Goal: Task Accomplishment & Management: Manage account settings

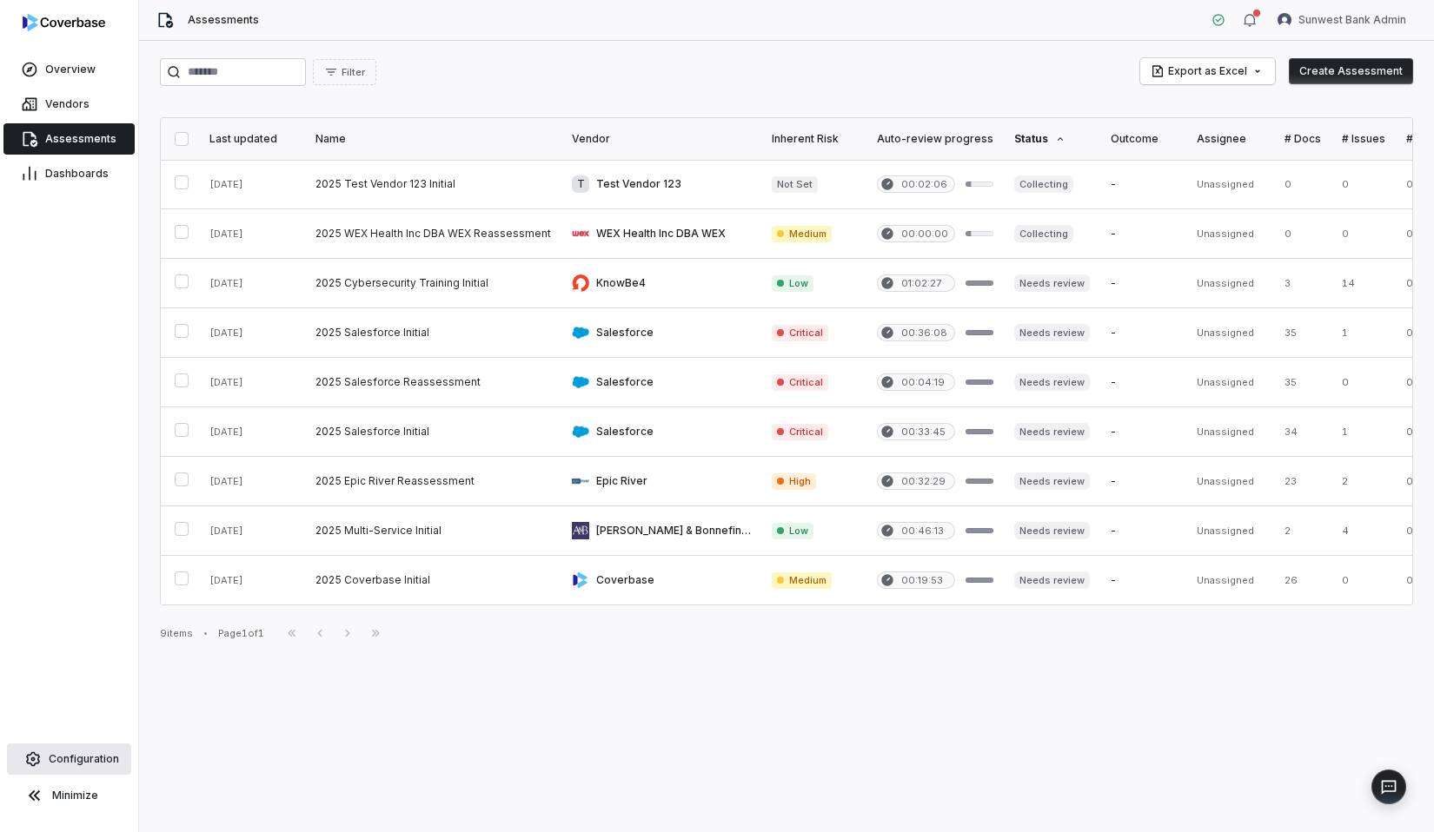
click at [84, 753] on span "Configuration" at bounding box center [84, 760] width 70 height 14
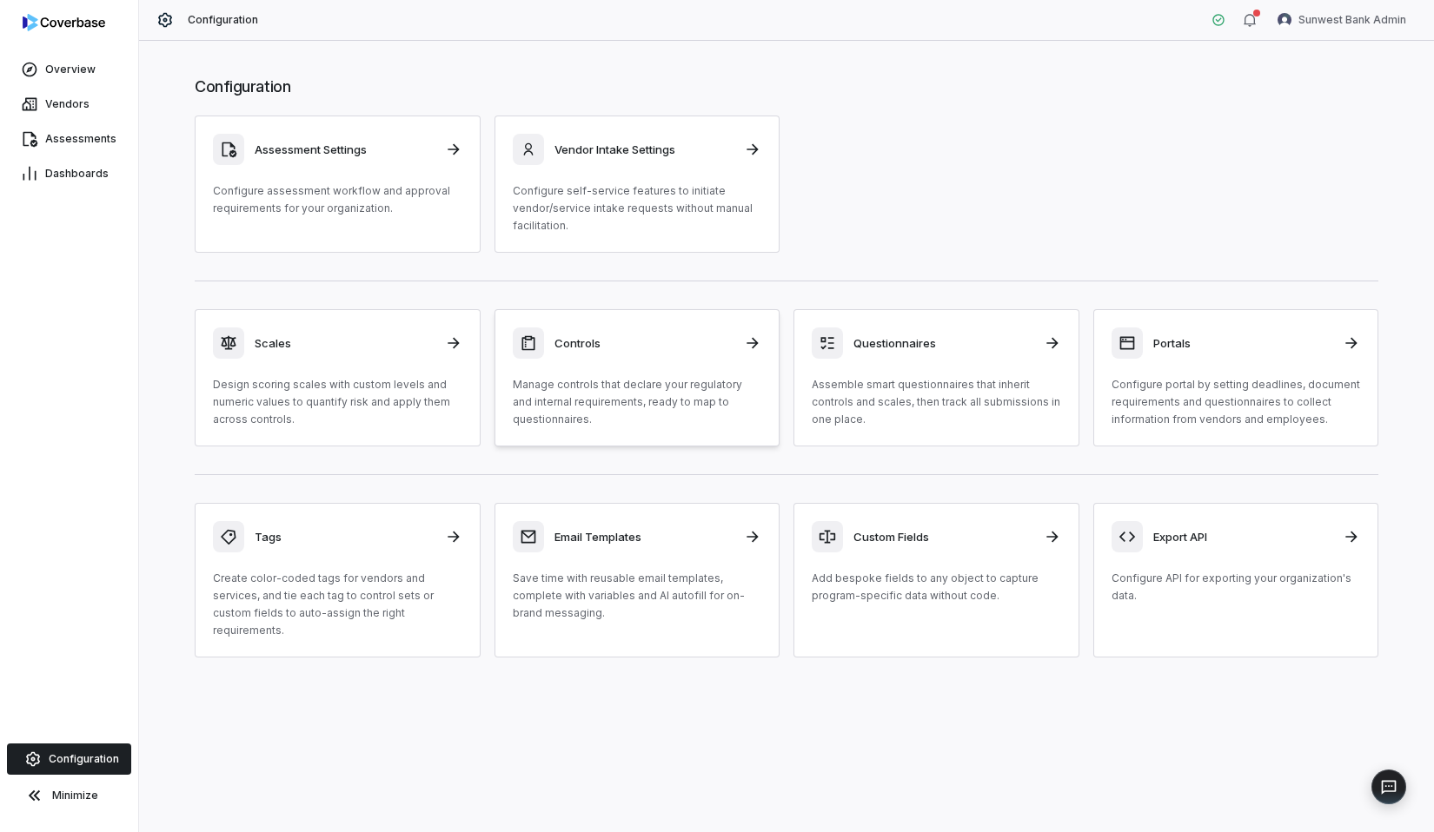
click at [626, 385] on p "Manage controls that declare your regulatory and internal requirements, ready t…" at bounding box center [637, 402] width 249 height 52
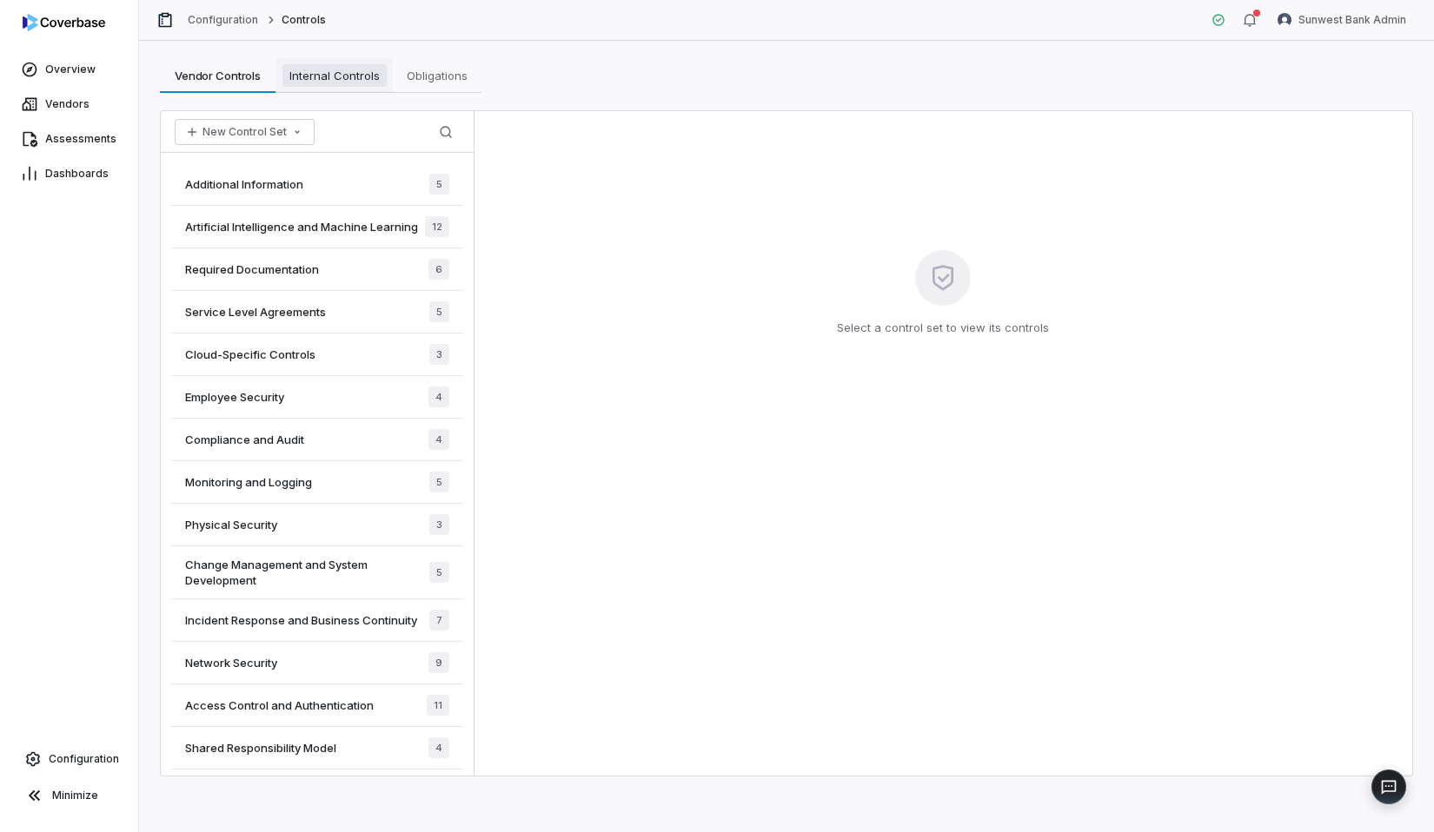
click at [356, 87] on link "Internal Controls Internal Controls" at bounding box center [333, 75] width 117 height 35
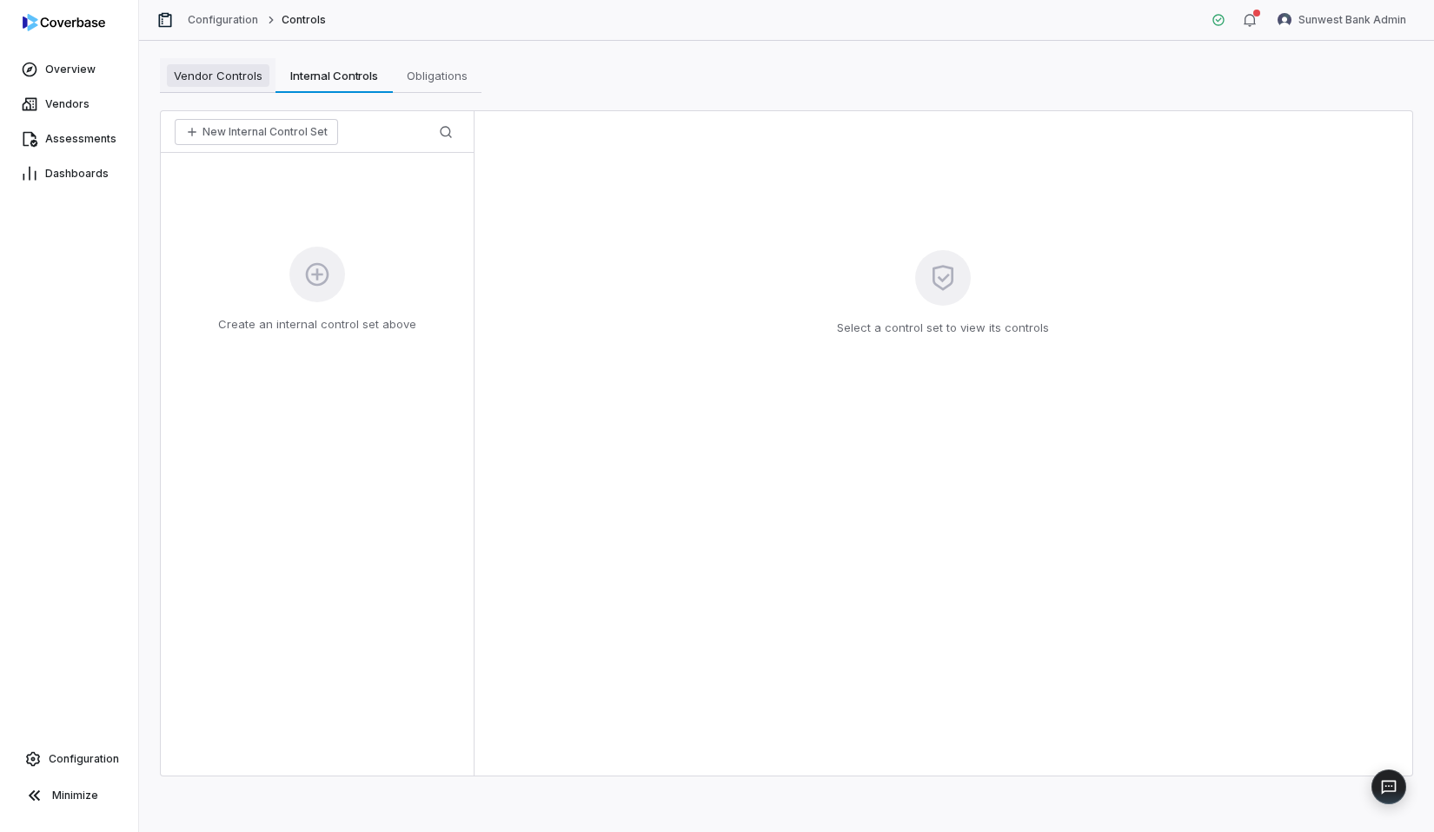
click at [249, 86] on span "Vendor Controls" at bounding box center [218, 75] width 103 height 23
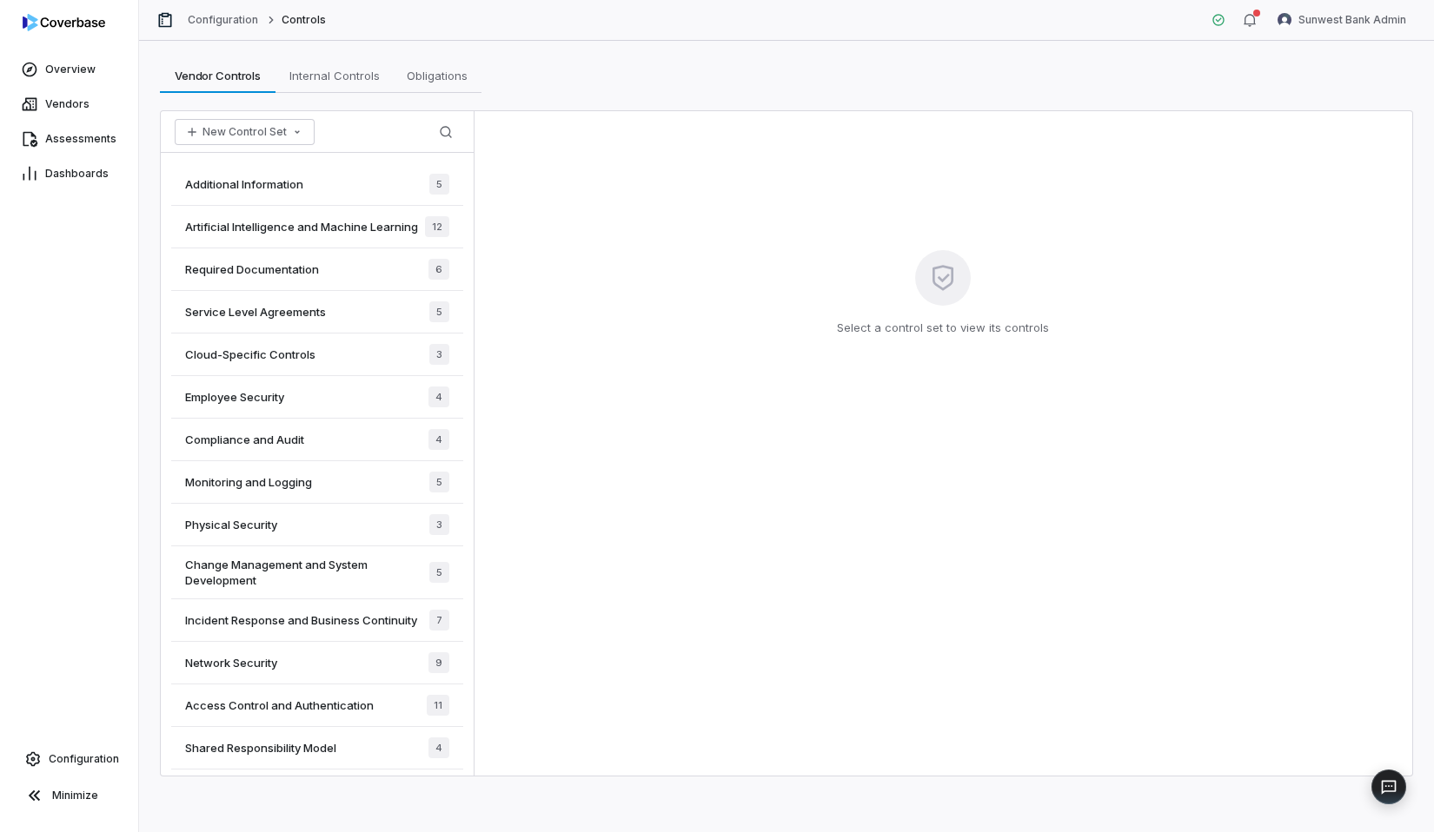
click at [334, 193] on div "Additional Information 5" at bounding box center [317, 184] width 292 height 43
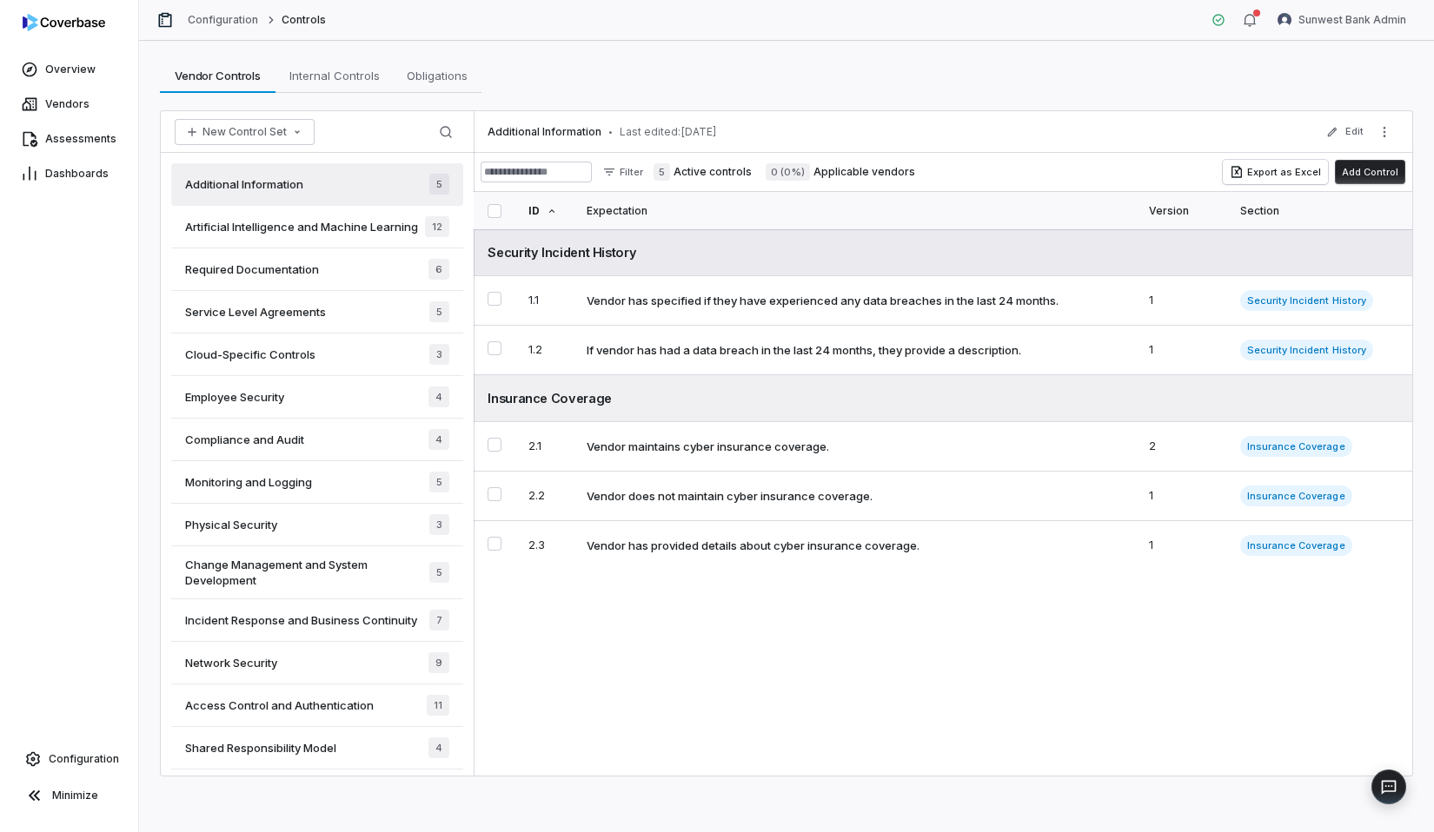
click at [1250, 255] on div "Security Incident History" at bounding box center [942, 252] width 911 height 18
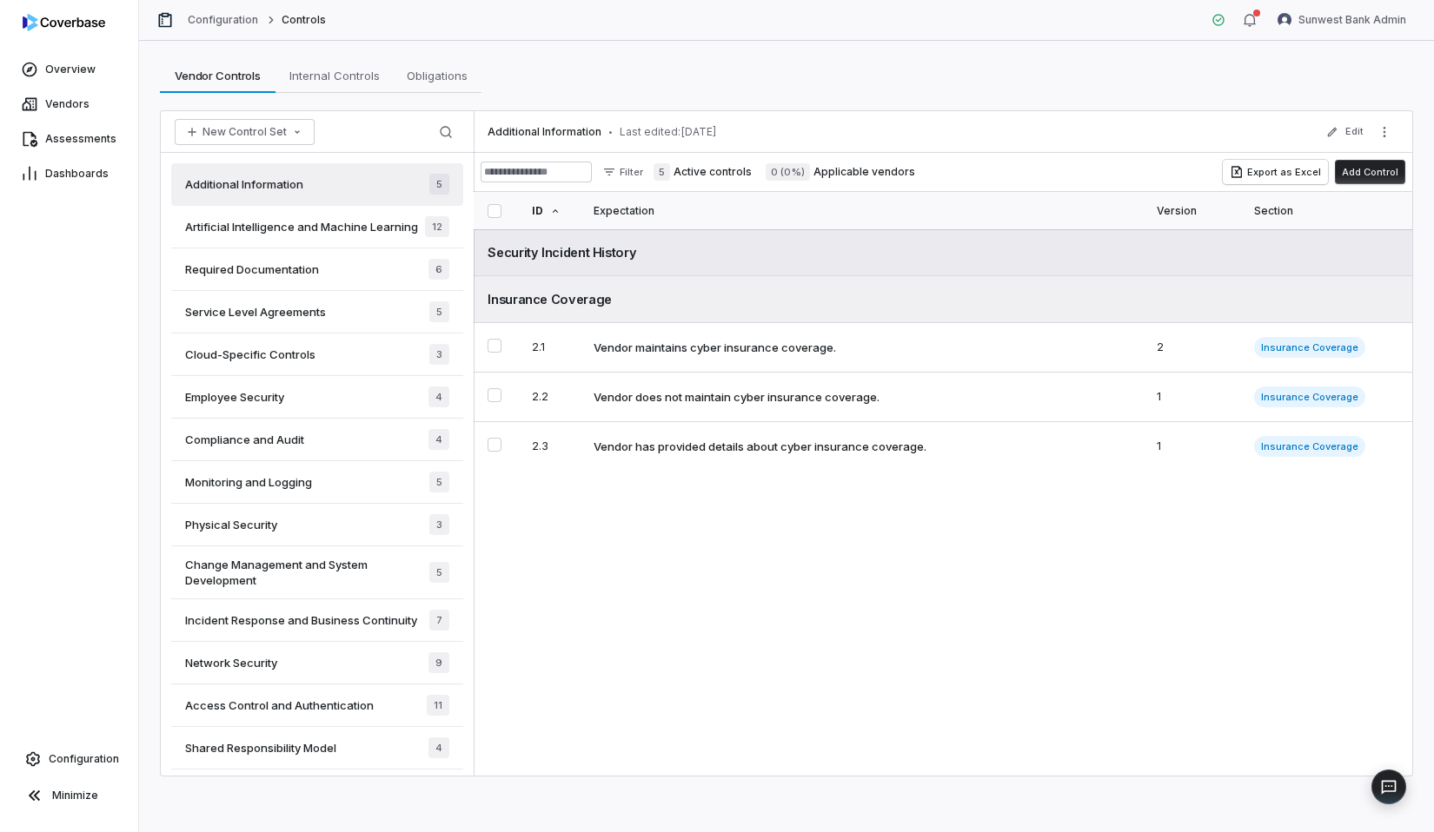
click at [1250, 255] on div "Security Incident History" at bounding box center [942, 252] width 911 height 18
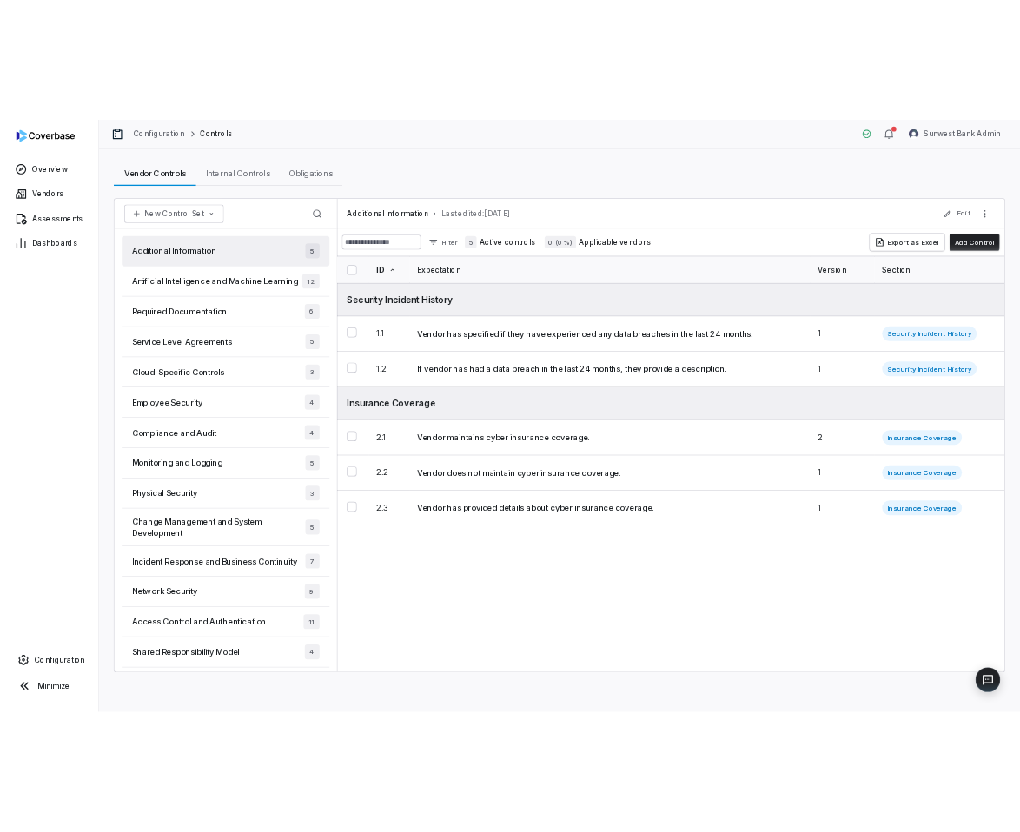
scroll to position [473, 0]
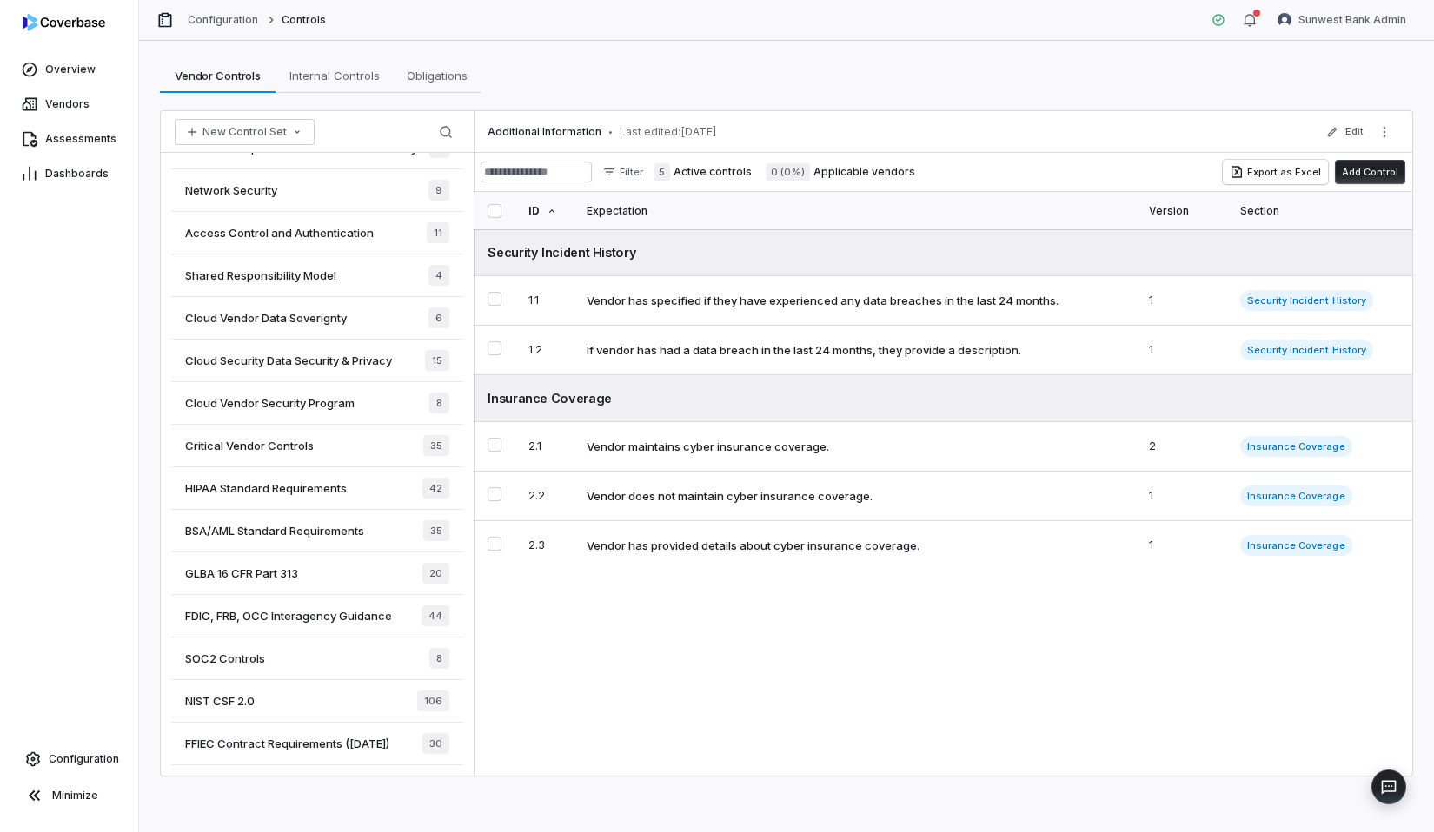
click at [321, 449] on div "Critical Vendor Controls 35" at bounding box center [317, 446] width 292 height 43
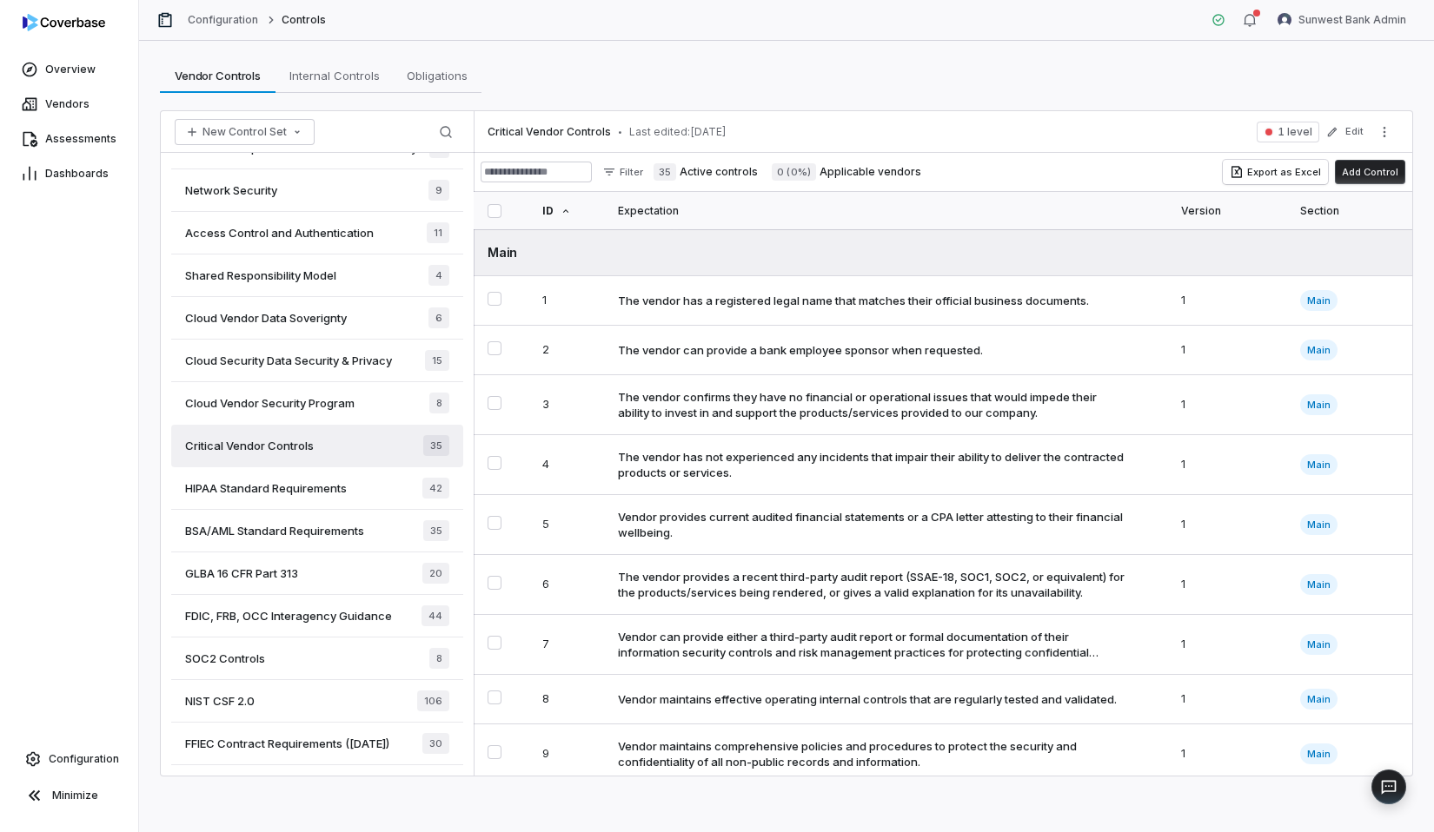
click at [273, 581] on div "GLBA 16 CFR Part 313 20" at bounding box center [317, 574] width 292 height 43
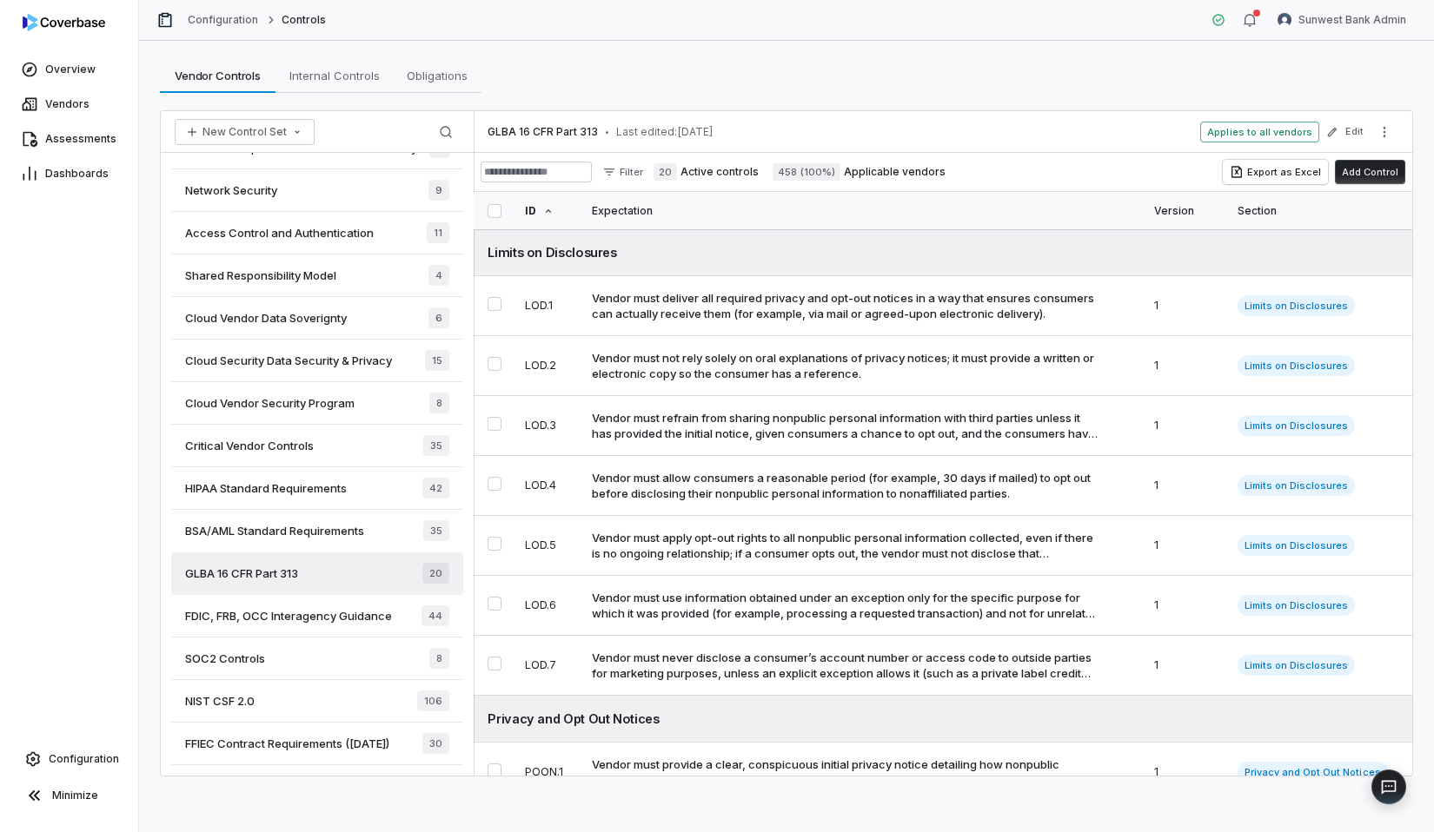
click at [308, 649] on div "SOC2 Controls 8" at bounding box center [317, 659] width 292 height 43
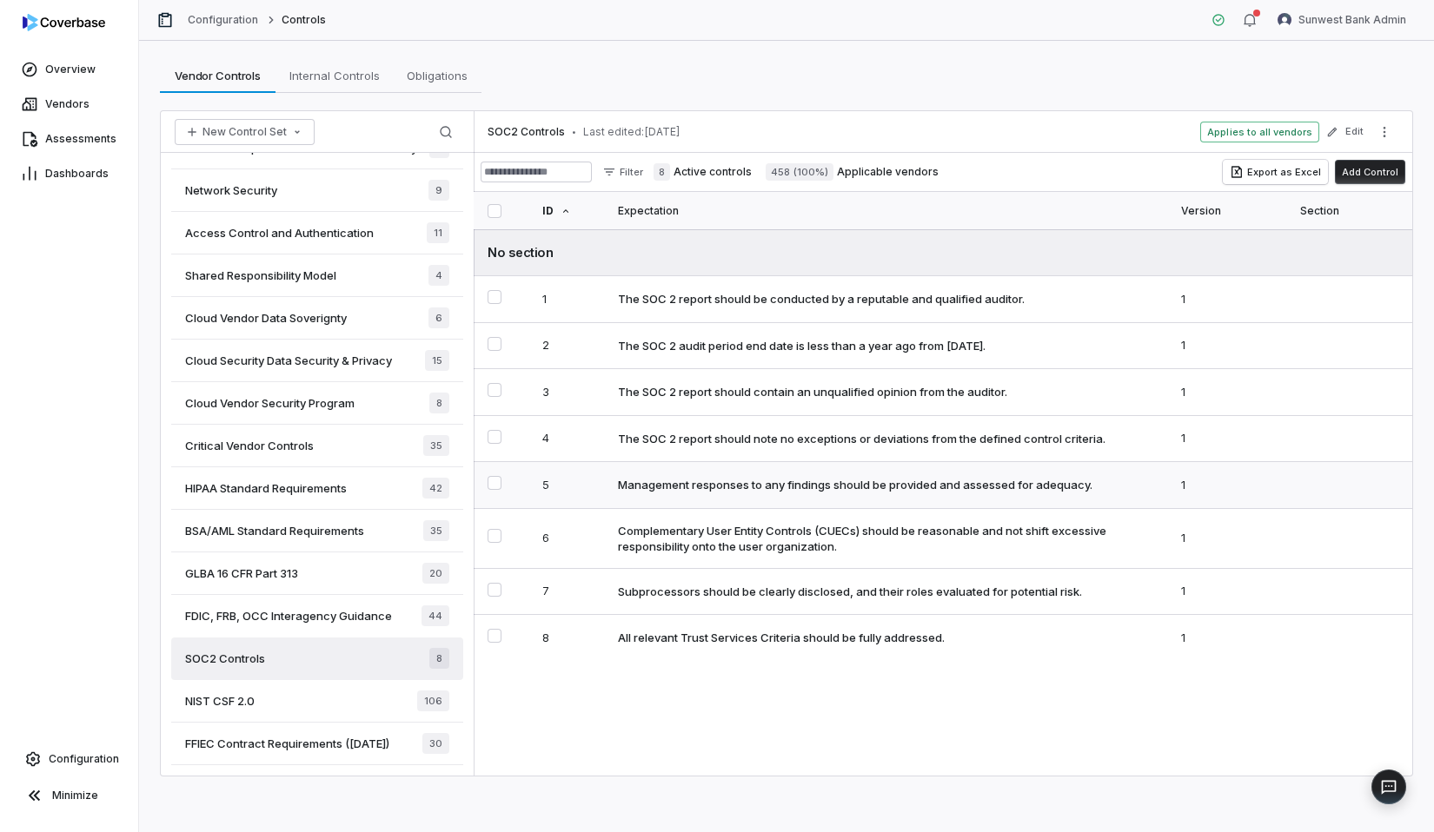
click at [1151, 509] on td "Management responses to any findings should be provided and assessed for adequa…" at bounding box center [888, 485] width 563 height 47
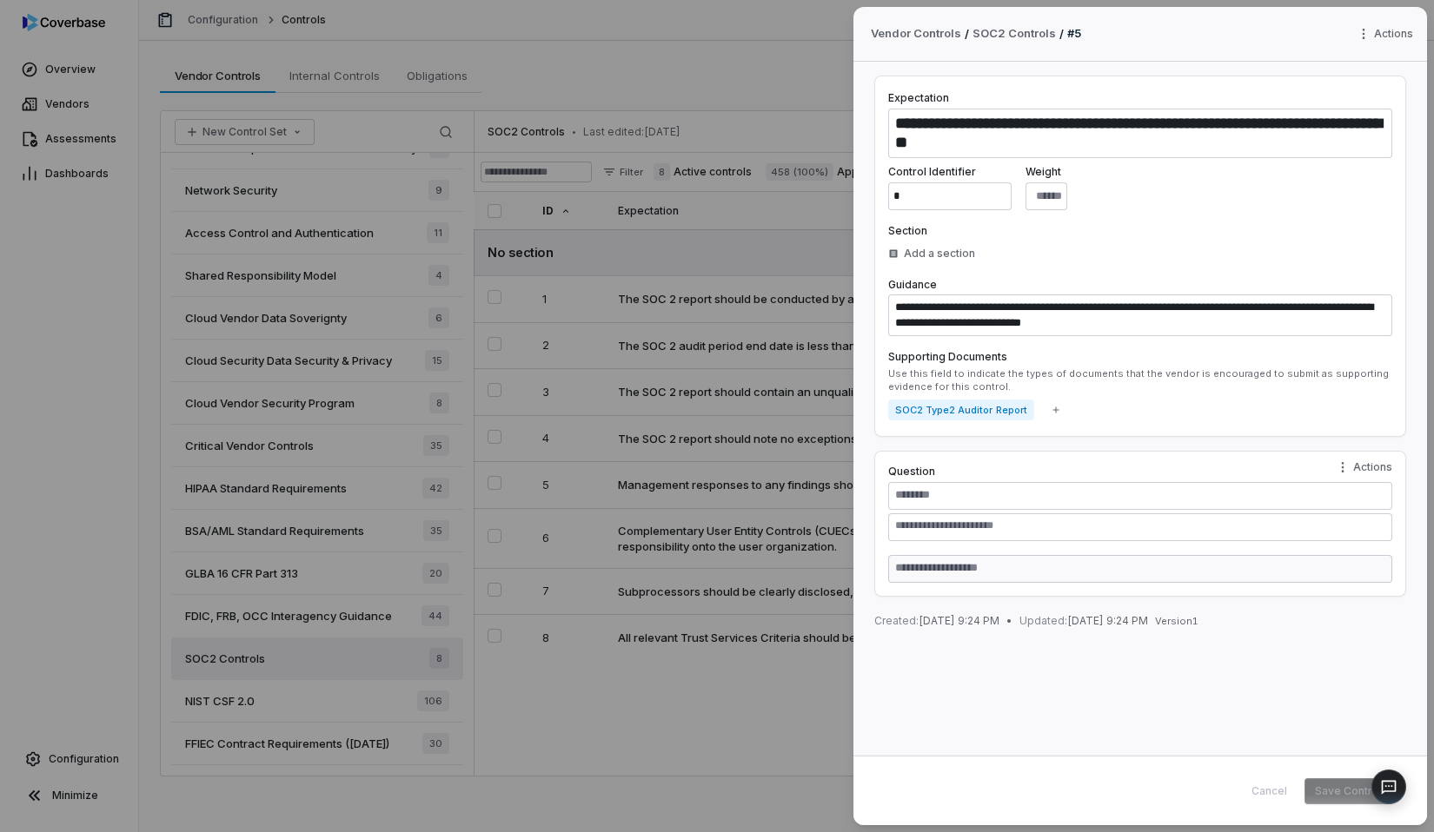
click at [700, 489] on div "**********" at bounding box center [717, 416] width 1434 height 832
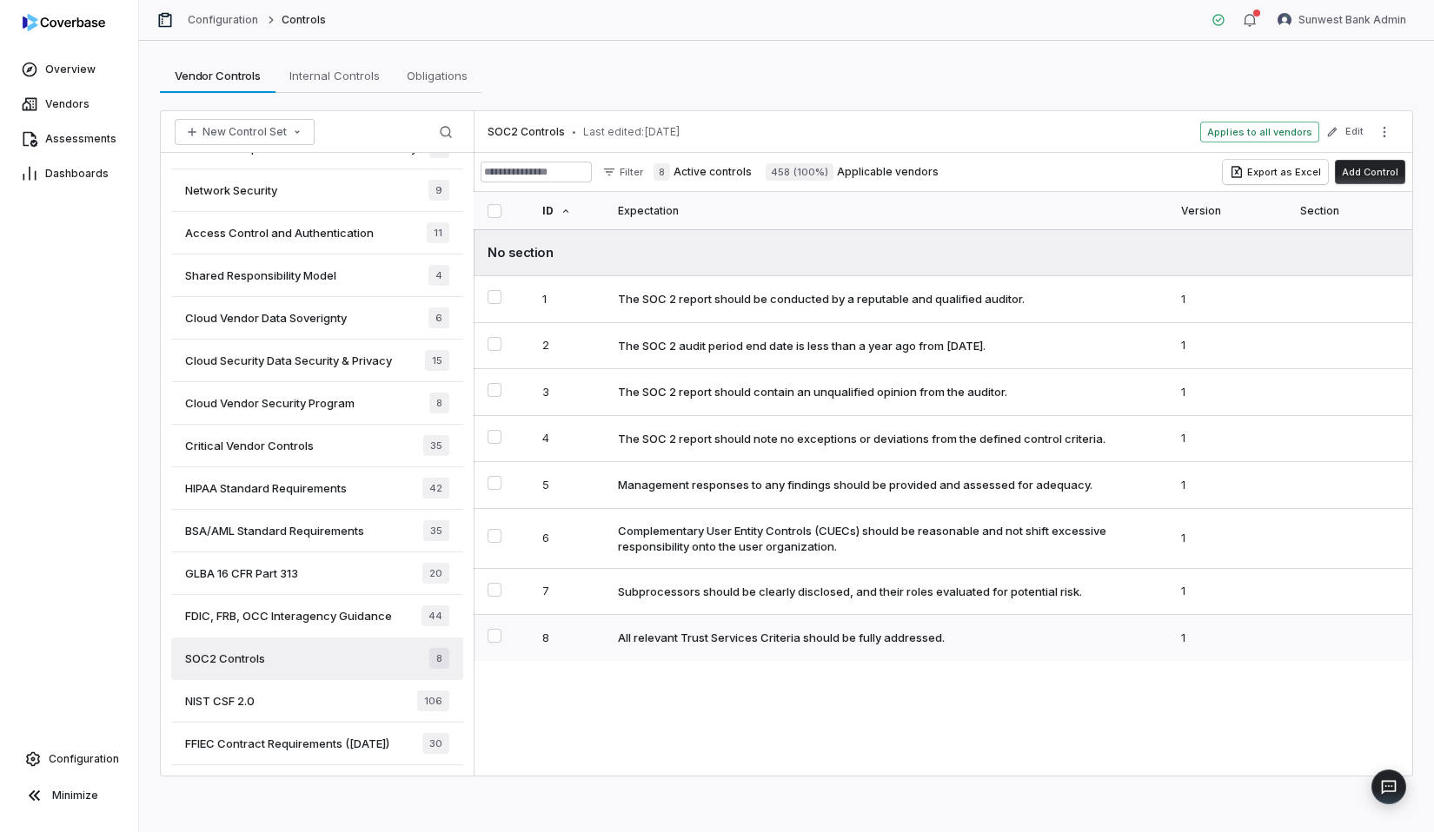
click at [637, 646] on div "All relevant Trust Services Criteria should be fully addressed." at bounding box center [781, 638] width 327 height 16
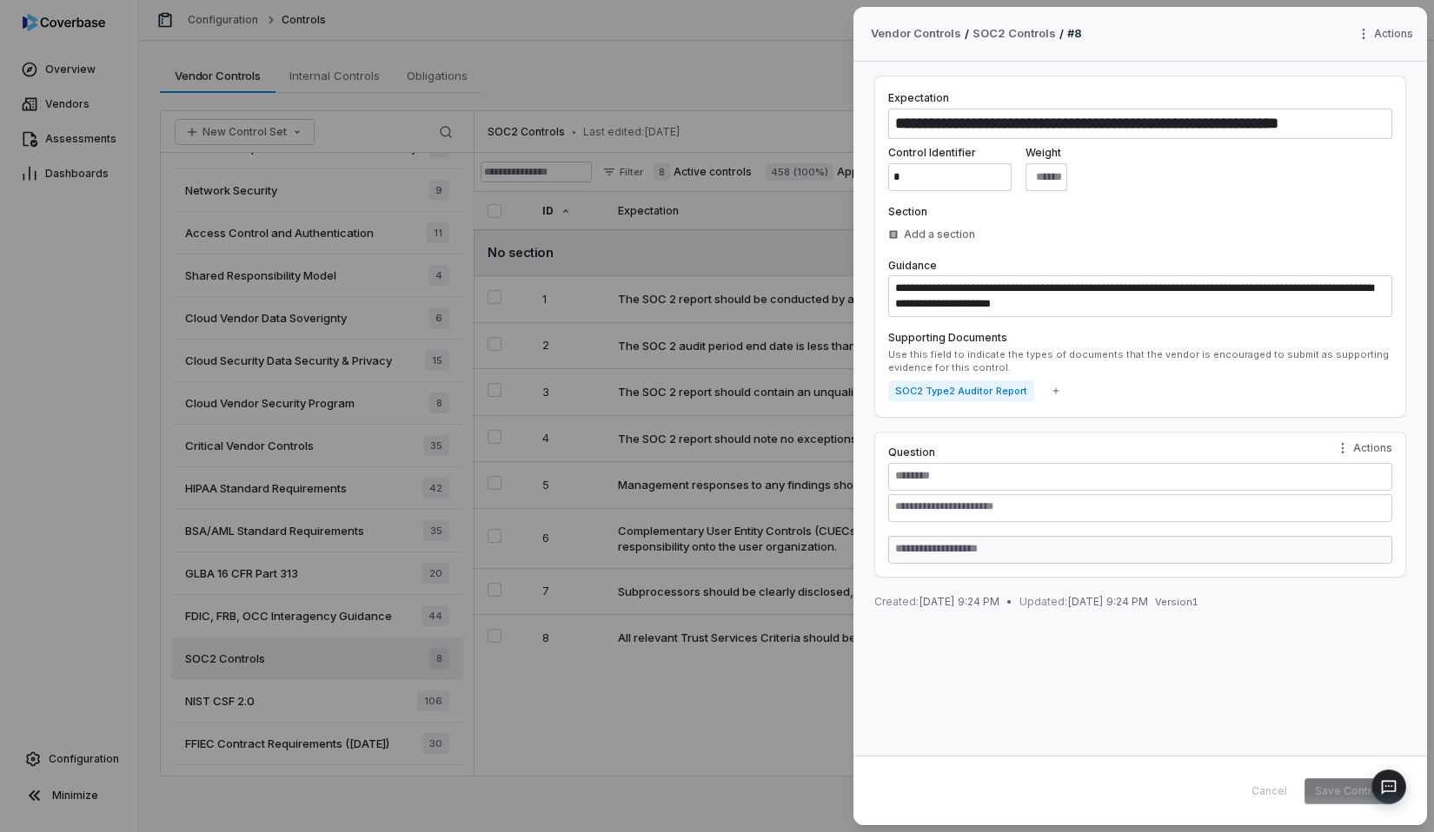
click at [692, 392] on div "**********" at bounding box center [717, 416] width 1434 height 832
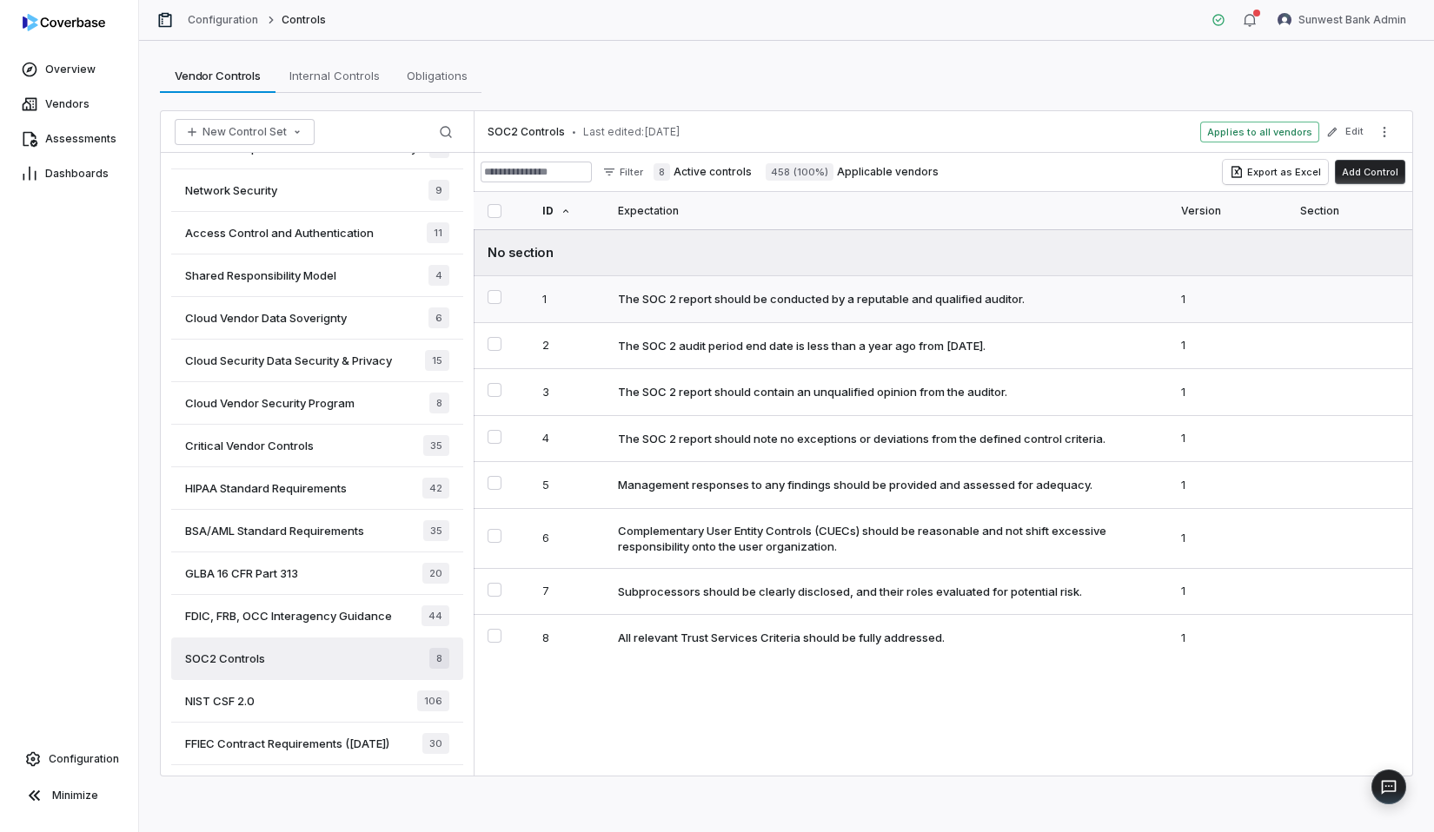
click at [603, 303] on td "1" at bounding box center [570, 299] width 76 height 47
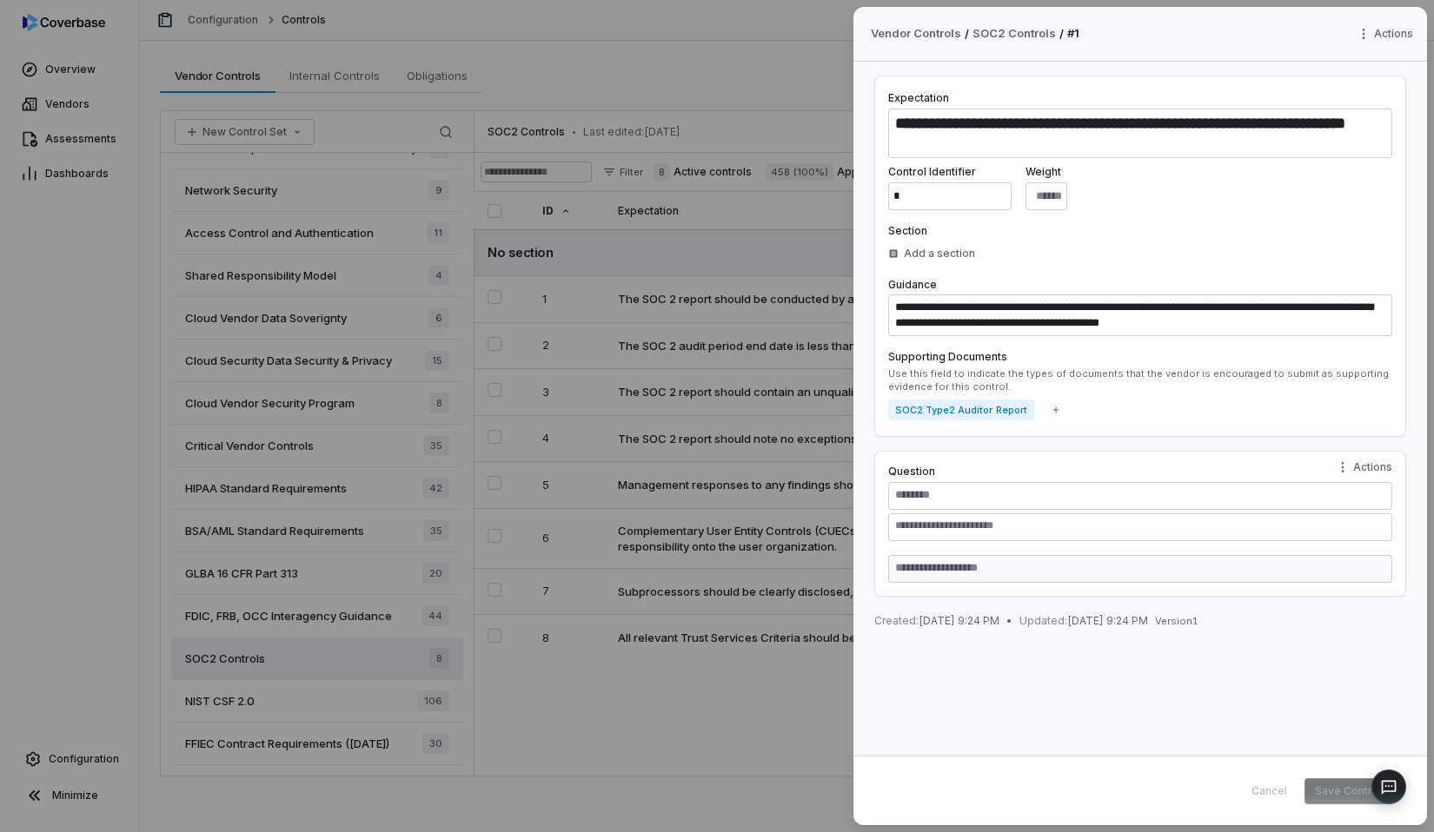
click at [943, 213] on div "**********" at bounding box center [1140, 256] width 532 height 361
click at [956, 192] on input "*" at bounding box center [949, 196] width 123 height 28
type textarea "*"
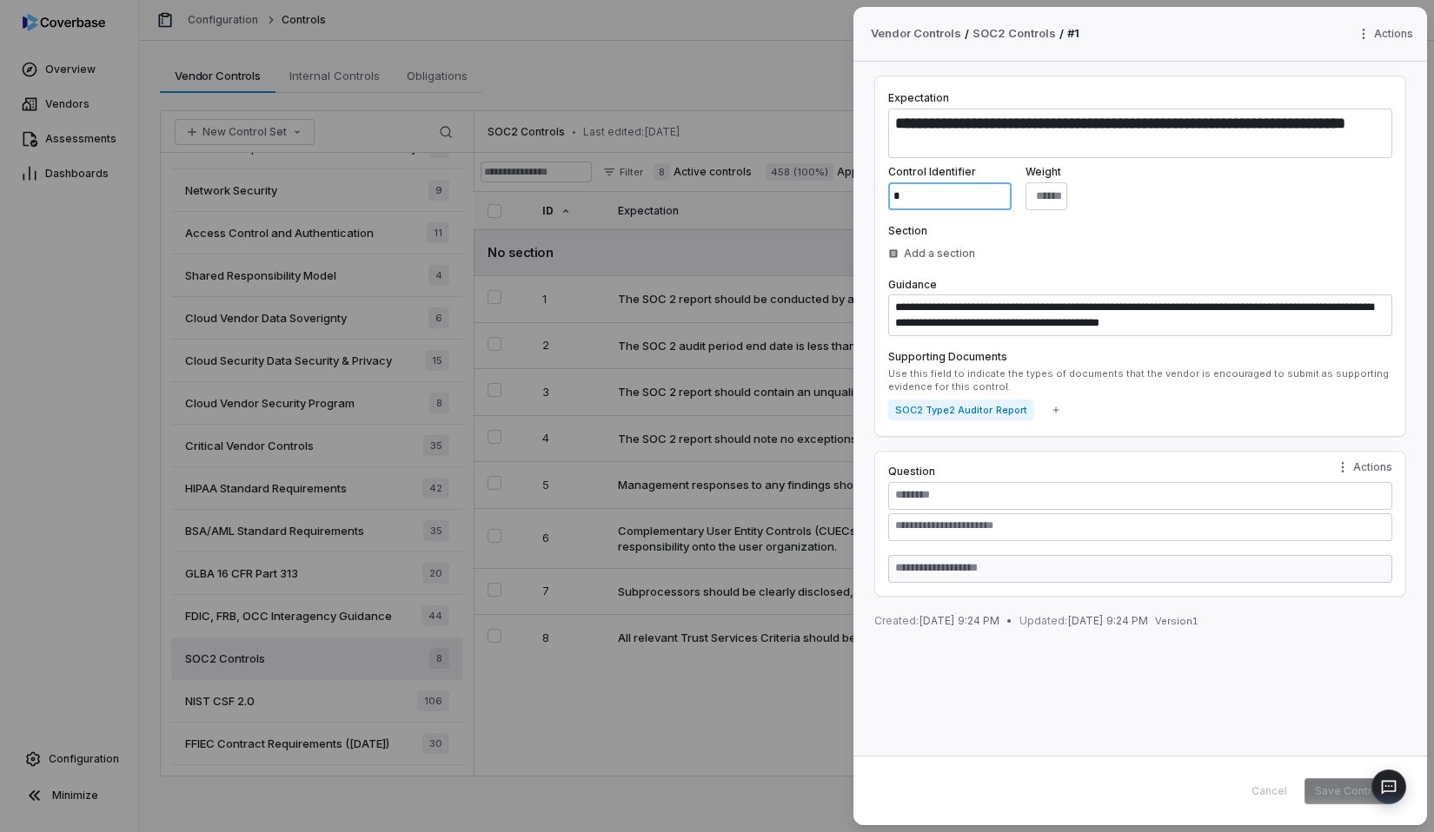
type input "*"
type textarea "*"
type input "*"
click at [1317, 789] on button "Save Control" at bounding box center [1348, 792] width 88 height 26
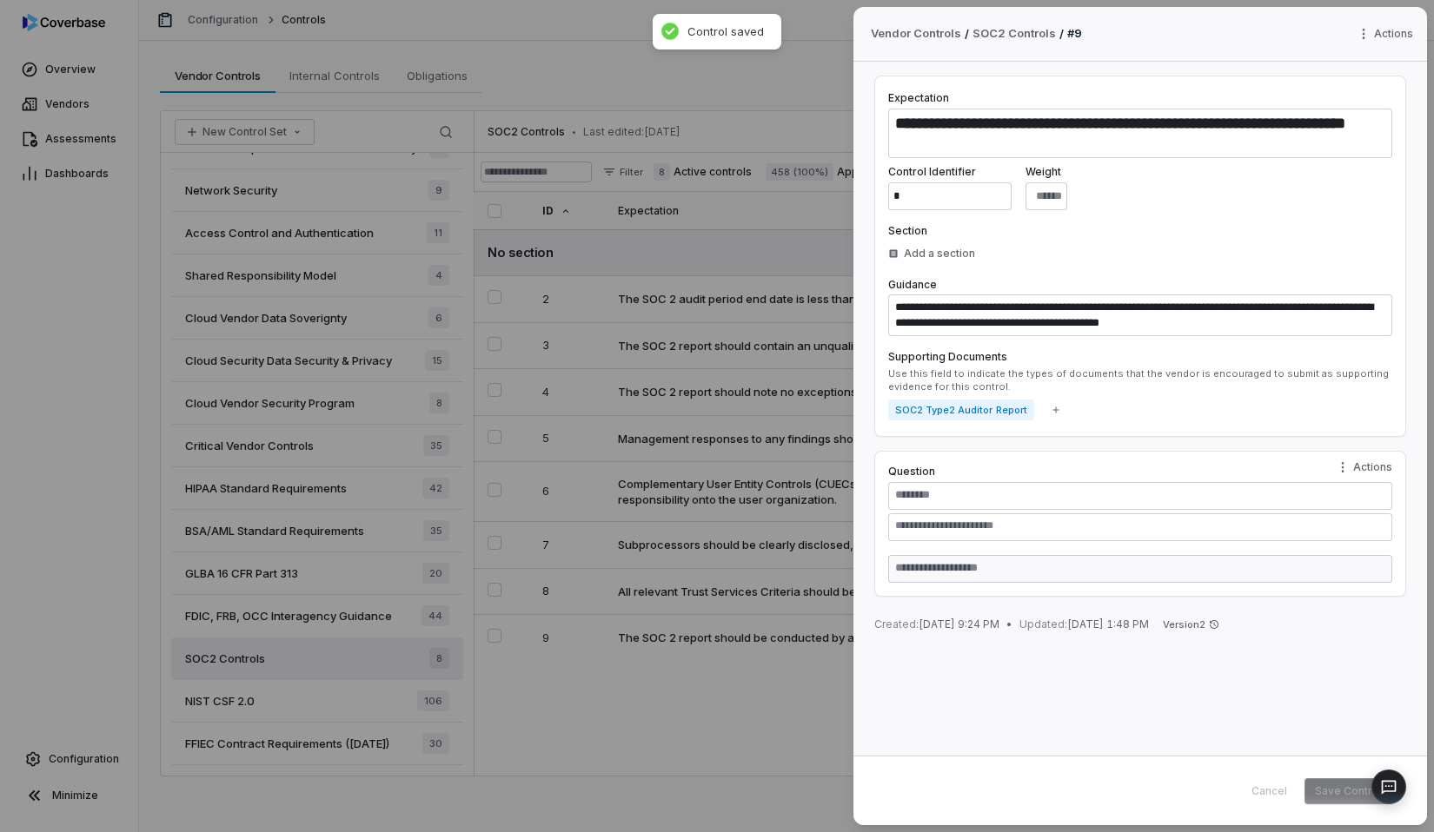
click at [748, 670] on div "**********" at bounding box center [717, 416] width 1434 height 832
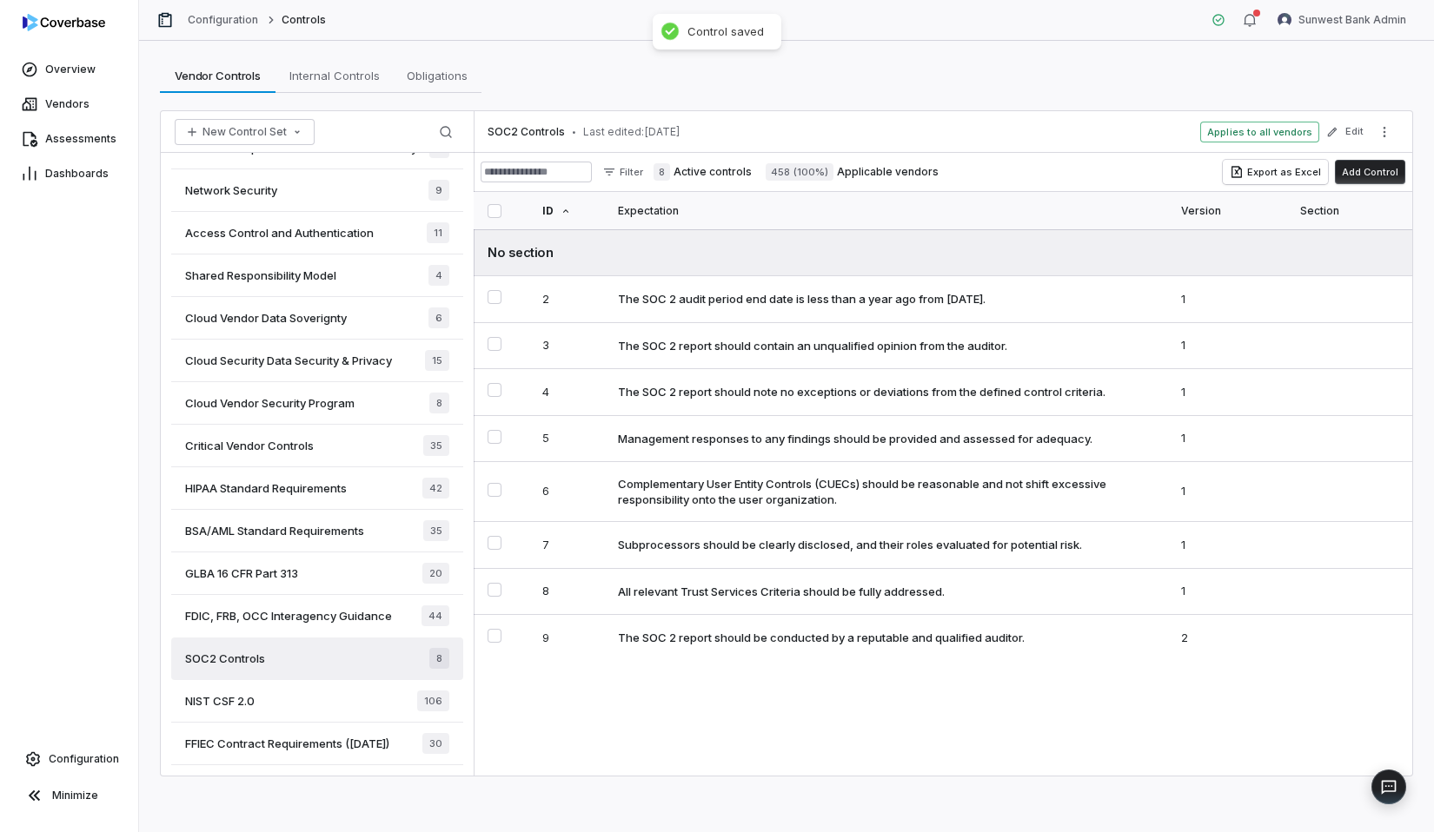
click at [765, 646] on div "The SOC 2 report should be conducted by a reputable and qualified auditor." at bounding box center [821, 638] width 407 height 16
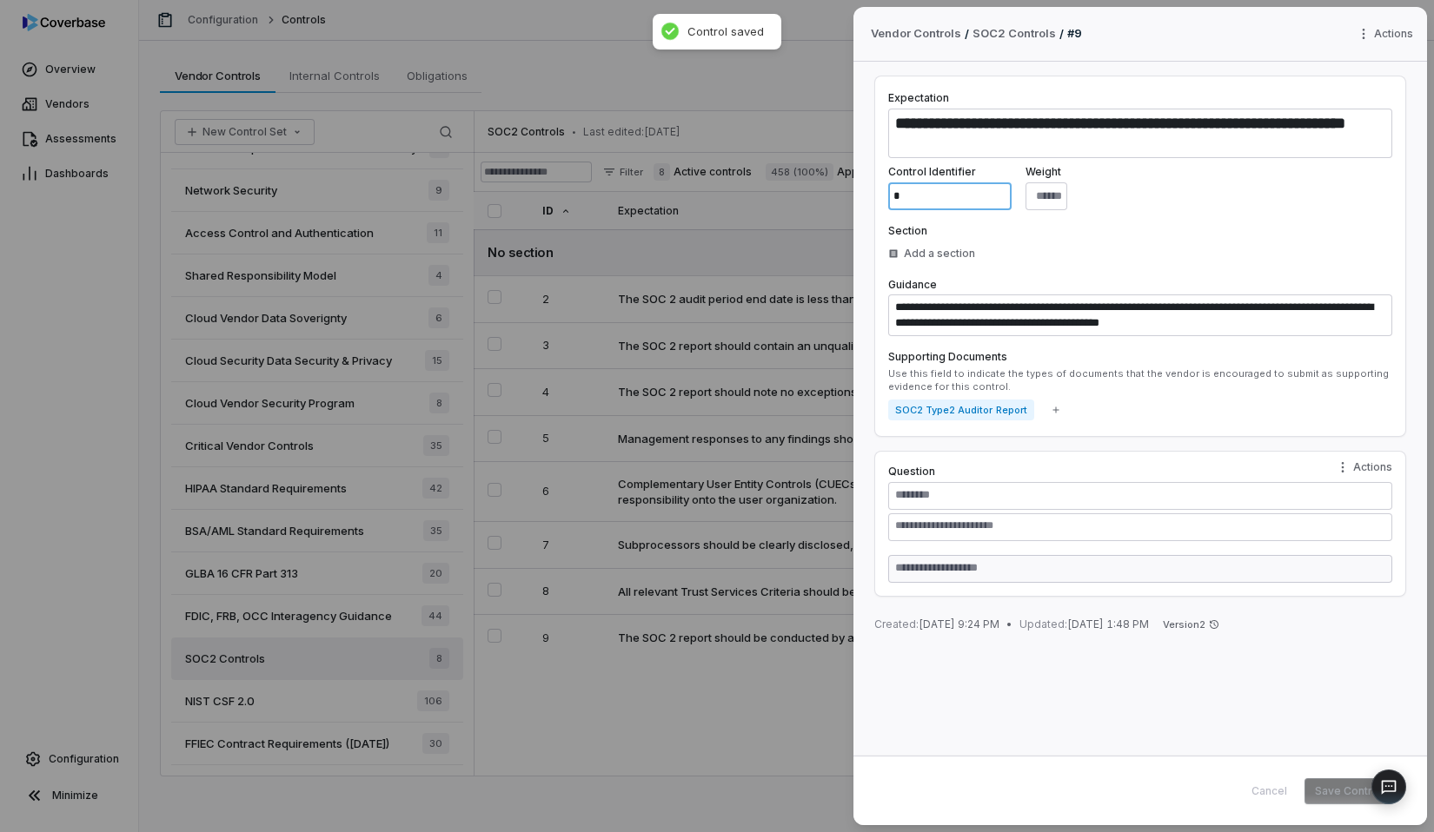
click at [930, 204] on input "*" at bounding box center [949, 196] width 123 height 28
type textarea "*"
type input "*"
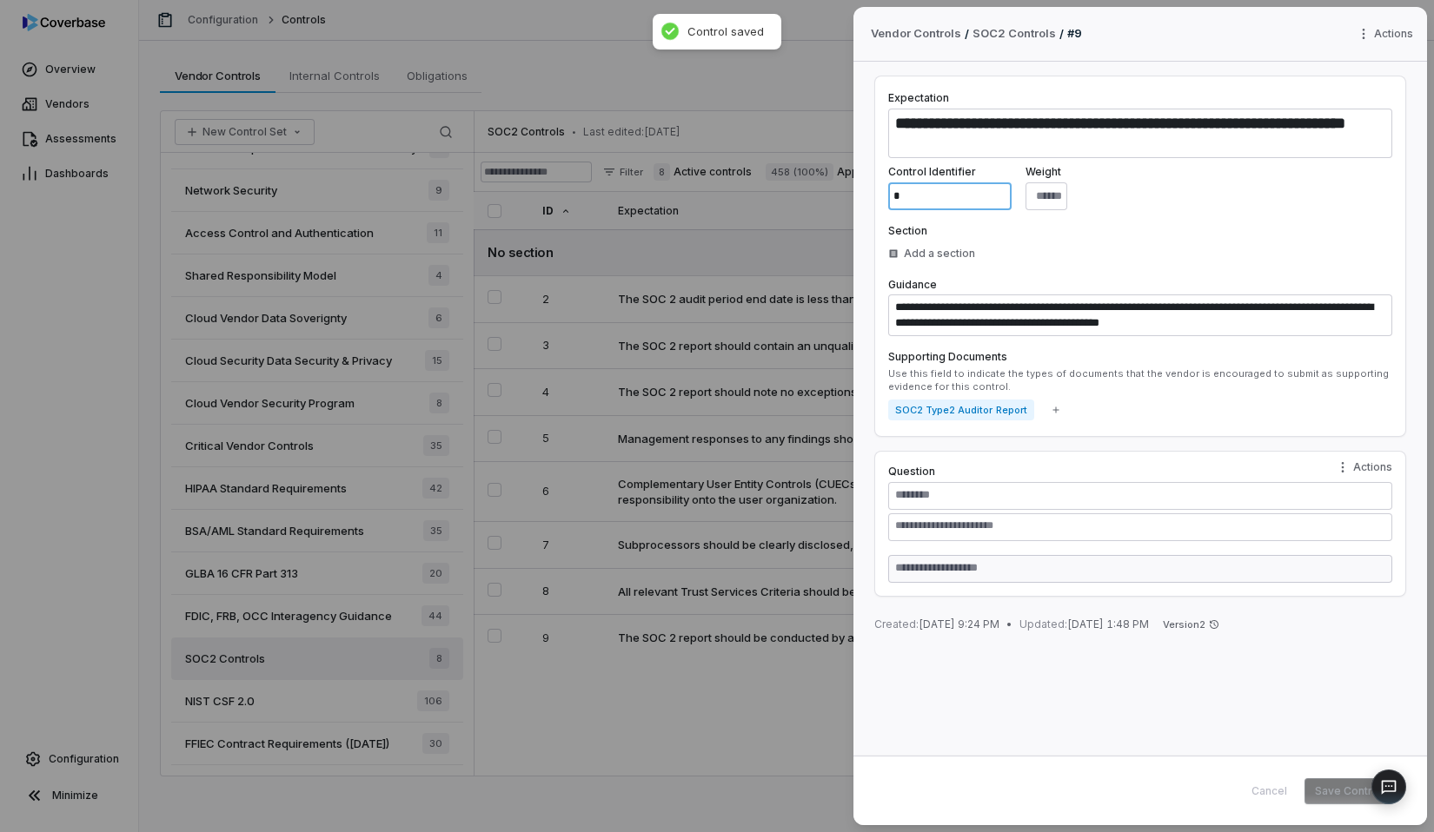
type textarea "*"
type input "*"
click at [1343, 784] on button "Save Control" at bounding box center [1348, 792] width 88 height 26
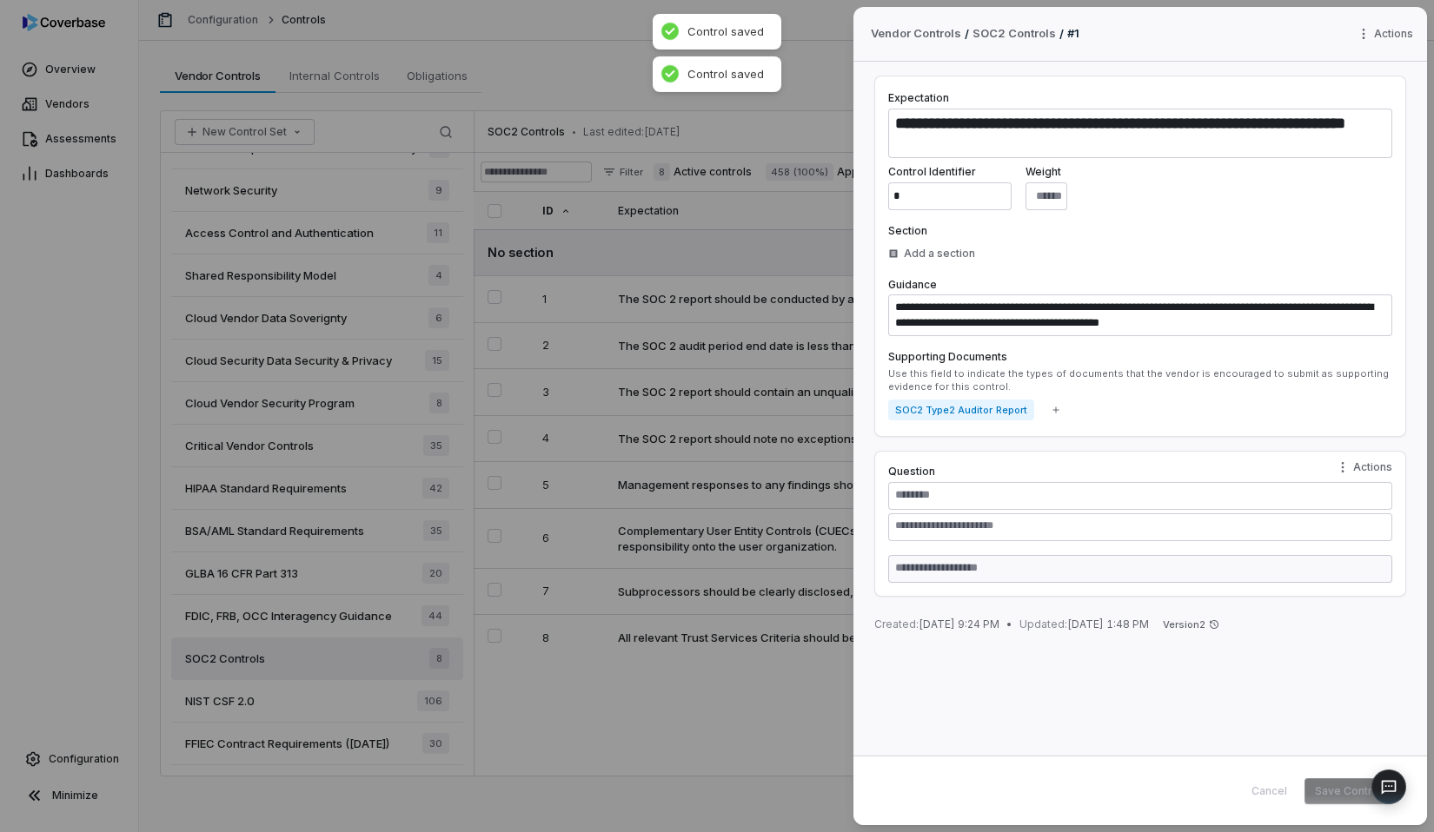
click at [617, 755] on div "**********" at bounding box center [717, 416] width 1434 height 832
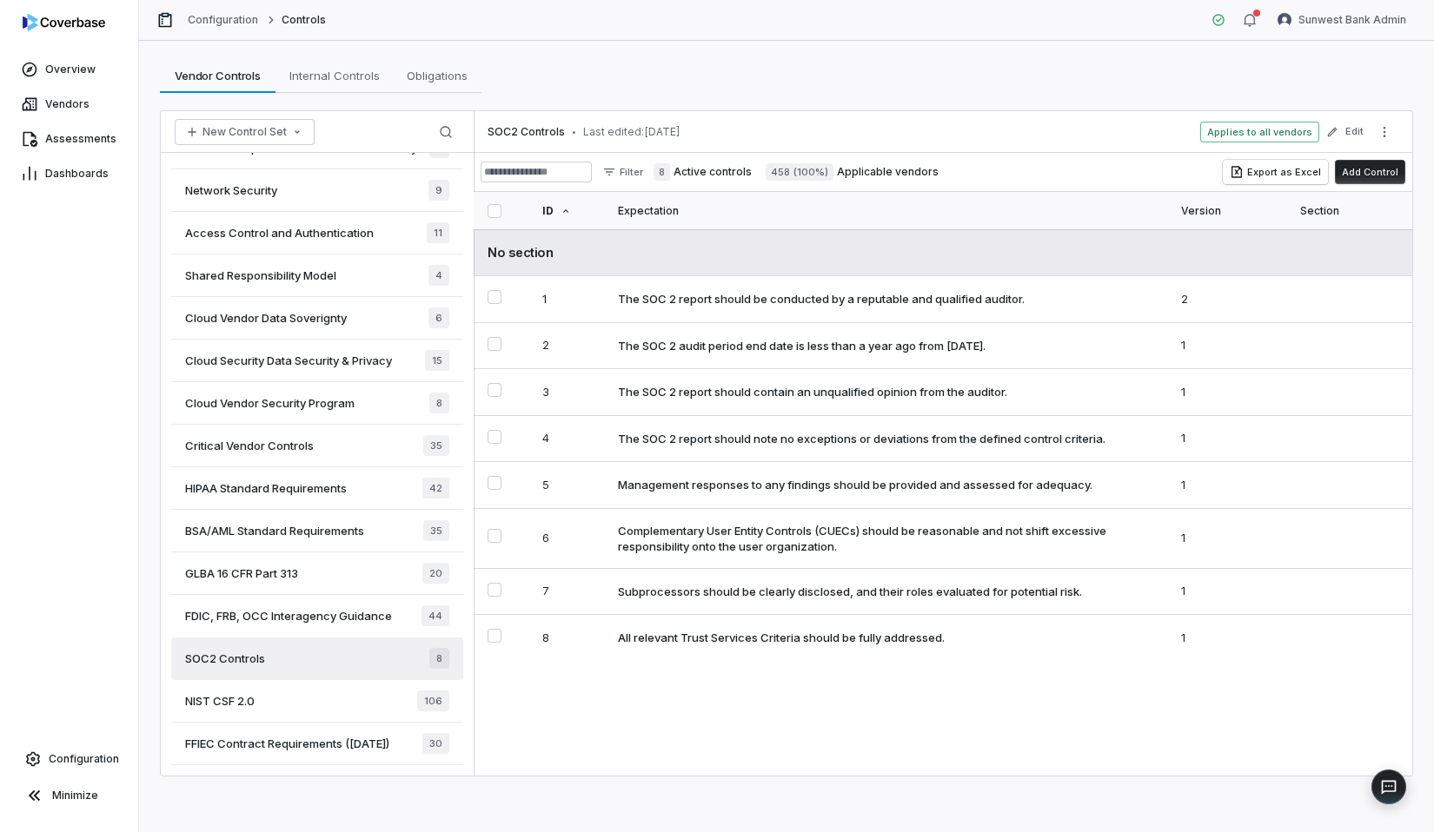
click at [1158, 256] on div "No section" at bounding box center [942, 252] width 911 height 18
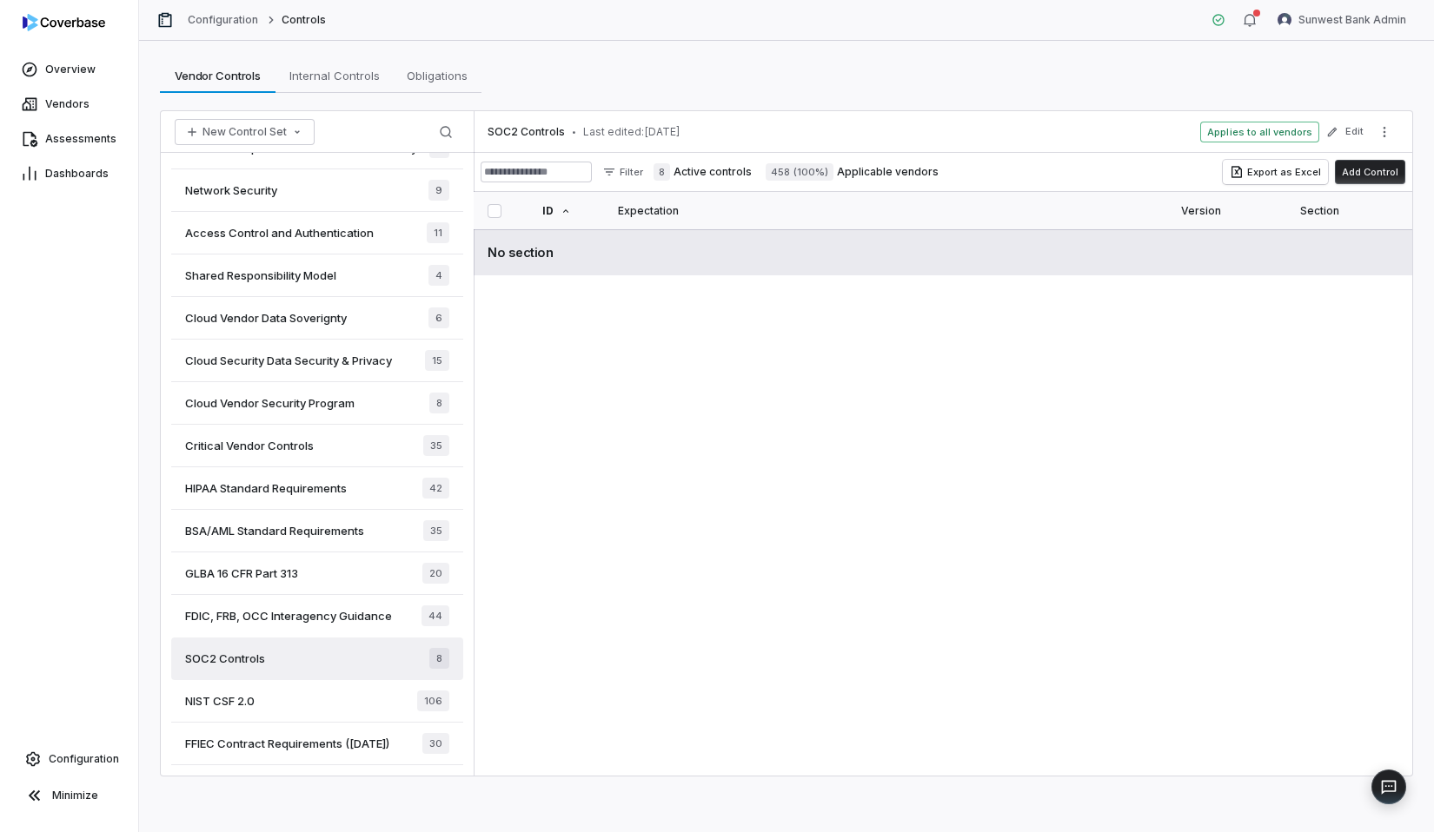
click at [1158, 256] on div "No section" at bounding box center [942, 252] width 911 height 18
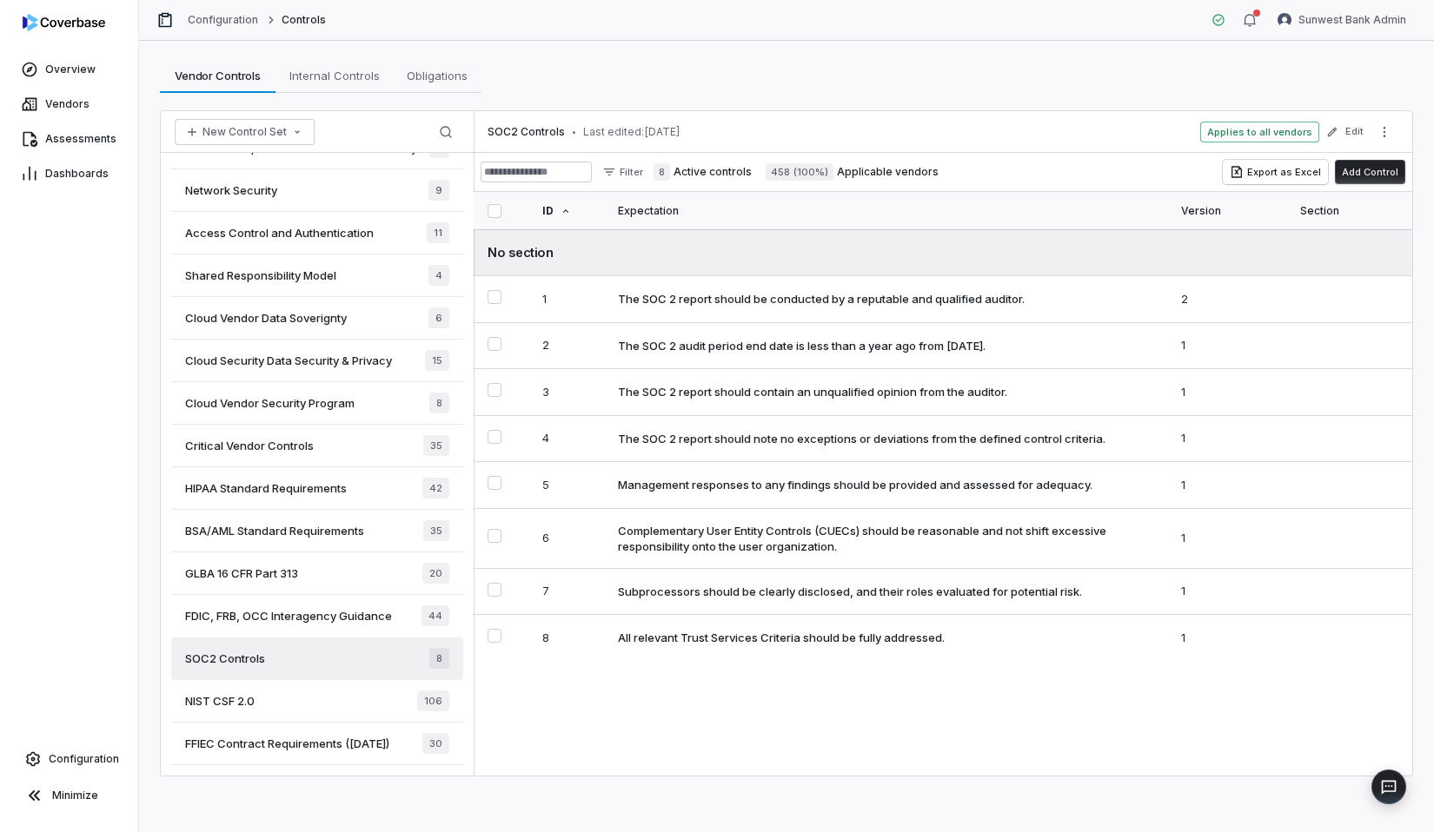
click at [348, 269] on div "Shared Responsibility Model 4" at bounding box center [317, 276] width 292 height 43
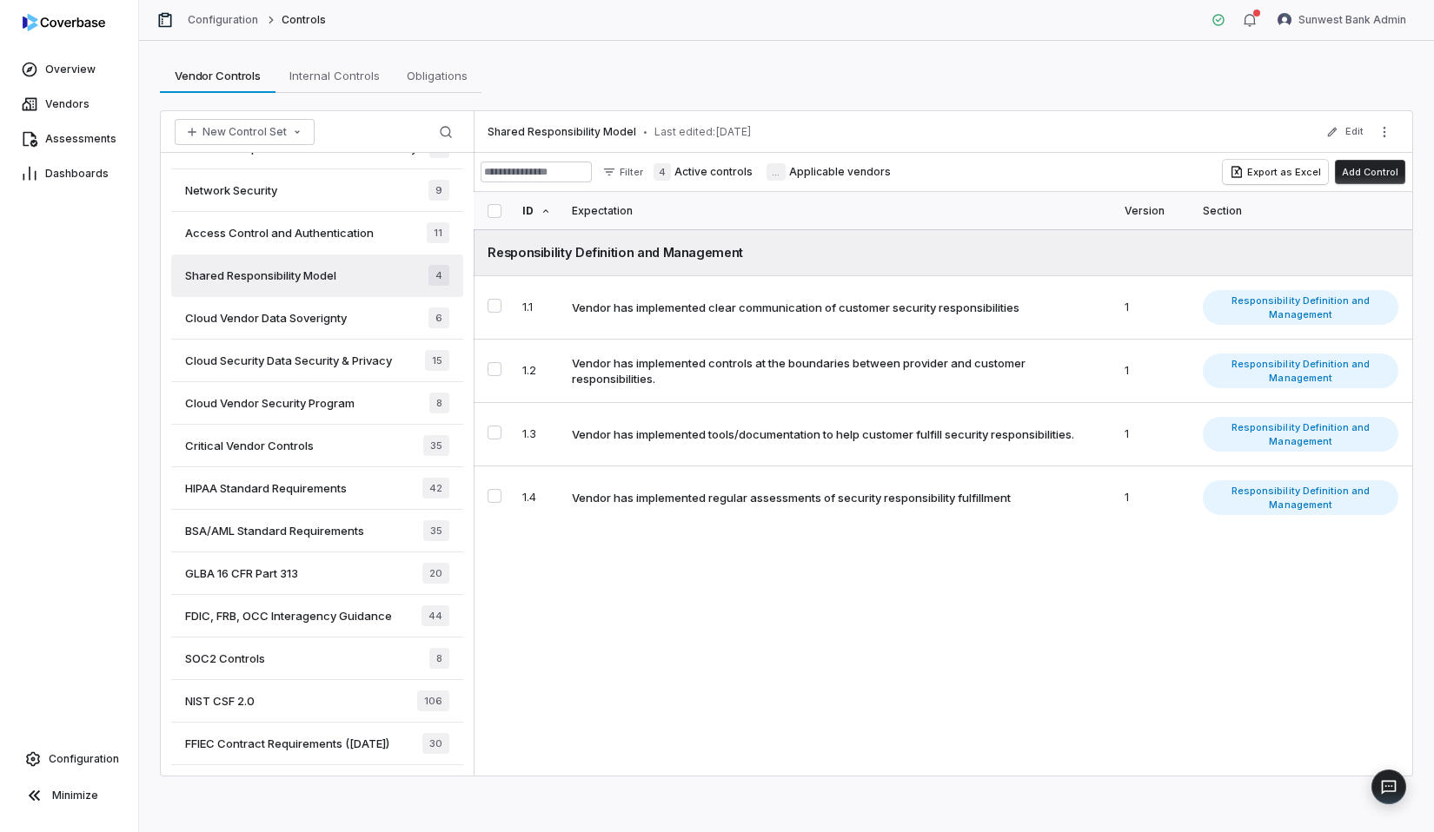
click at [345, 201] on div "Network Security 9" at bounding box center [317, 190] width 292 height 43
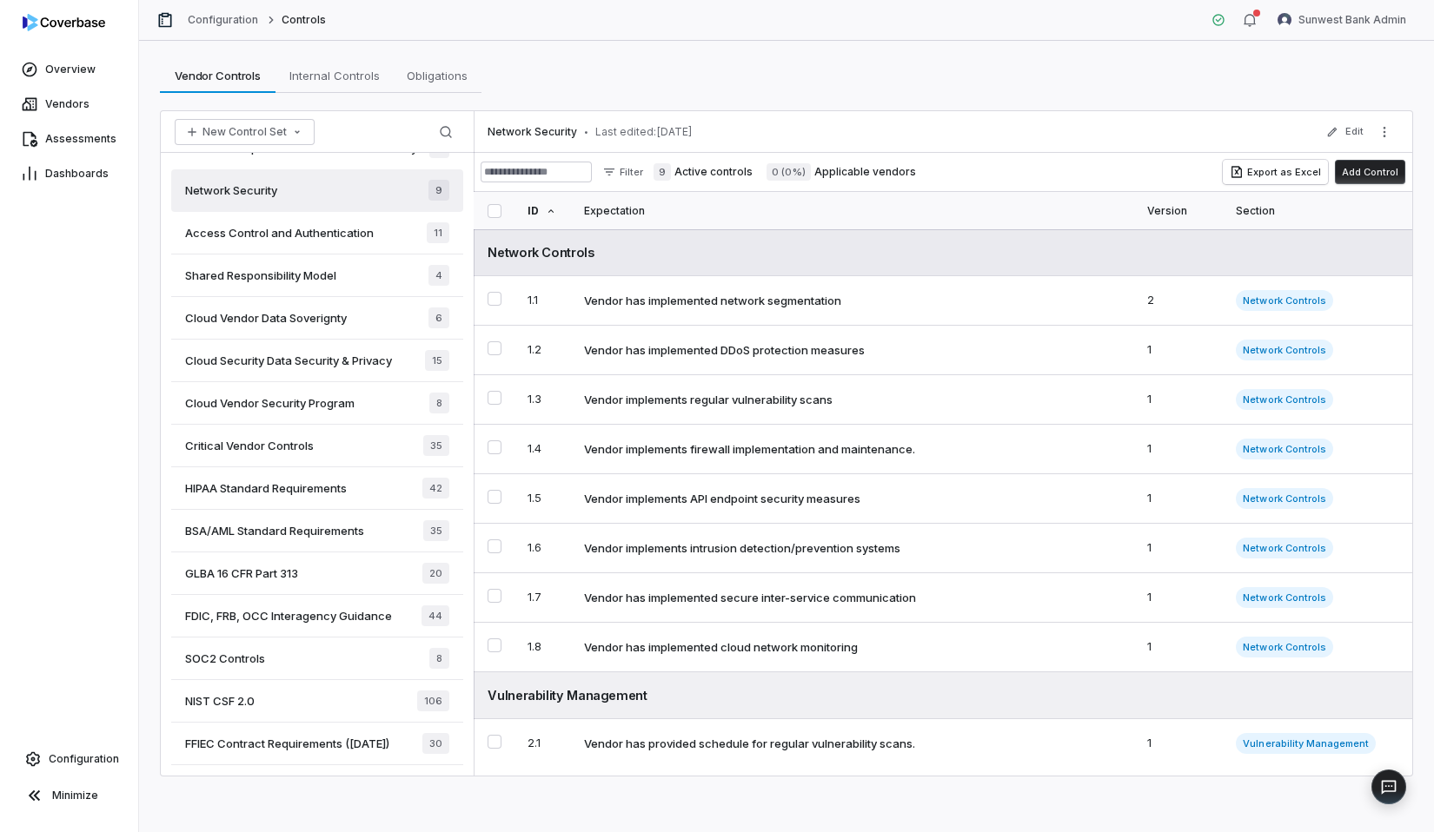
click at [1113, 237] on td "Network Controls" at bounding box center [943, 252] width 938 height 47
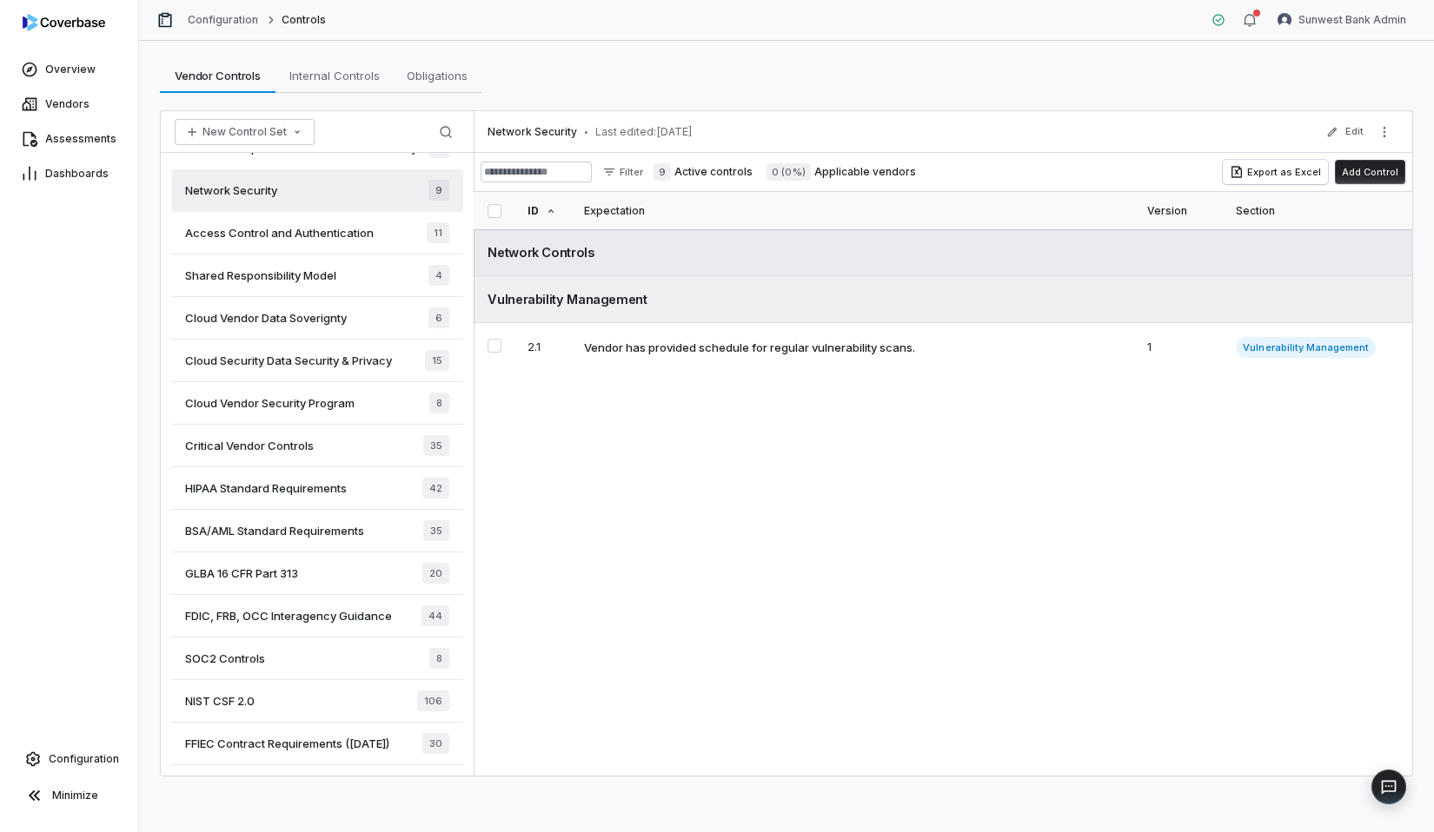
click at [1113, 237] on td "Network Controls" at bounding box center [943, 252] width 938 height 47
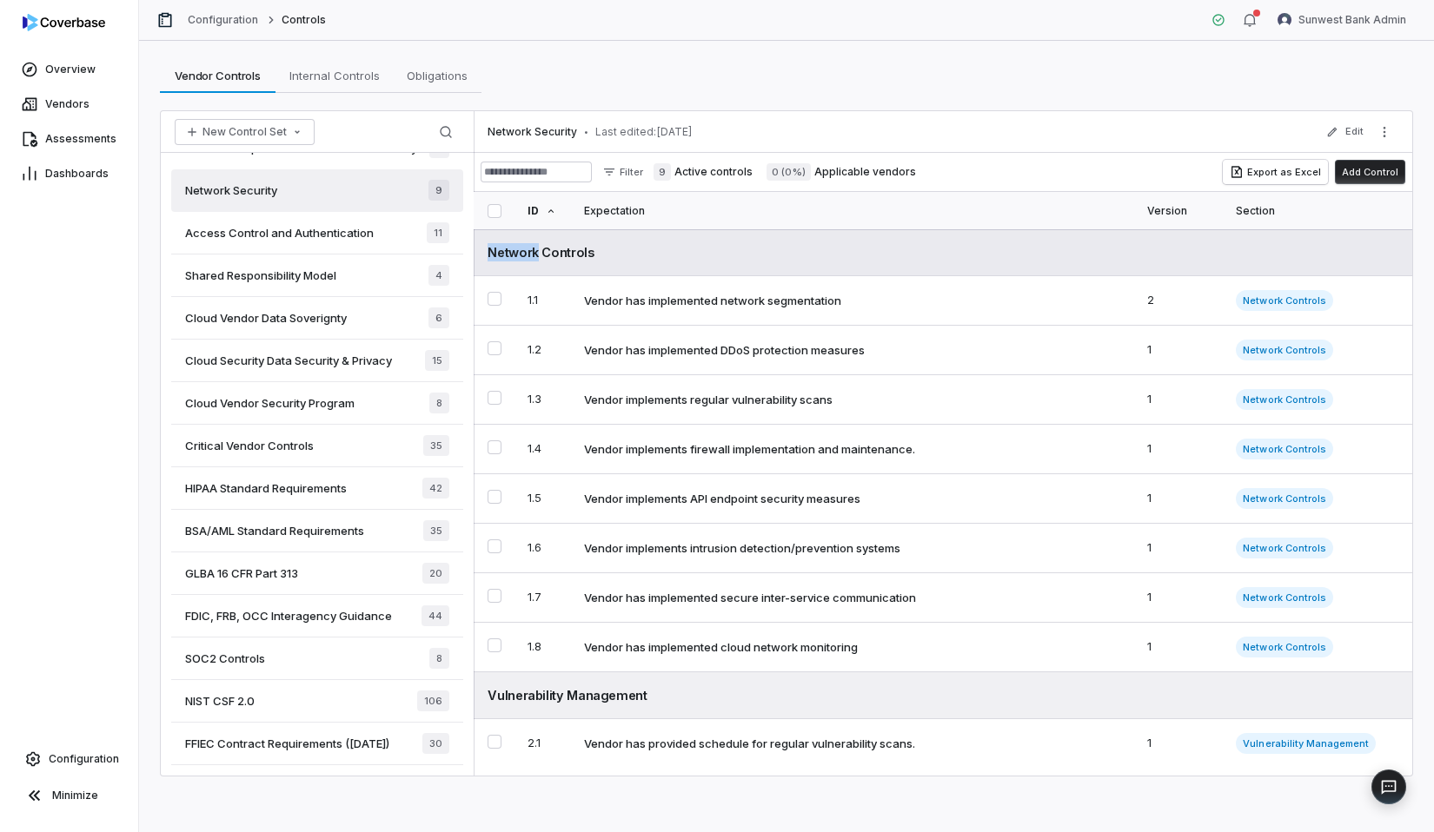
click at [1046, 249] on div "Network Controls" at bounding box center [942, 252] width 911 height 18
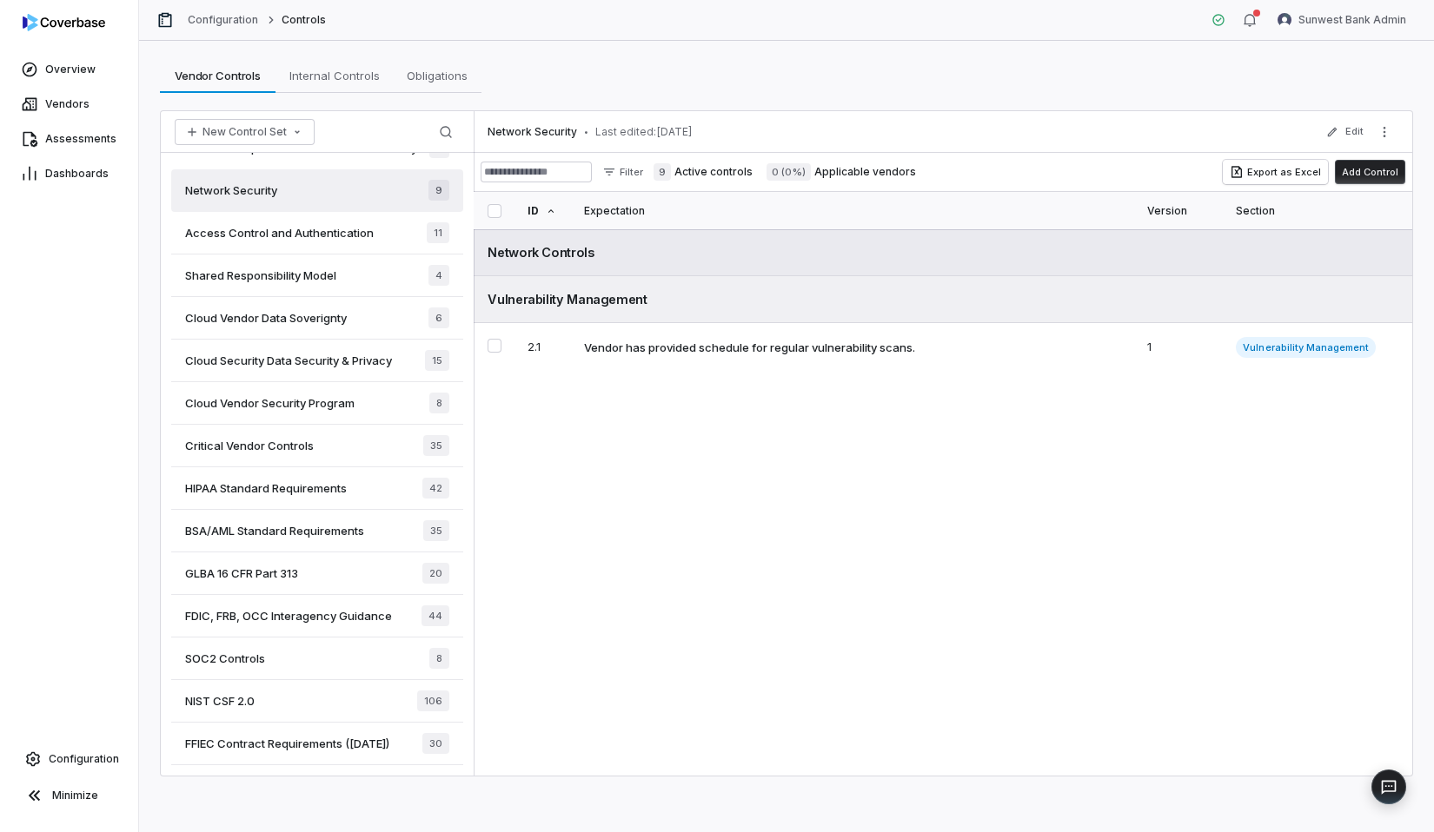
click at [1046, 249] on div "Network Controls" at bounding box center [942, 252] width 911 height 18
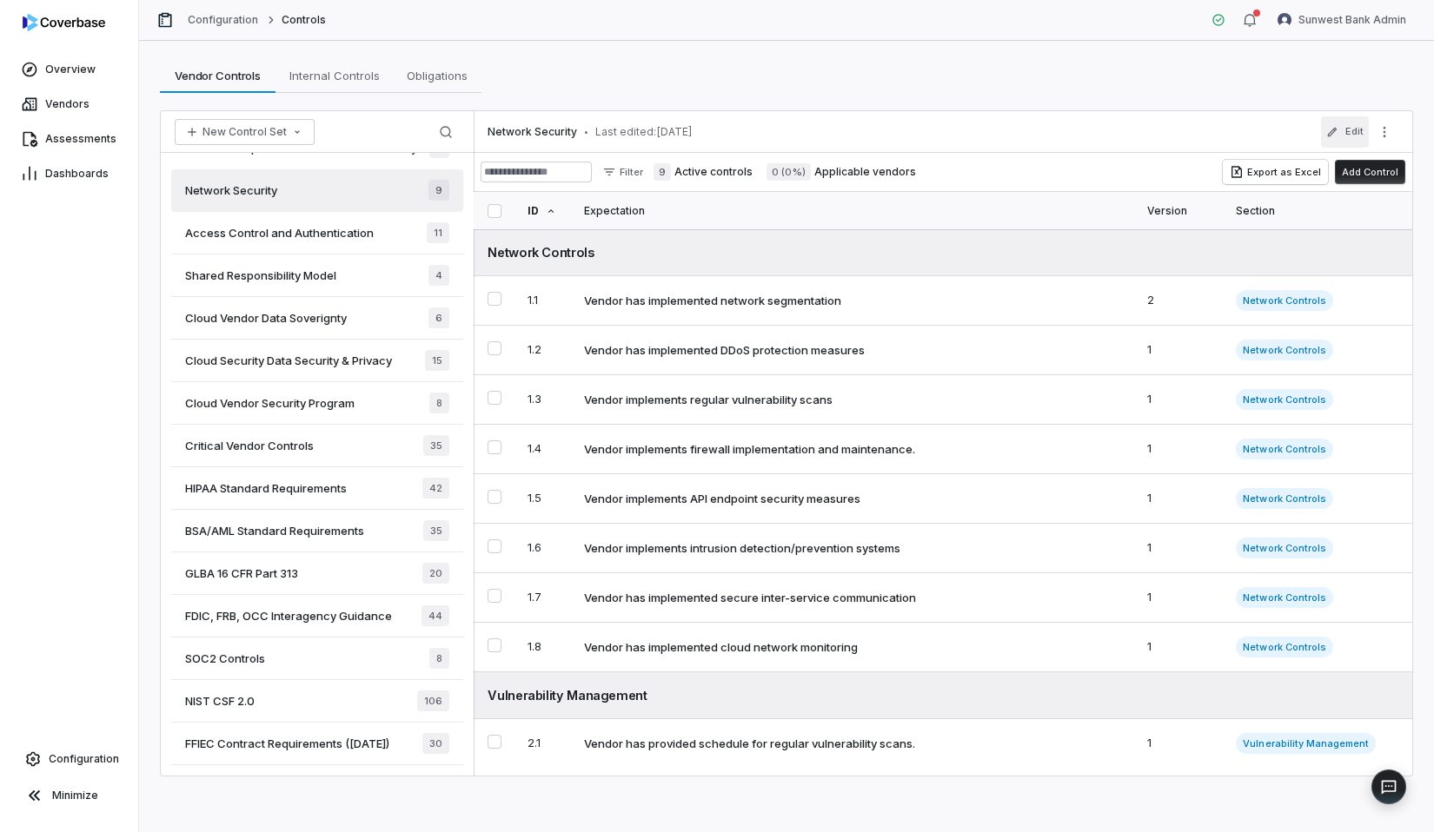
click at [1326, 128] on icon "button" at bounding box center [1332, 132] width 12 height 12
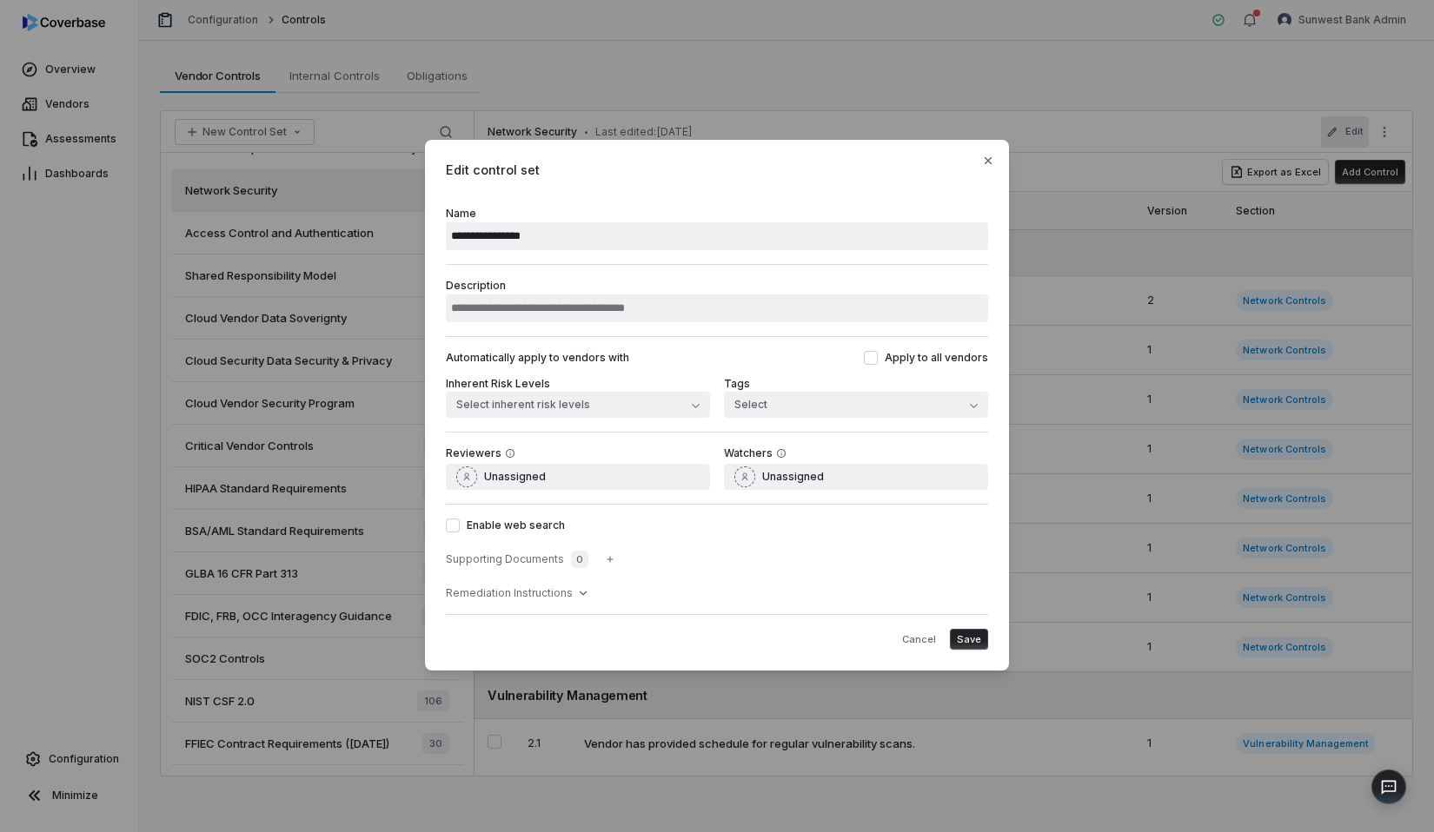
click at [834, 102] on div "**********" at bounding box center [717, 416] width 1434 height 832
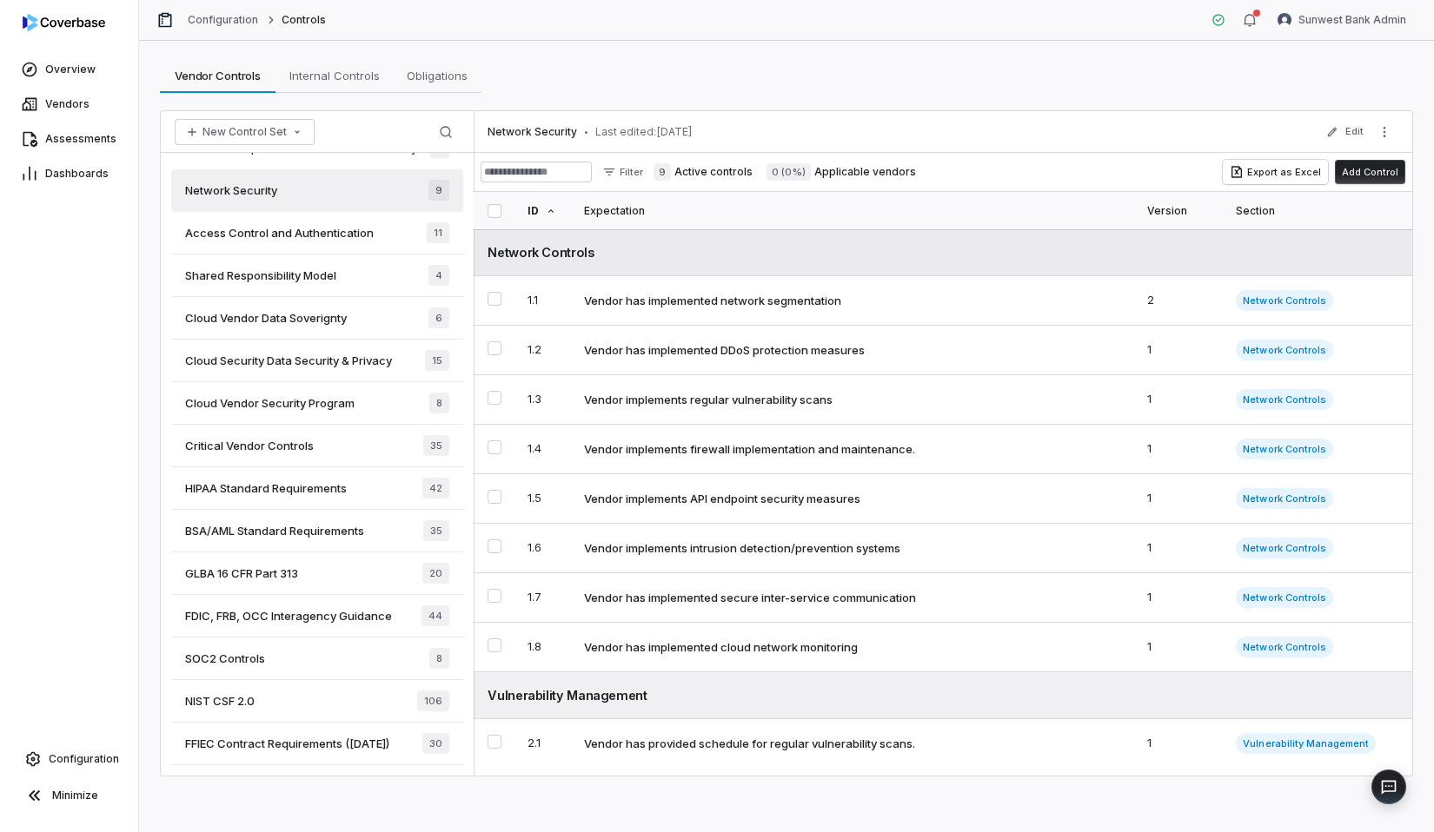
click at [643, 251] on div "Network Controls" at bounding box center [942, 252] width 911 height 18
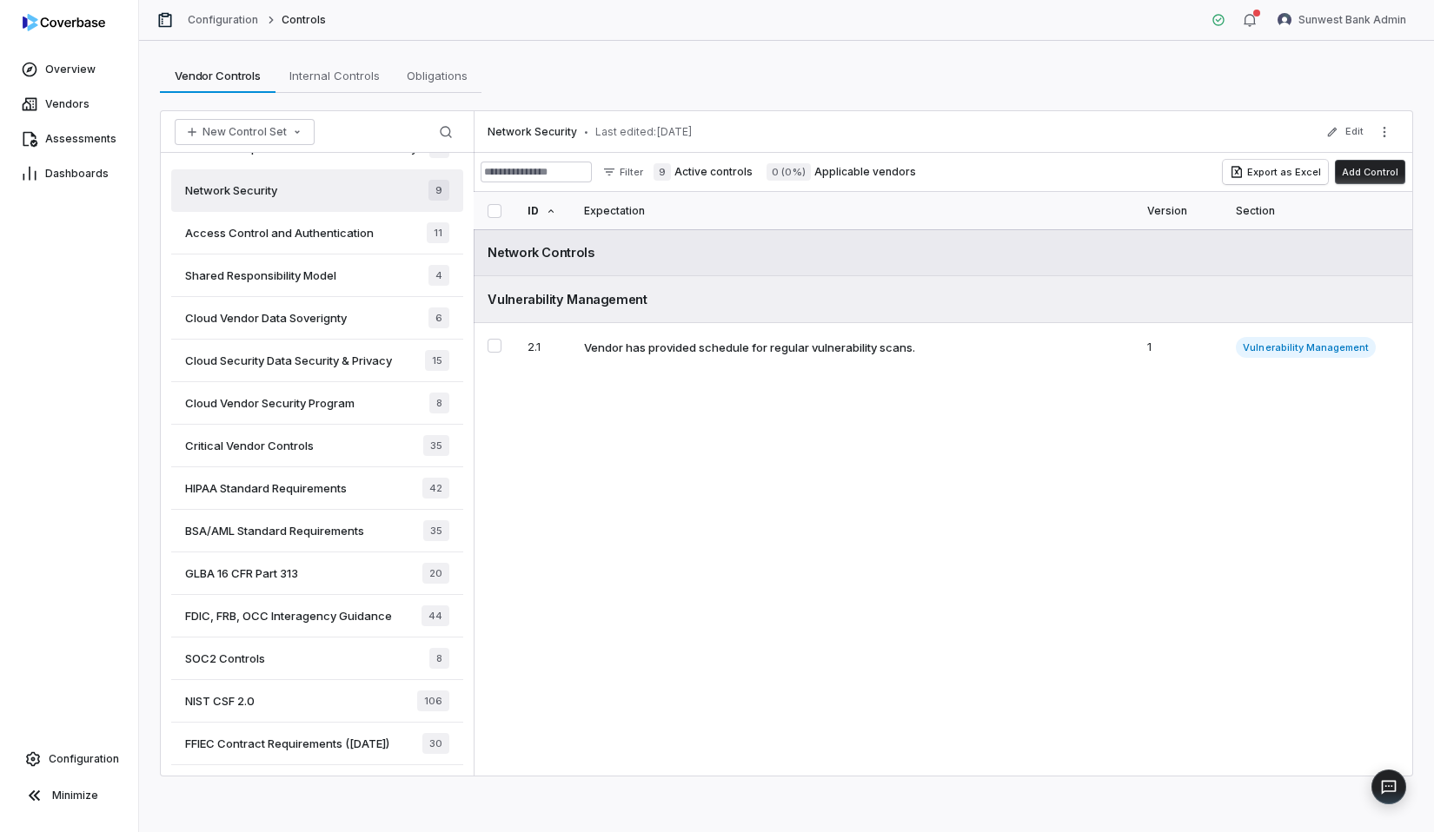
click at [643, 251] on div "Network Controls" at bounding box center [942, 252] width 911 height 18
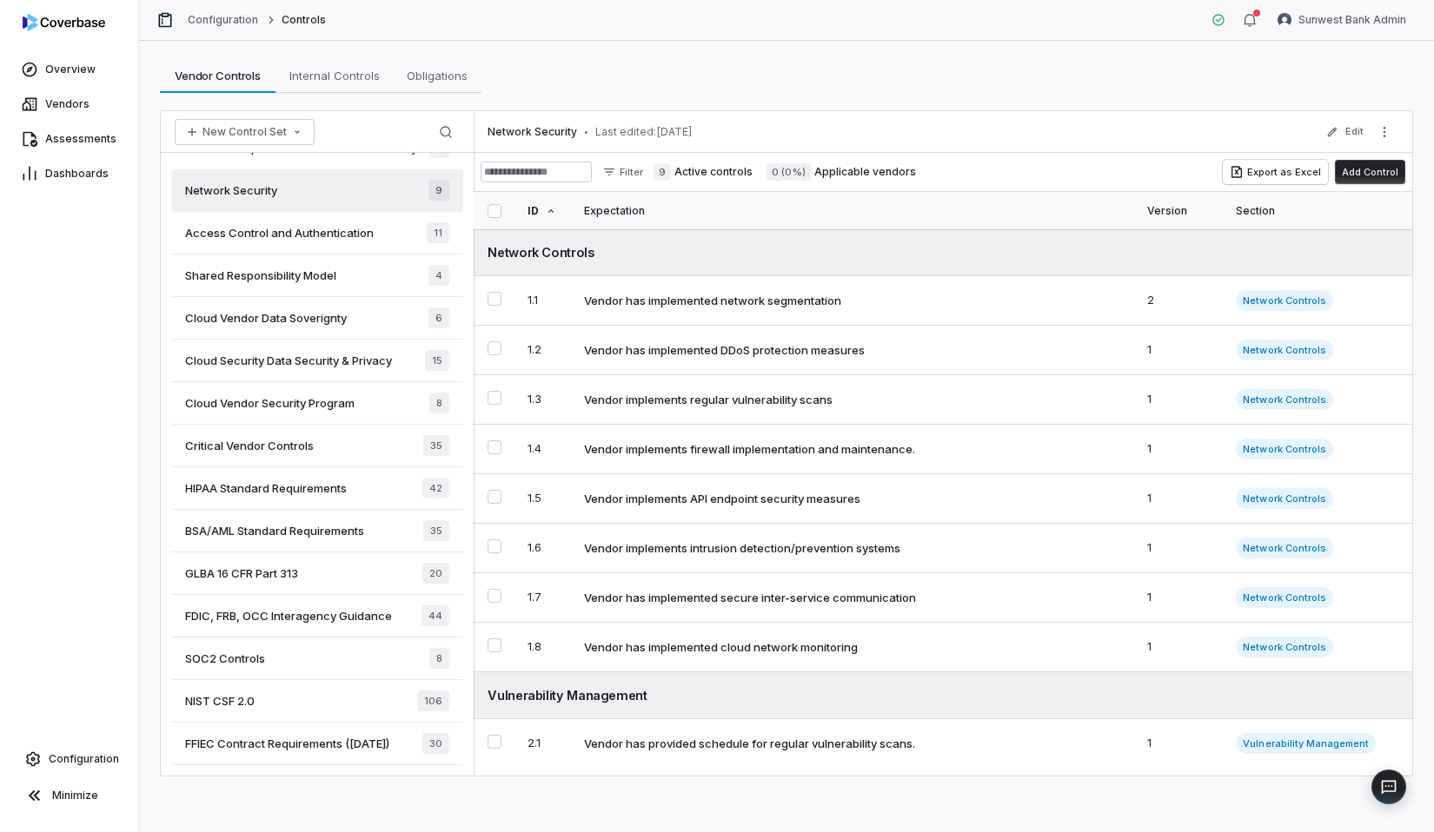
click at [1345, 178] on button "Add Control" at bounding box center [1370, 172] width 70 height 24
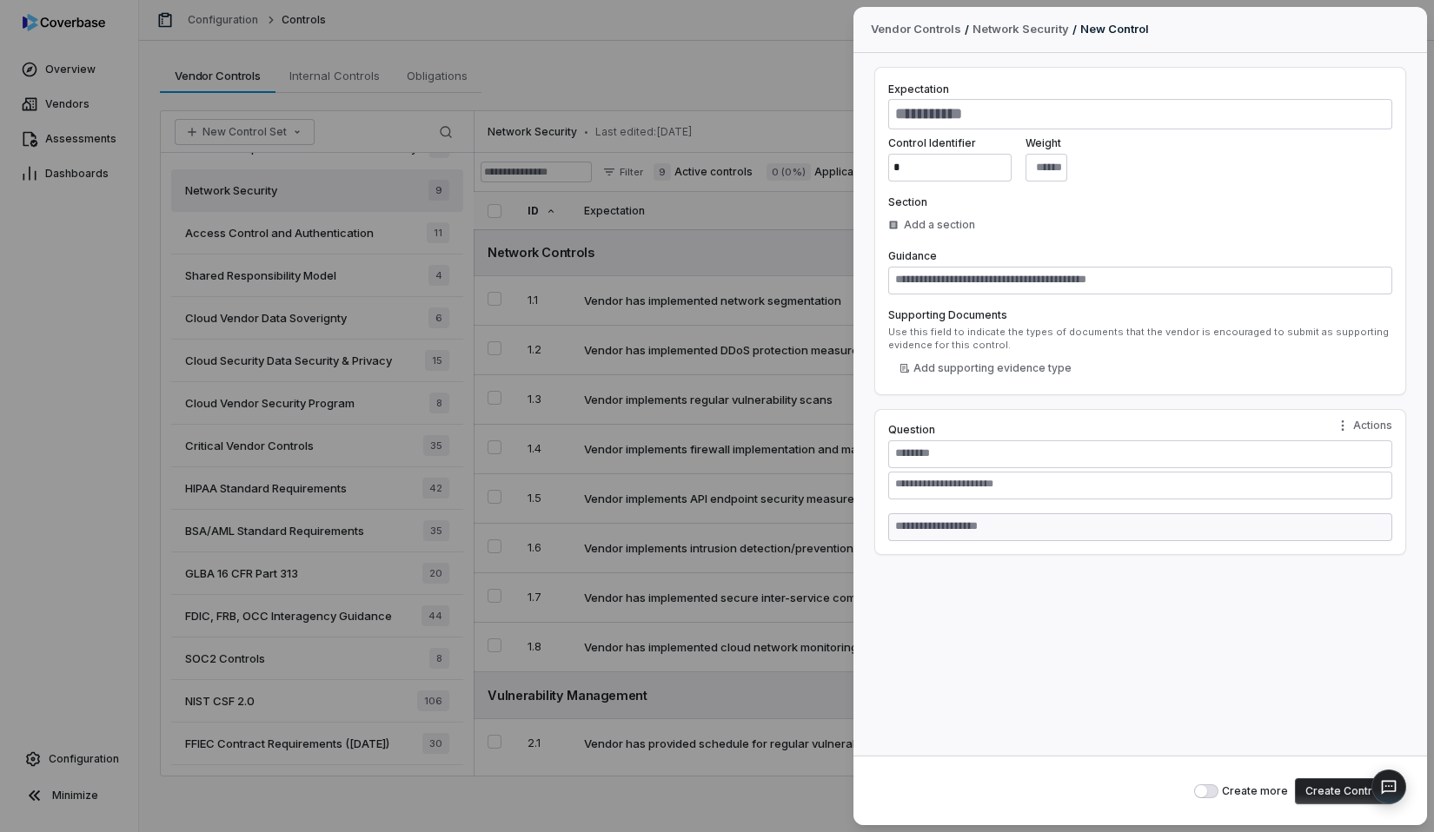
type textarea "*"
click at [936, 230] on div "Add a section" at bounding box center [931, 225] width 87 height 14
click at [1142, 225] on div "Add a section" at bounding box center [1140, 224] width 504 height 31
click at [711, 196] on div "Vendor Controls / Network Security / New Control Expectation Control Identifier…" at bounding box center [717, 416] width 1434 height 832
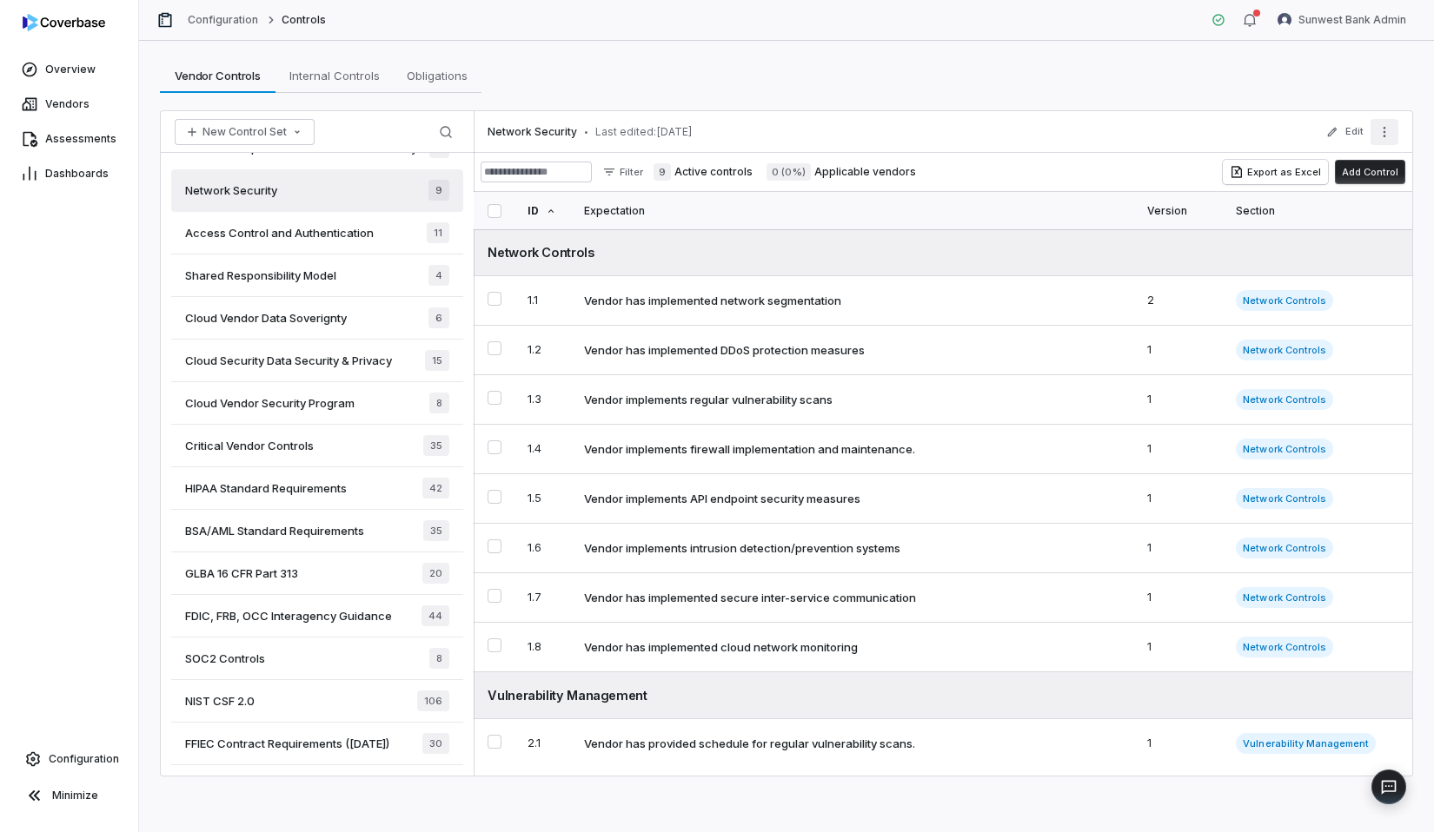
click at [1386, 132] on icon "More actions" at bounding box center [1384, 132] width 14 height 14
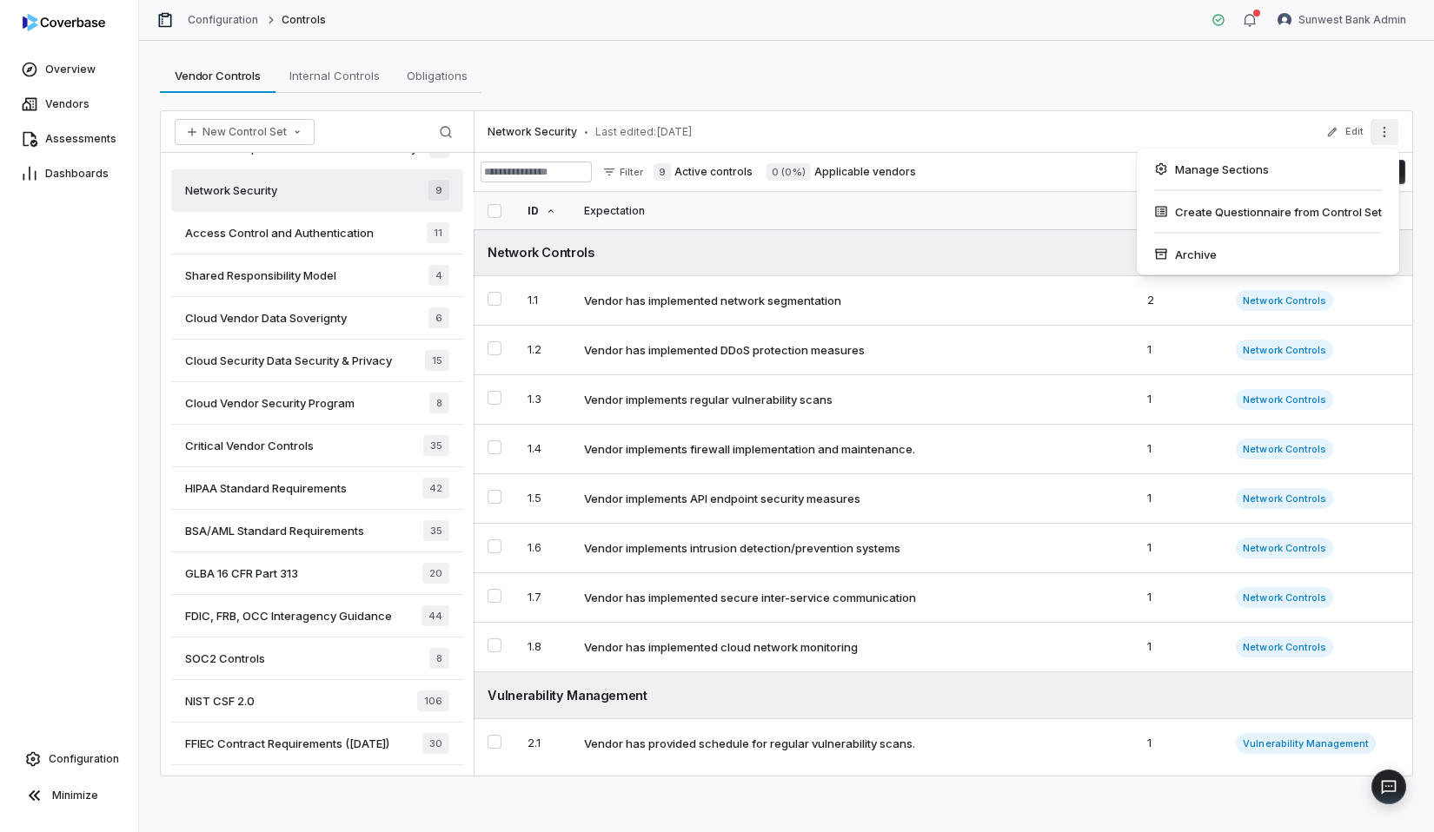
click at [1112, 121] on div "Network Security • Last edited: [DATE] Edit" at bounding box center [943, 132] width 938 height 42
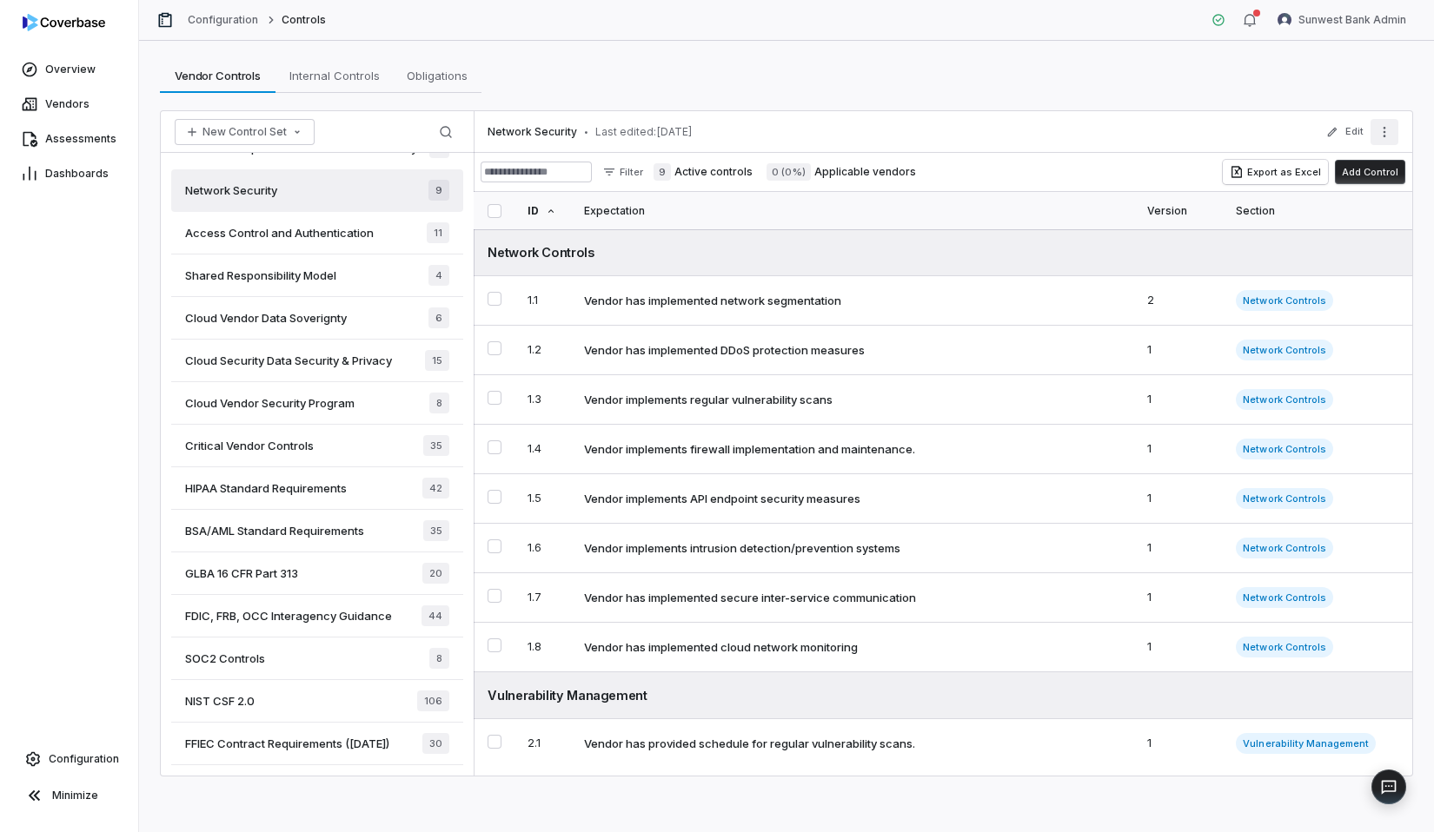
click at [1379, 125] on icon "More actions" at bounding box center [1384, 132] width 14 height 14
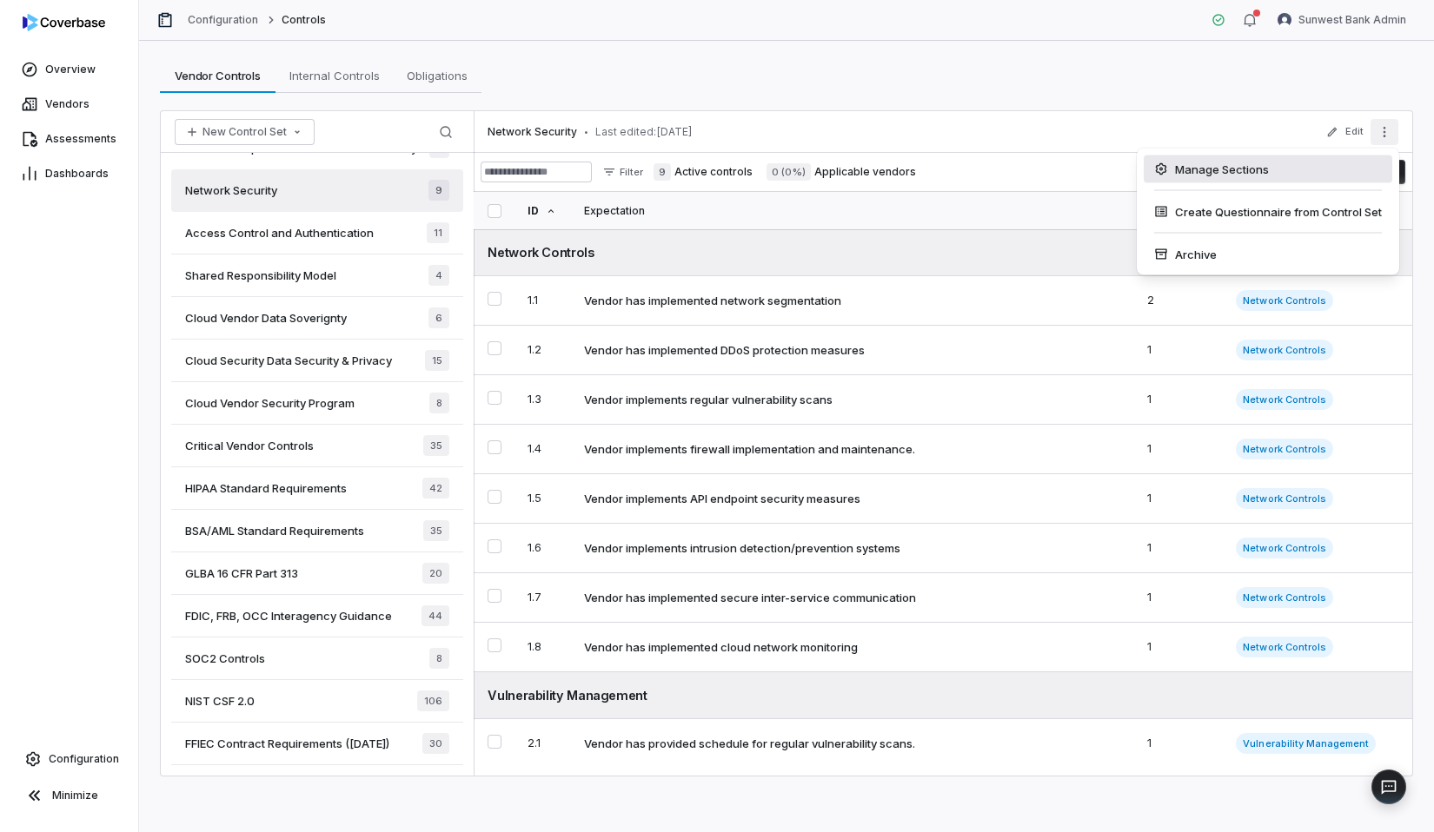
click at [1249, 174] on div "Manage Sections" at bounding box center [1268, 170] width 249 height 28
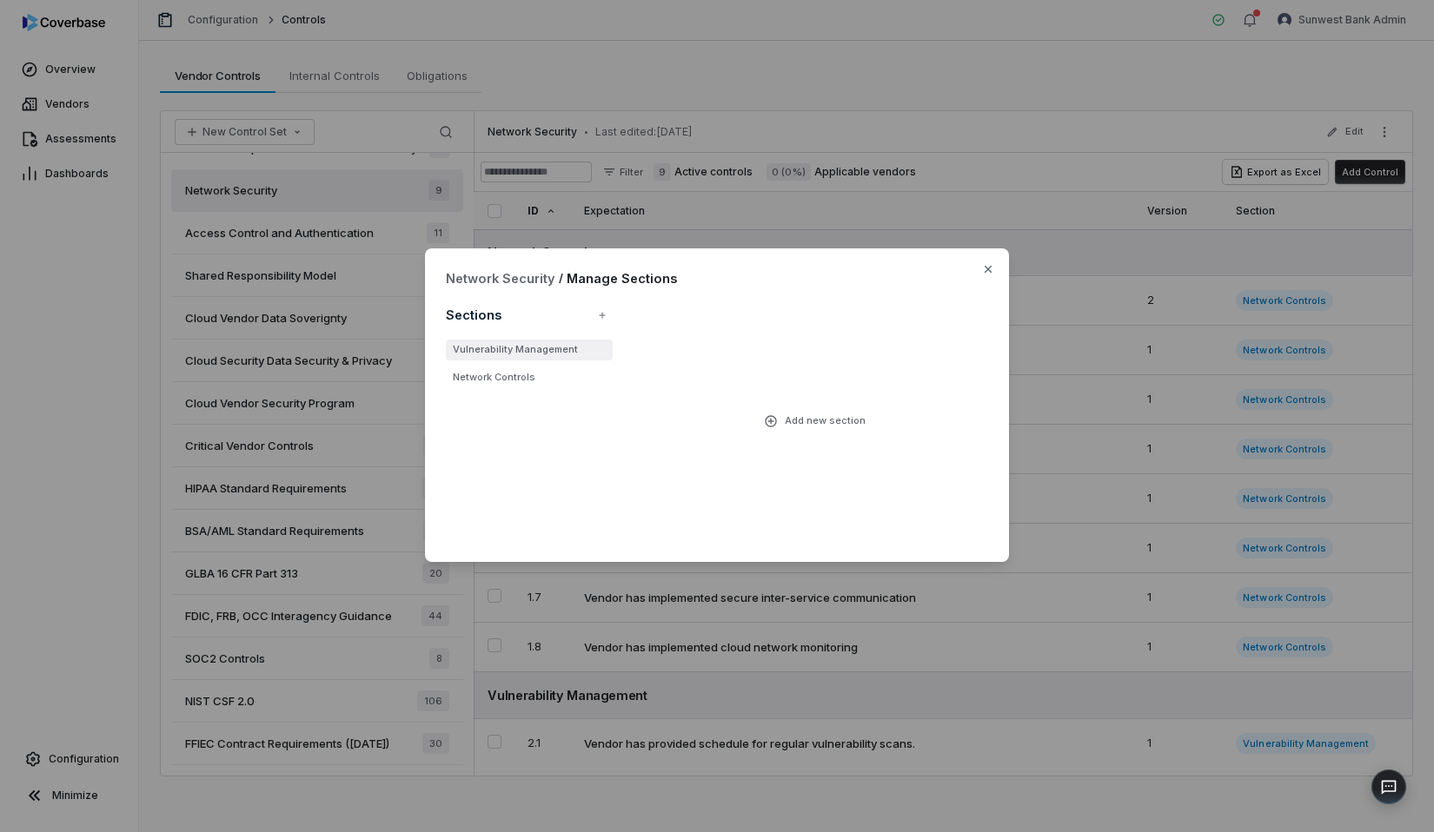
click at [566, 350] on li "Vulnerability Management" at bounding box center [529, 350] width 167 height 21
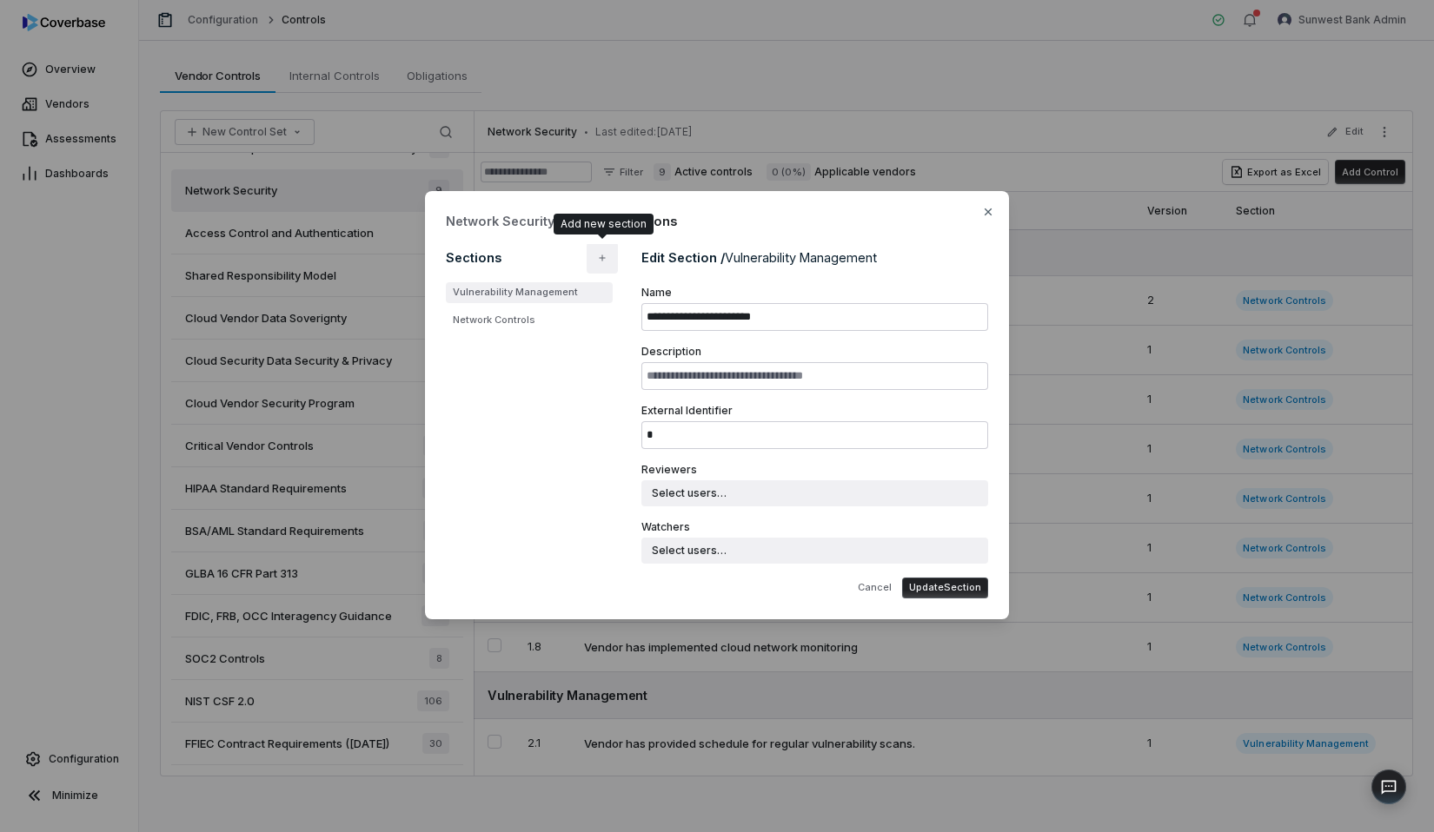
click at [606, 258] on icon "button" at bounding box center [602, 258] width 10 height 10
type input "*"
click at [560, 289] on li "Vulnerability Management" at bounding box center [529, 292] width 167 height 21
type input "**********"
type input "*"
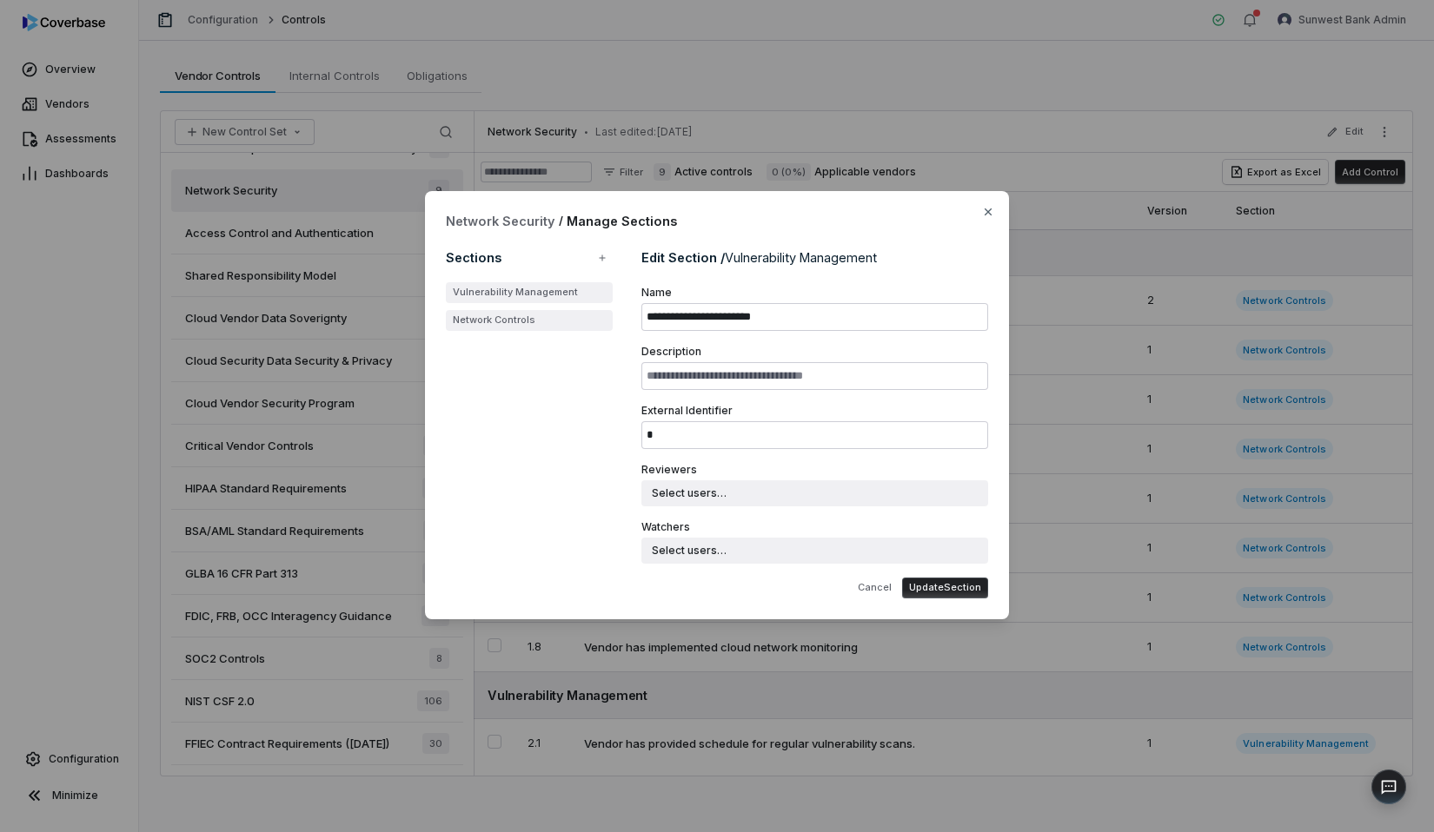
click at [536, 318] on li "Network Controls" at bounding box center [529, 320] width 167 height 21
type input "**********"
type input "*"
click at [570, 283] on li "Vulnerability Management" at bounding box center [529, 292] width 167 height 21
type input "**********"
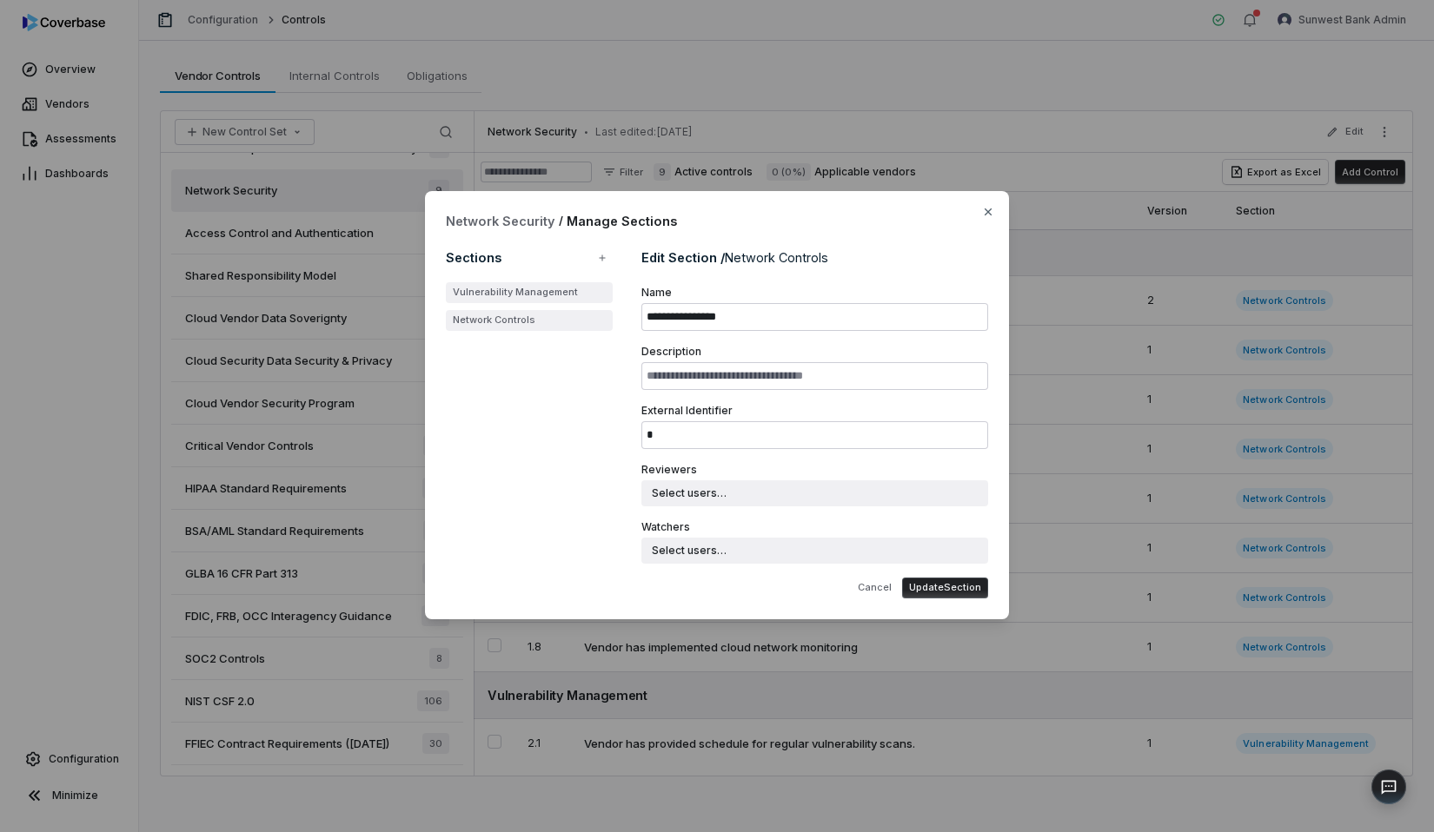
type input "*"
click at [760, 376] on input "Description" at bounding box center [814, 376] width 347 height 28
type input "****"
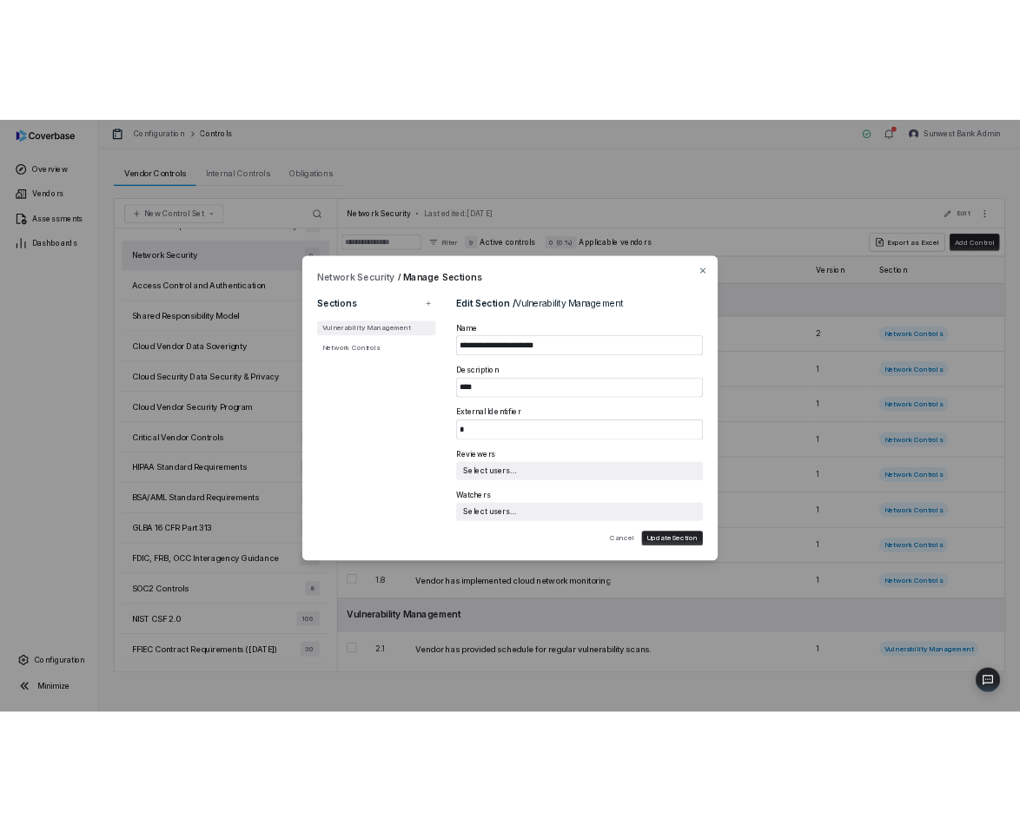
scroll to position [491, 0]
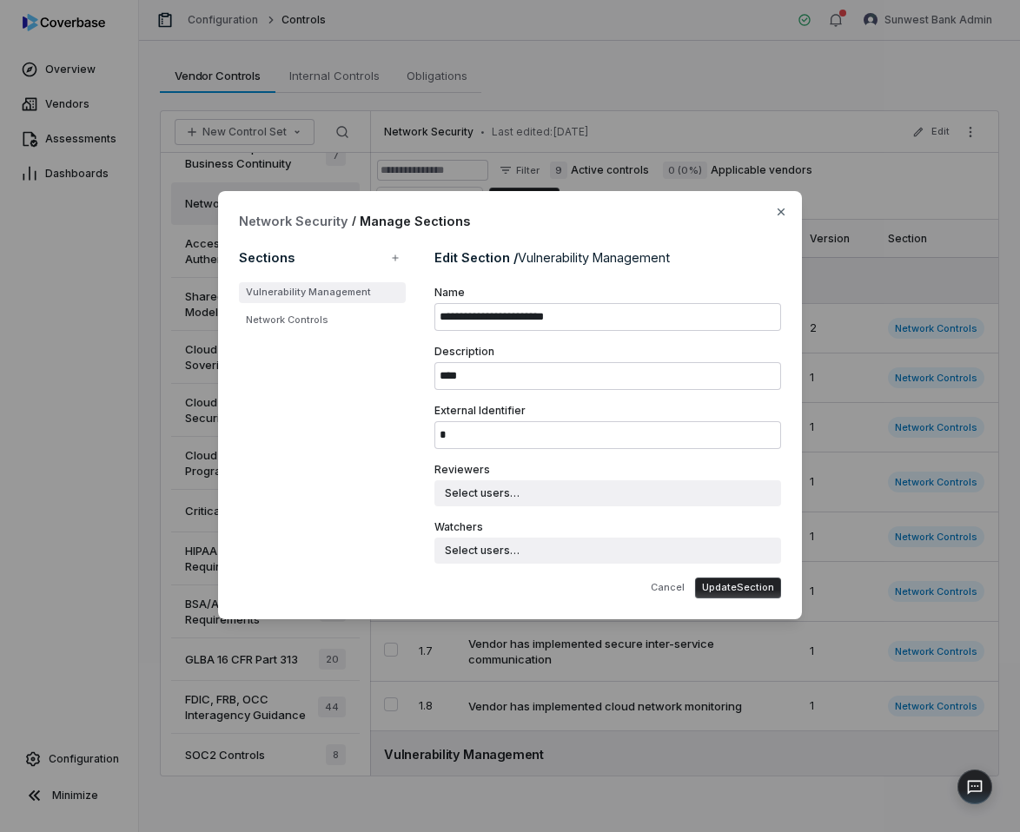
click at [741, 594] on button "Update Section" at bounding box center [738, 588] width 86 height 21
click at [780, 216] on icon "button" at bounding box center [781, 212] width 14 height 14
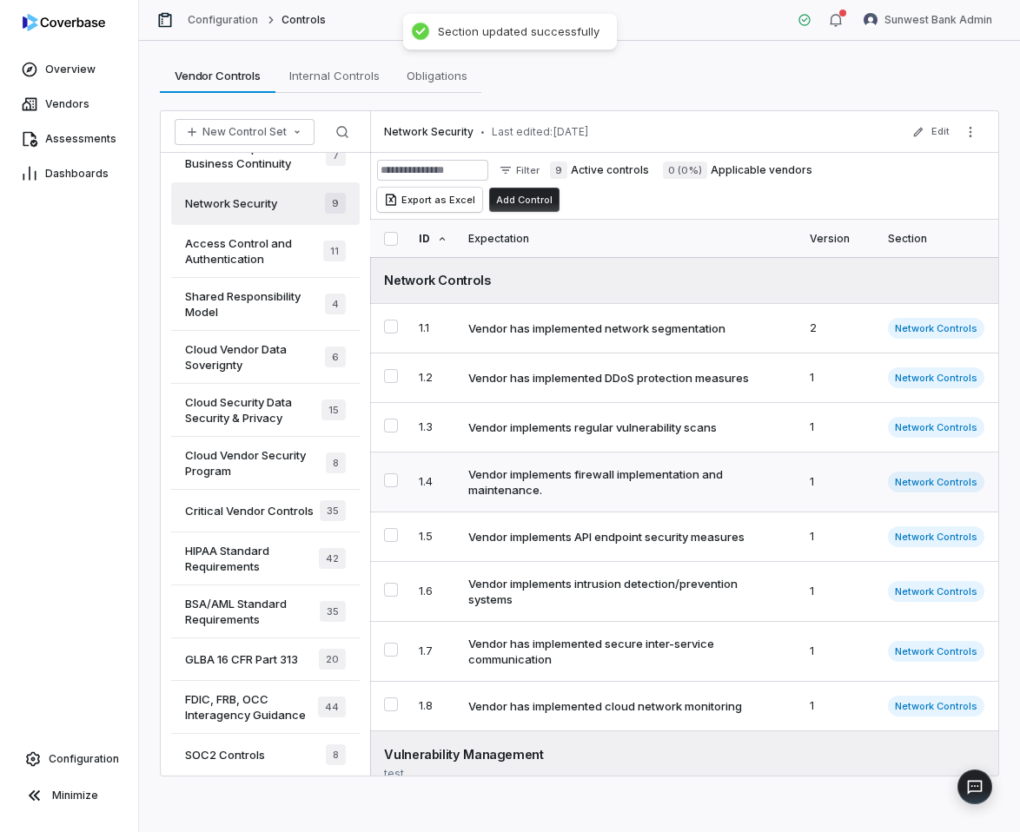
scroll to position [83, 0]
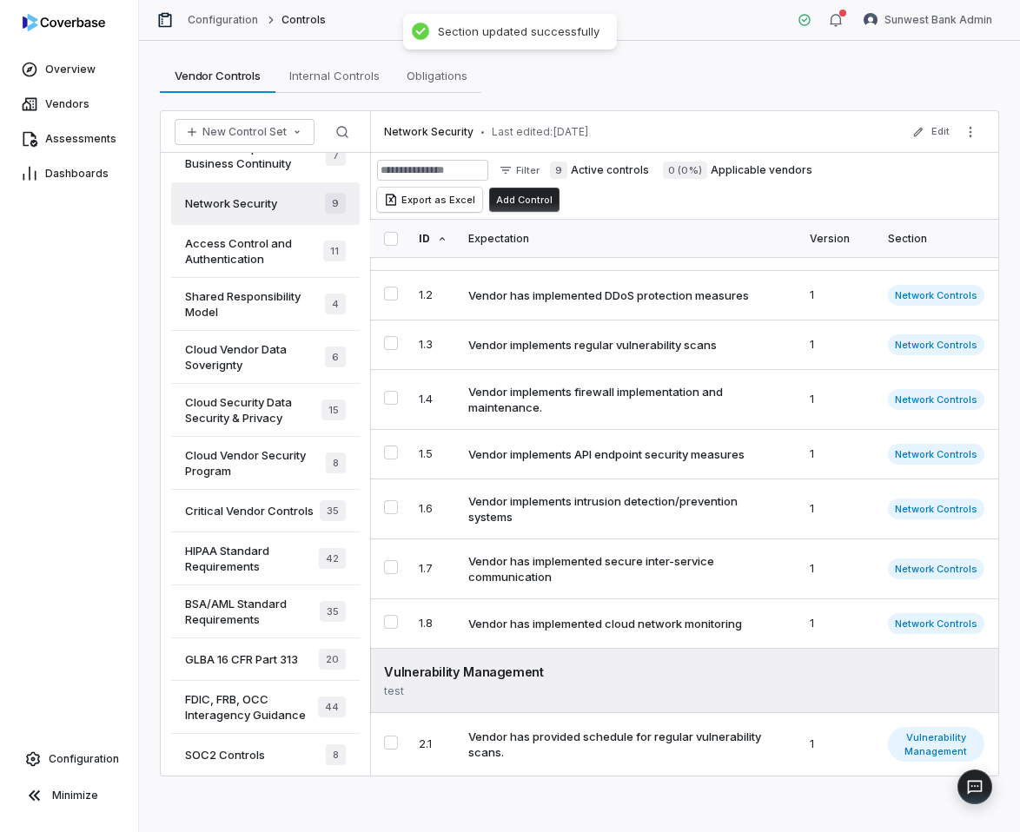
click at [988, 121] on div "Network Security • Last edited: [DATE] Edit" at bounding box center [684, 132] width 628 height 42
click at [980, 126] on button "More actions" at bounding box center [971, 132] width 28 height 26
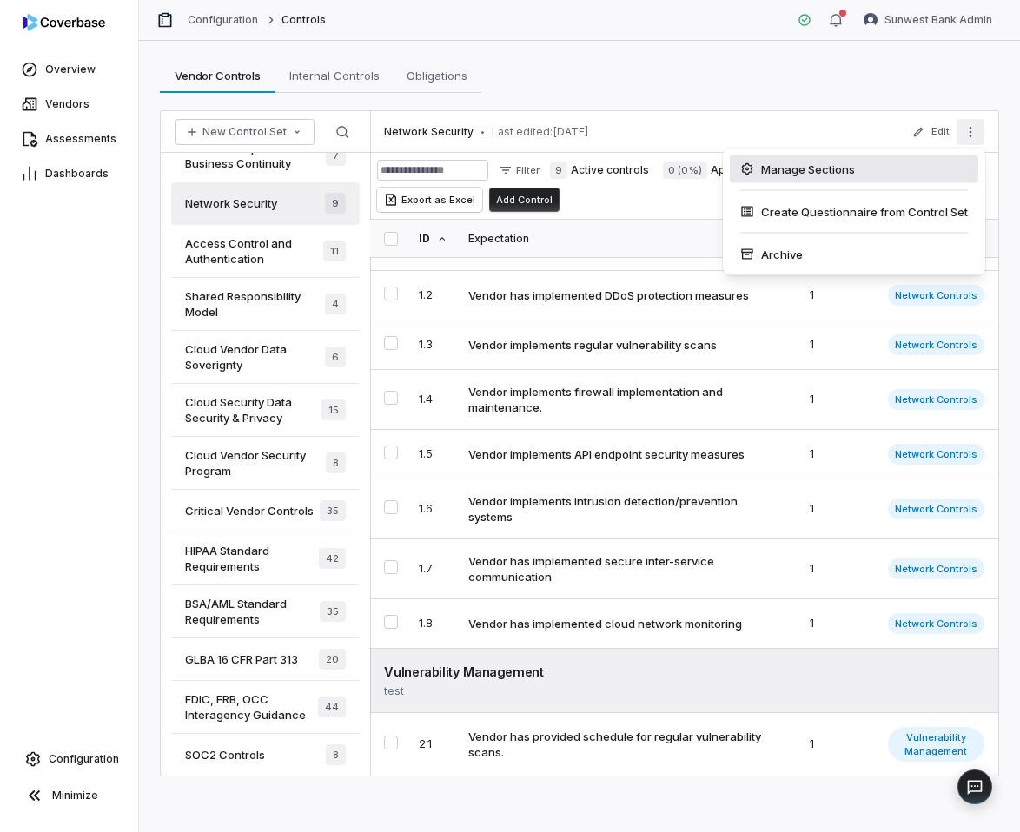
click at [876, 173] on div "Manage Sections" at bounding box center [854, 170] width 249 height 28
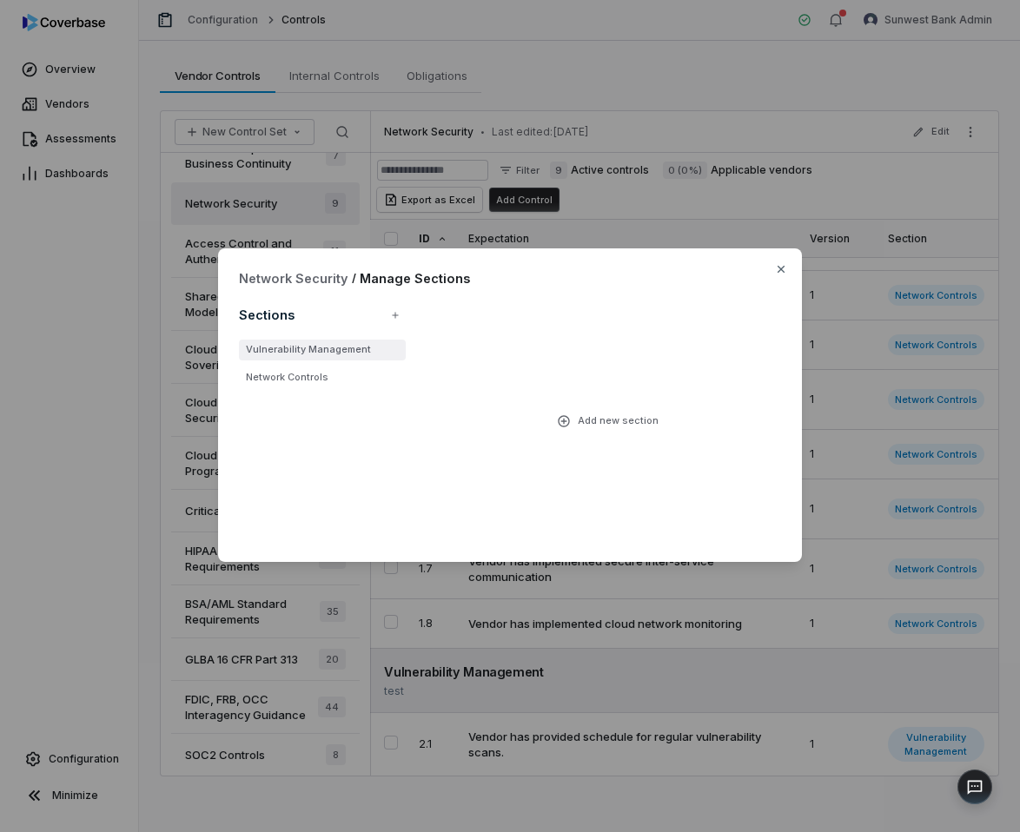
click at [340, 355] on li "Vulnerability Management" at bounding box center [322, 350] width 167 height 21
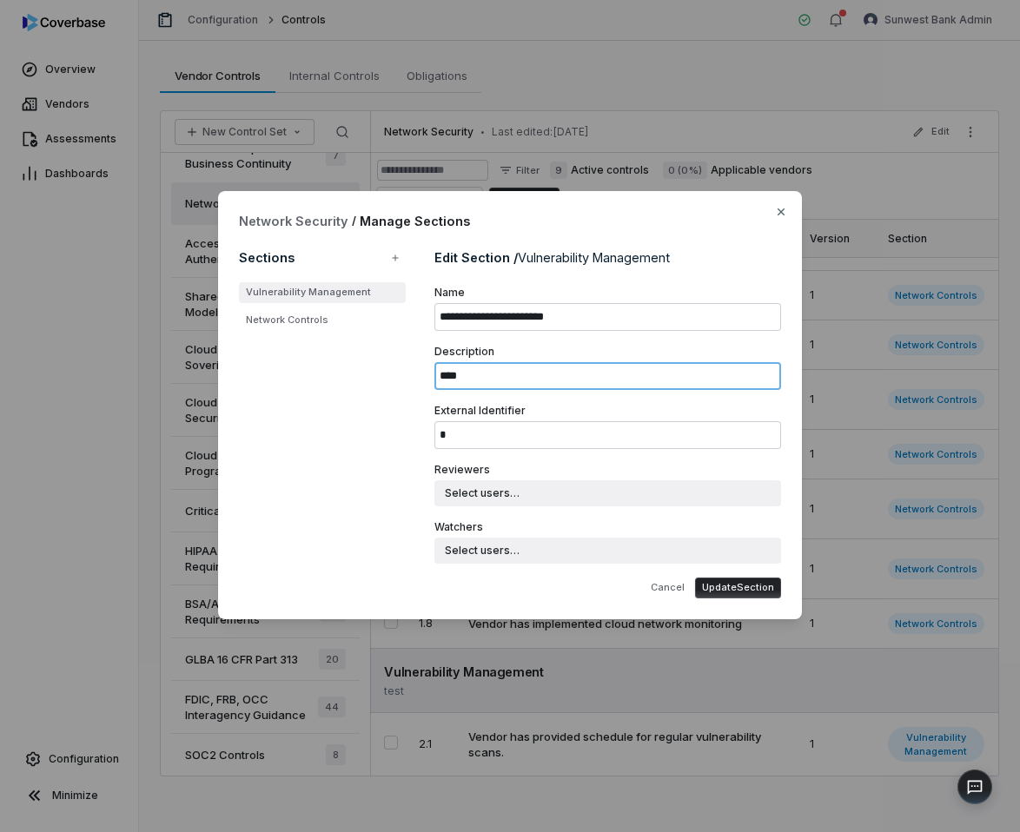
click at [516, 363] on input "****" at bounding box center [607, 376] width 347 height 28
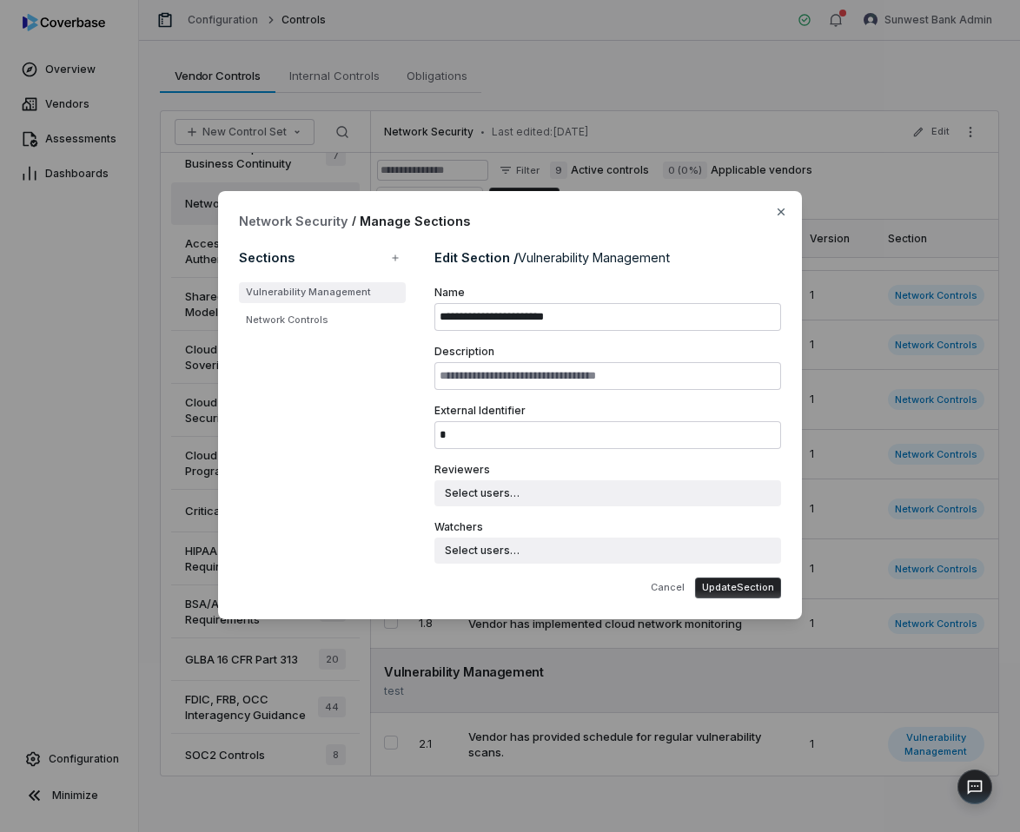
click at [757, 594] on button "Update Section" at bounding box center [738, 588] width 86 height 21
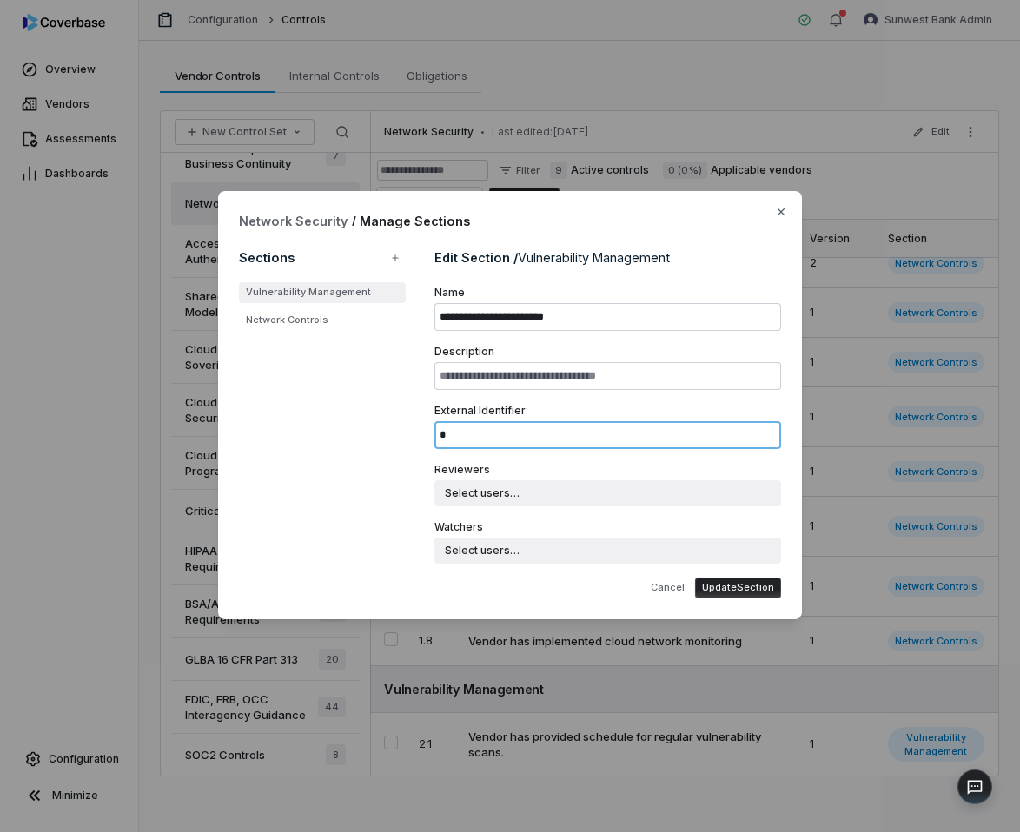
click at [567, 428] on input "*" at bounding box center [607, 435] width 347 height 28
click at [757, 582] on button "Update Section" at bounding box center [738, 588] width 86 height 21
click at [722, 584] on button "Update Section" at bounding box center [738, 588] width 86 height 21
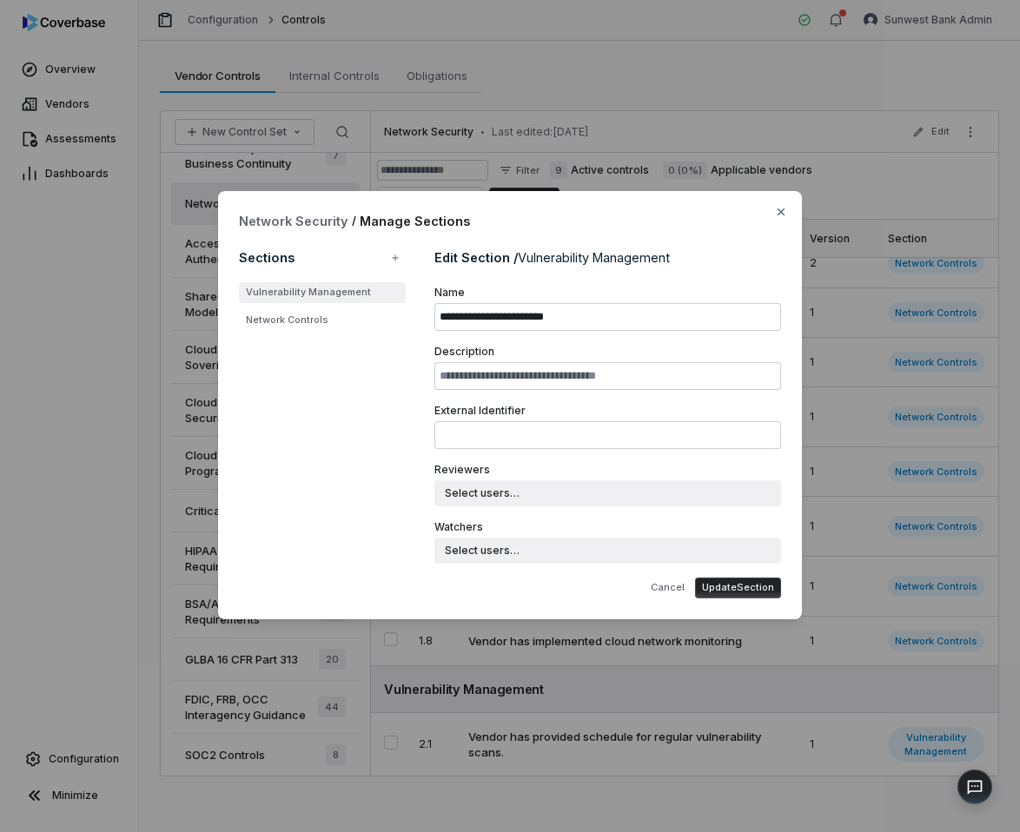
click at [722, 584] on button "Update Section" at bounding box center [738, 588] width 86 height 21
click at [559, 463] on label "Reviewers" at bounding box center [607, 470] width 347 height 14
click at [623, 395] on form "**********" at bounding box center [607, 442] width 347 height 313
click at [735, 579] on button "Update Section" at bounding box center [738, 588] width 86 height 21
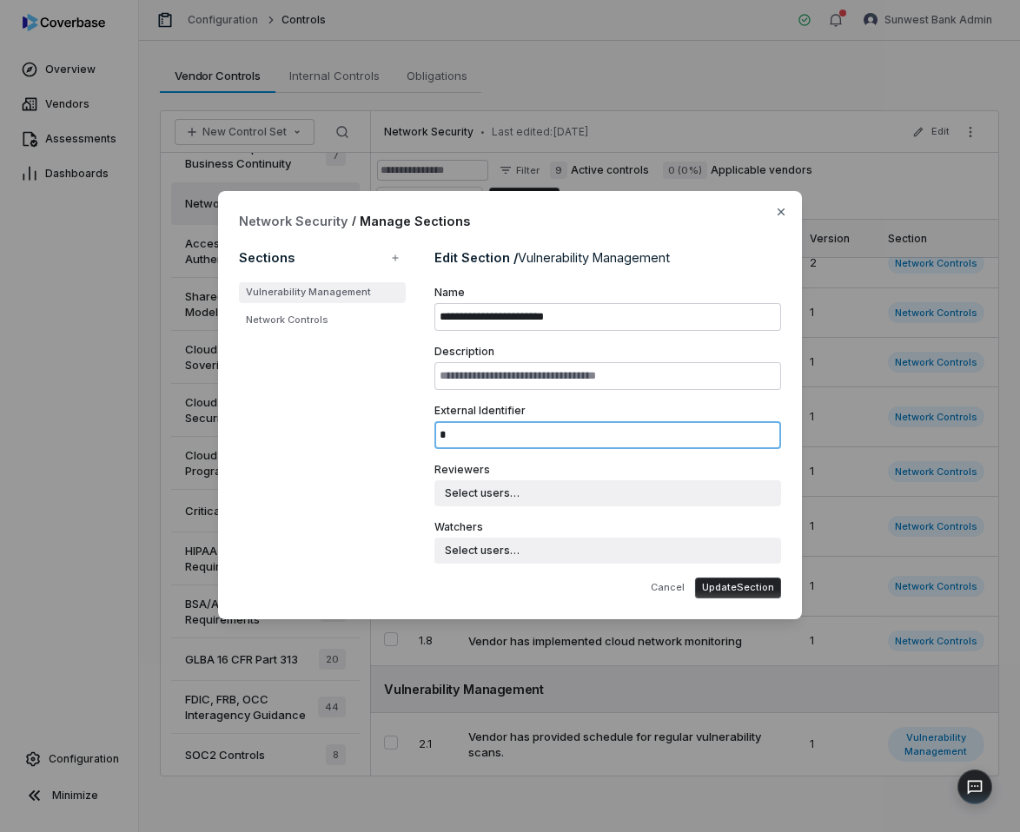
type input "*"
click at [741, 584] on button "Update Section" at bounding box center [738, 588] width 86 height 21
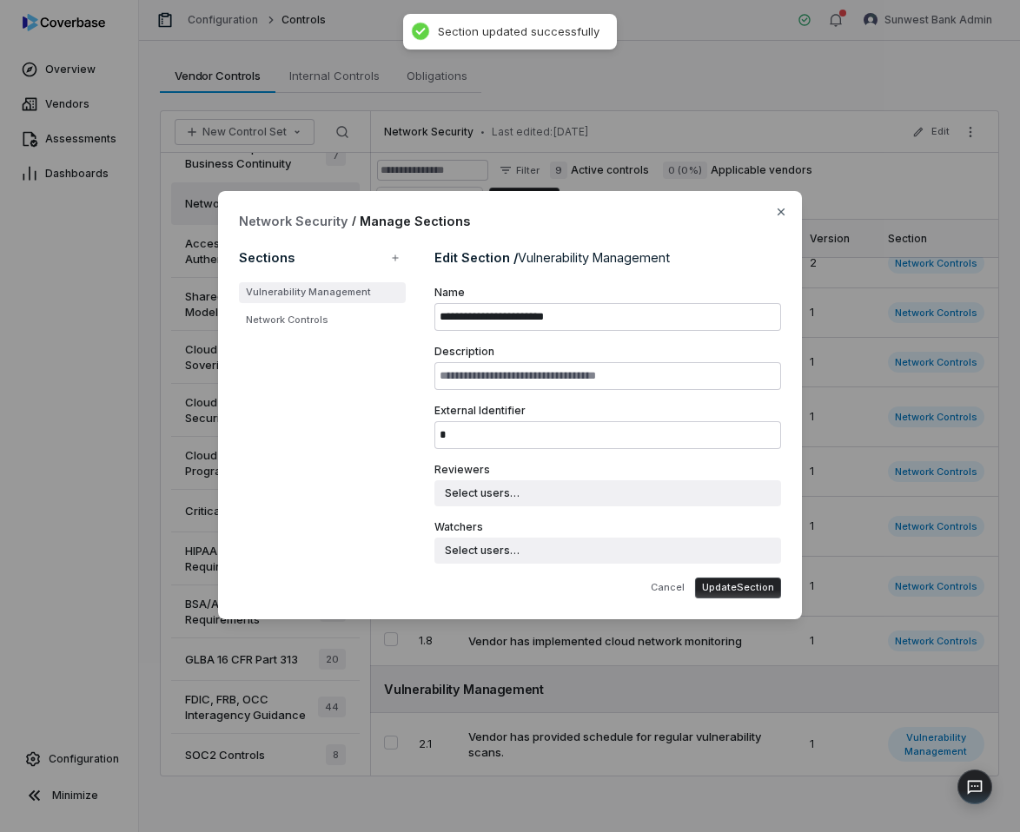
click at [623, 335] on form "**********" at bounding box center [607, 442] width 347 height 313
click at [579, 434] on input "*" at bounding box center [607, 435] width 347 height 28
click at [606, 460] on form "**********" at bounding box center [607, 442] width 347 height 313
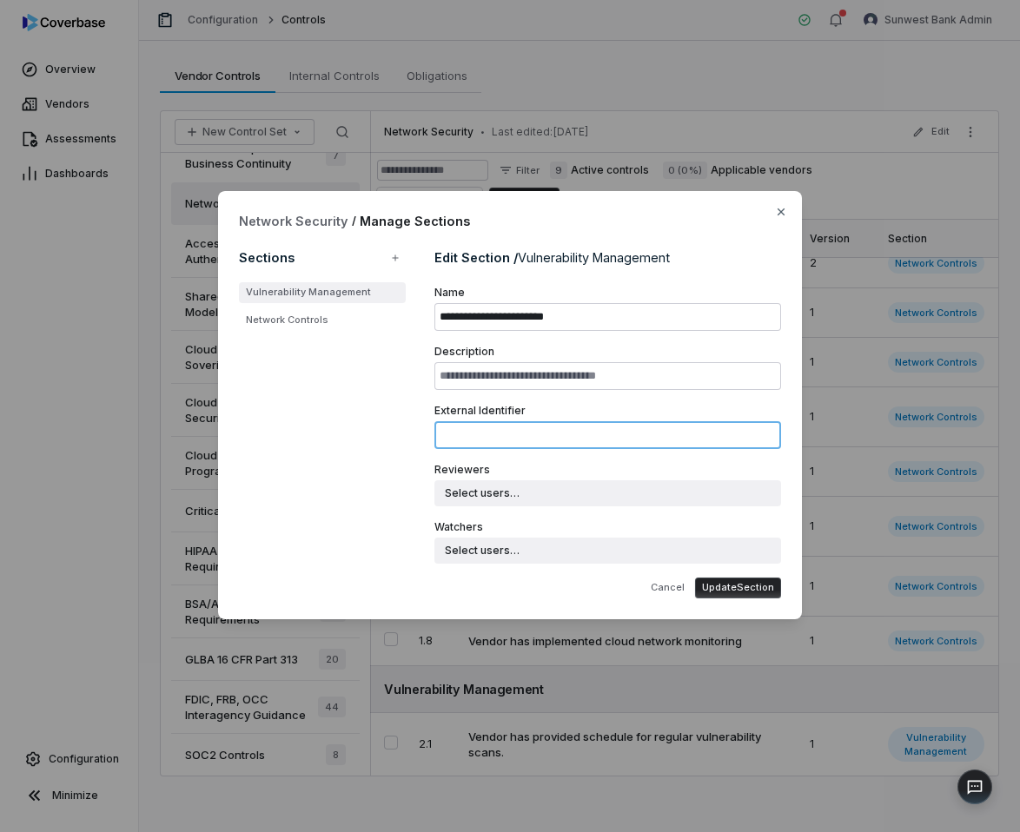
click at [540, 422] on input "External Identifier" at bounding box center [607, 435] width 347 height 28
click at [534, 405] on span "External Identifier" at bounding box center [607, 411] width 347 height 14
click at [534, 421] on input "External Identifier" at bounding box center [607, 435] width 347 height 28
click at [505, 408] on span "External Identifier" at bounding box center [607, 411] width 347 height 14
click at [505, 421] on input "External Identifier" at bounding box center [607, 435] width 347 height 28
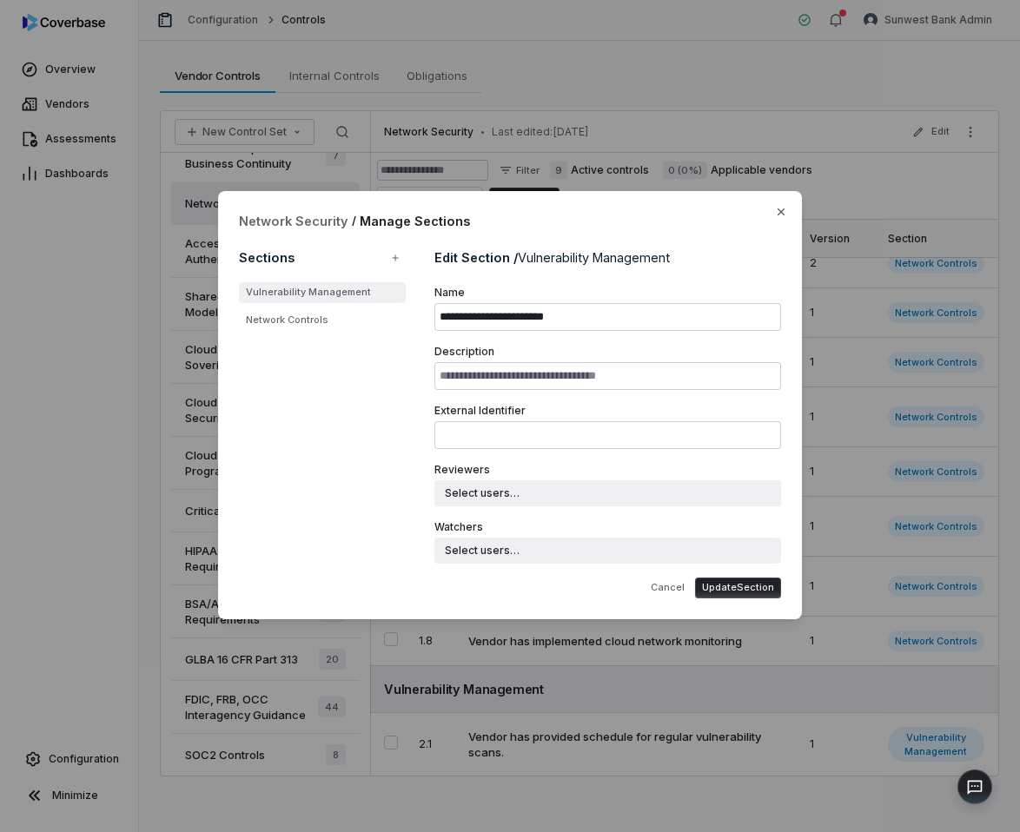
click at [494, 352] on span "Description" at bounding box center [607, 352] width 347 height 14
click at [494, 362] on input "Description" at bounding box center [607, 376] width 347 height 28
click at [455, 291] on span "Name" at bounding box center [607, 293] width 347 height 14
click at [455, 303] on input "**********" at bounding box center [607, 317] width 347 height 28
click at [782, 214] on icon "button" at bounding box center [781, 212] width 7 height 7
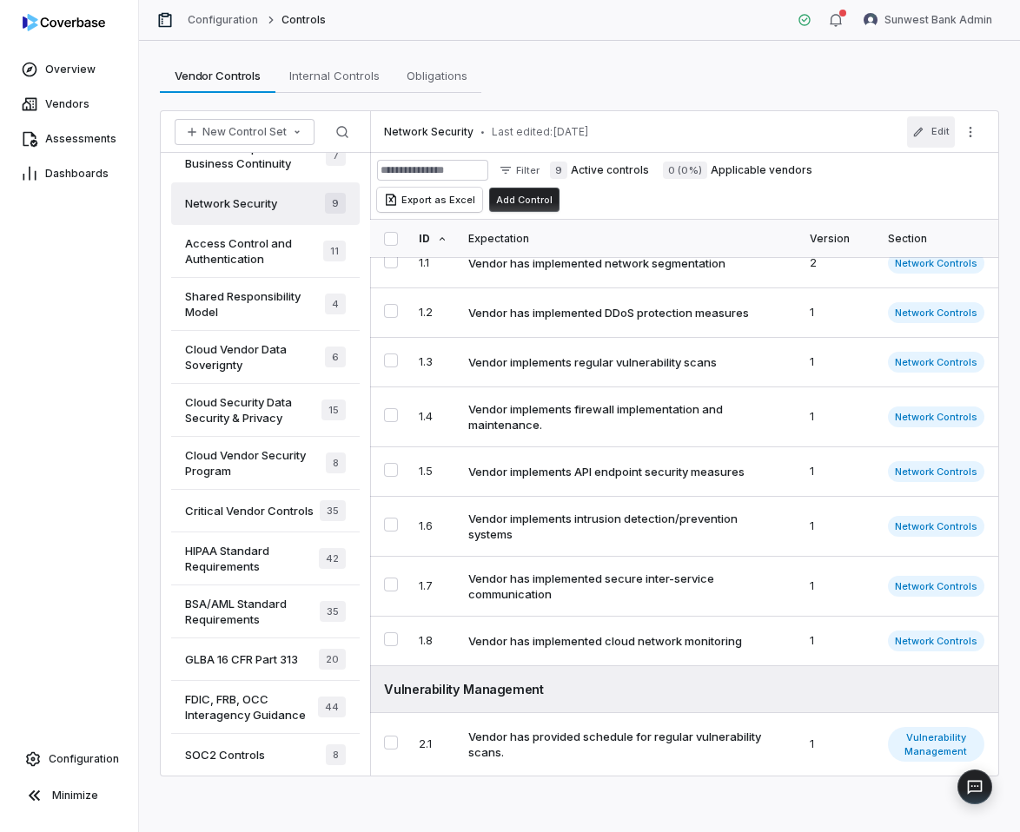
click at [925, 128] on icon "button" at bounding box center [918, 132] width 12 height 12
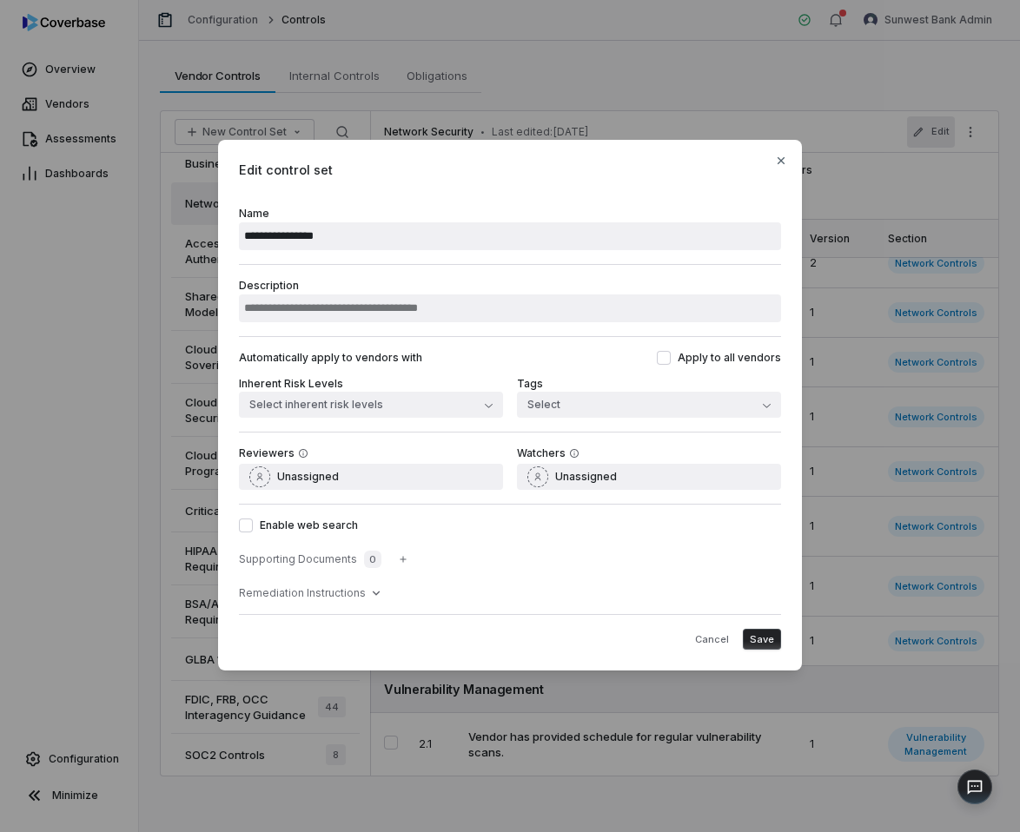
click at [1000, 120] on div "**********" at bounding box center [510, 416] width 1020 height 609
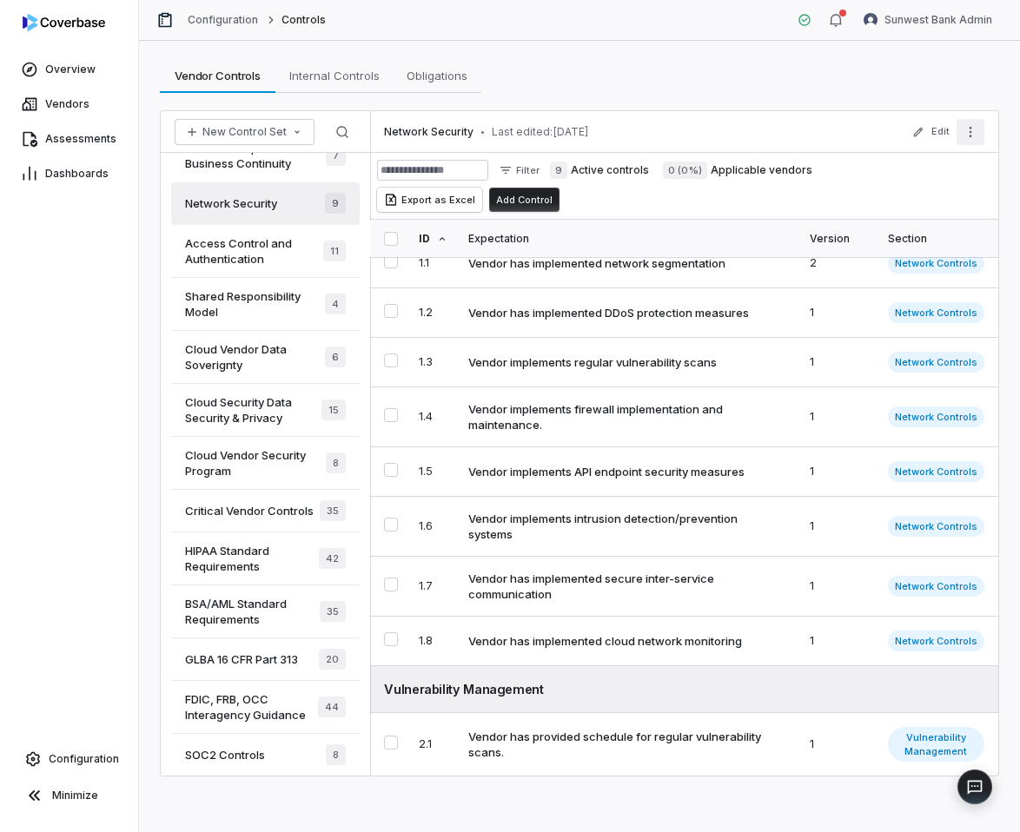
click at [982, 124] on button "More actions" at bounding box center [971, 132] width 28 height 26
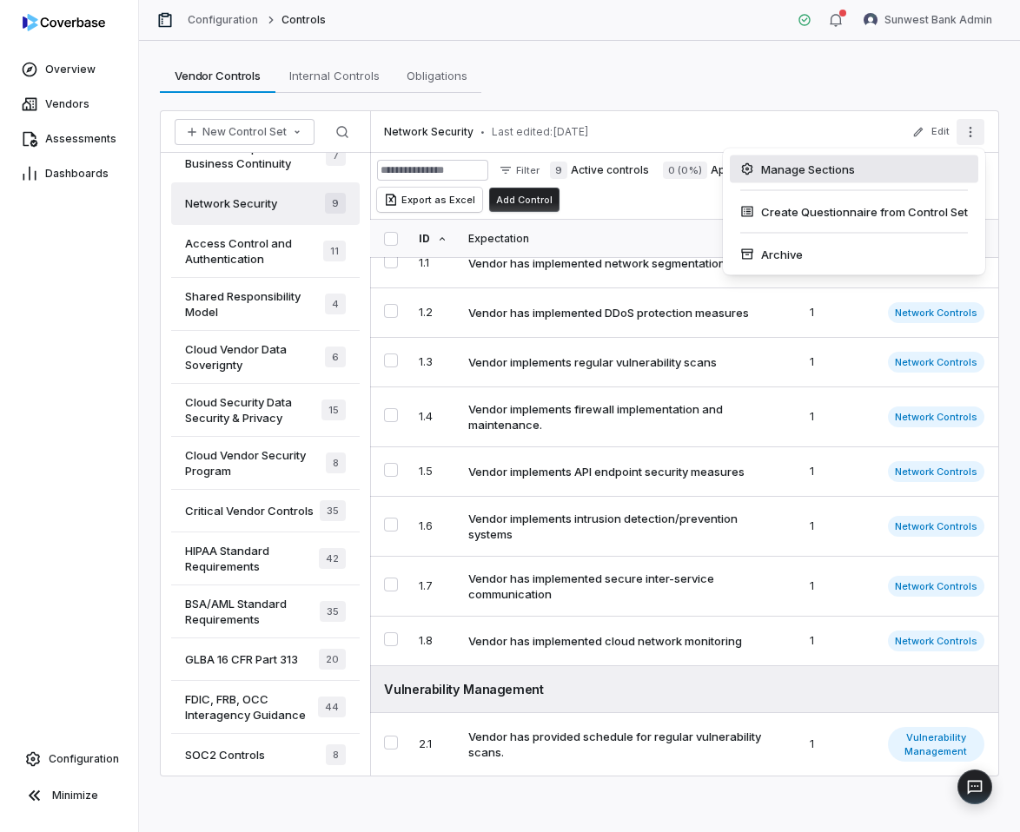
click at [922, 160] on div "Manage Sections" at bounding box center [854, 170] width 249 height 28
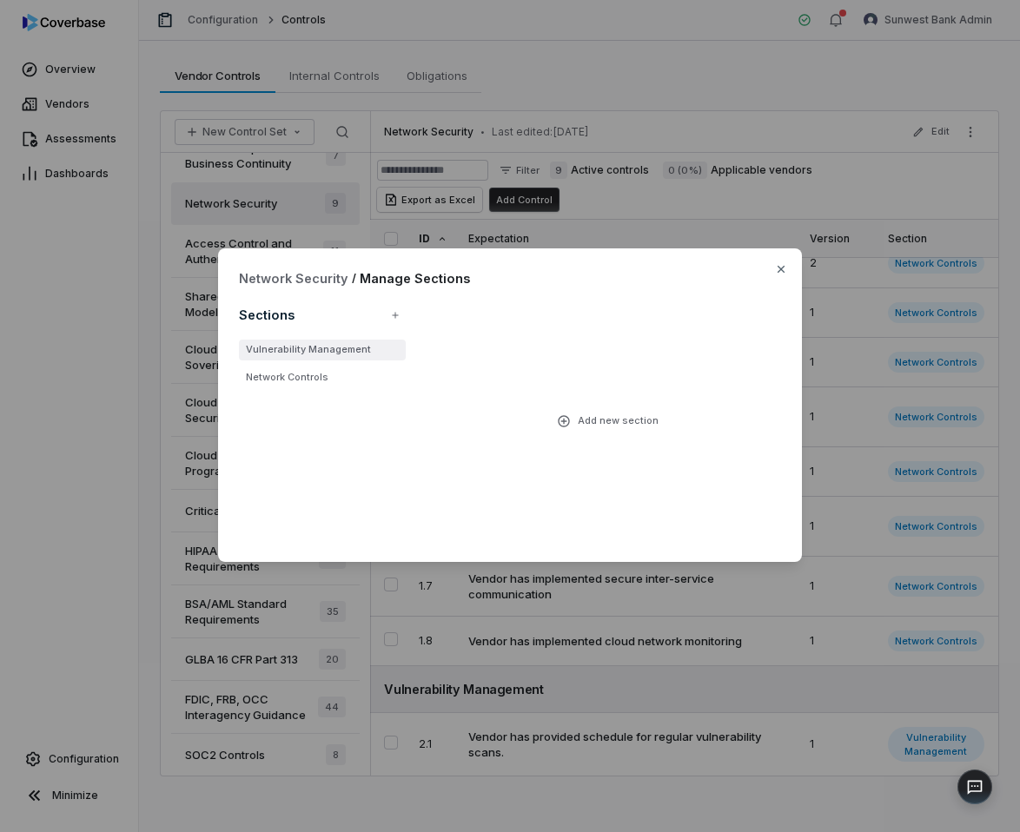
click at [282, 355] on li "Vulnerability Management" at bounding box center [322, 350] width 167 height 21
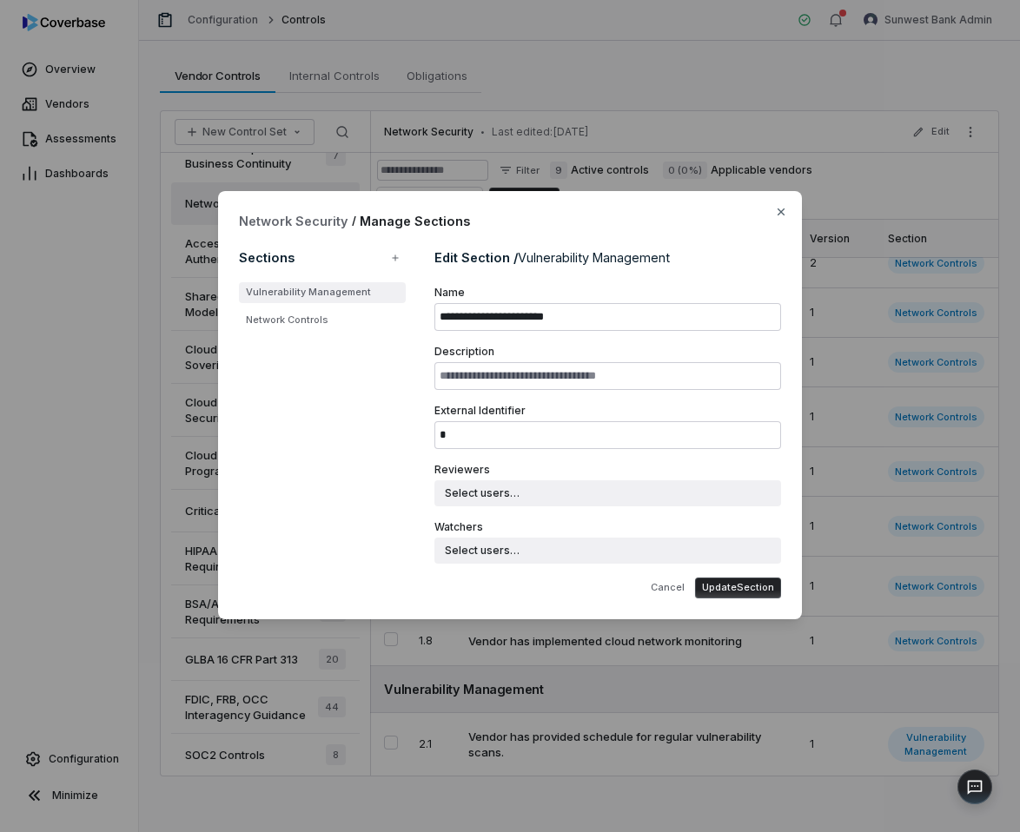
click at [291, 370] on div "Sections Vulnerability Management Network Controls" at bounding box center [329, 421] width 181 height 355
click at [332, 326] on li "Network Controls" at bounding box center [322, 320] width 167 height 21
type input "**********"
type input "*"
click at [337, 303] on ul "Vulnerability Management Network Controls" at bounding box center [322, 306] width 167 height 49
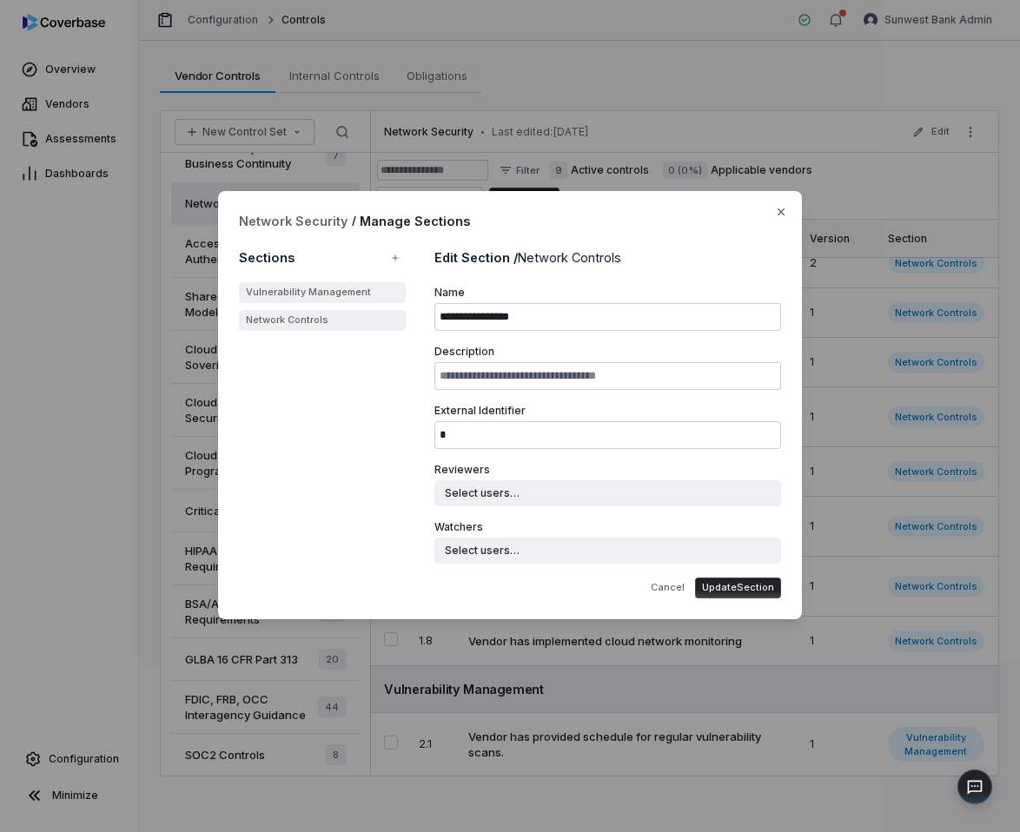
click at [347, 288] on li "Vulnerability Management" at bounding box center [322, 292] width 167 height 21
type input "**********"
type input "*"
click at [777, 215] on icon "button" at bounding box center [781, 212] width 14 height 14
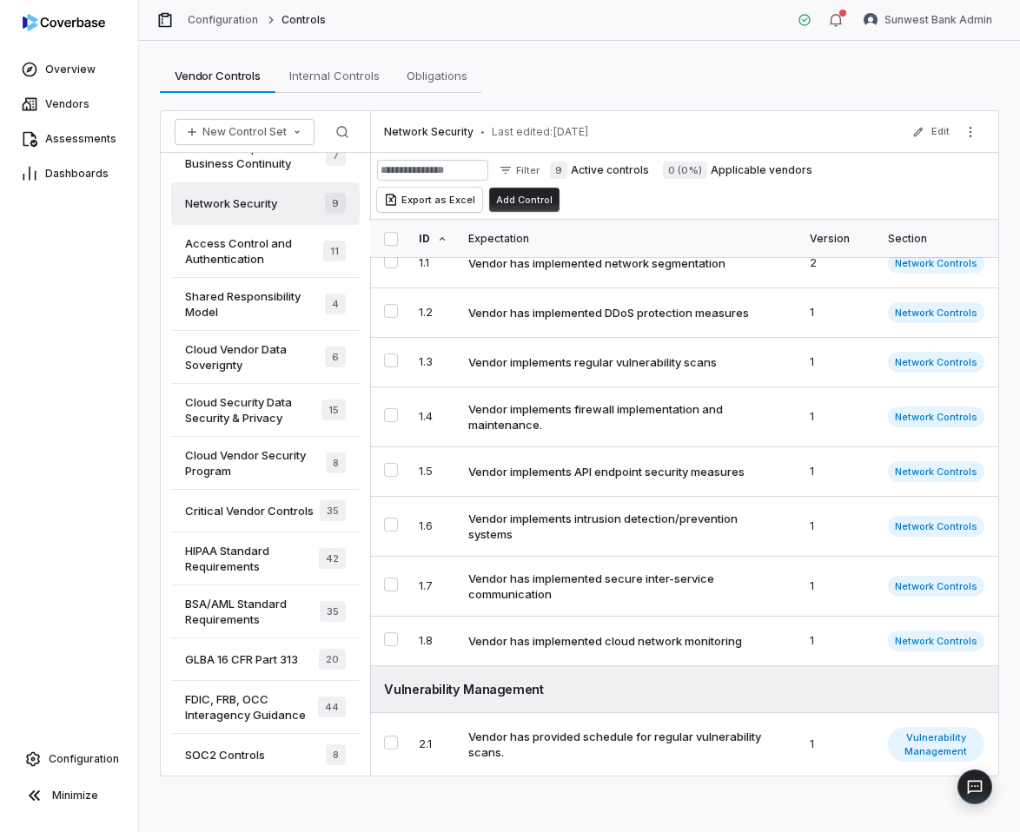
click at [245, 252] on span "Access Control and Authentication" at bounding box center [254, 250] width 138 height 31
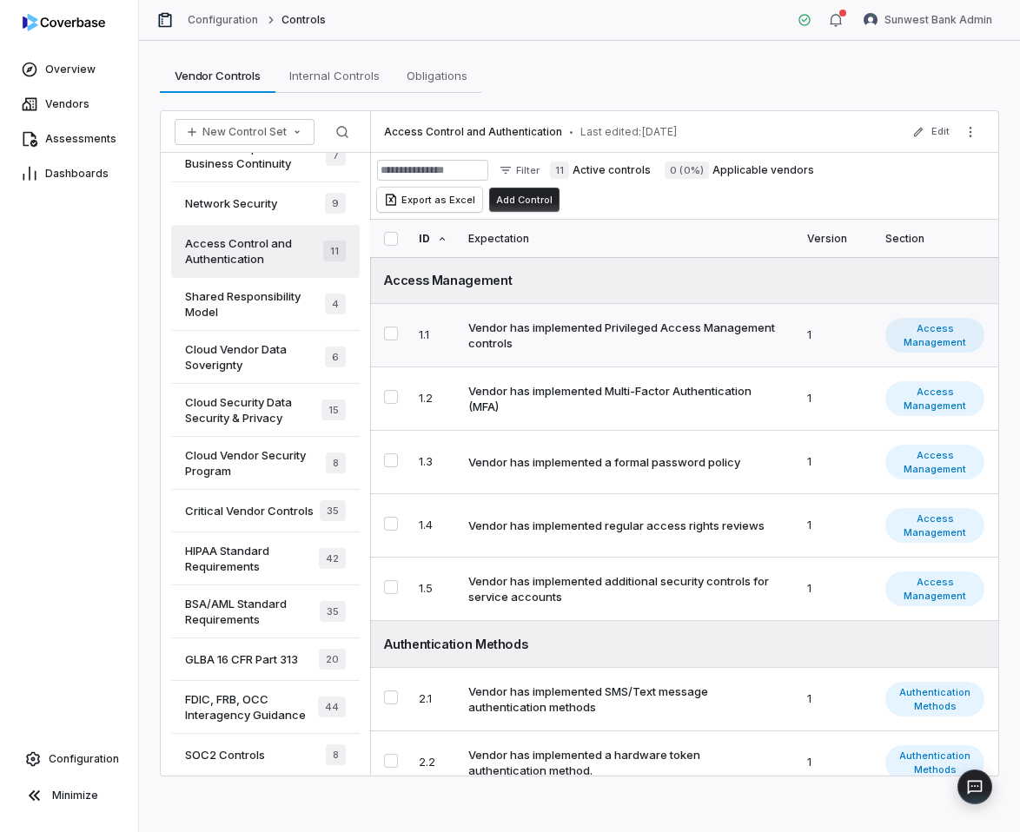
click at [631, 351] on td "Vendor has implemented Privileged Access Management controls" at bounding box center [627, 335] width 339 height 63
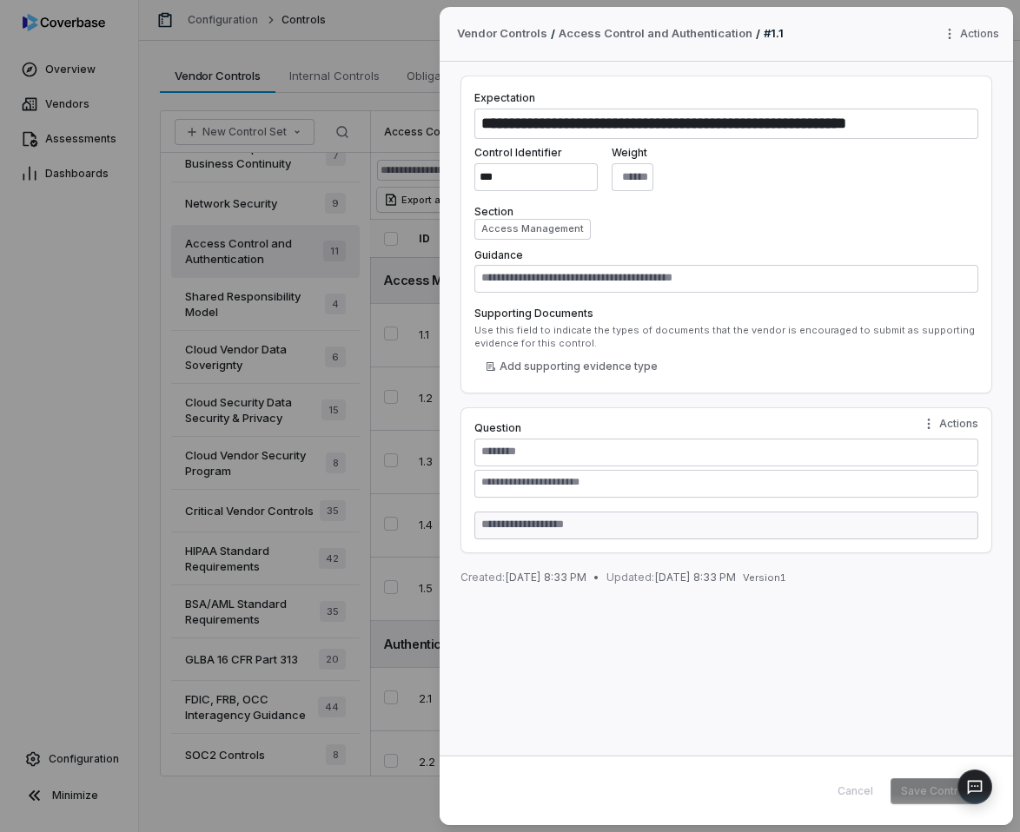
type textarea "*"
click at [979, 31] on button "Actions" at bounding box center [974, 34] width 72 height 26
click at [795, 188] on div "**********" at bounding box center [510, 416] width 1020 height 832
click at [358, 161] on div "**********" at bounding box center [510, 416] width 1020 height 832
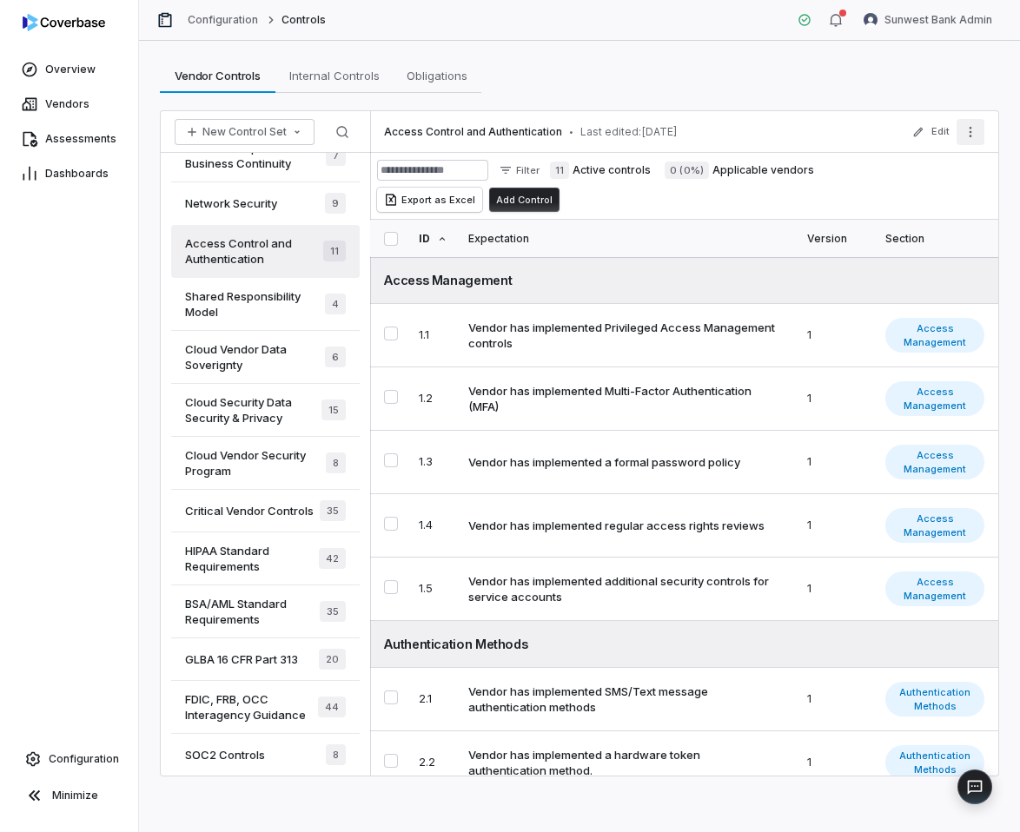
click at [965, 132] on icon "More actions" at bounding box center [971, 132] width 14 height 14
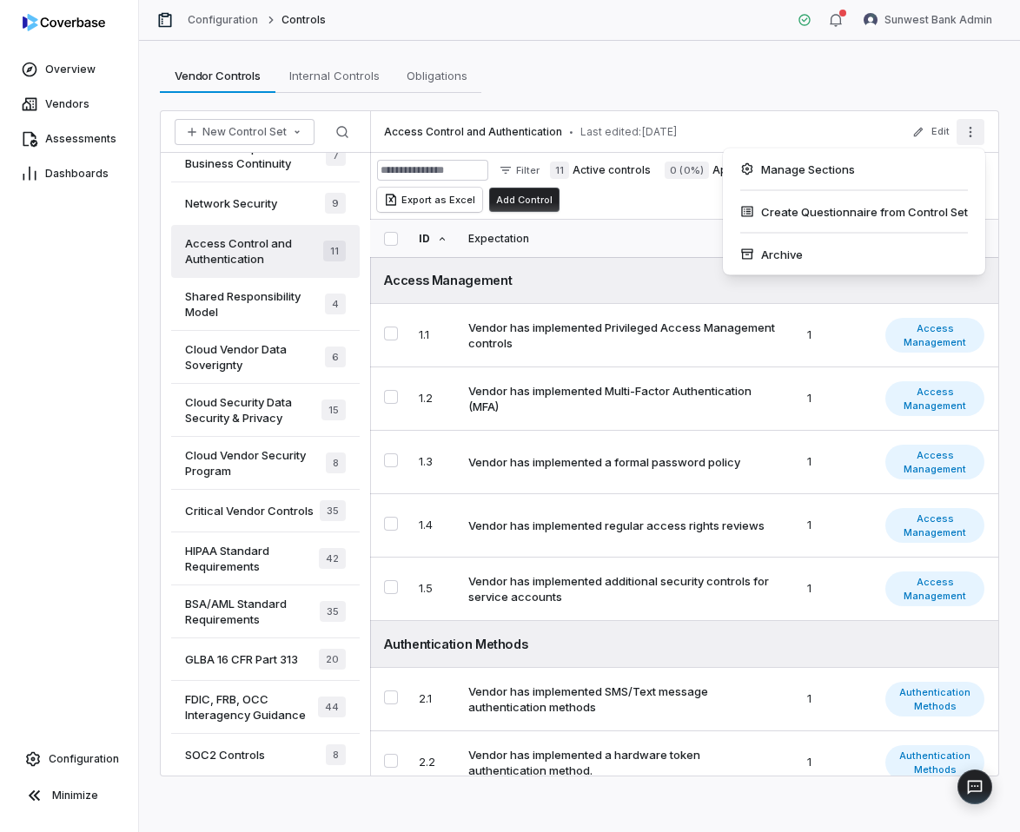
click at [923, 167] on div "Manage Sections" at bounding box center [854, 170] width 249 height 28
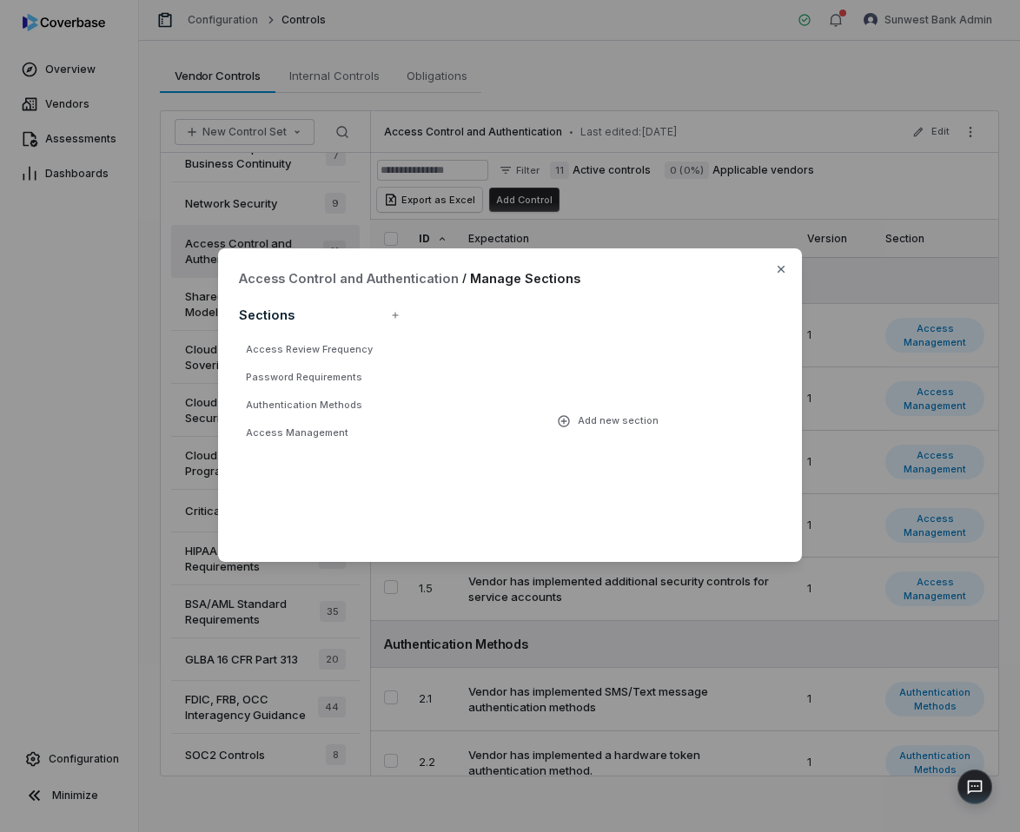
click at [336, 361] on ul "Access Review Frequency Password Requirements Authentication Methods Access Man…" at bounding box center [322, 392] width 167 height 104
click at [336, 356] on li "Access Review Frequency" at bounding box center [322, 350] width 167 height 21
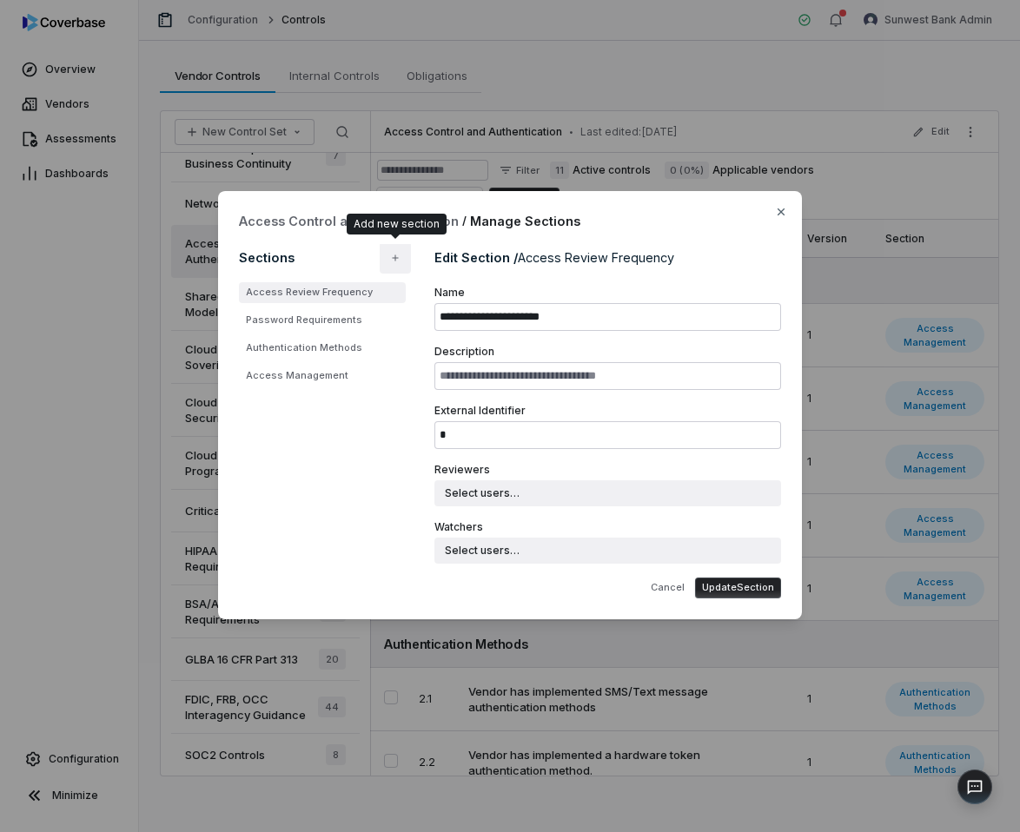
click at [390, 259] on icon "button" at bounding box center [395, 258] width 10 height 10
type input "*"
click at [361, 288] on li "Access Review Frequency" at bounding box center [322, 292] width 167 height 21
type input "**********"
type input "*"
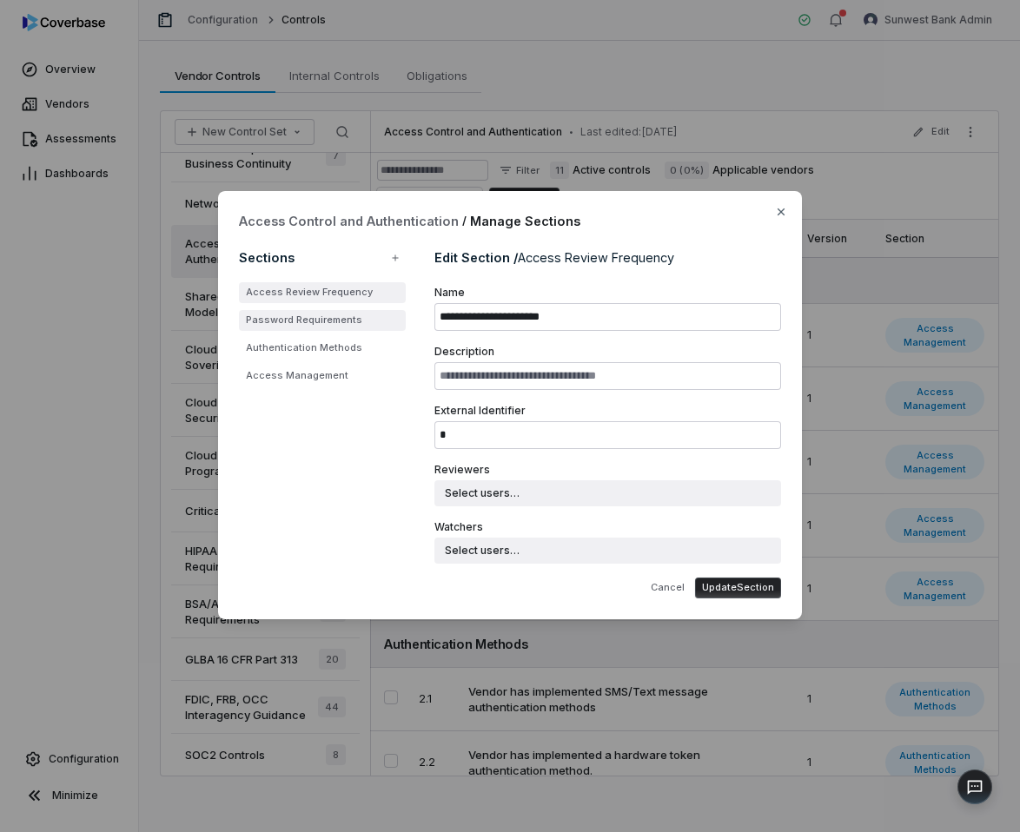
click at [354, 310] on li "Password Requirements" at bounding box center [322, 320] width 167 height 21
type input "**********"
type input "*"
click at [347, 342] on li "Authentication Methods" at bounding box center [322, 348] width 167 height 21
type input "**********"
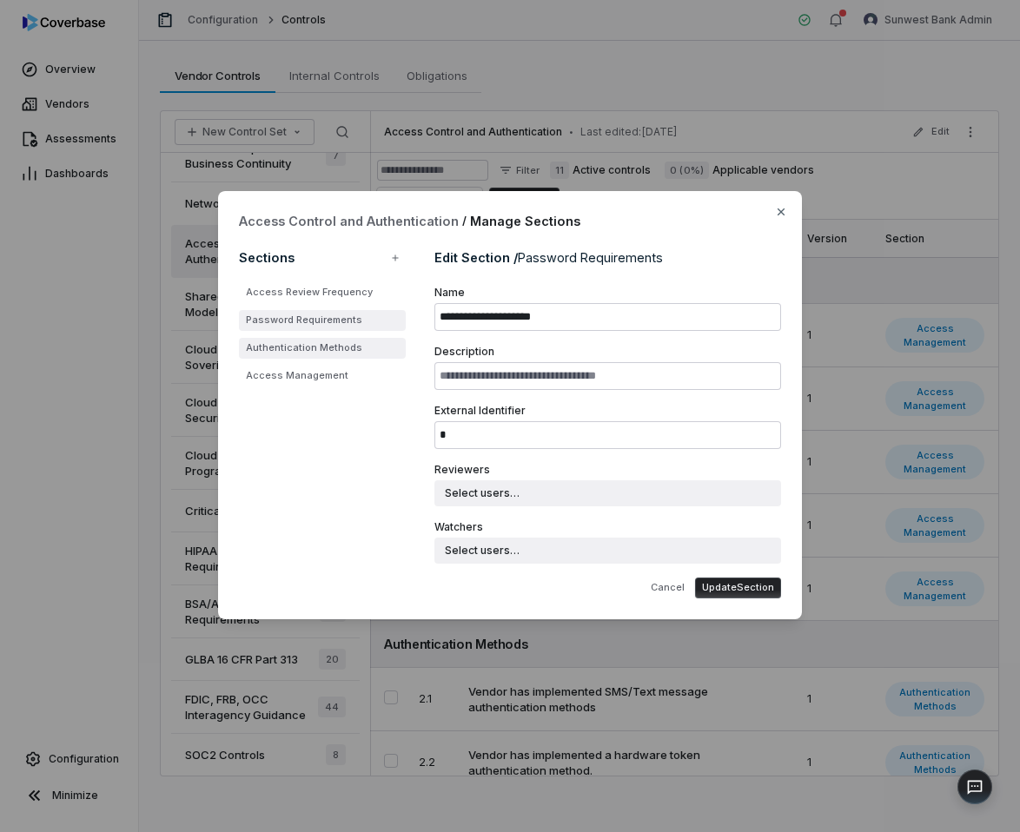
type input "*"
click at [342, 367] on li "Access Management" at bounding box center [322, 376] width 167 height 21
type input "**********"
type input "*"
click at [339, 348] on li "Authentication Methods" at bounding box center [322, 348] width 167 height 21
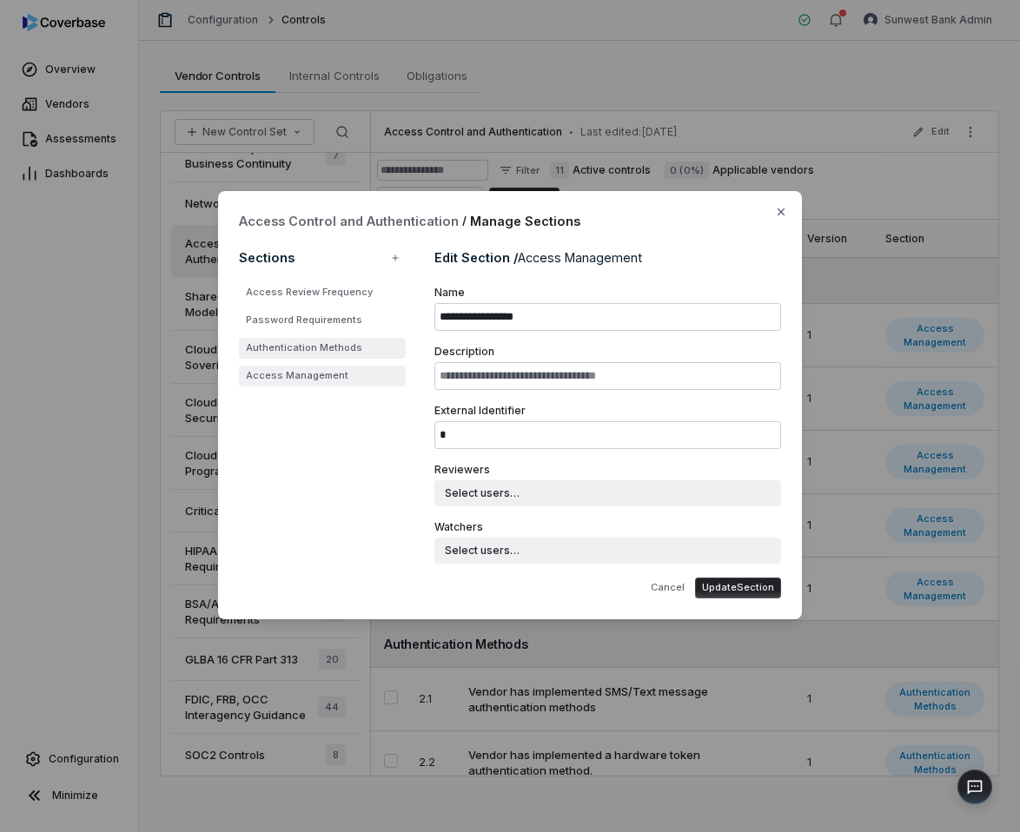
type input "**********"
type input "*"
click at [341, 325] on li "Password Requirements" at bounding box center [322, 320] width 167 height 21
type input "**********"
type input "*"
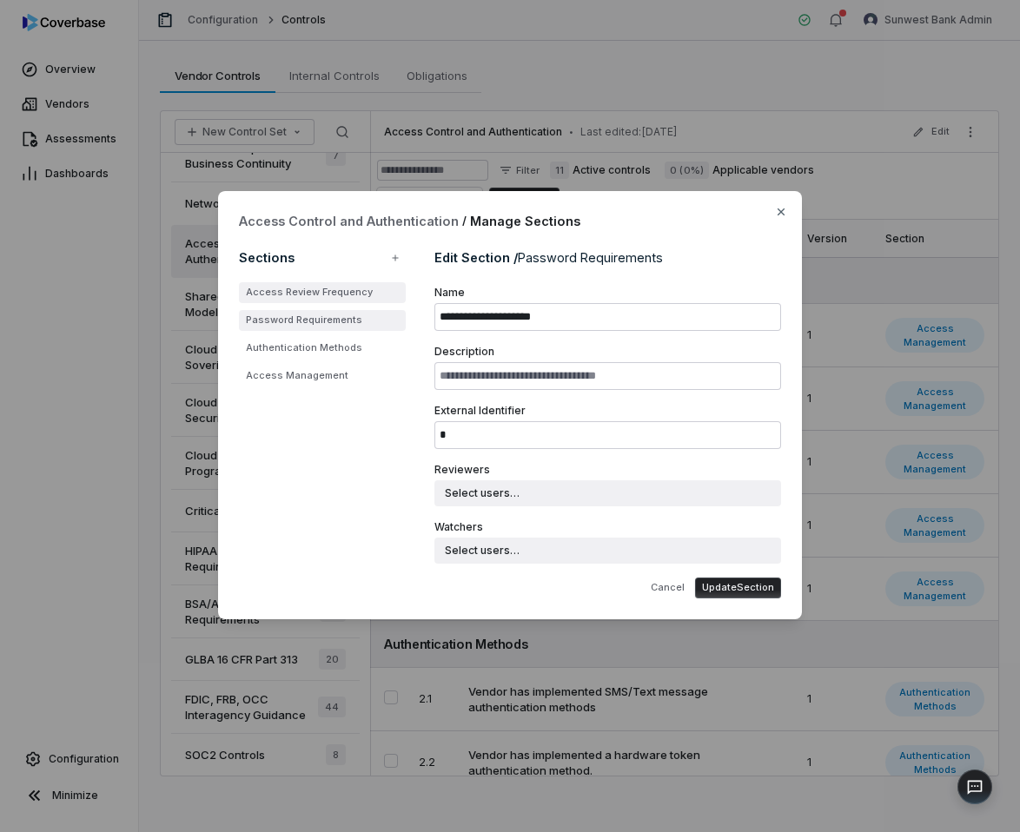
click at [348, 295] on li "Access Review Frequency" at bounding box center [322, 292] width 167 height 21
type input "**********"
type input "*"
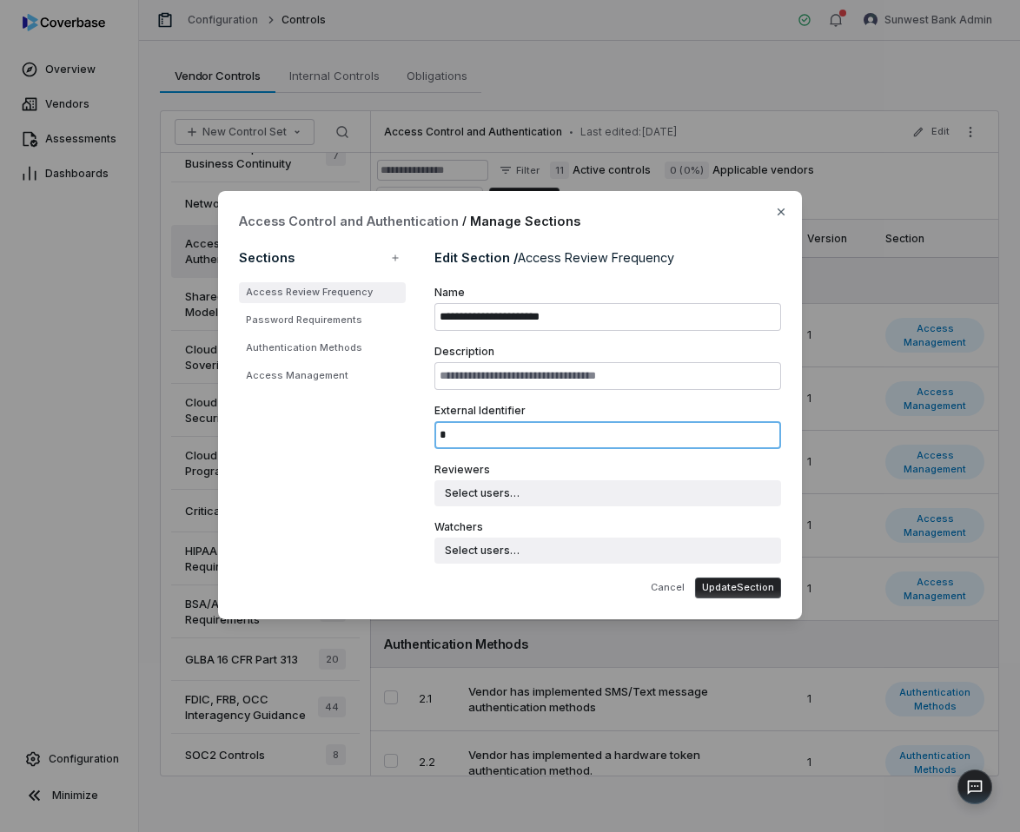
click at [534, 428] on input "*" at bounding box center [607, 435] width 347 height 28
click at [732, 587] on button "Update Section" at bounding box center [738, 588] width 86 height 21
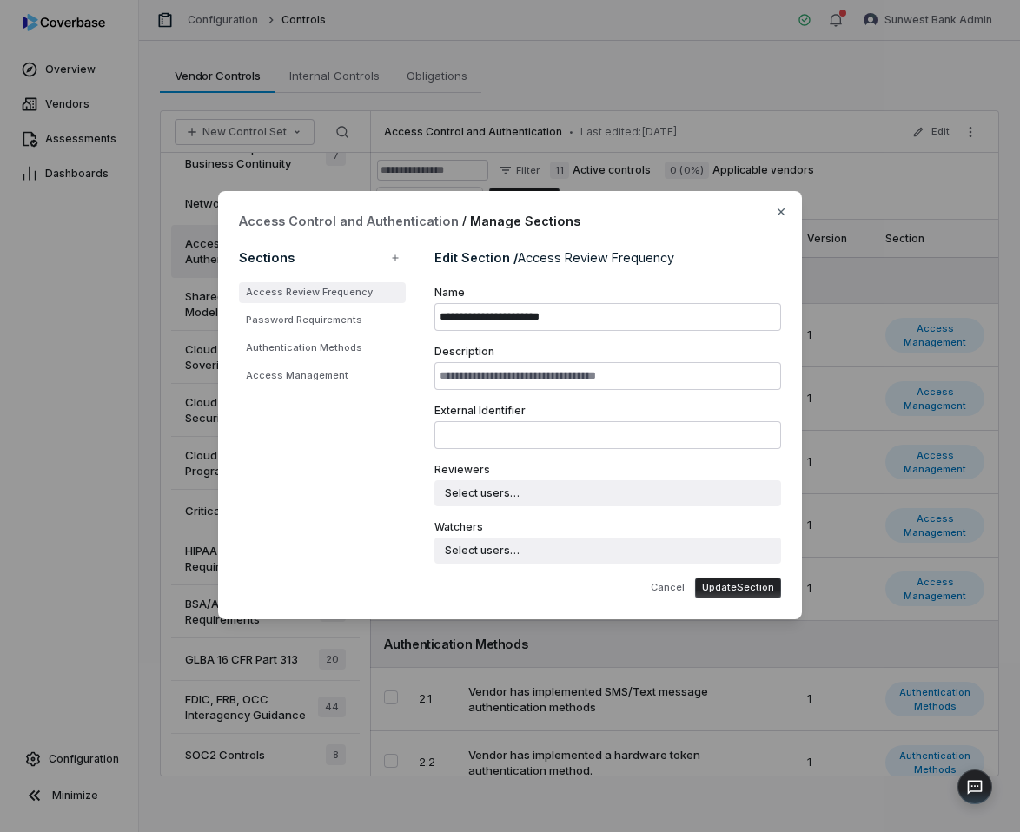
click at [718, 592] on button "Update Section" at bounding box center [738, 588] width 86 height 21
click at [661, 408] on span "External Identifier" at bounding box center [607, 411] width 347 height 14
click at [661, 421] on input "External Identifier" at bounding box center [607, 435] width 347 height 28
click at [624, 381] on input "Description" at bounding box center [607, 376] width 347 height 28
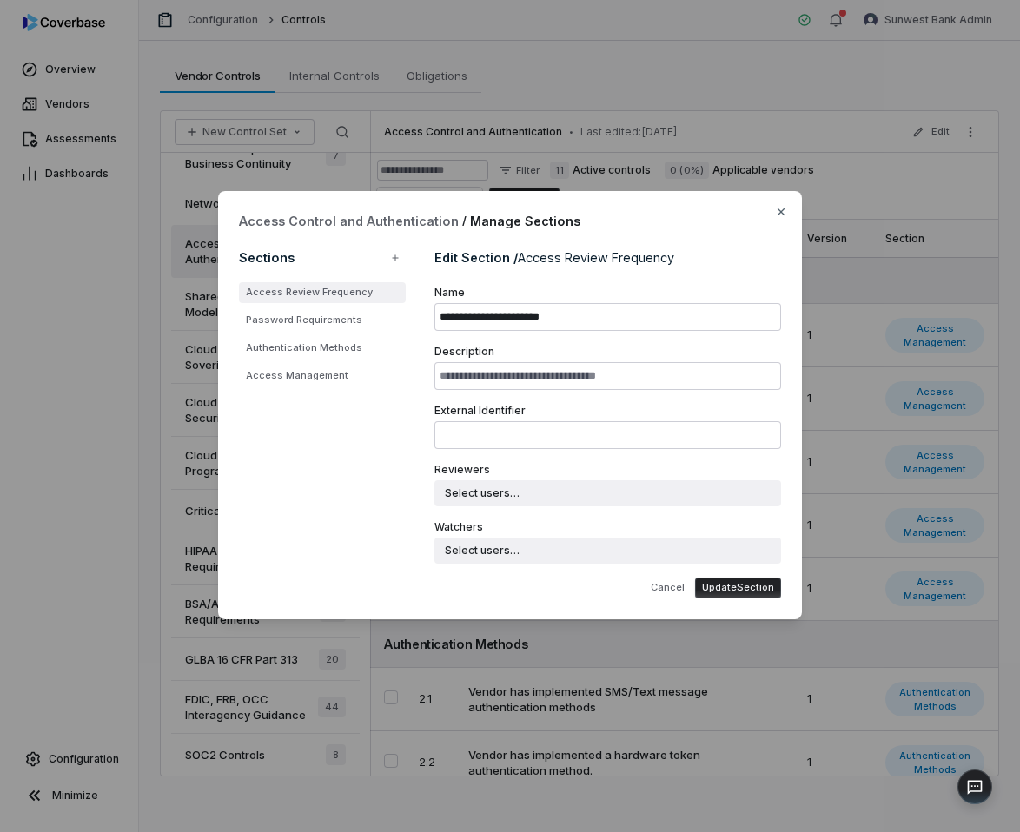
click at [621, 405] on span "External Identifier" at bounding box center [607, 411] width 347 height 14
click at [621, 421] on input "External Identifier" at bounding box center [607, 435] width 347 height 28
click at [622, 368] on input "Description" at bounding box center [607, 376] width 347 height 28
click at [620, 325] on input "**********" at bounding box center [607, 317] width 347 height 28
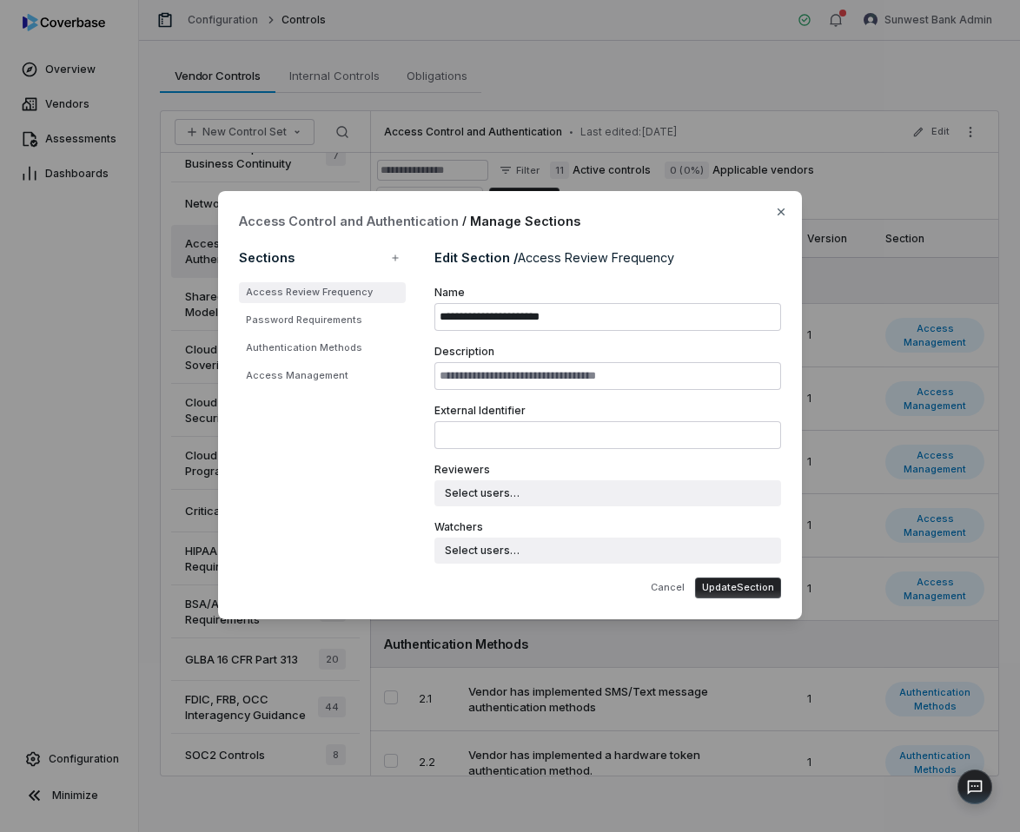
click at [560, 298] on span "Name" at bounding box center [607, 293] width 347 height 14
click at [560, 303] on input "**********" at bounding box center [607, 317] width 347 height 28
click at [394, 253] on icon "button" at bounding box center [395, 258] width 10 height 10
type input "*"
click at [394, 253] on icon "button" at bounding box center [395, 258] width 10 height 10
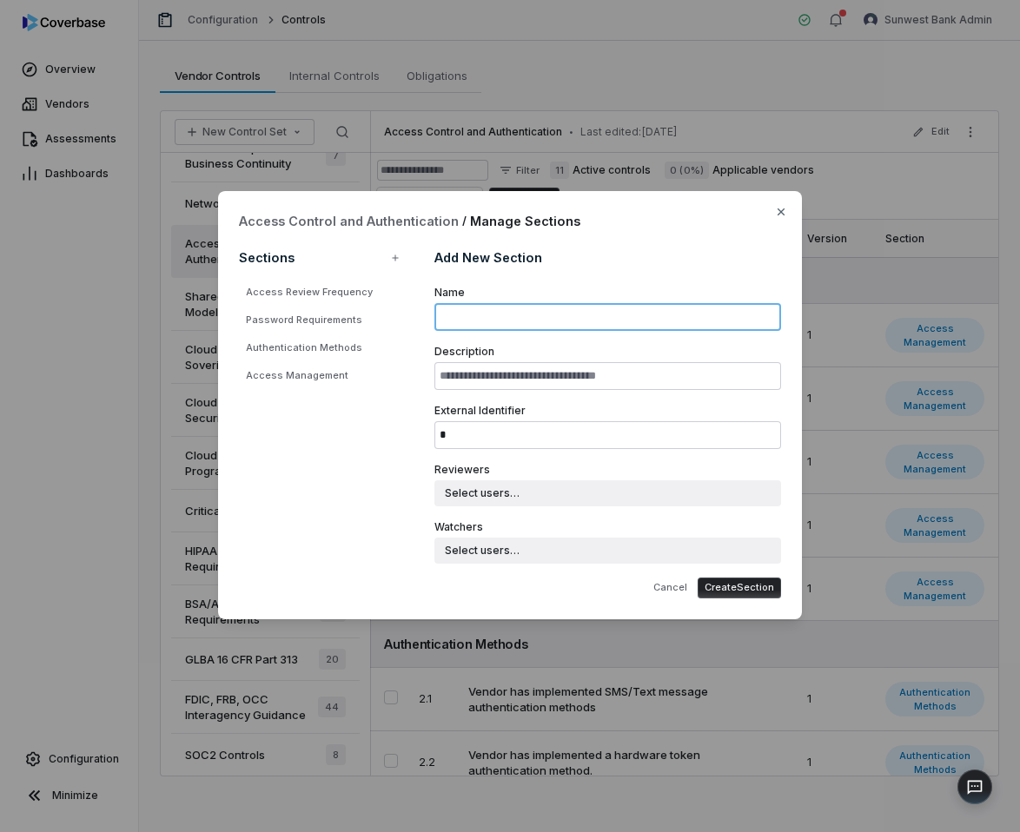
click at [493, 329] on input "Name" at bounding box center [607, 317] width 347 height 28
type input "****"
click at [765, 593] on button "Create Section" at bounding box center [739, 588] width 83 height 21
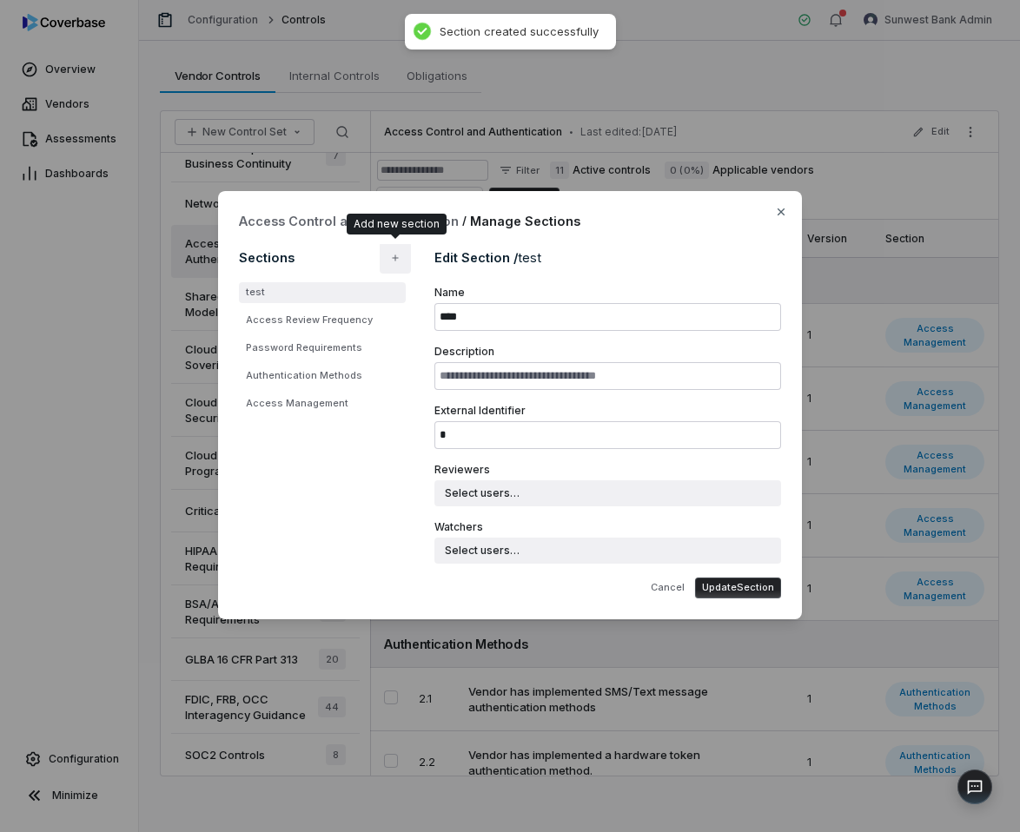
click at [388, 269] on button "button" at bounding box center [395, 257] width 31 height 31
type input "*"
click at [782, 214] on icon "button" at bounding box center [781, 212] width 14 height 14
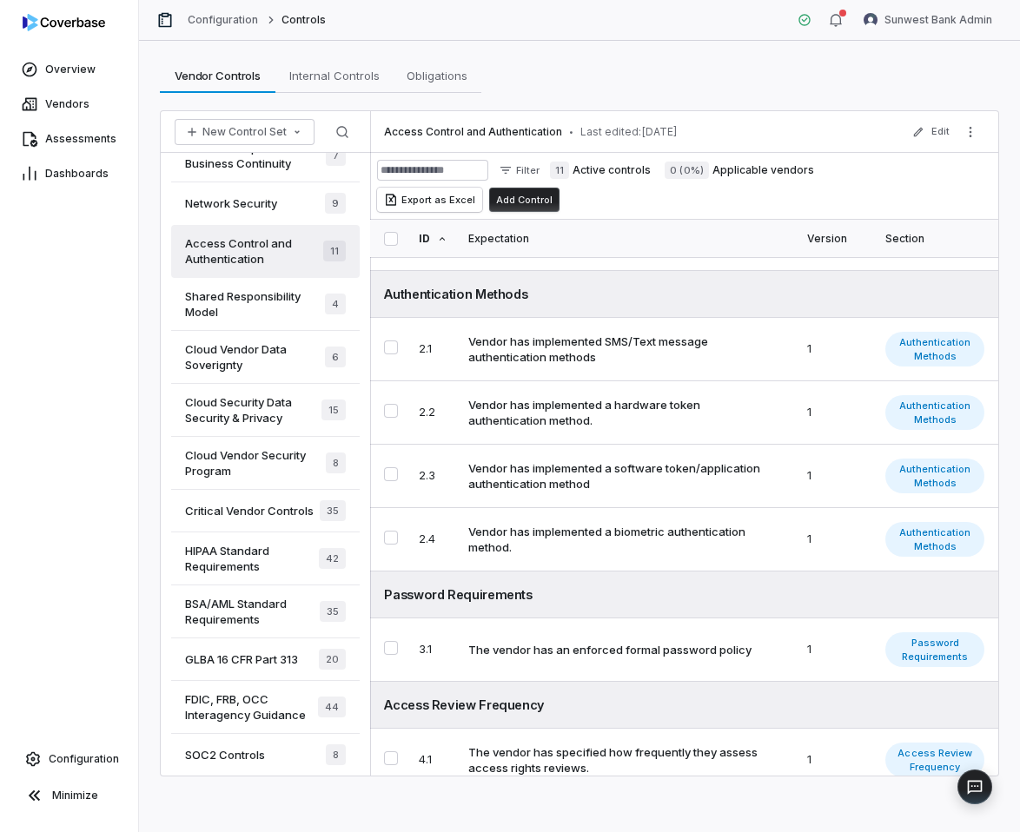
scroll to position [366, 0]
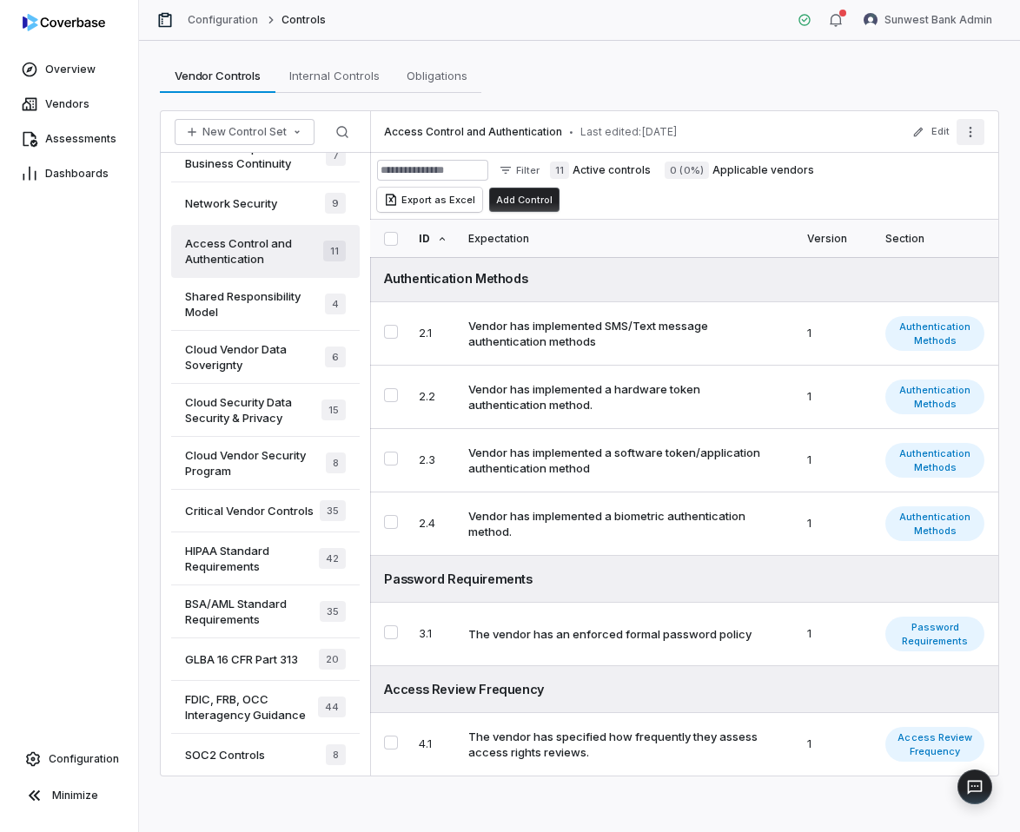
click at [966, 137] on icon "More actions" at bounding box center [971, 132] width 14 height 14
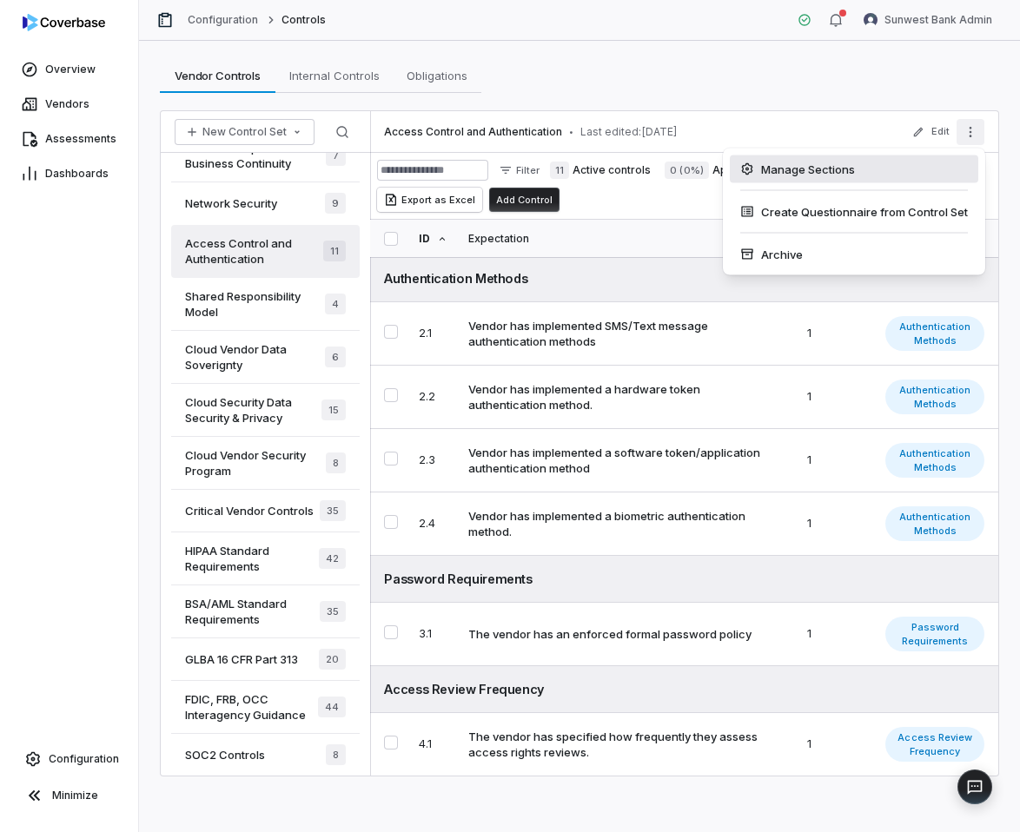
click at [943, 157] on div "Manage Sections" at bounding box center [854, 170] width 249 height 28
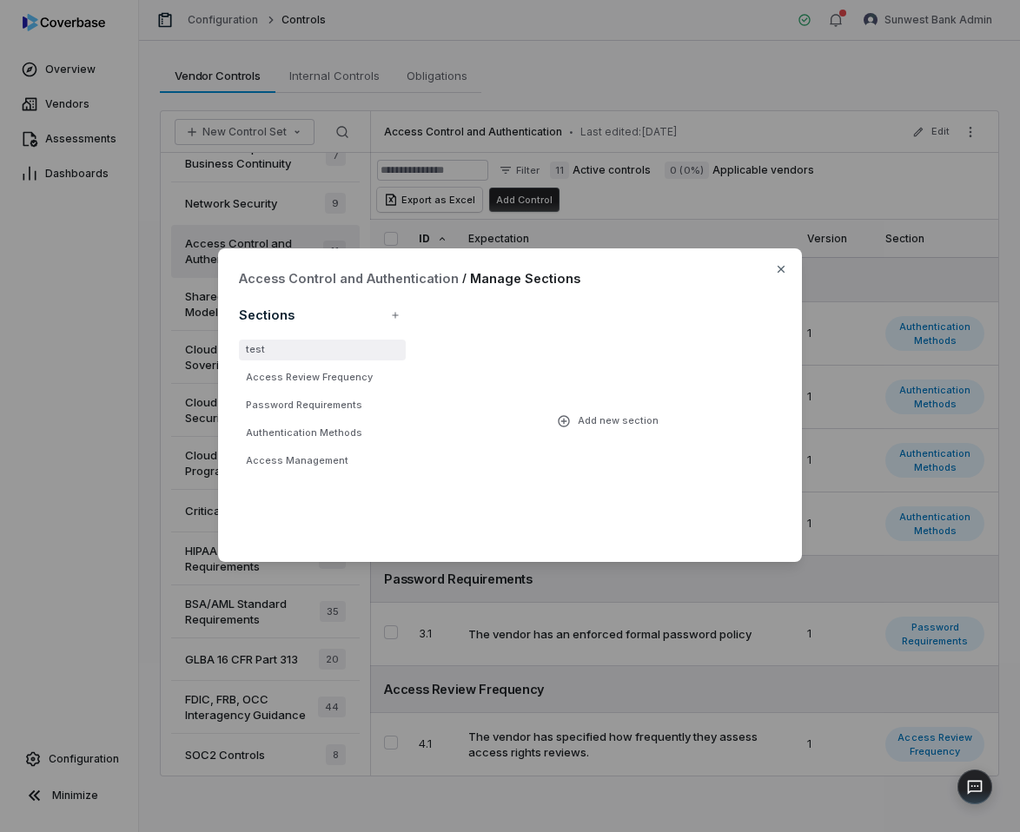
click at [308, 348] on li "test" at bounding box center [322, 350] width 167 height 21
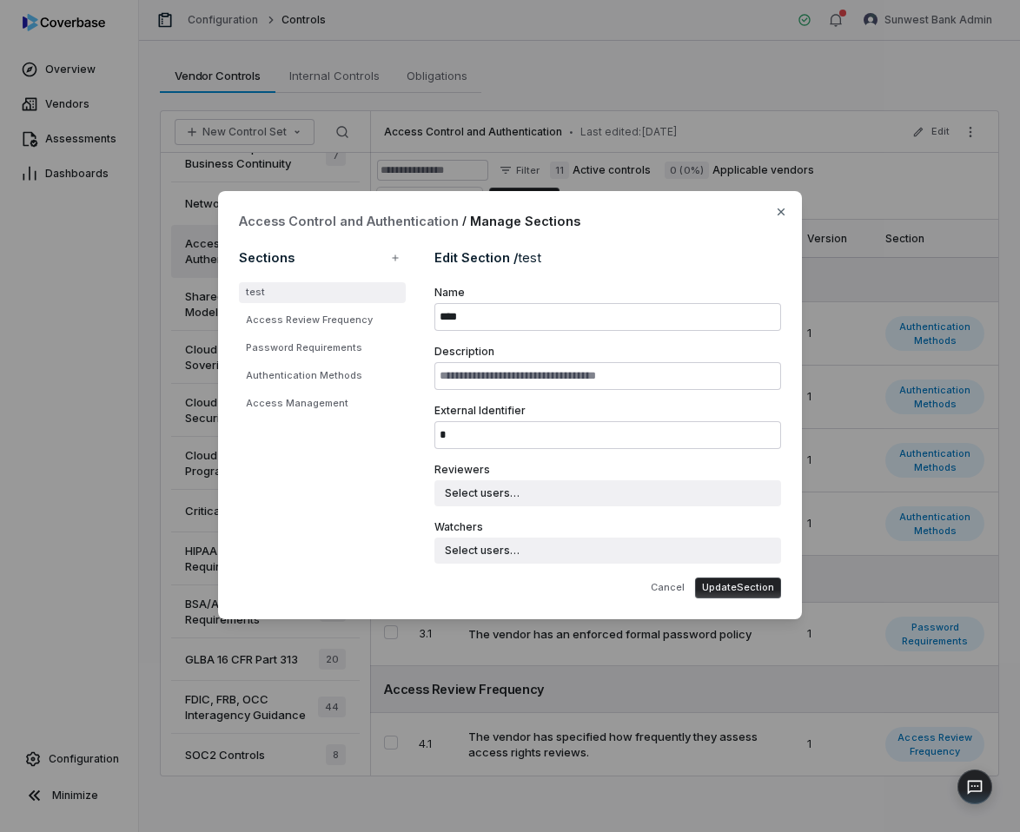
click at [591, 578] on div "Cancel Update Section" at bounding box center [607, 588] width 347 height 21
click at [903, 282] on div "Access Control and Authentication / Manage Sections Sections test Access Review…" at bounding box center [510, 416] width 1020 height 506
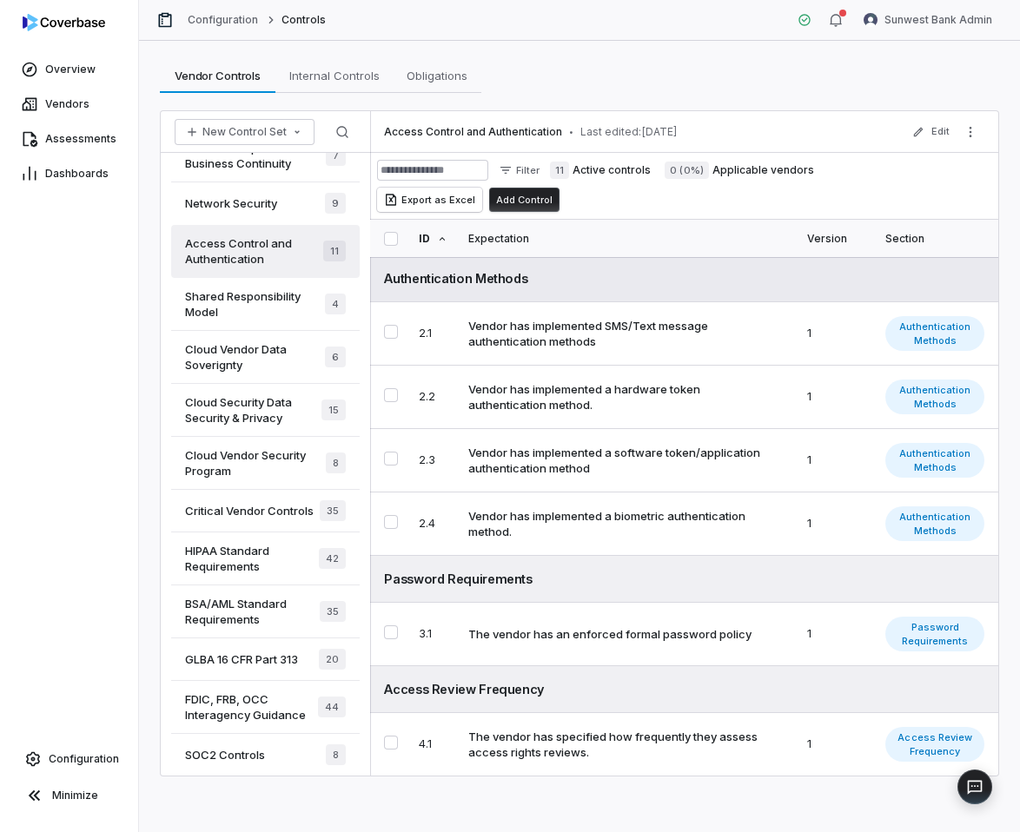
click at [945, 277] on div "Authentication Methods" at bounding box center [684, 278] width 600 height 18
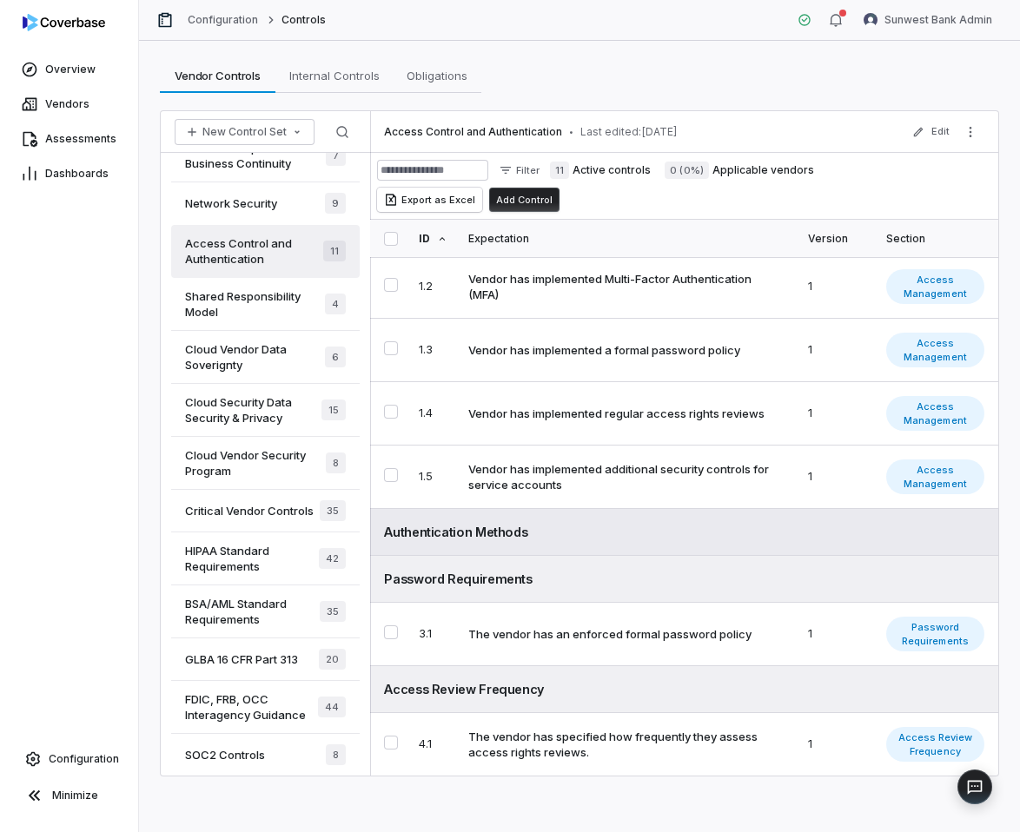
click at [945, 277] on span "Access Management" at bounding box center [935, 286] width 98 height 35
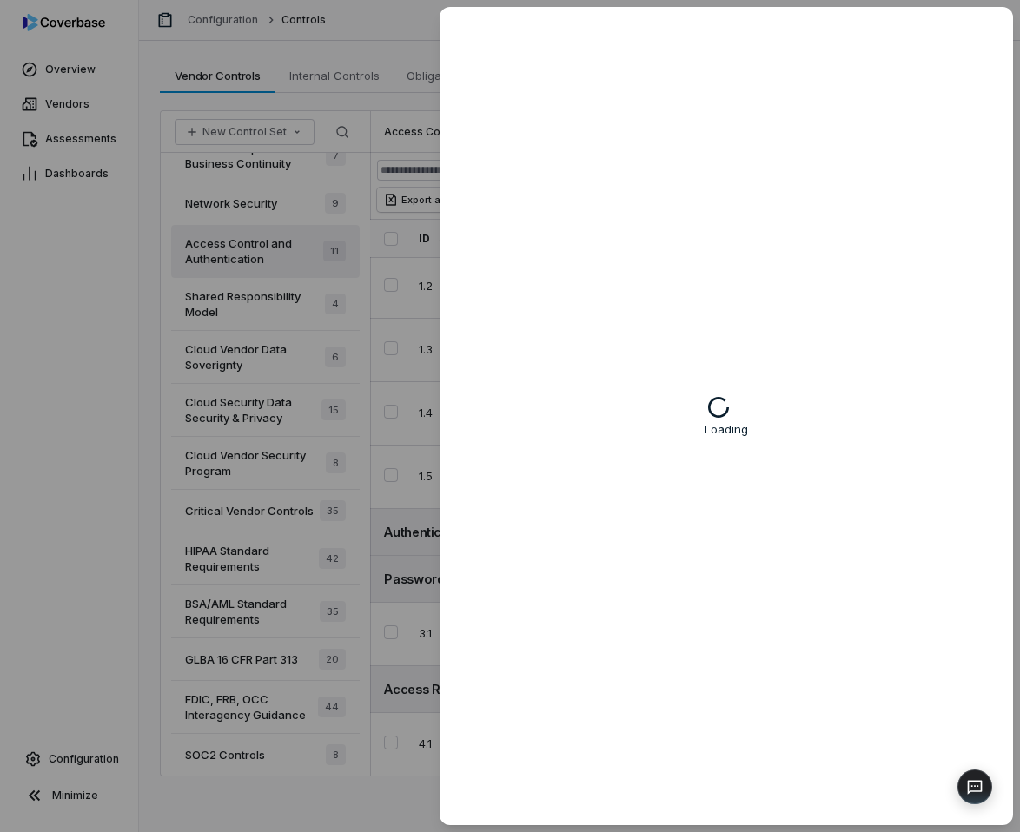
type textarea "*"
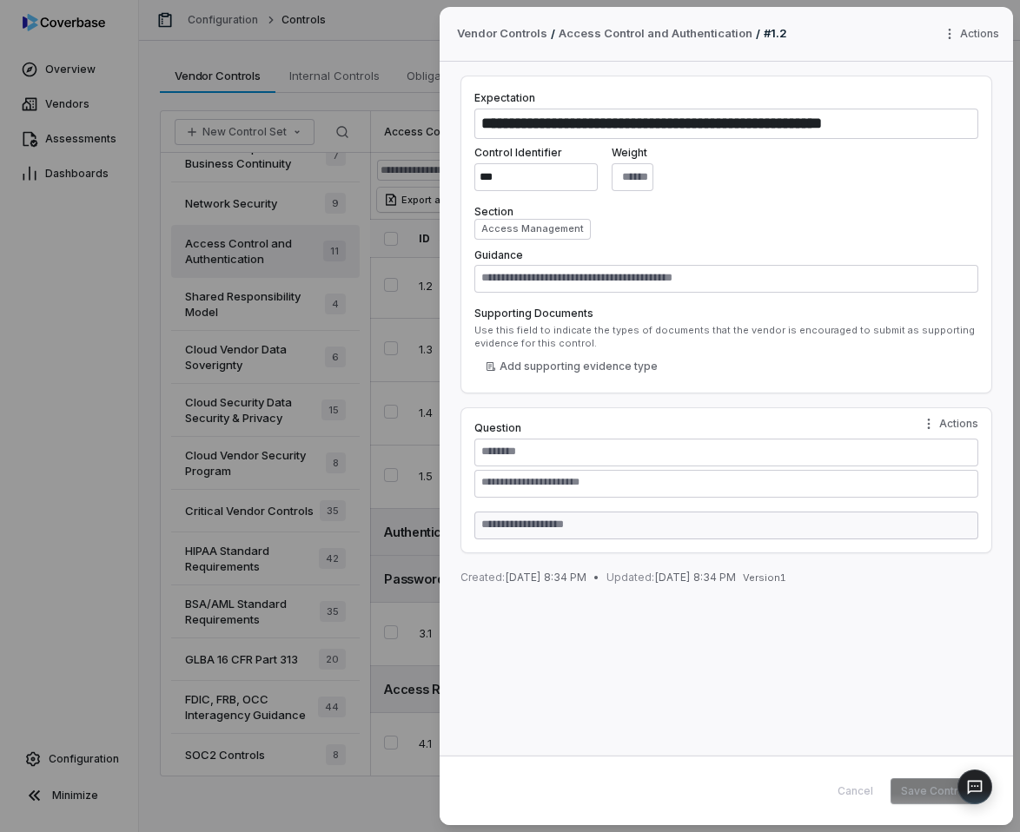
click at [313, 130] on div "**********" at bounding box center [510, 416] width 1020 height 832
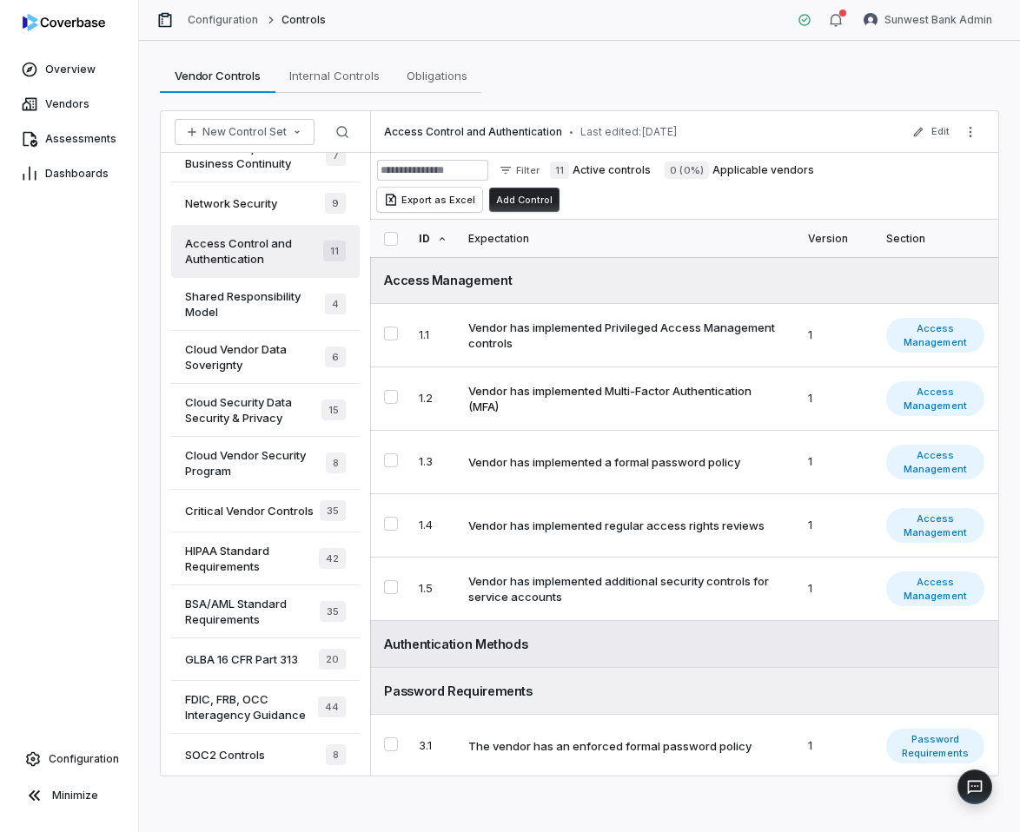
click at [846, 637] on div "Authentication Methods" at bounding box center [684, 644] width 600 height 18
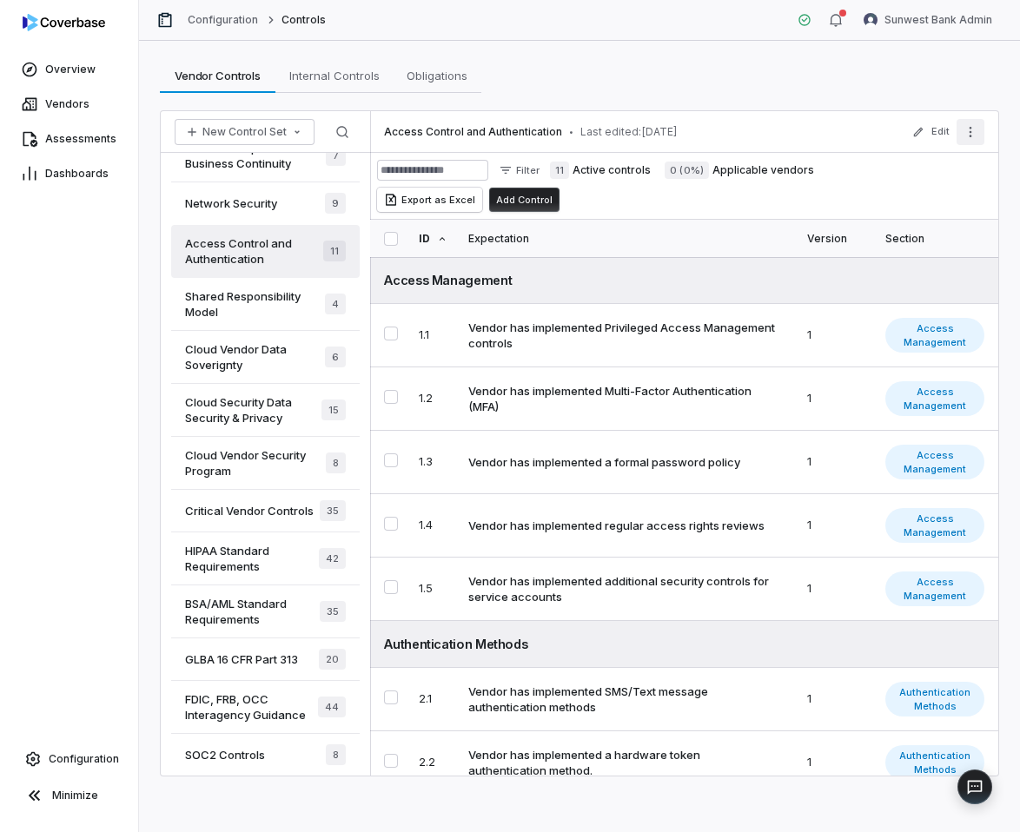
click at [969, 136] on icon "More actions" at bounding box center [971, 132] width 14 height 14
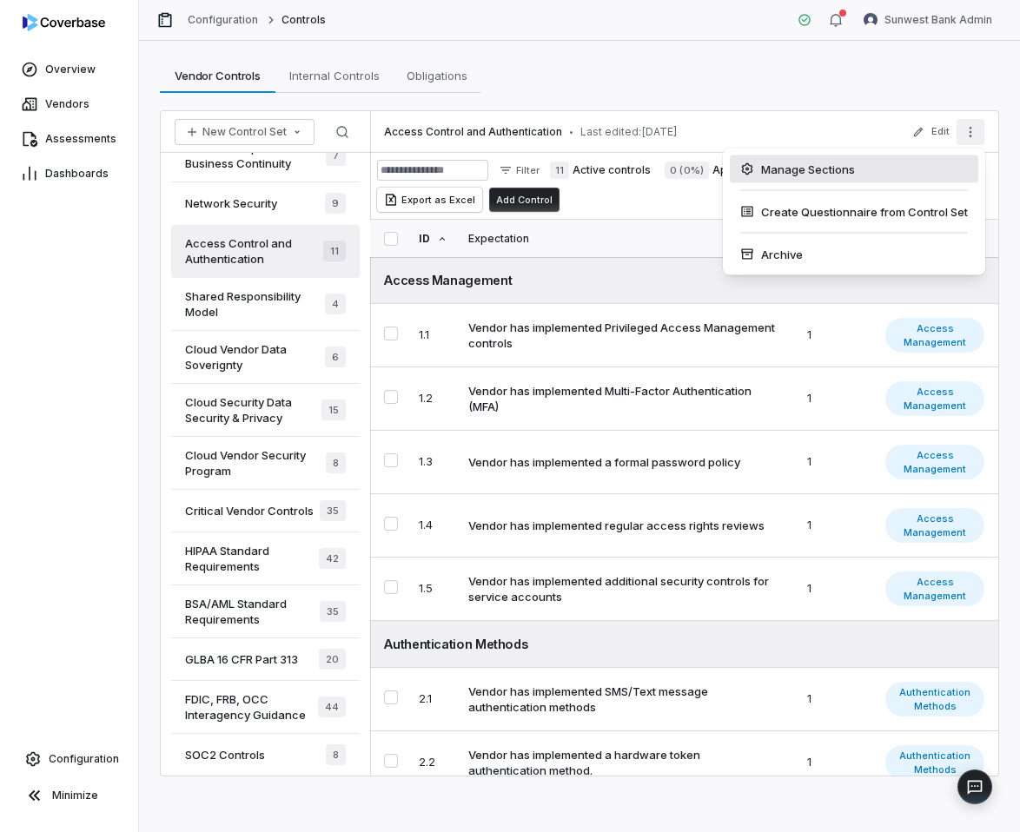
click at [925, 162] on div "Manage Sections" at bounding box center [854, 170] width 249 height 28
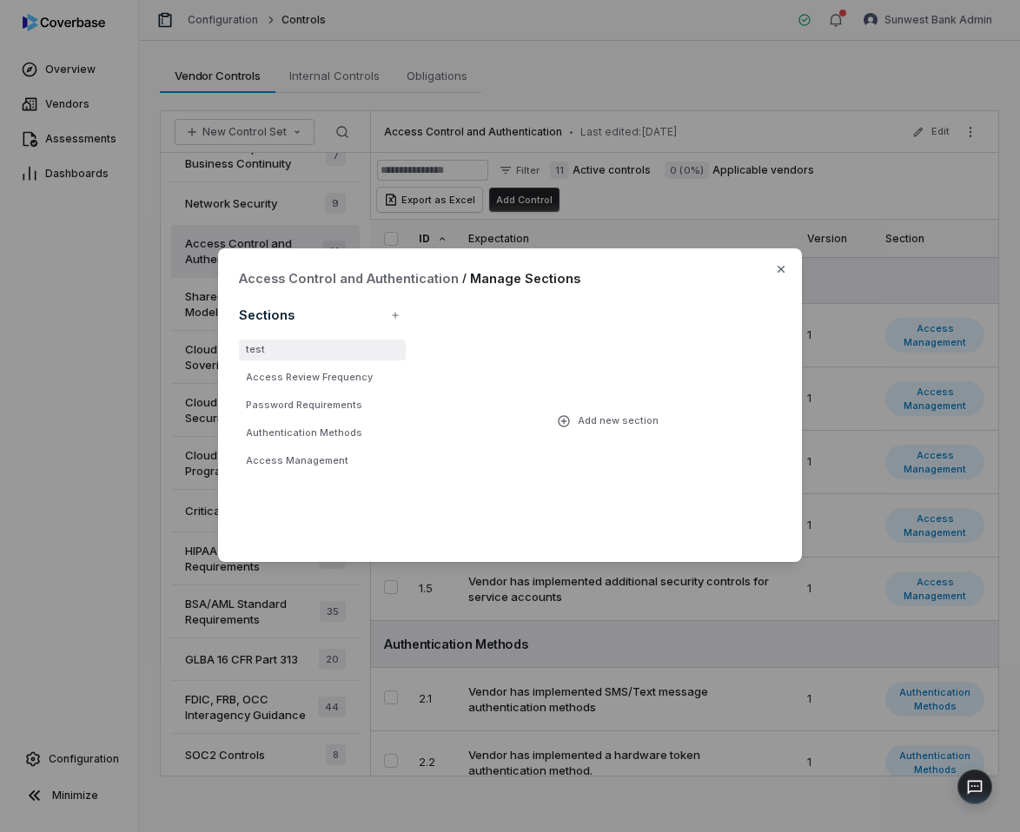
click at [325, 348] on li "test" at bounding box center [322, 350] width 167 height 21
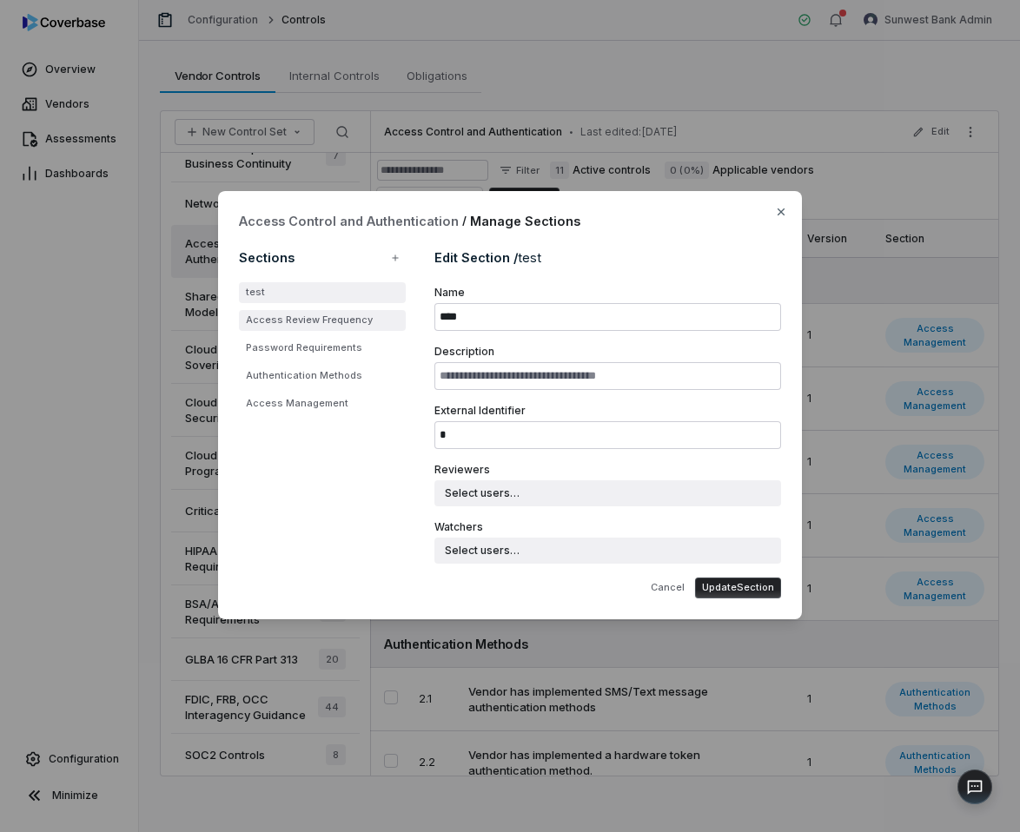
click at [359, 314] on li "Access Review Frequency" at bounding box center [322, 320] width 167 height 21
type input "**********"
type input "*"
click at [345, 295] on li "test" at bounding box center [322, 292] width 167 height 21
type input "****"
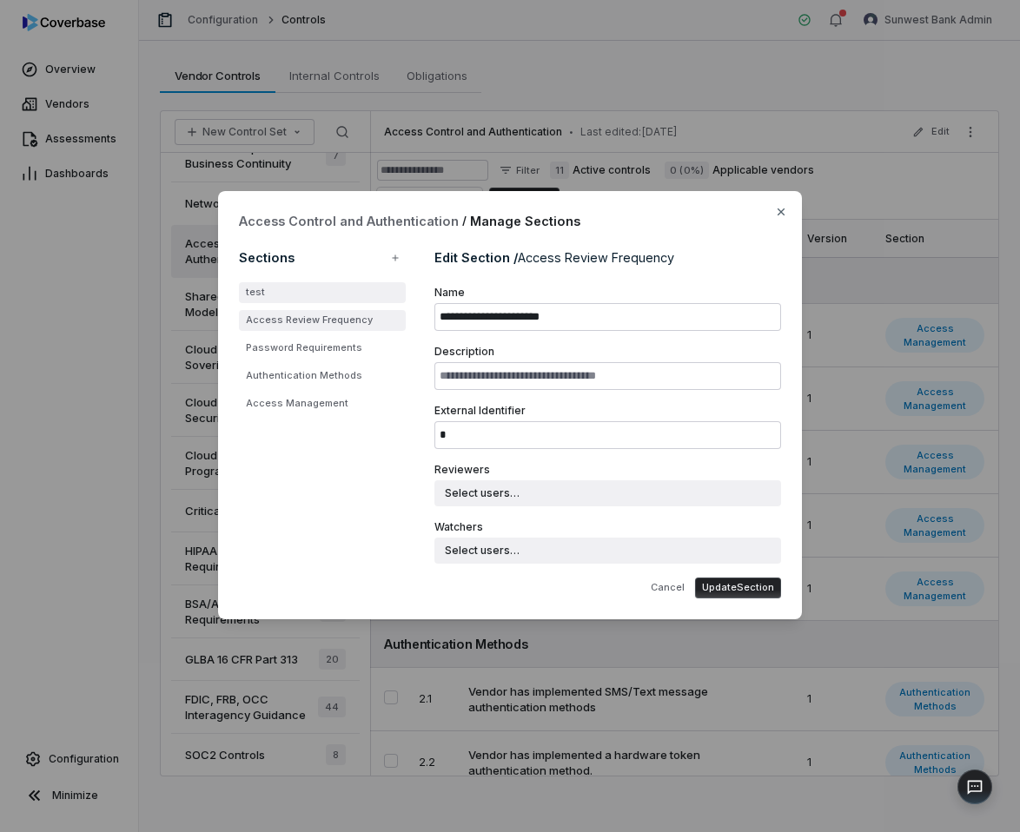
type input "*"
click at [854, 231] on div "Access Control and Authentication / Manage Sections Sections test Access Review…" at bounding box center [510, 416] width 1020 height 506
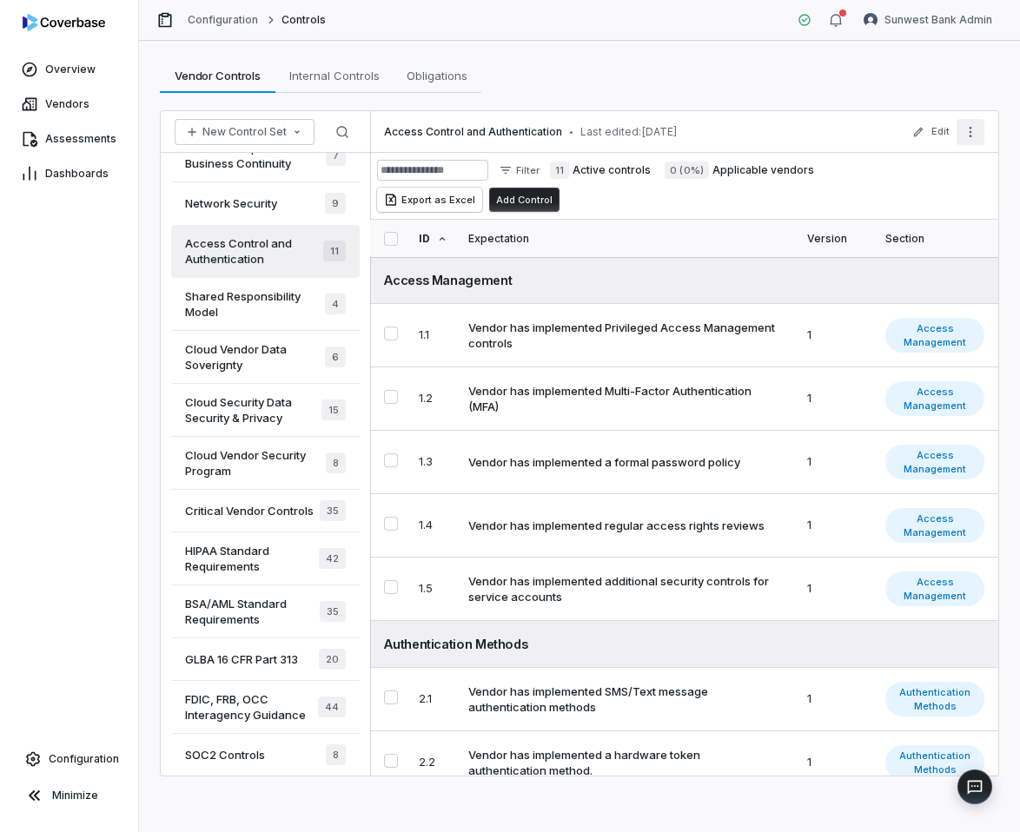
click at [981, 129] on button "More actions" at bounding box center [971, 132] width 28 height 26
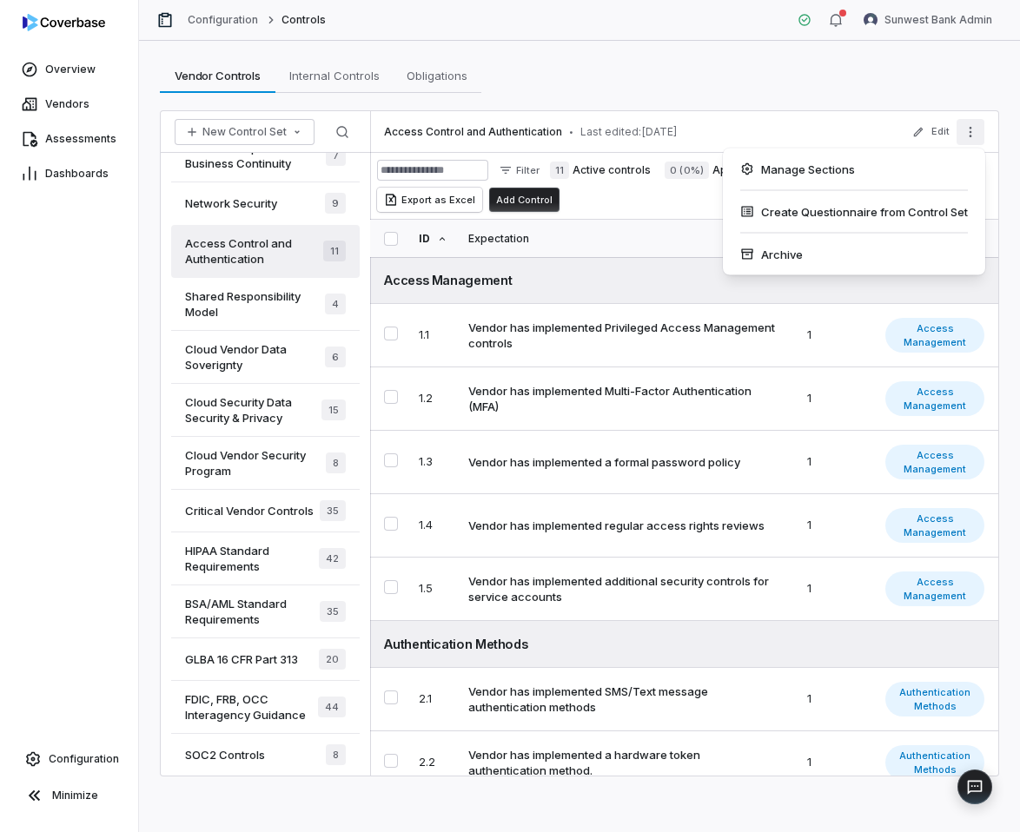
click at [919, 164] on div "Manage Sections" at bounding box center [854, 170] width 249 height 28
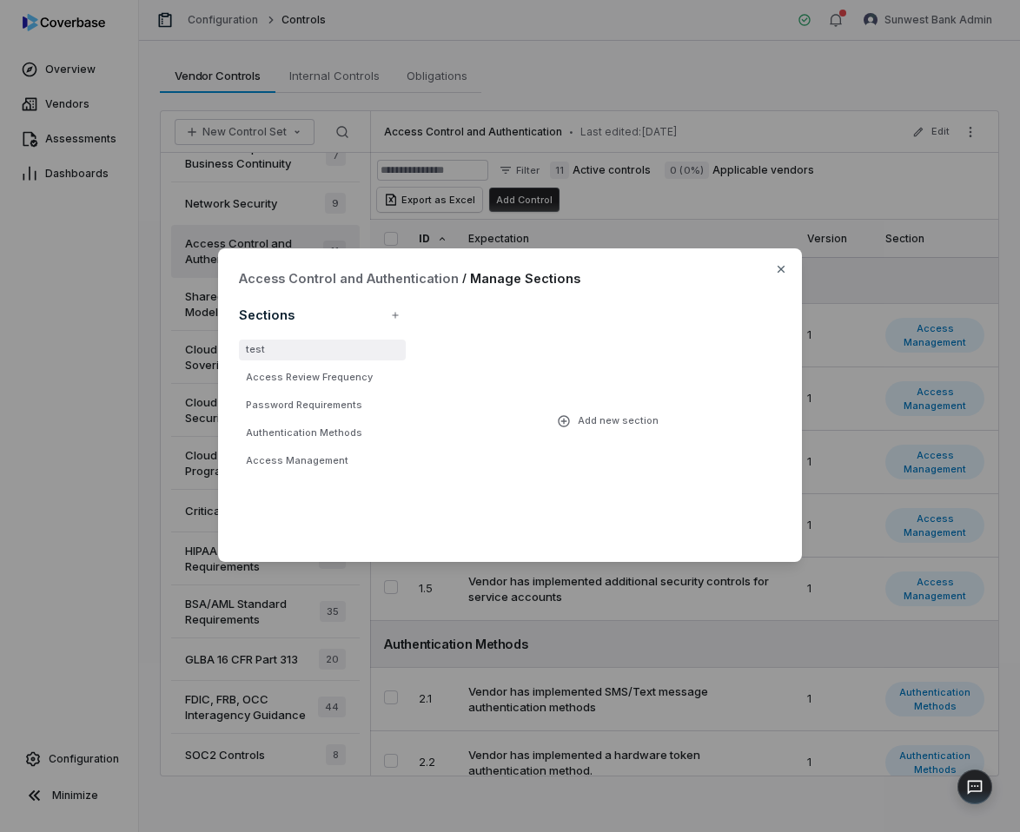
click at [320, 351] on li "test" at bounding box center [322, 350] width 167 height 21
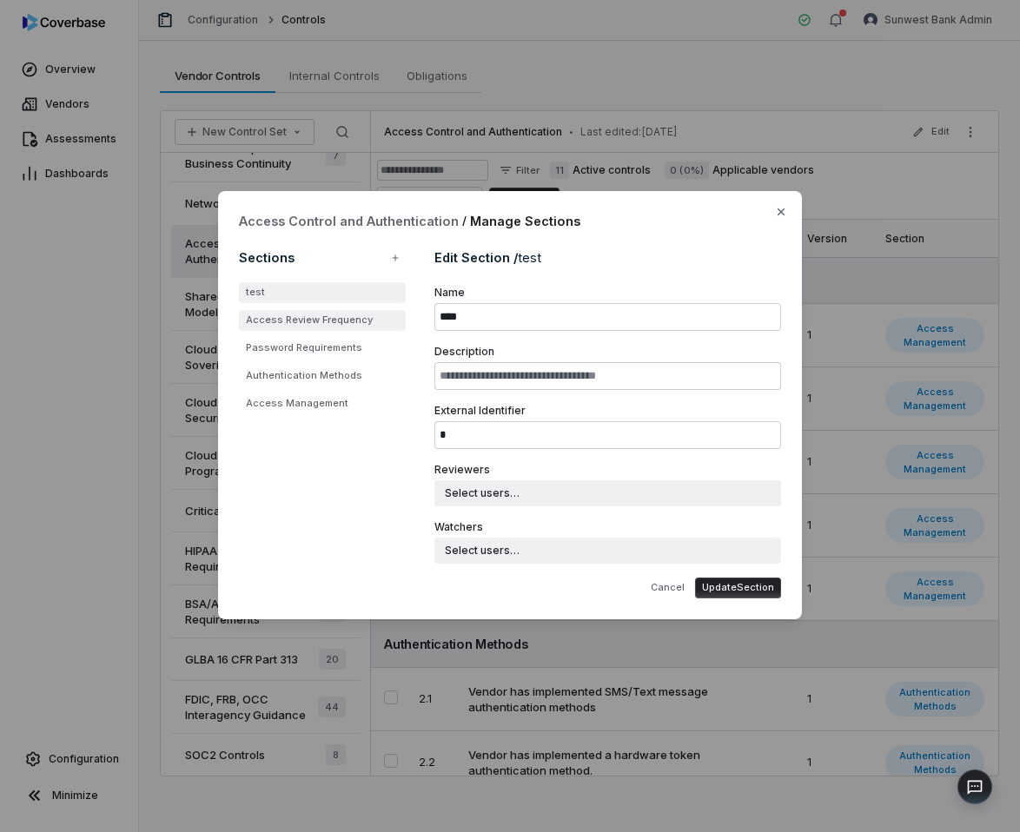
click at [344, 320] on li "Access Review Frequency" at bounding box center [322, 320] width 167 height 21
type input "**********"
type input "*"
click at [344, 335] on ul "test Access Review Frequency Password Requirements Authentication Methods Acces…" at bounding box center [322, 348] width 167 height 132
click at [342, 346] on li "Password Requirements" at bounding box center [322, 348] width 167 height 21
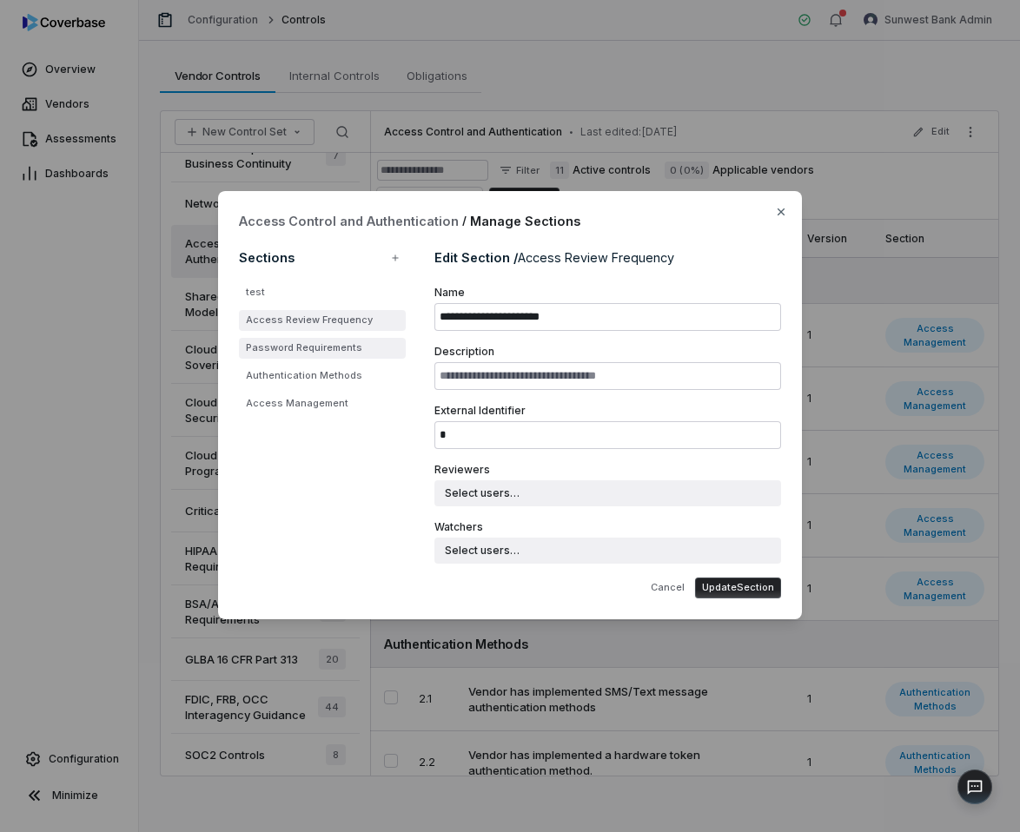
type input "**********"
type input "*"
click at [342, 363] on ul "test Access Review Frequency Password Requirements Authentication Methods Acces…" at bounding box center [322, 348] width 167 height 132
click at [340, 380] on li "Authentication Methods" at bounding box center [322, 376] width 167 height 21
type input "**********"
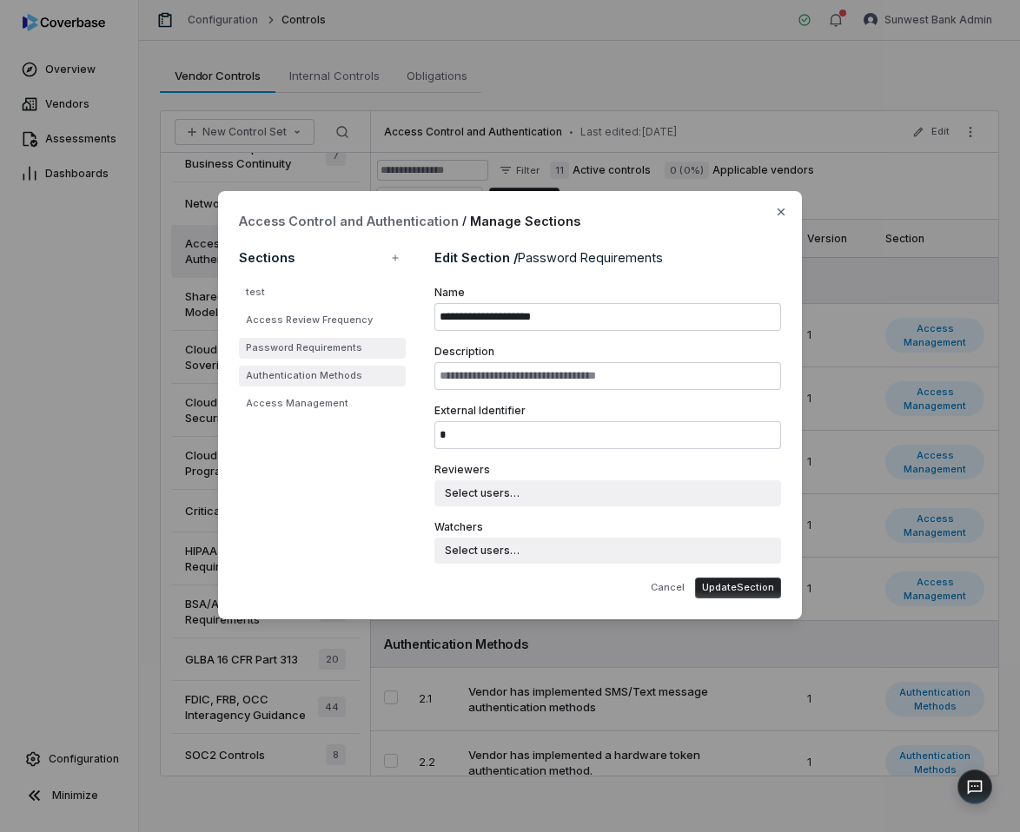
type input "*"
click at [337, 406] on li "Access Management" at bounding box center [322, 404] width 167 height 21
type input "**********"
type input "*"
click at [343, 381] on li "Authentication Methods" at bounding box center [322, 376] width 167 height 21
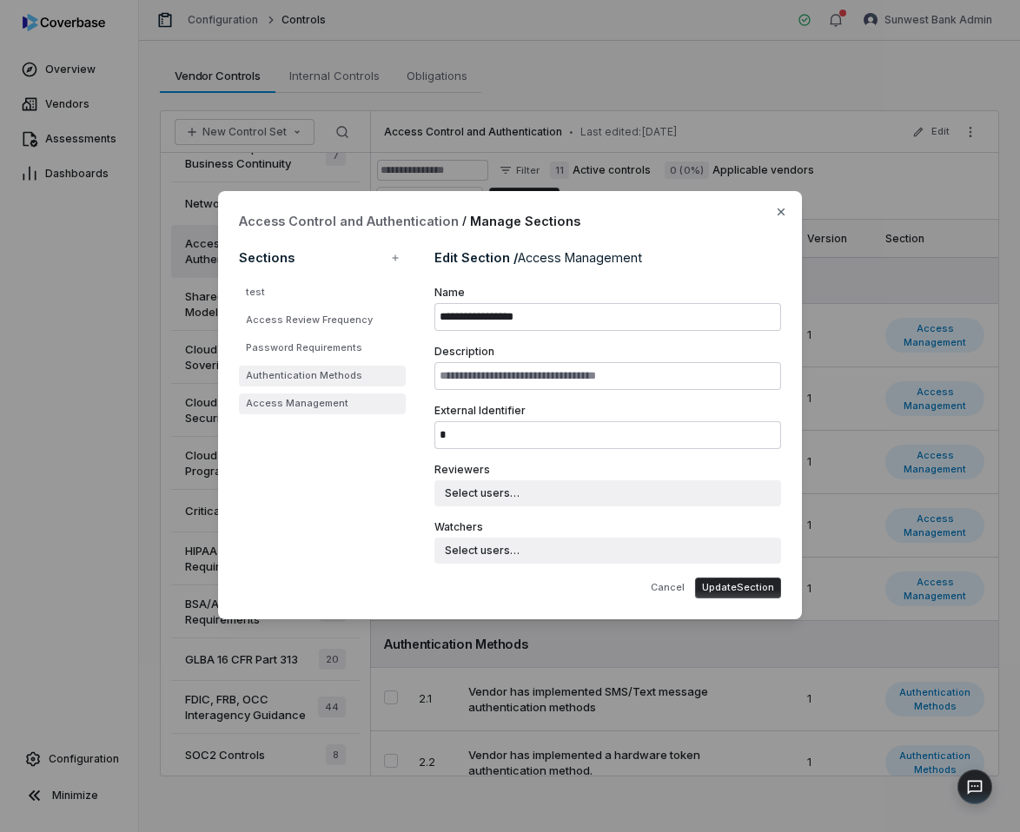
type input "**********"
type input "*"
click at [339, 361] on ul "test Access Review Frequency Password Requirements Authentication Methods Acces…" at bounding box center [322, 348] width 167 height 132
click at [339, 355] on li "Password Requirements" at bounding box center [322, 348] width 167 height 21
type input "**********"
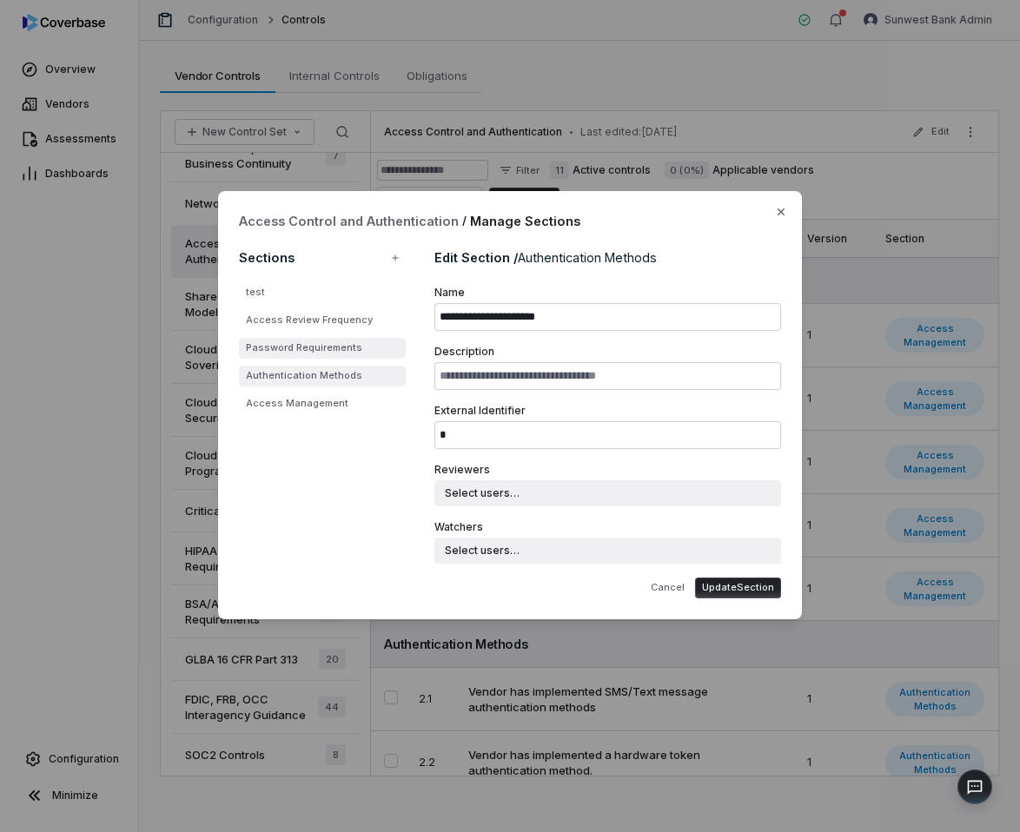
type input "*"
click at [340, 328] on li "Access Review Frequency" at bounding box center [322, 320] width 167 height 21
type input "**********"
type input "*"
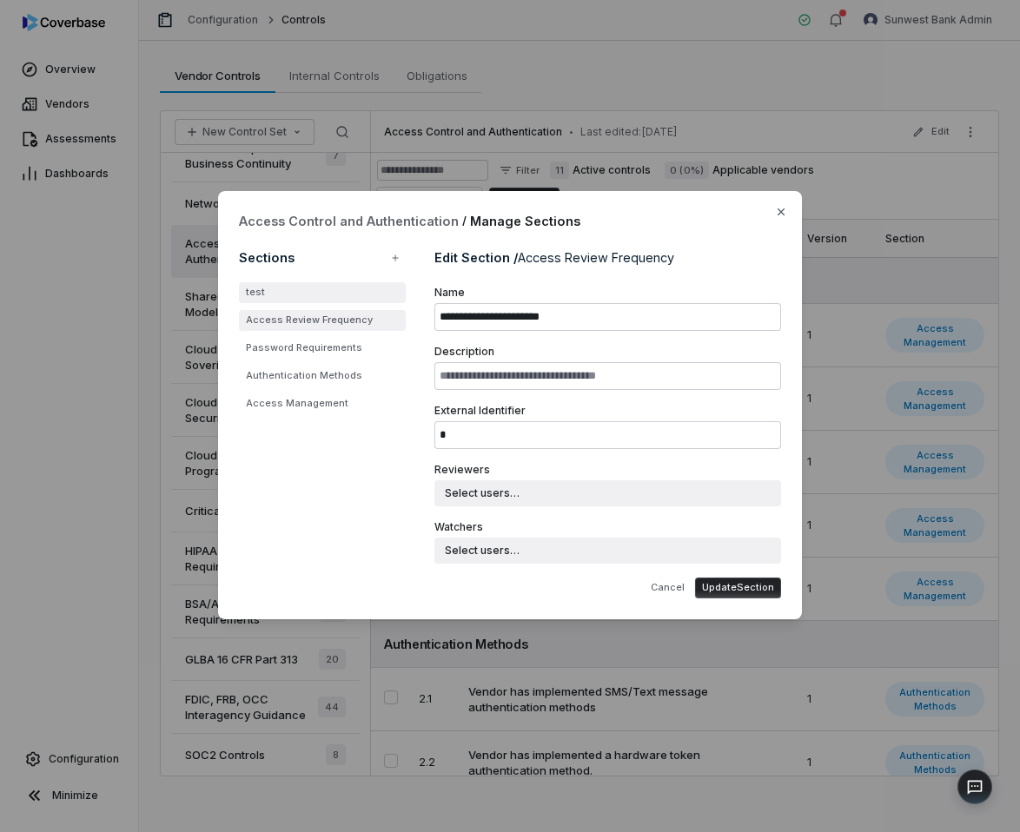
click at [341, 298] on li "test" at bounding box center [322, 292] width 167 height 21
type input "****"
type input "*"
click at [348, 326] on li "Access Review Frequency" at bounding box center [322, 320] width 167 height 21
type input "**********"
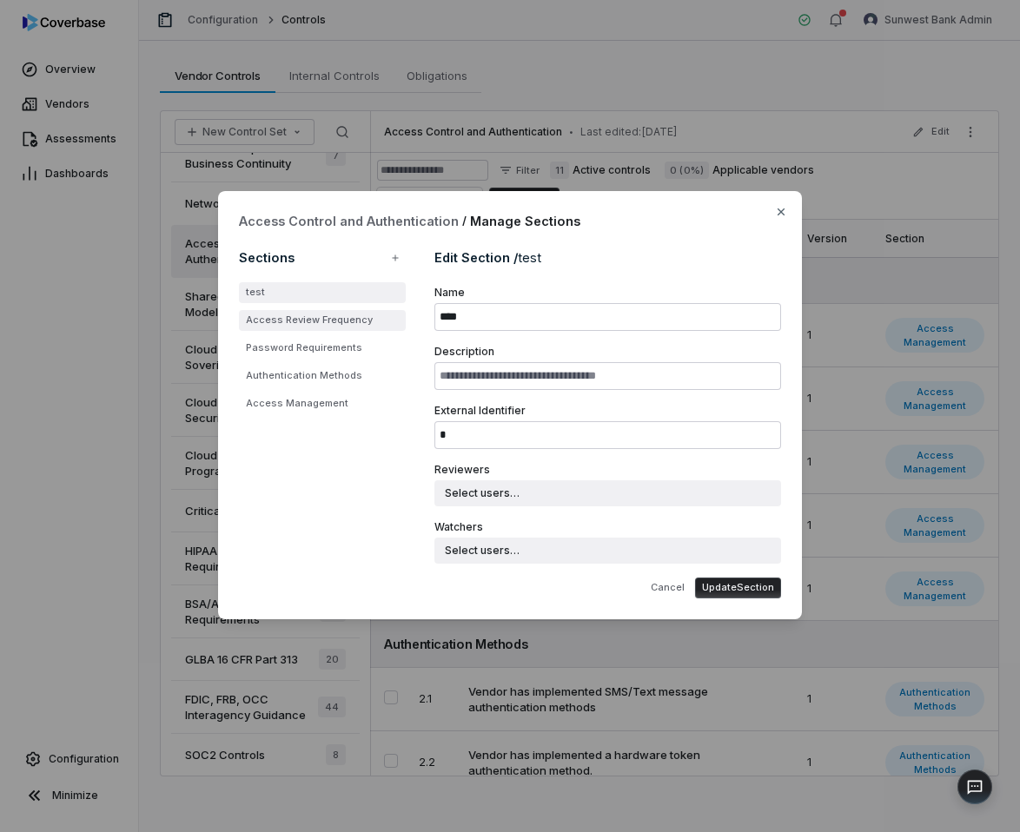
type input "*"
click at [333, 295] on li "test" at bounding box center [322, 292] width 167 height 21
type input "****"
type input "*"
click at [335, 311] on li "Access Review Frequency" at bounding box center [322, 320] width 167 height 21
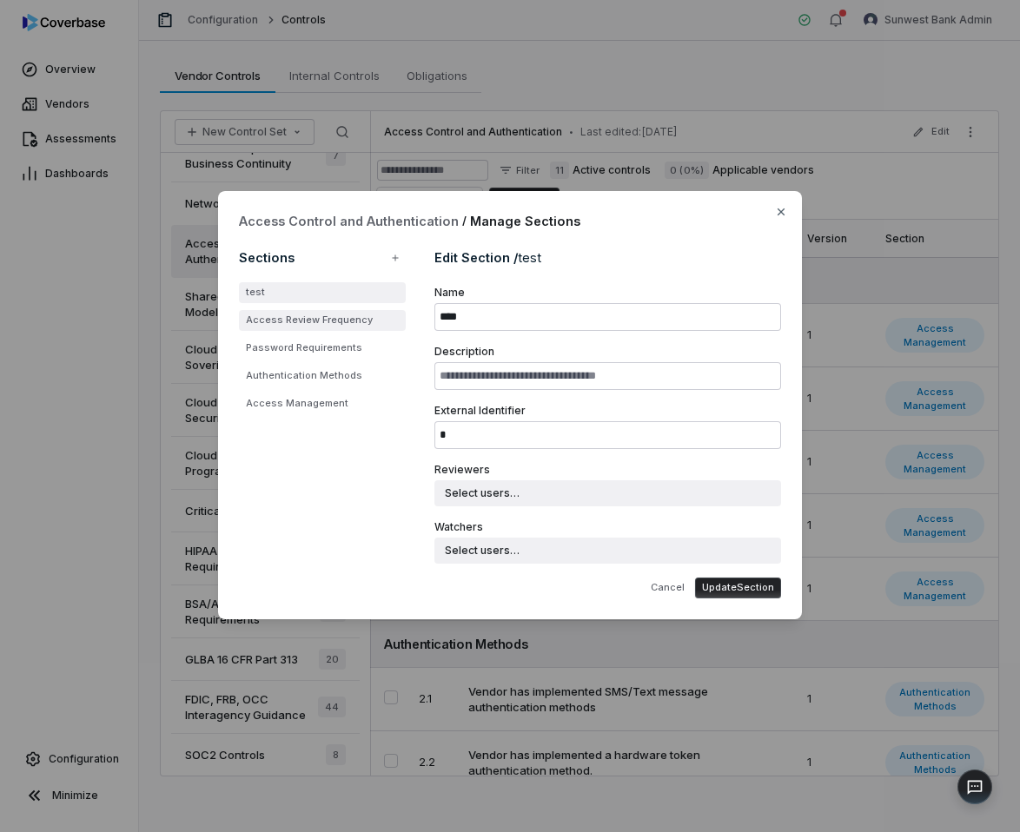
type input "**********"
type input "*"
click at [335, 336] on ul "test Access Review Frequency Password Requirements Authentication Methods Acces…" at bounding box center [322, 348] width 167 height 132
click at [335, 343] on li "Password Requirements" at bounding box center [322, 348] width 167 height 21
type input "**********"
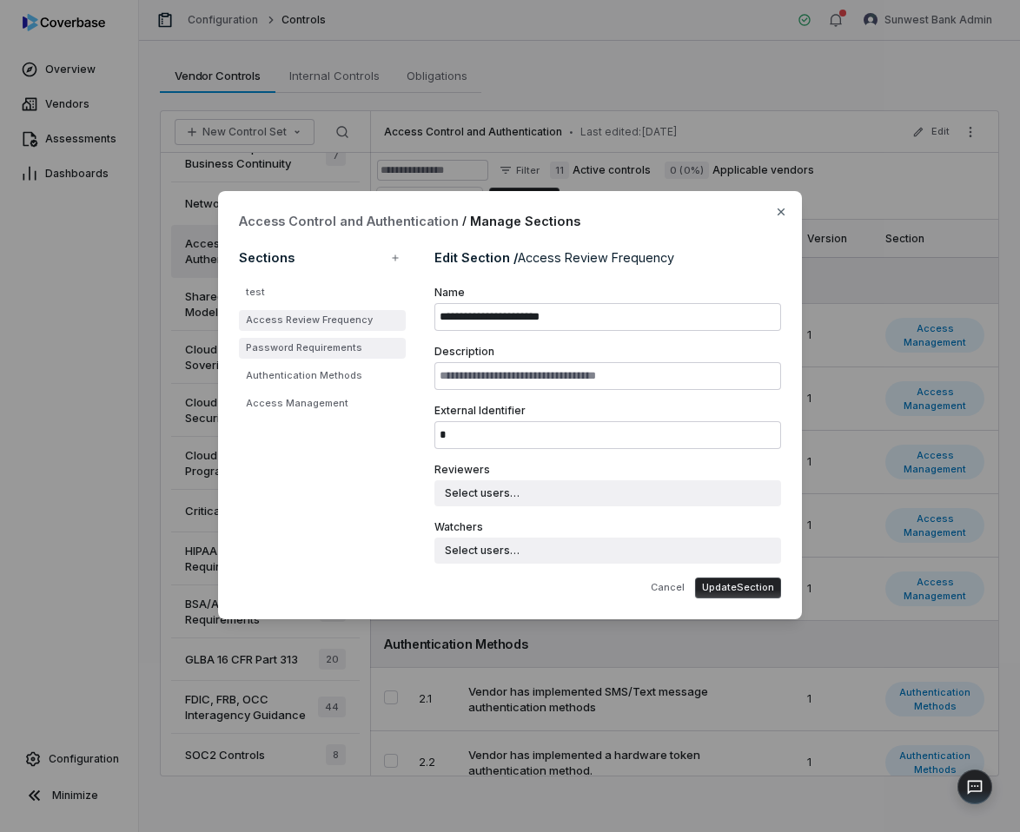
type input "*"
click at [336, 364] on ul "test Access Review Frequency Password Requirements Authentication Methods Acces…" at bounding box center [322, 348] width 167 height 132
click at [336, 373] on li "Authentication Methods" at bounding box center [322, 376] width 167 height 21
type input "**********"
type input "*"
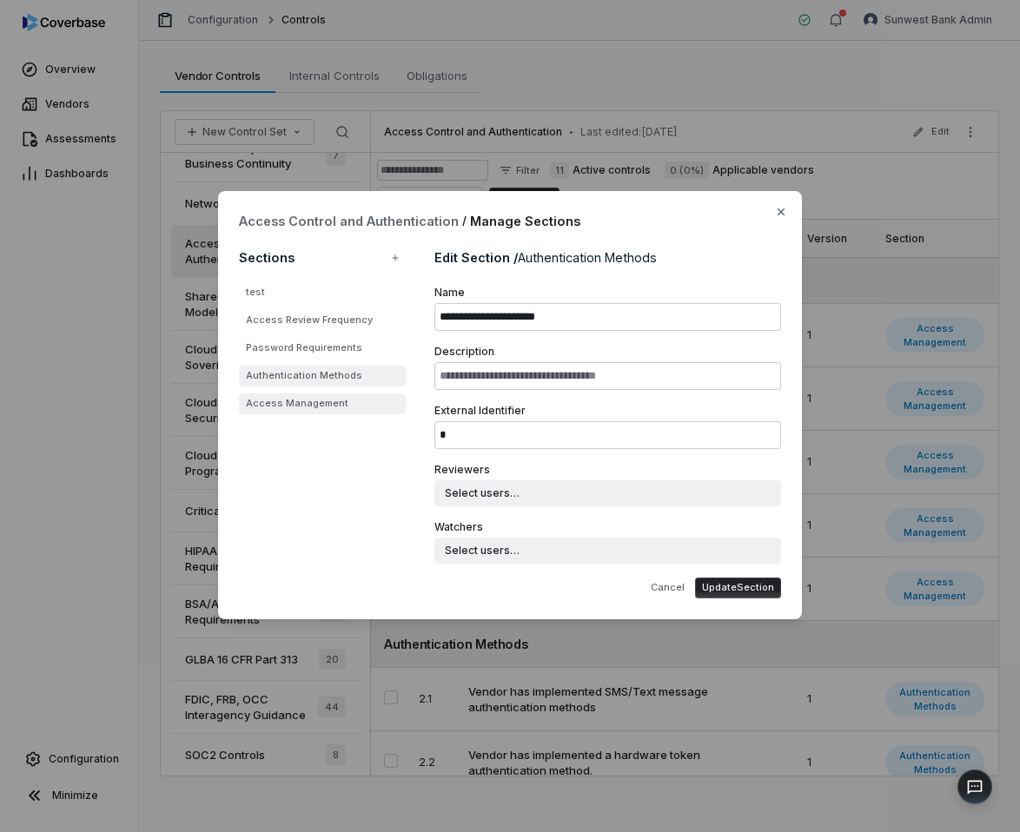
click at [337, 407] on li "Access Management" at bounding box center [322, 404] width 167 height 21
type input "**********"
type input "*"
click at [338, 376] on li "Authentication Methods" at bounding box center [322, 376] width 167 height 21
type input "**********"
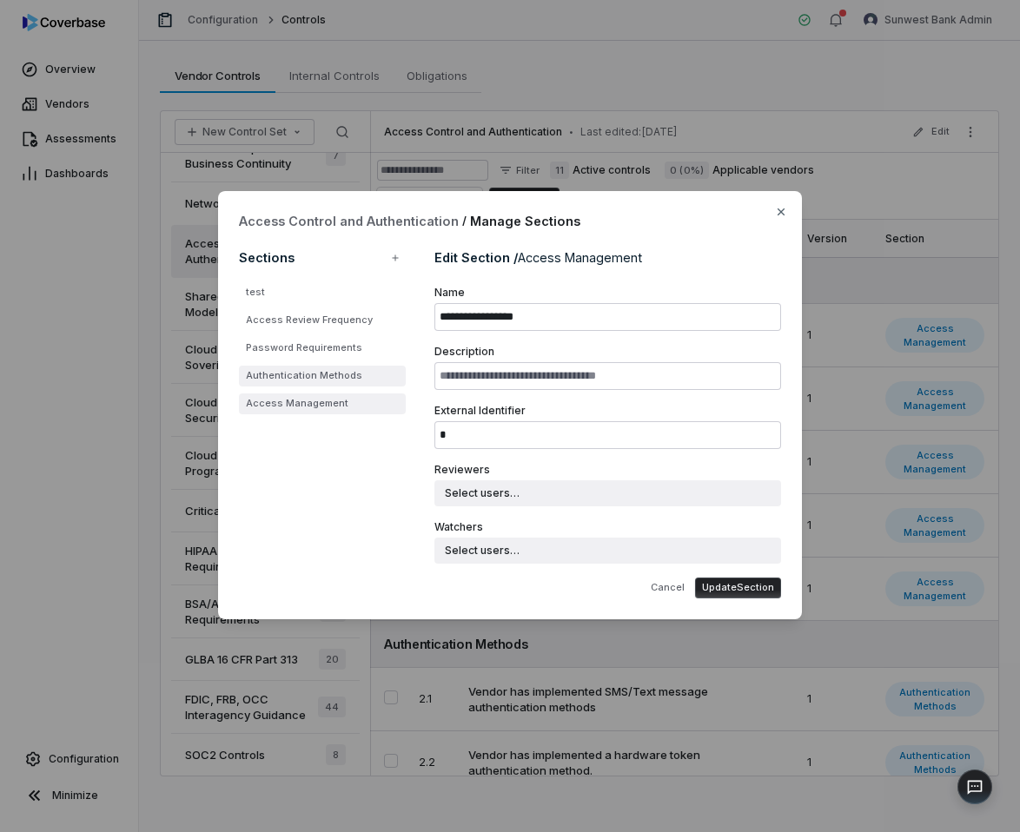
type input "*"
click at [332, 354] on li "Password Requirements" at bounding box center [322, 348] width 167 height 21
type input "**********"
type input "*"
click at [331, 337] on ul "test Access Review Frequency Password Requirements Authentication Methods Acces…" at bounding box center [322, 348] width 167 height 132
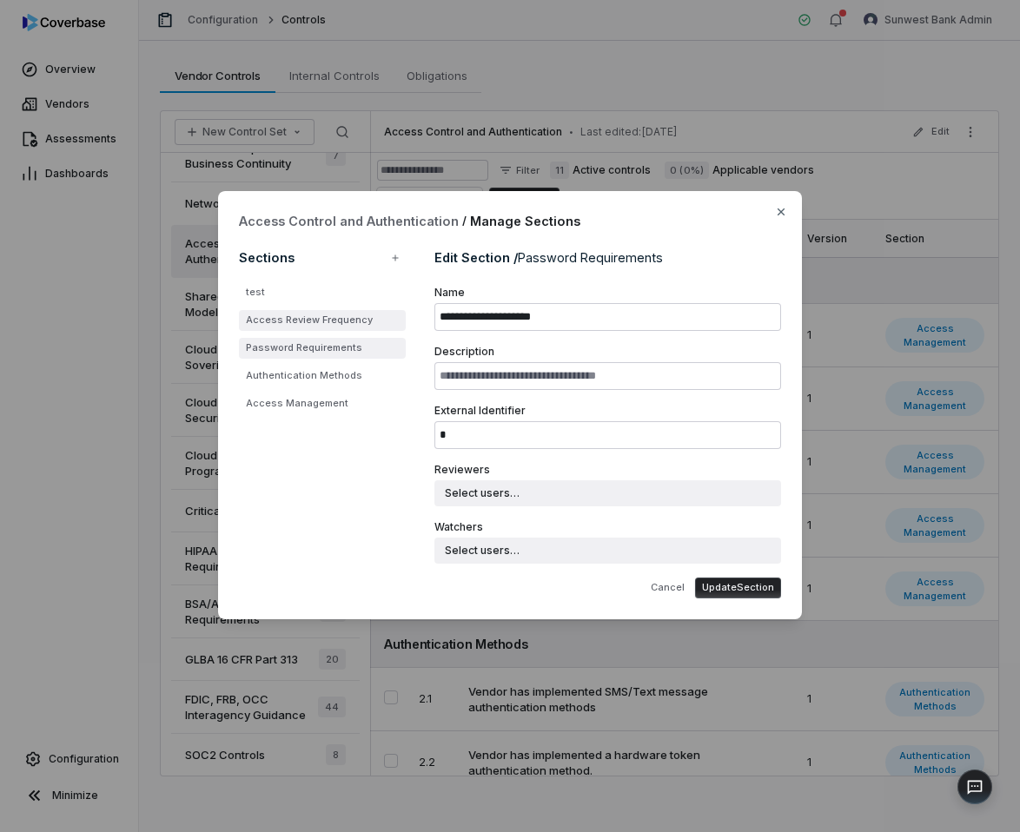
click at [331, 328] on li "Access Review Frequency" at bounding box center [322, 320] width 167 height 21
type input "**********"
type input "*"
click at [331, 308] on ul "test Access Review Frequency Password Requirements Authentication Methods Acces…" at bounding box center [322, 348] width 167 height 132
click at [333, 303] on ul "test Access Review Frequency Password Requirements Authentication Methods Acces…" at bounding box center [322, 348] width 167 height 132
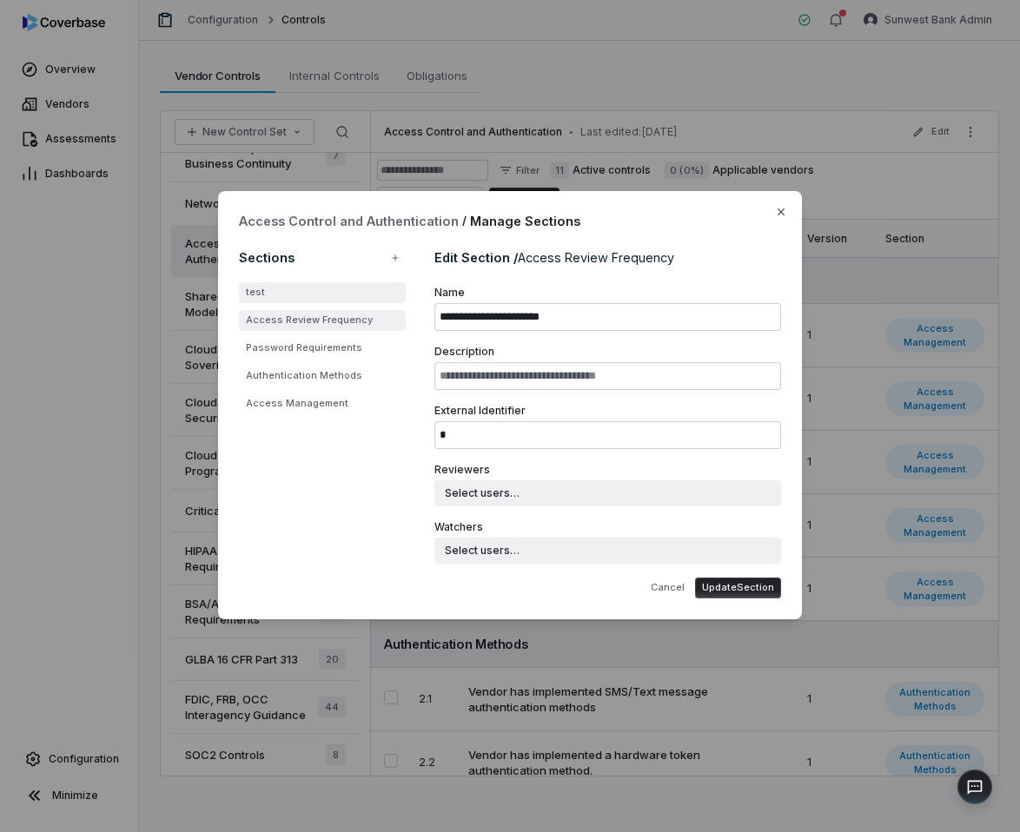
click at [341, 295] on li "test" at bounding box center [322, 292] width 167 height 21
type input "****"
type input "*"
click at [782, 218] on icon "button" at bounding box center [781, 212] width 14 height 14
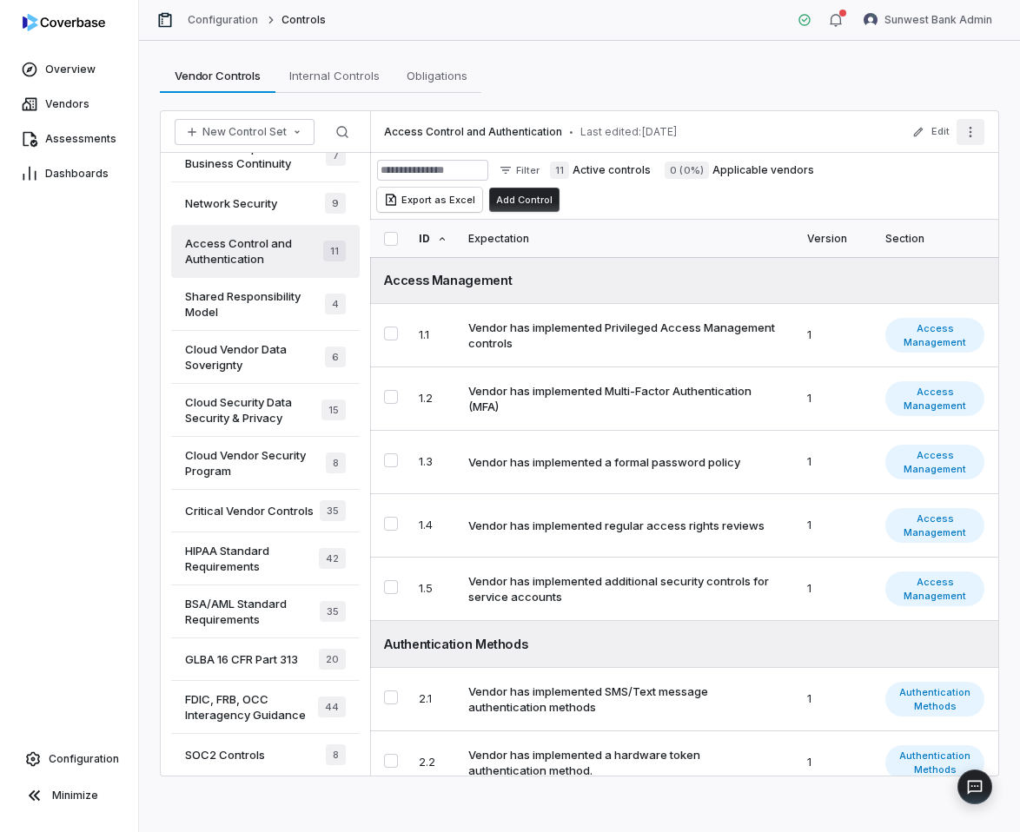
click at [984, 133] on button "More actions" at bounding box center [971, 132] width 28 height 26
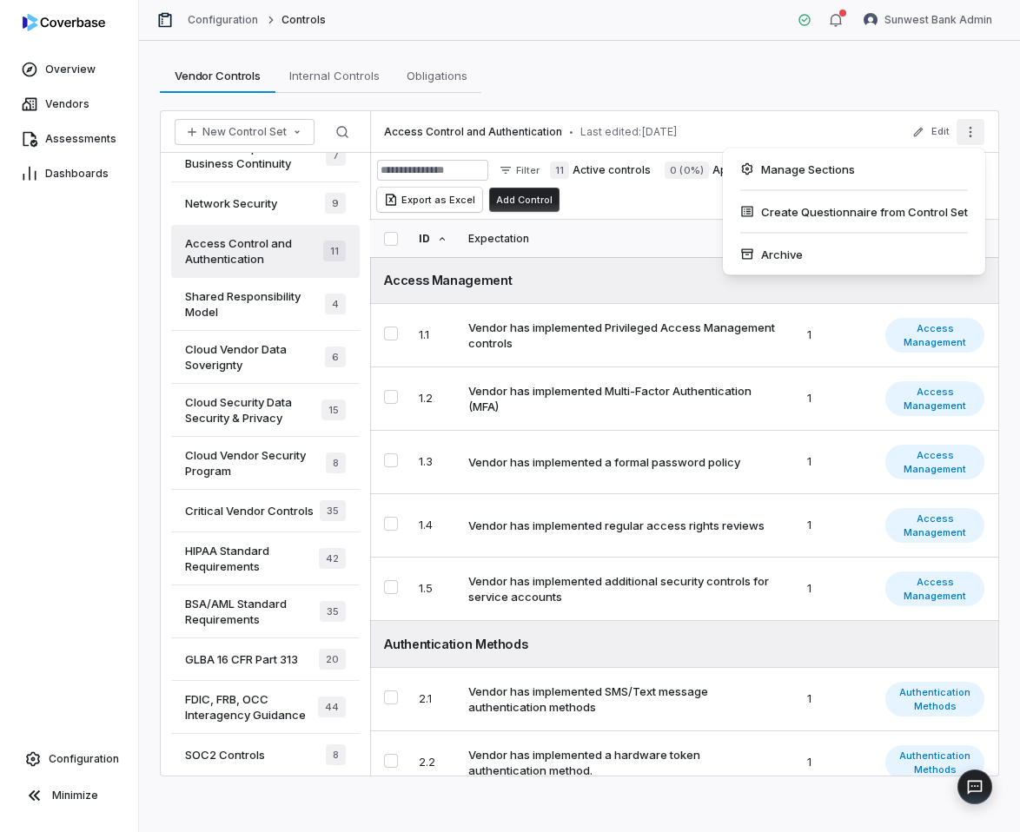
click at [878, 80] on div "Vendor Controls Vendor Controls Internal Controls Internal Controls Obligations…" at bounding box center [579, 75] width 839 height 35
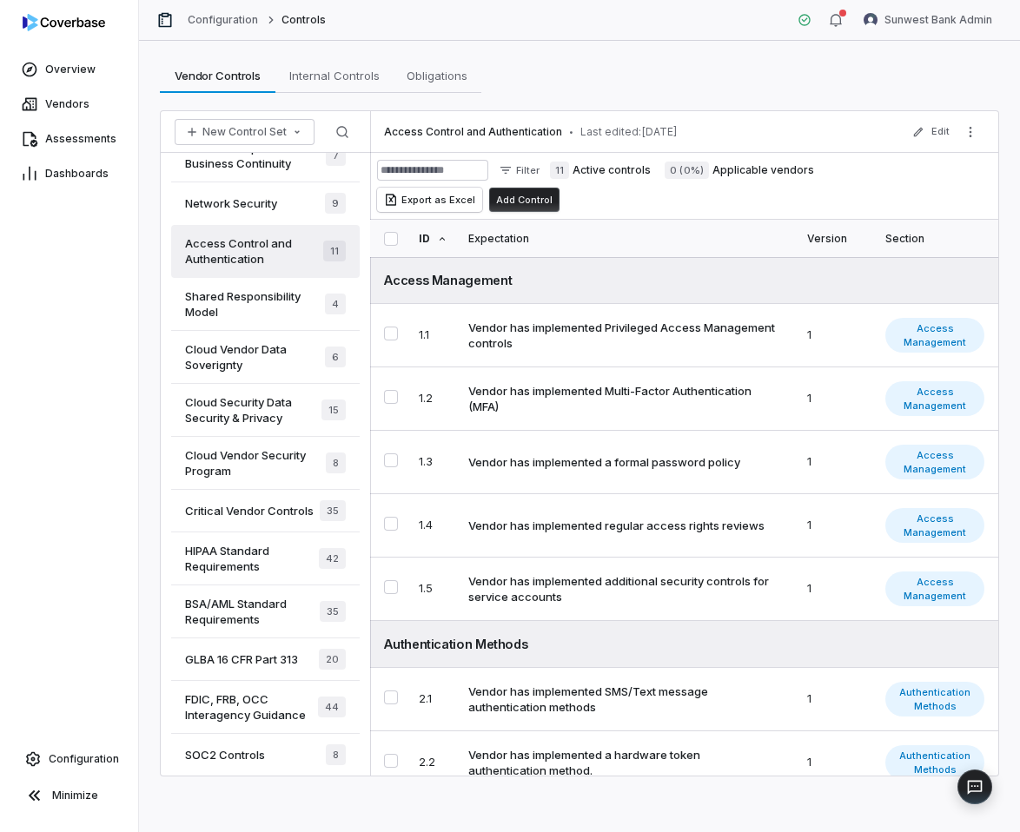
click at [261, 362] on span "Cloud Vendor Data Soverignty" at bounding box center [255, 357] width 140 height 31
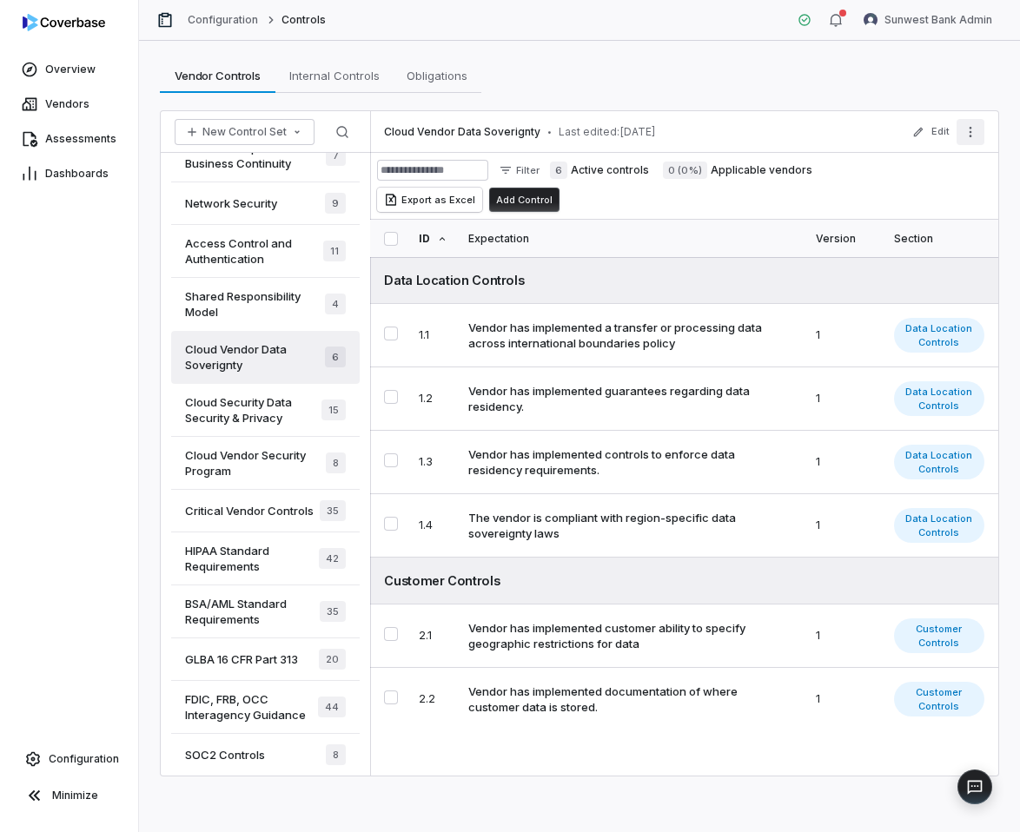
click at [982, 143] on button "More actions" at bounding box center [971, 132] width 28 height 26
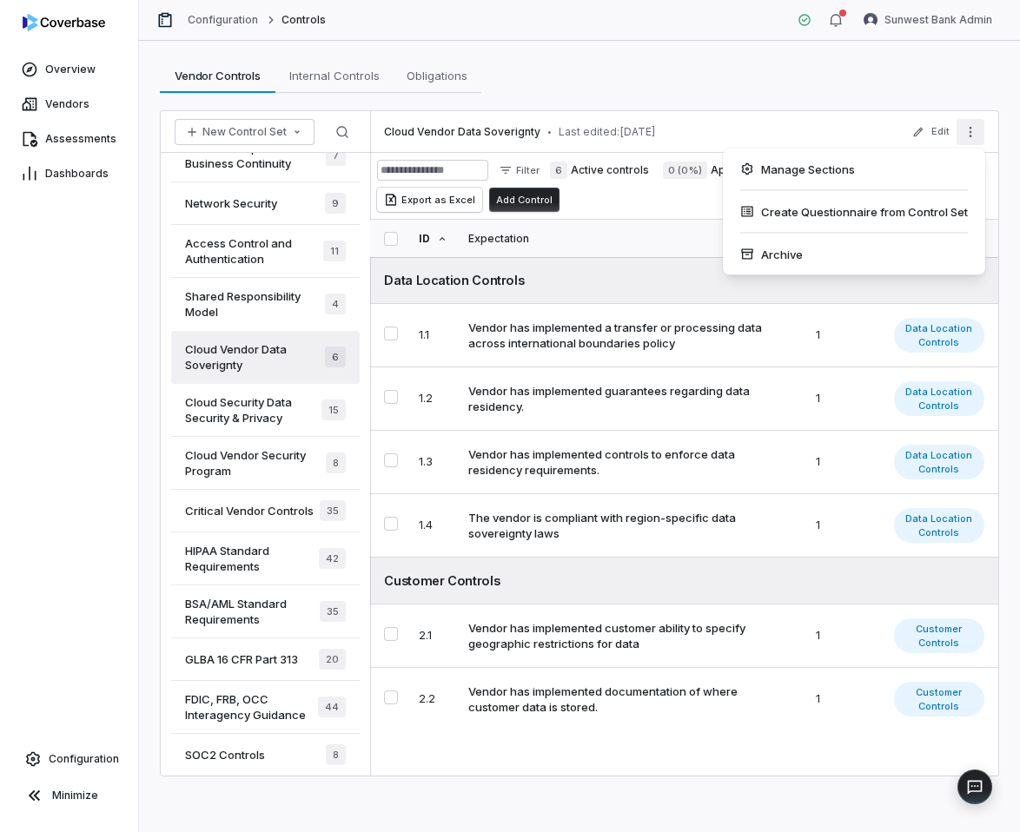
click at [940, 168] on div "Manage Sections" at bounding box center [854, 170] width 249 height 28
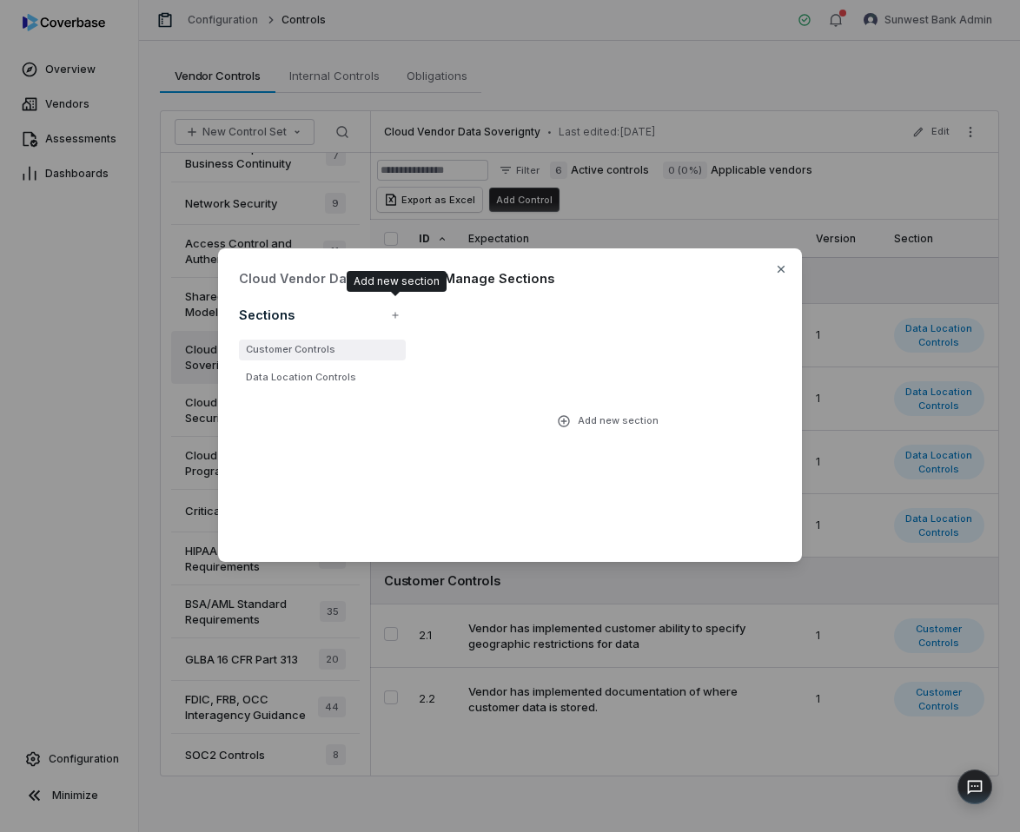
click at [308, 349] on li "Customer Controls" at bounding box center [322, 350] width 167 height 21
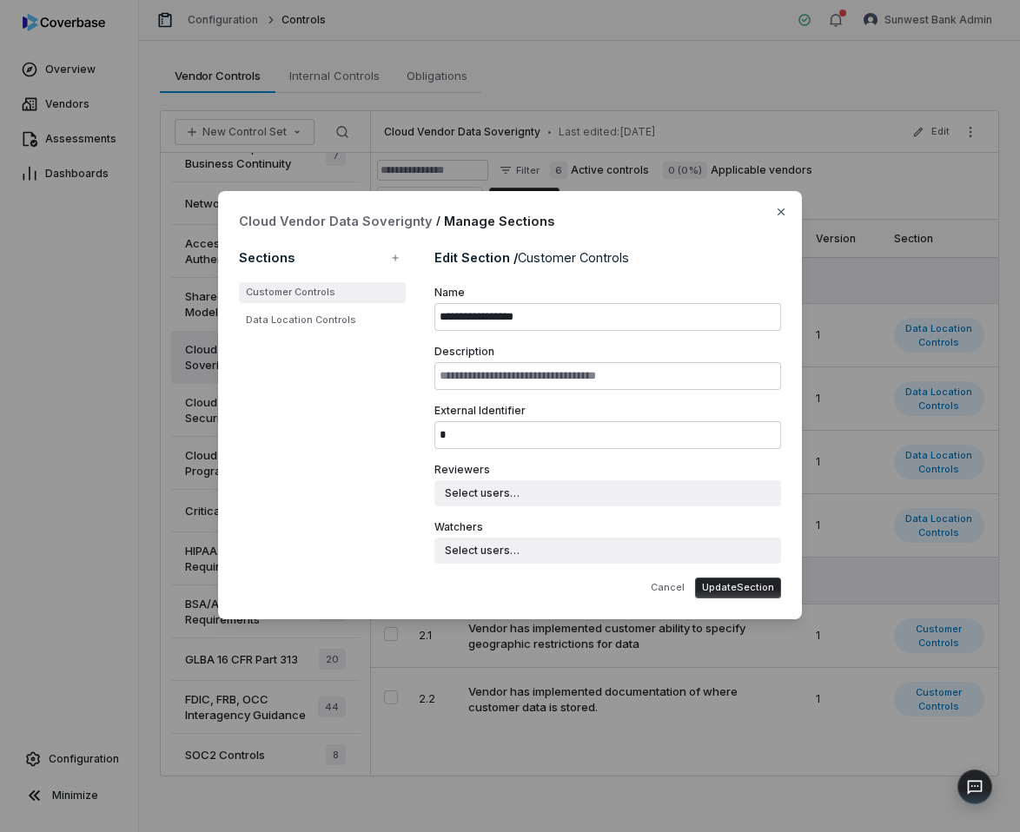
click at [332, 334] on div "Sections Customer Controls Data Location Controls" at bounding box center [329, 421] width 181 height 355
click at [340, 324] on li "Data Location Controls" at bounding box center [322, 320] width 167 height 21
type input "**********"
type input "*"
click at [788, 213] on div "**********" at bounding box center [510, 405] width 584 height 428
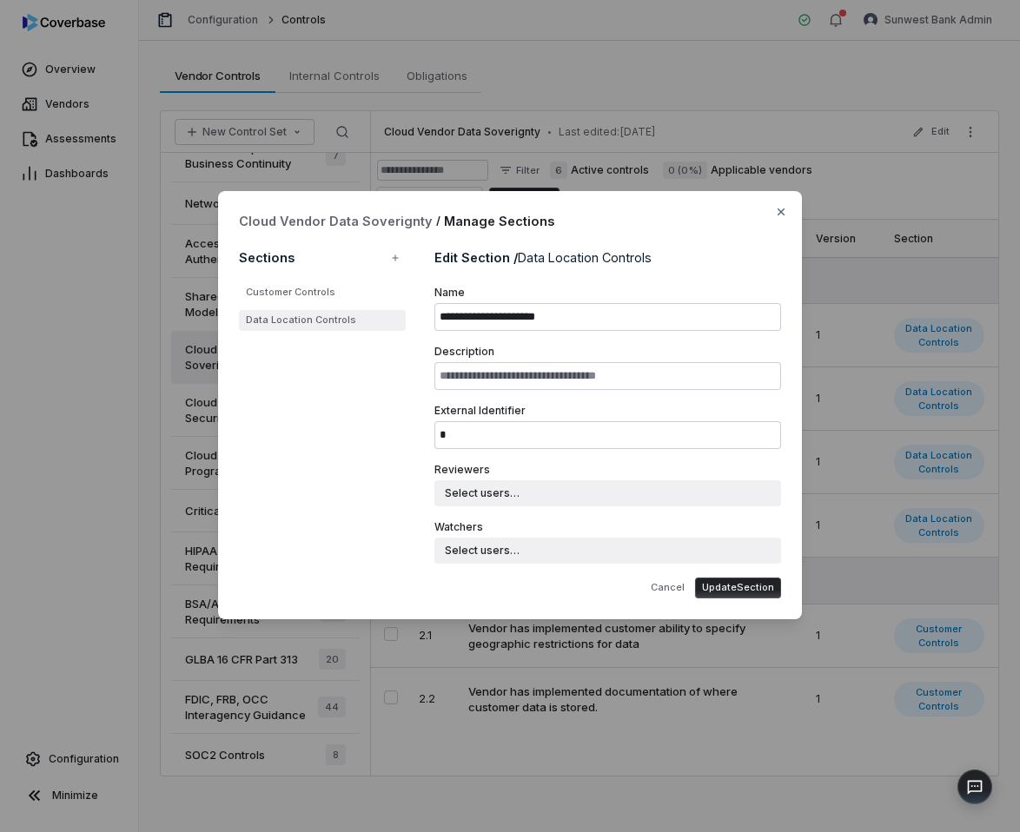
click at [788, 213] on div "**********" at bounding box center [510, 405] width 584 height 428
click at [779, 212] on icon "button" at bounding box center [781, 212] width 14 height 14
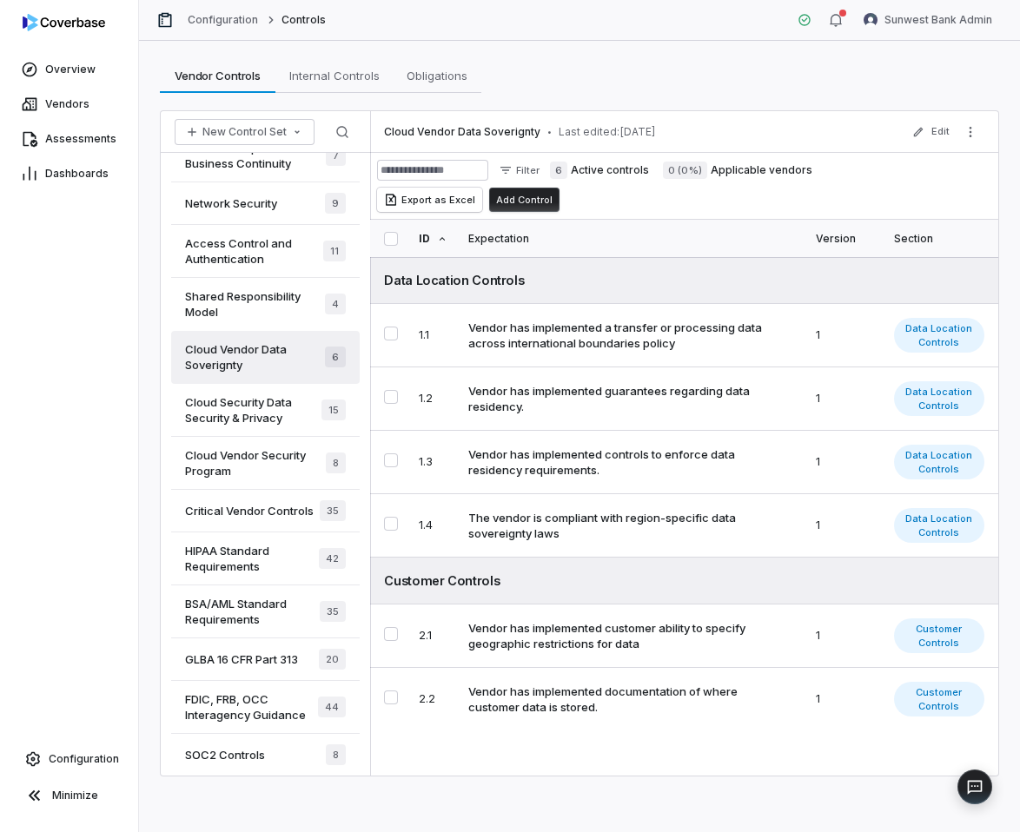
click at [826, 80] on div "Vendor Controls Vendor Controls Internal Controls Internal Controls Obligations…" at bounding box center [579, 75] width 839 height 35
click at [975, 126] on icon "More actions" at bounding box center [971, 132] width 14 height 14
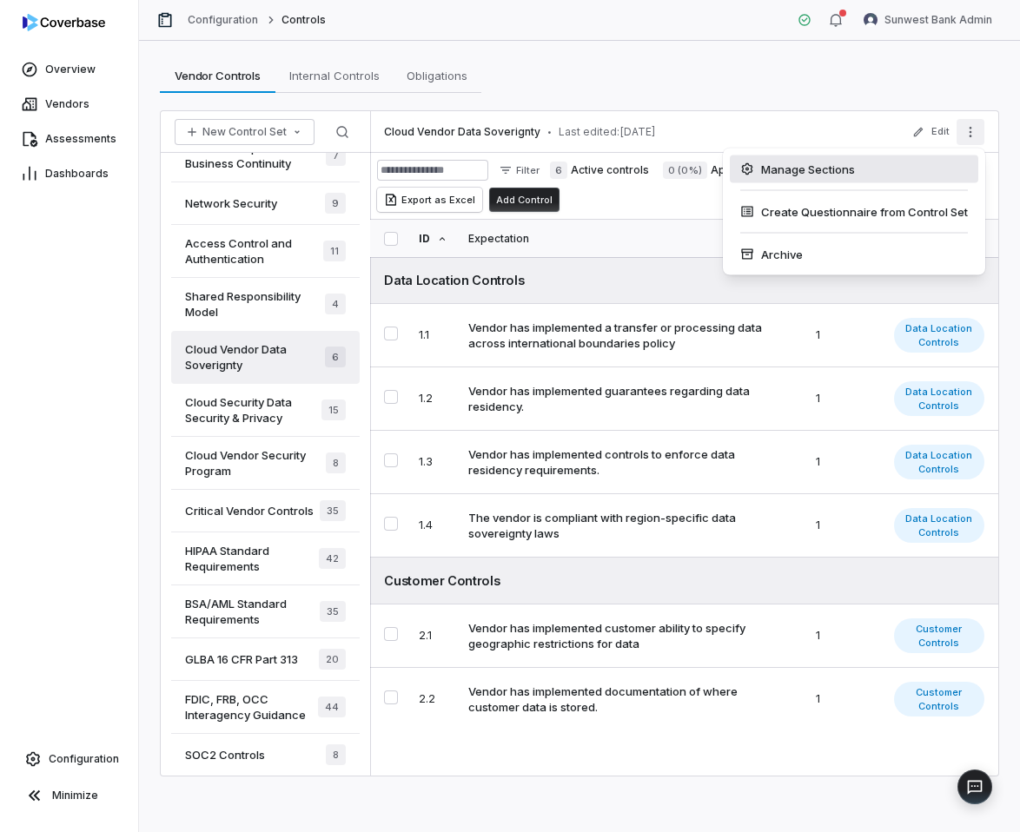
click at [828, 176] on div "Manage Sections" at bounding box center [854, 170] width 249 height 28
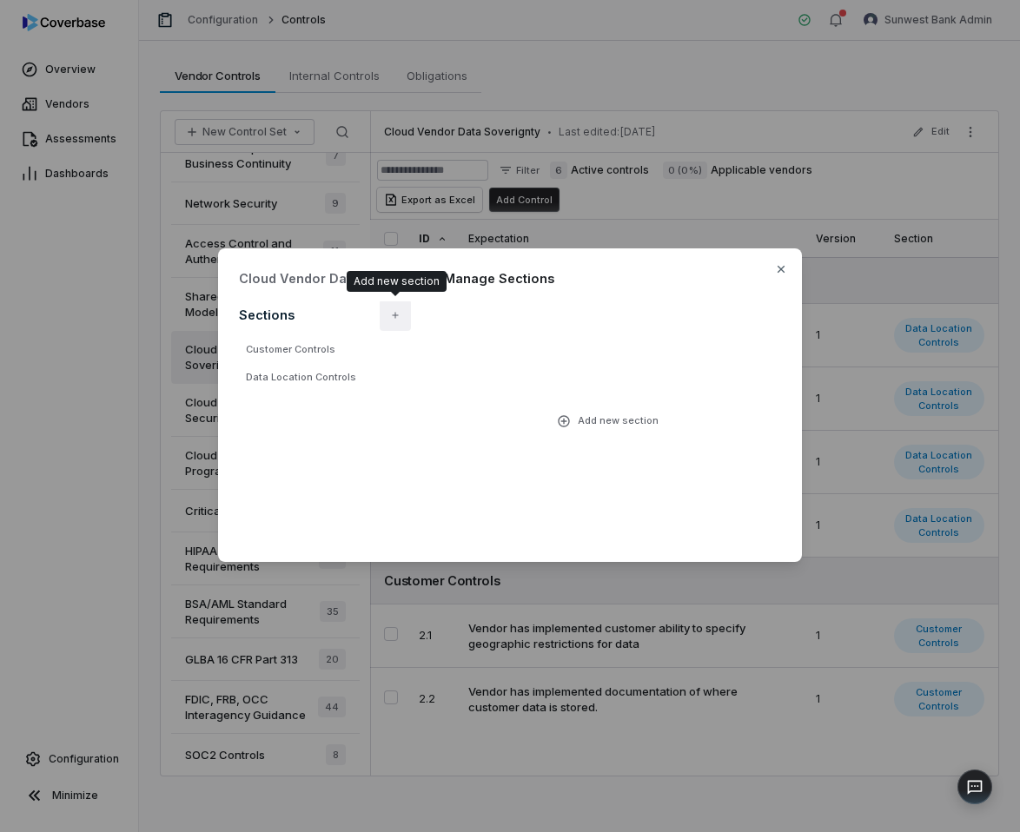
click at [393, 314] on icon "button" at bounding box center [395, 315] width 10 height 10
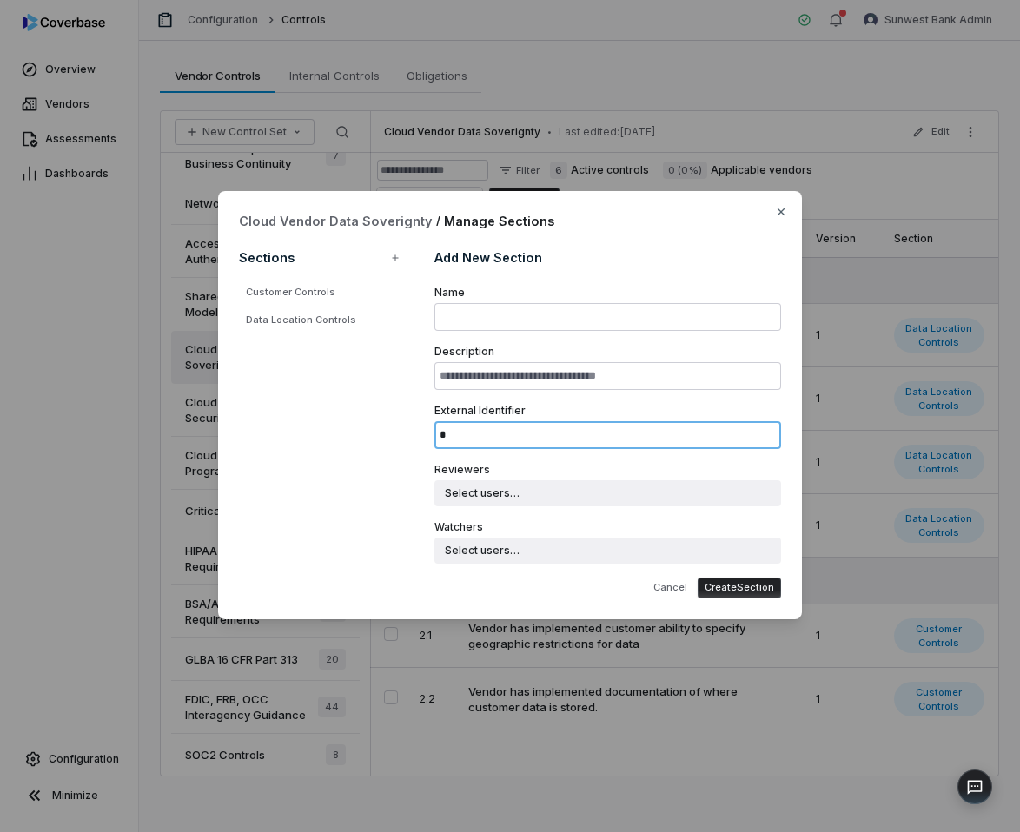
click at [463, 436] on input "*" at bounding box center [607, 435] width 347 height 28
click at [572, 473] on label "Reviewers" at bounding box center [607, 470] width 347 height 14
click at [776, 218] on icon "button" at bounding box center [781, 212] width 14 height 14
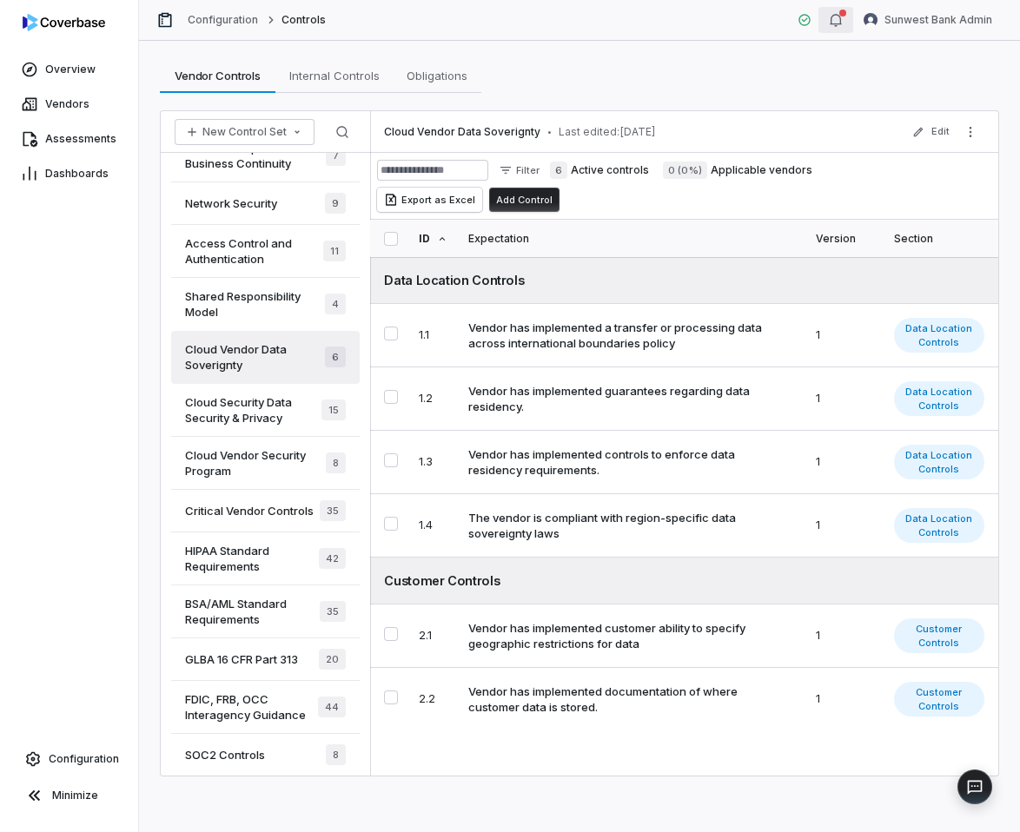
click at [841, 23] on icon "button" at bounding box center [835, 20] width 11 height 12
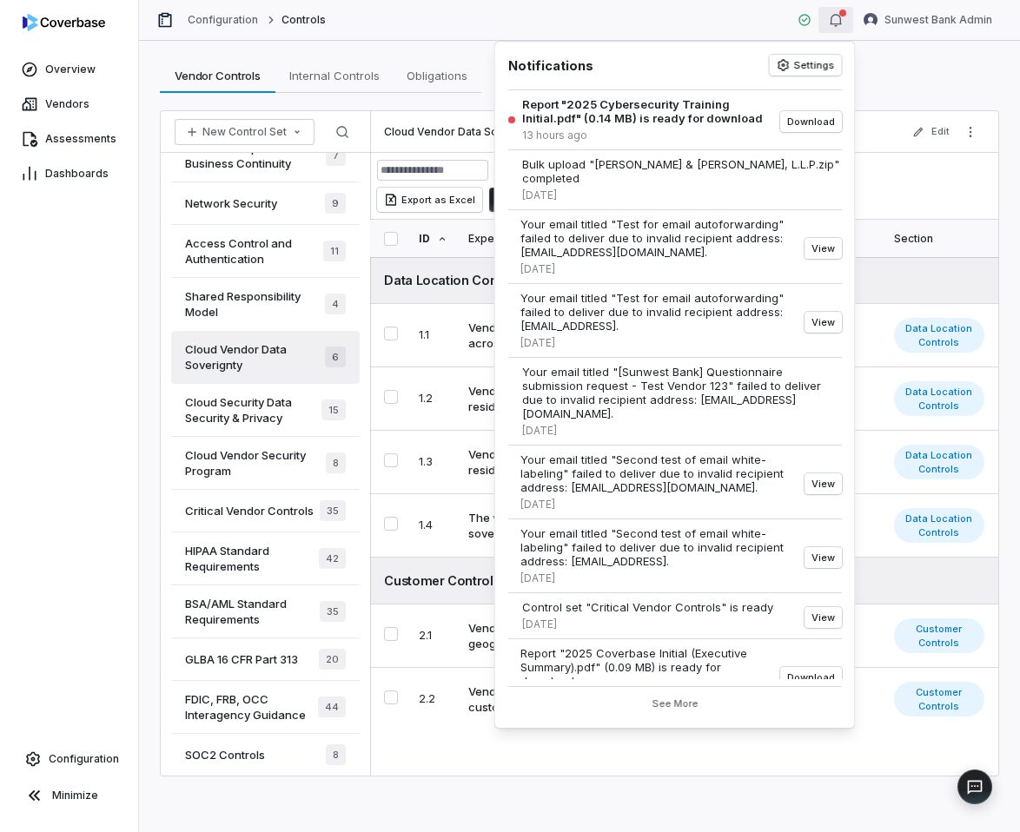
click at [902, 76] on div "Vendor Controls Vendor Controls Internal Controls Internal Controls Obligations…" at bounding box center [579, 75] width 839 height 35
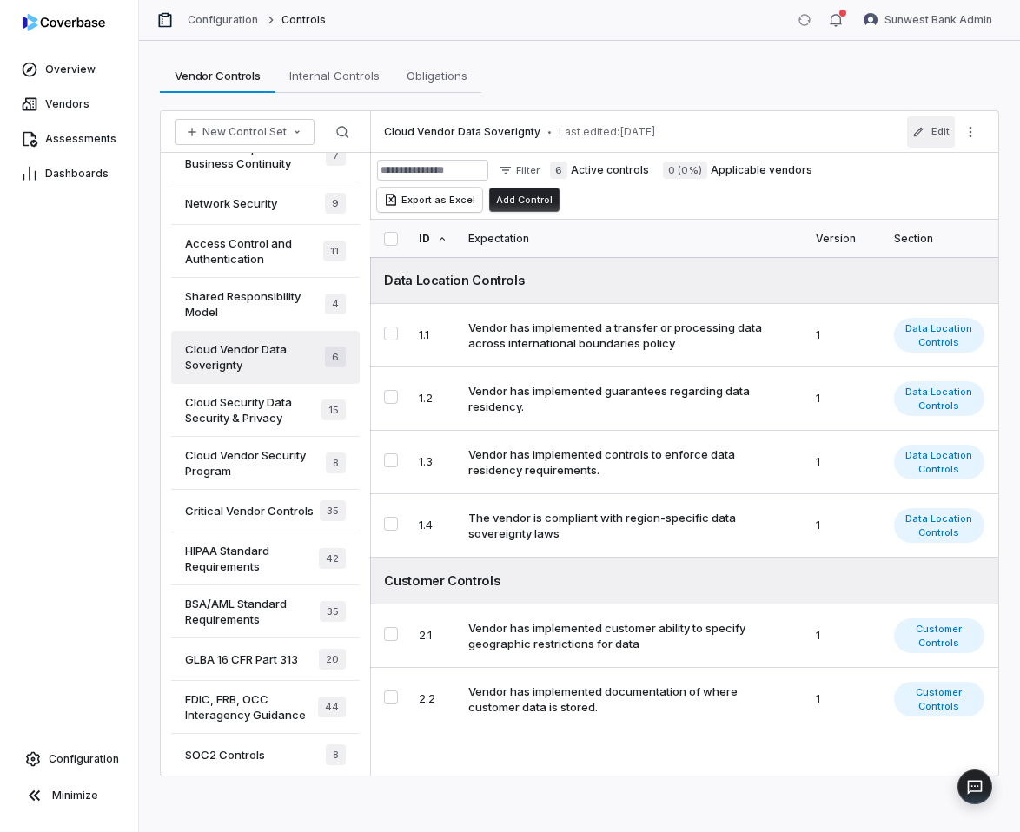
click at [927, 138] on button "Edit" at bounding box center [931, 131] width 48 height 31
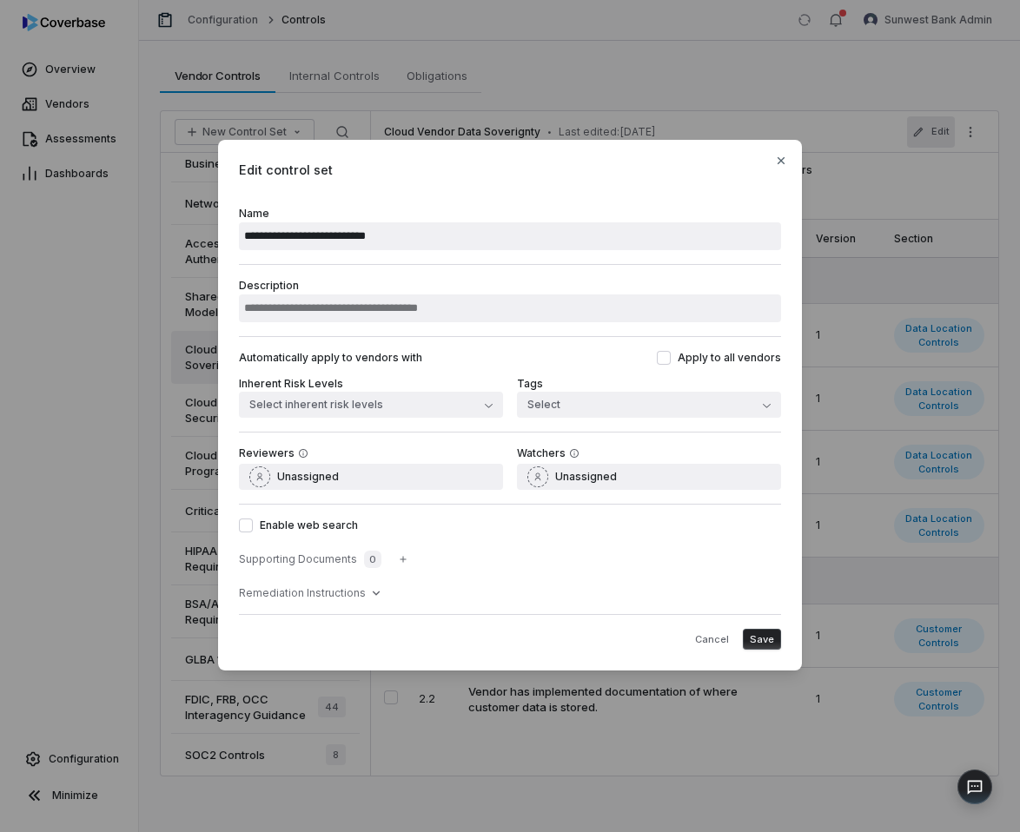
click at [892, 107] on div "**********" at bounding box center [510, 416] width 1020 height 832
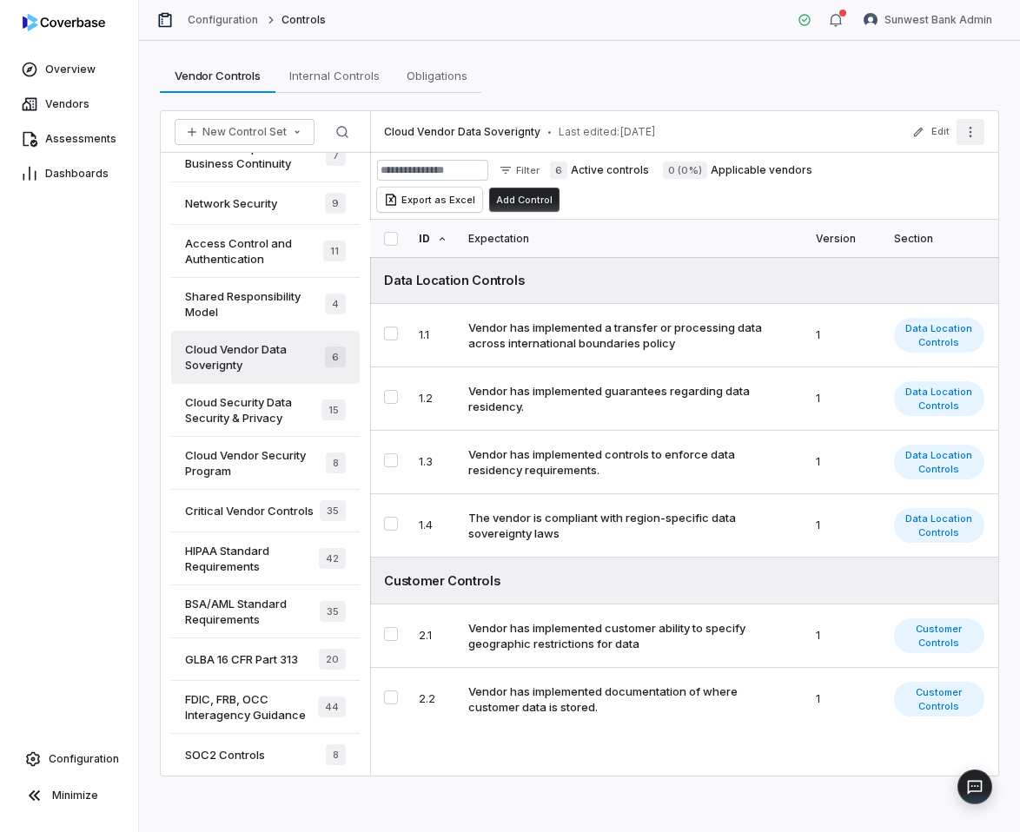
click at [958, 134] on button "More actions" at bounding box center [971, 132] width 28 height 26
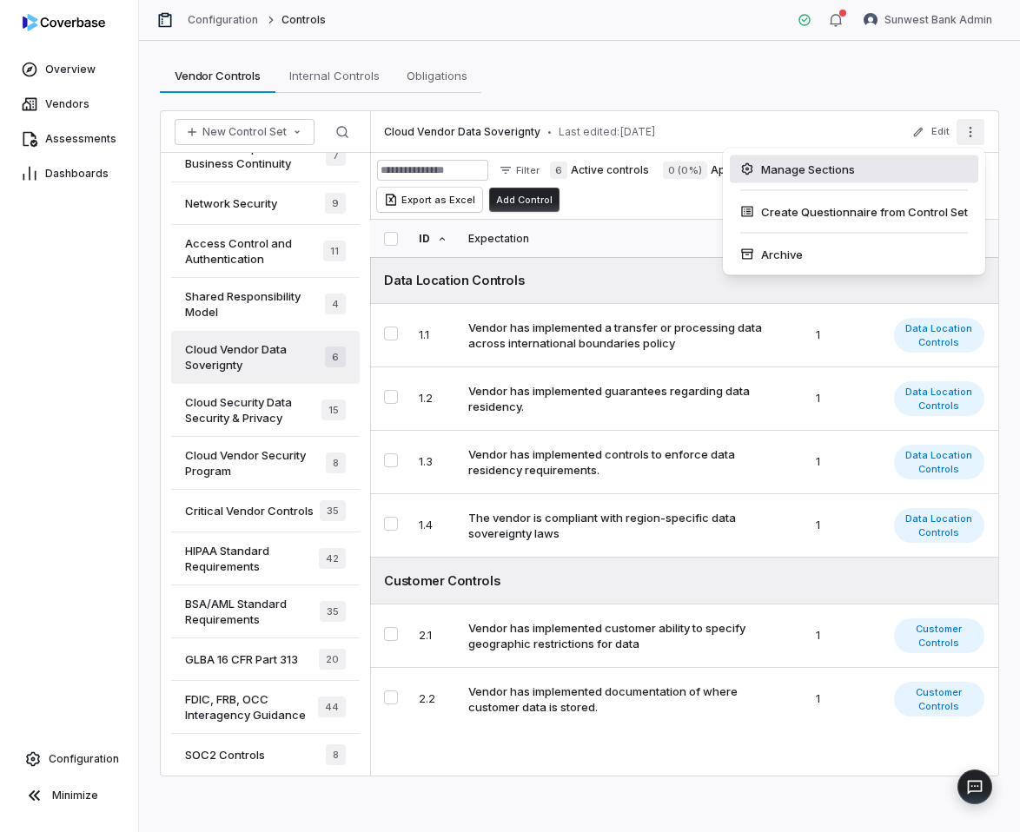
click at [765, 176] on div "Manage Sections" at bounding box center [854, 170] width 249 height 28
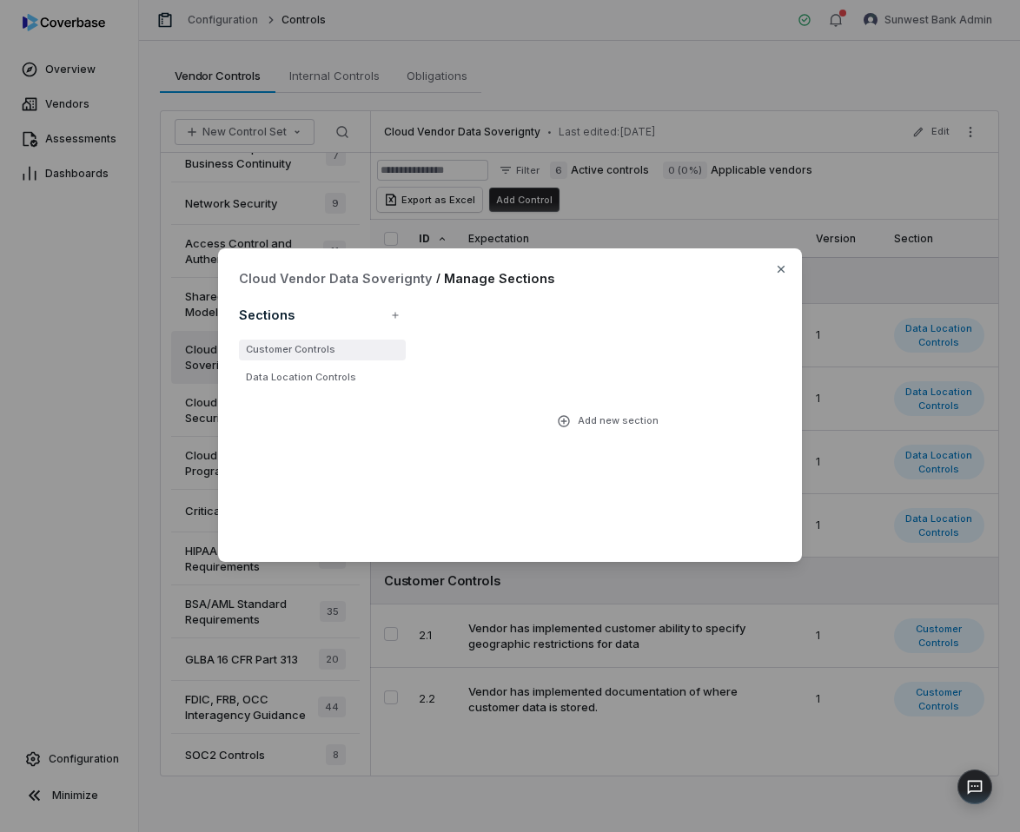
click at [330, 348] on li "Customer Controls" at bounding box center [322, 350] width 167 height 21
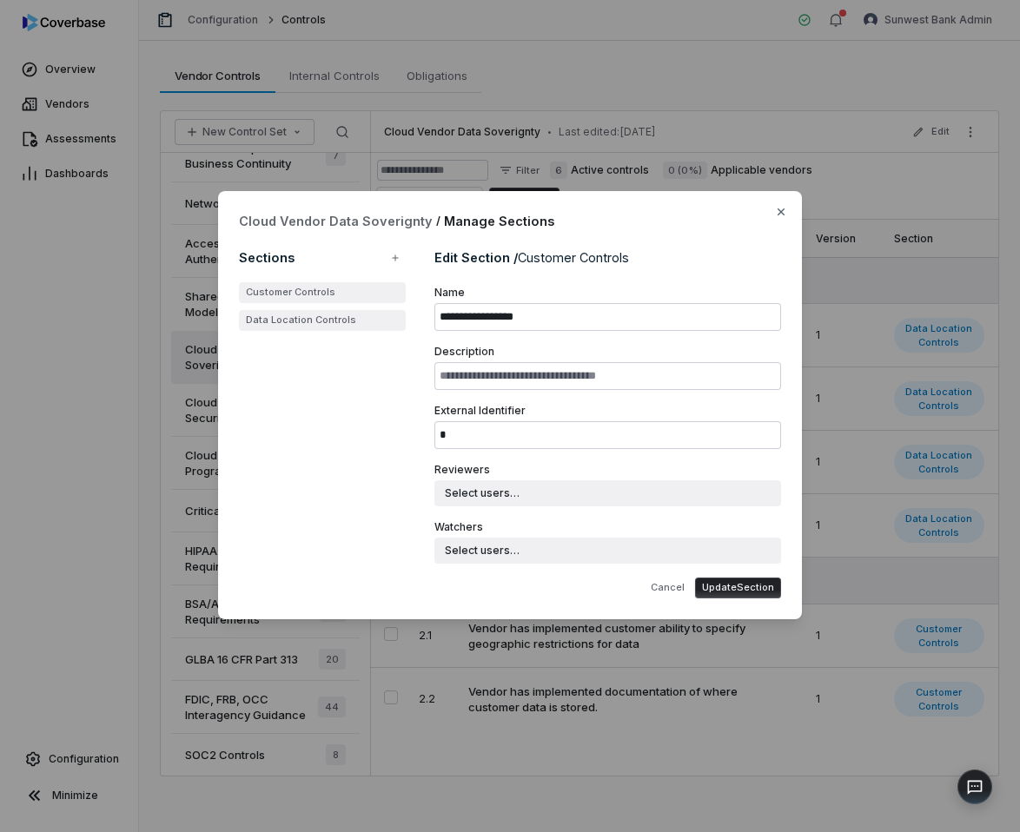
click at [351, 325] on li "Data Location Controls" at bounding box center [322, 320] width 167 height 21
type input "**********"
type input "*"
click at [390, 264] on button "button" at bounding box center [395, 257] width 31 height 31
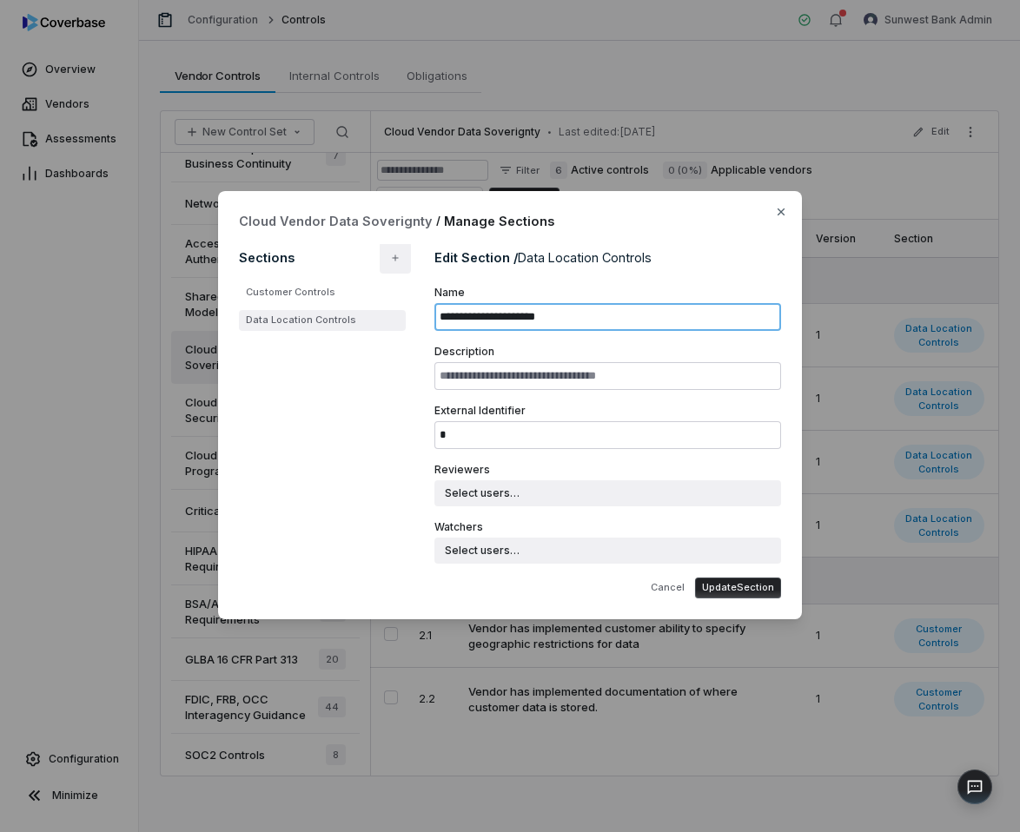
type input "*"
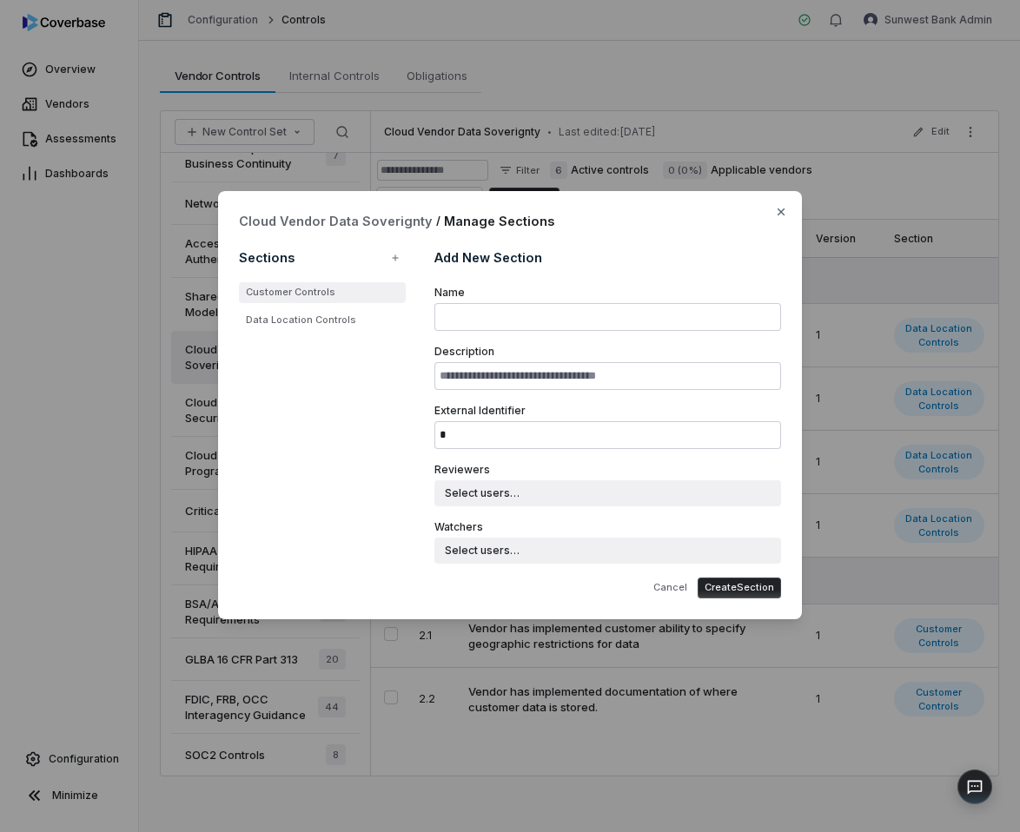
click at [356, 298] on li "Customer Controls" at bounding box center [322, 292] width 167 height 21
type input "**********"
type input "*"
click at [355, 316] on li "Data Location Controls" at bounding box center [322, 320] width 167 height 21
type input "**********"
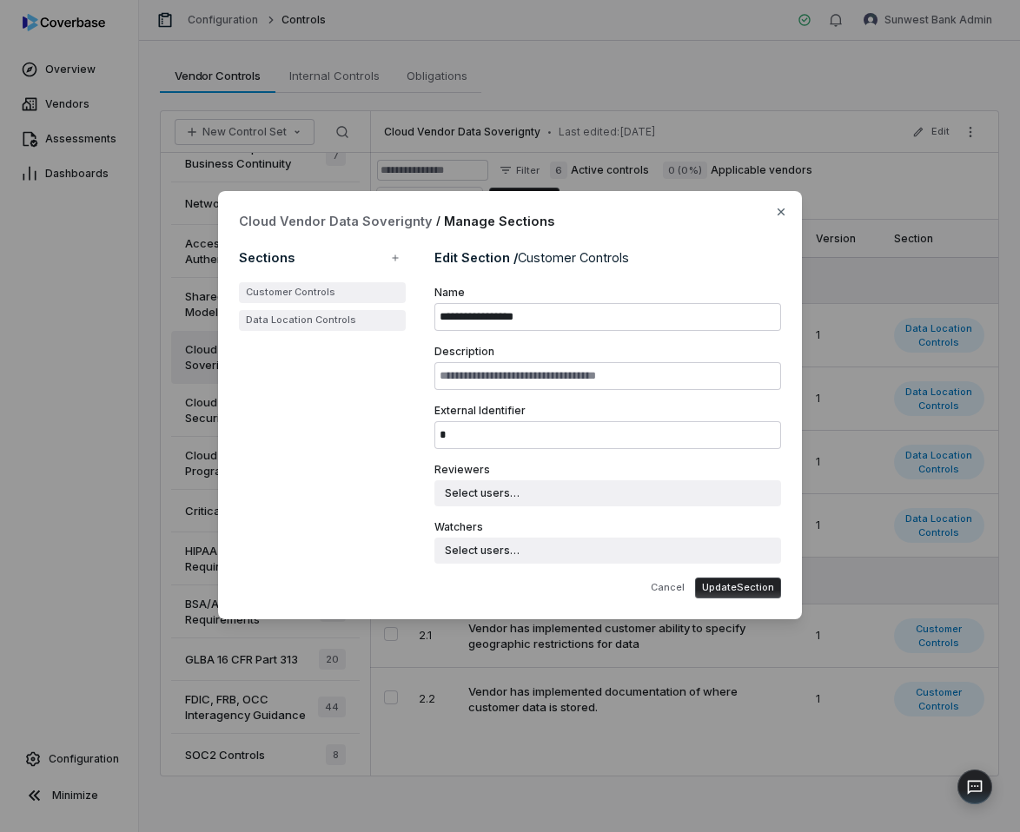
type input "*"
click at [397, 262] on icon "button" at bounding box center [395, 258] width 10 height 10
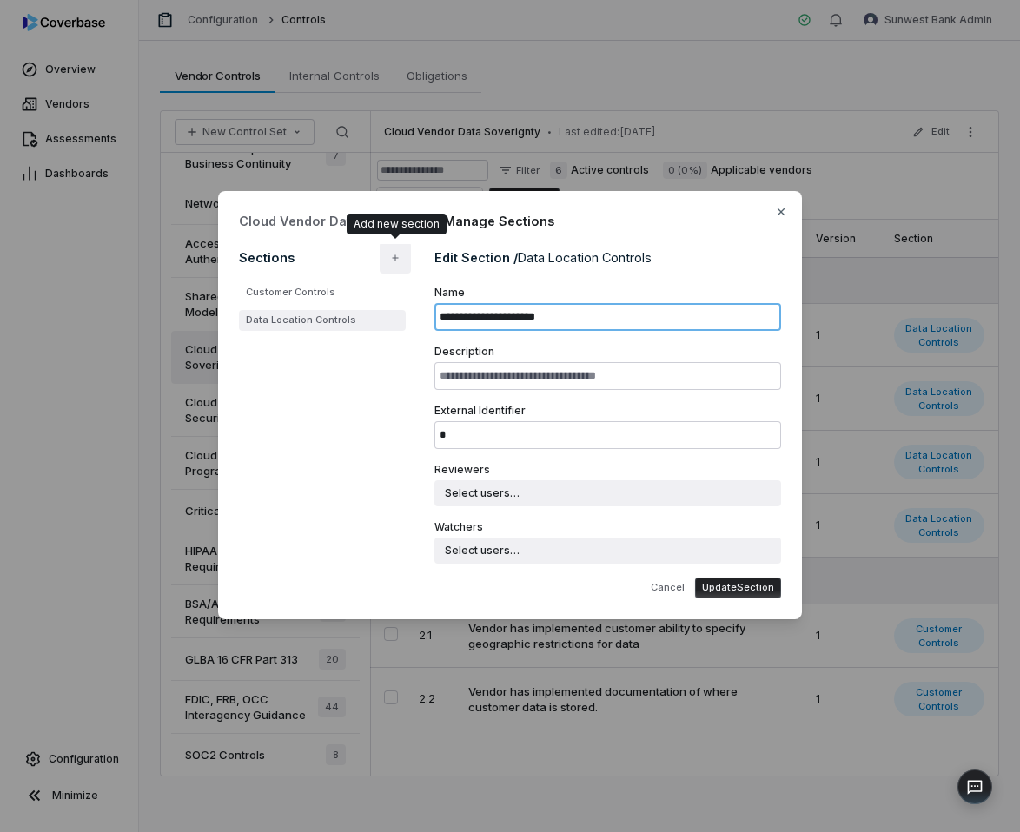
type input "*"
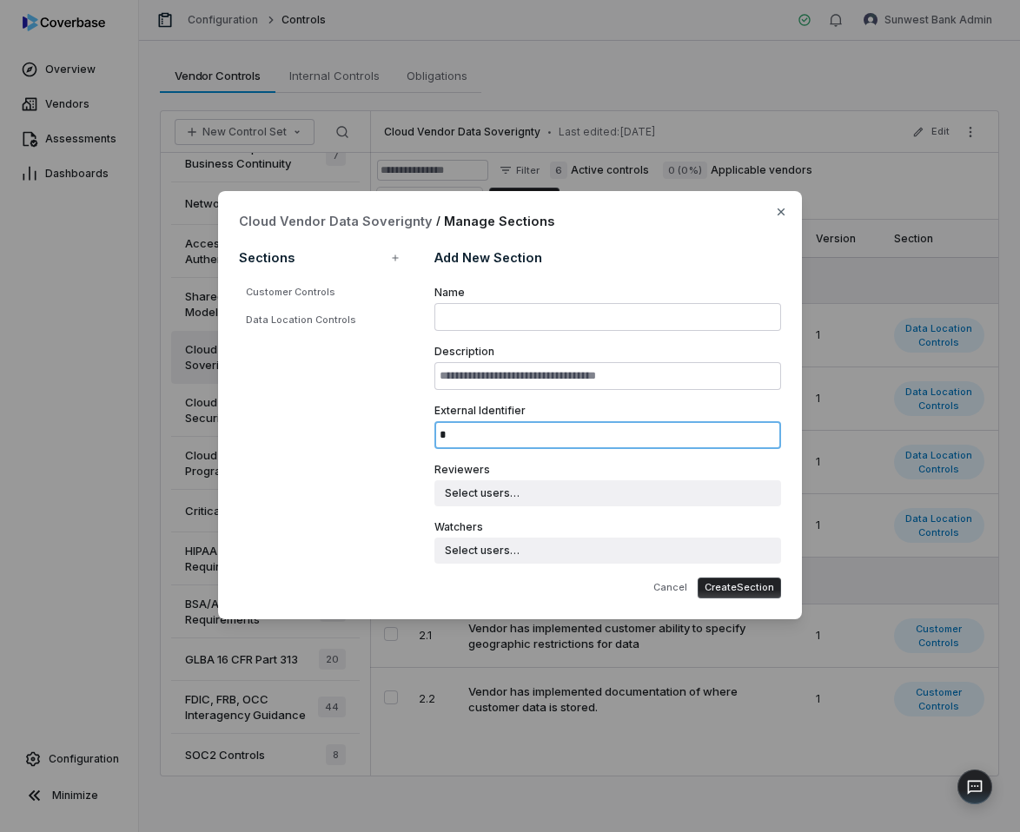
click at [571, 429] on input "*" at bounding box center [607, 435] width 347 height 28
click at [634, 401] on form "Name Description External Identifier Reviewers Select users… Watchers Select us…" at bounding box center [607, 442] width 347 height 313
click at [725, 590] on button "Create Section" at bounding box center [739, 588] width 83 height 21
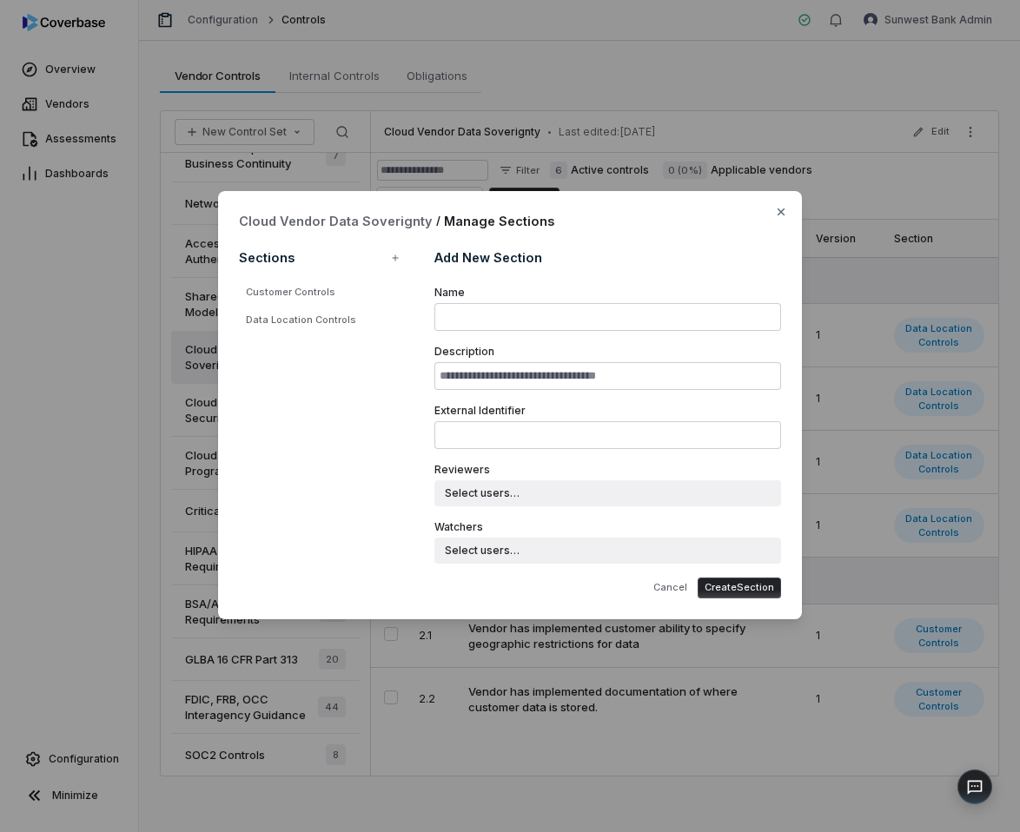
click at [856, 138] on div "Cloud Vendor Data Soverignty / Manage Sections Sections Customer Controls Data …" at bounding box center [510, 416] width 1020 height 832
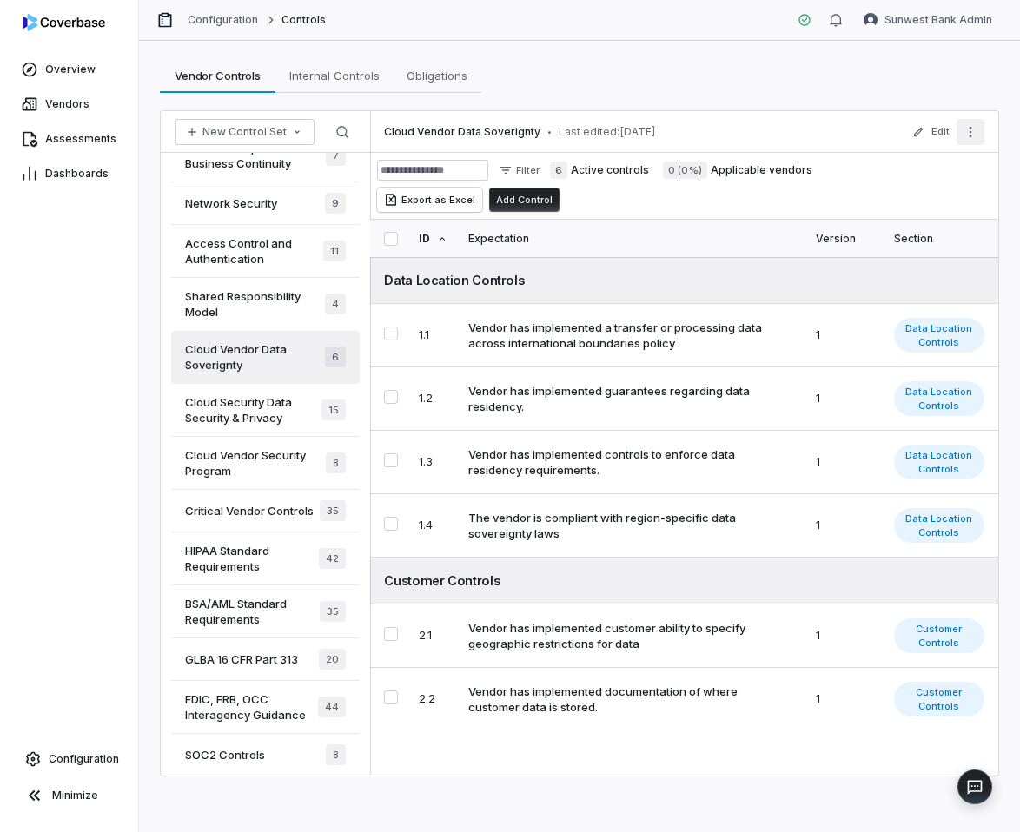
click at [976, 125] on icon "More actions" at bounding box center [971, 132] width 14 height 14
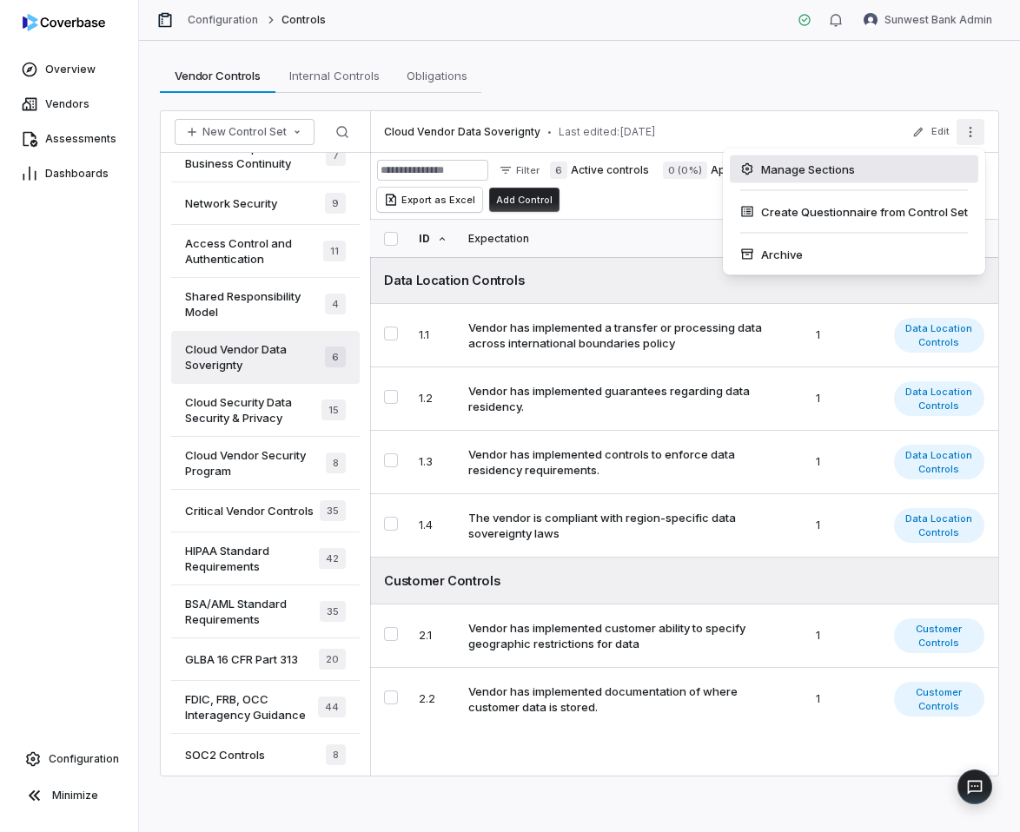
click at [880, 166] on div "Manage Sections" at bounding box center [854, 170] width 249 height 28
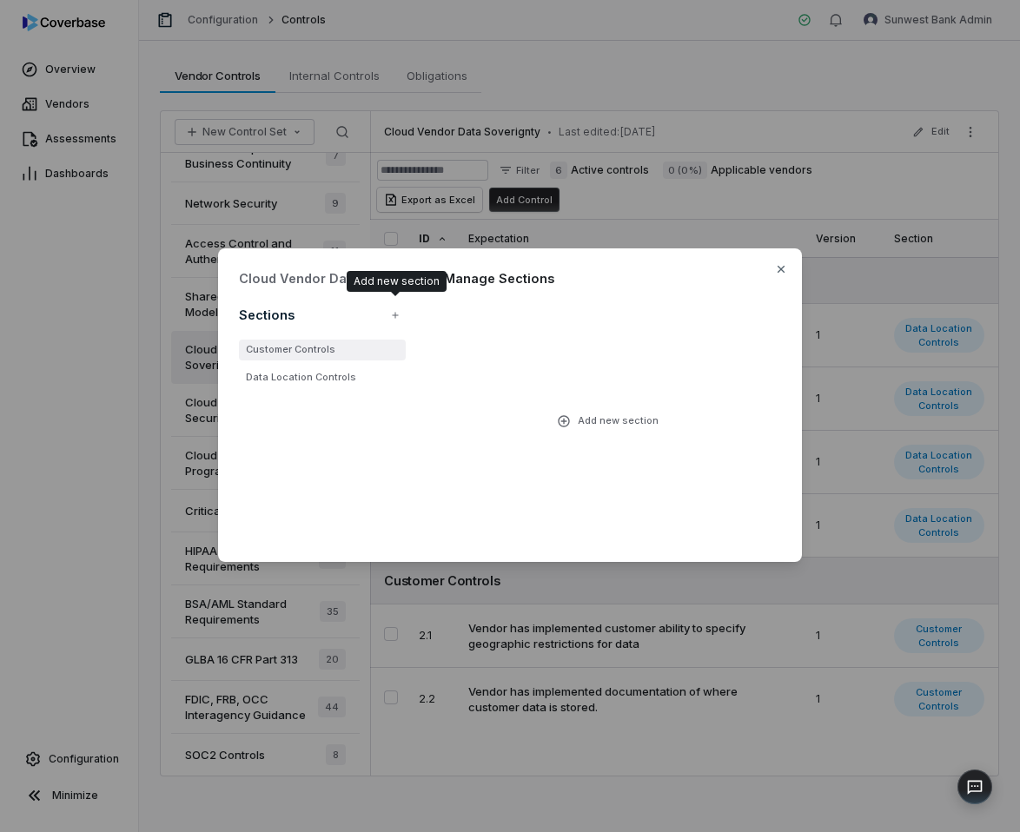
click at [302, 353] on li "Customer Controls" at bounding box center [322, 350] width 167 height 21
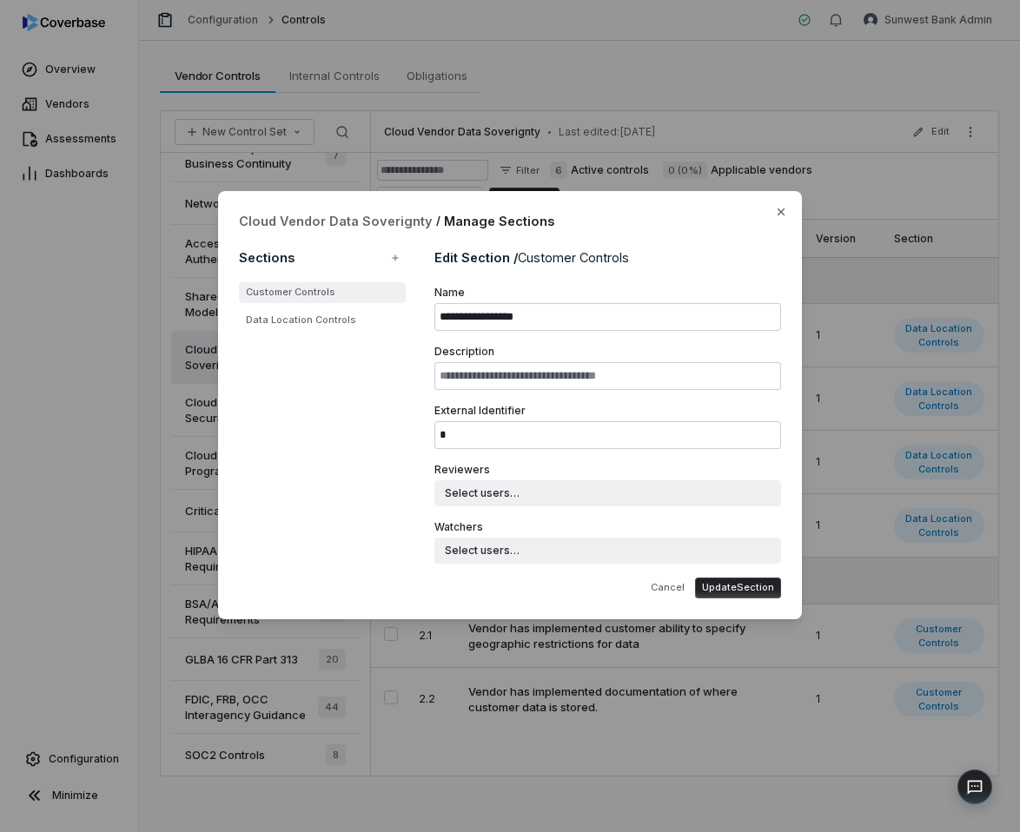
click at [678, 262] on div "Edit Section / Customer Controls" at bounding box center [607, 258] width 347 height 28
click at [766, 255] on div "Edit Section / Customer Controls" at bounding box center [607, 258] width 347 height 28
click at [743, 254] on div "Edit Section / Customer Controls" at bounding box center [607, 258] width 347 height 28
click at [741, 265] on div "Edit Section / Customer Controls" at bounding box center [607, 258] width 347 height 28
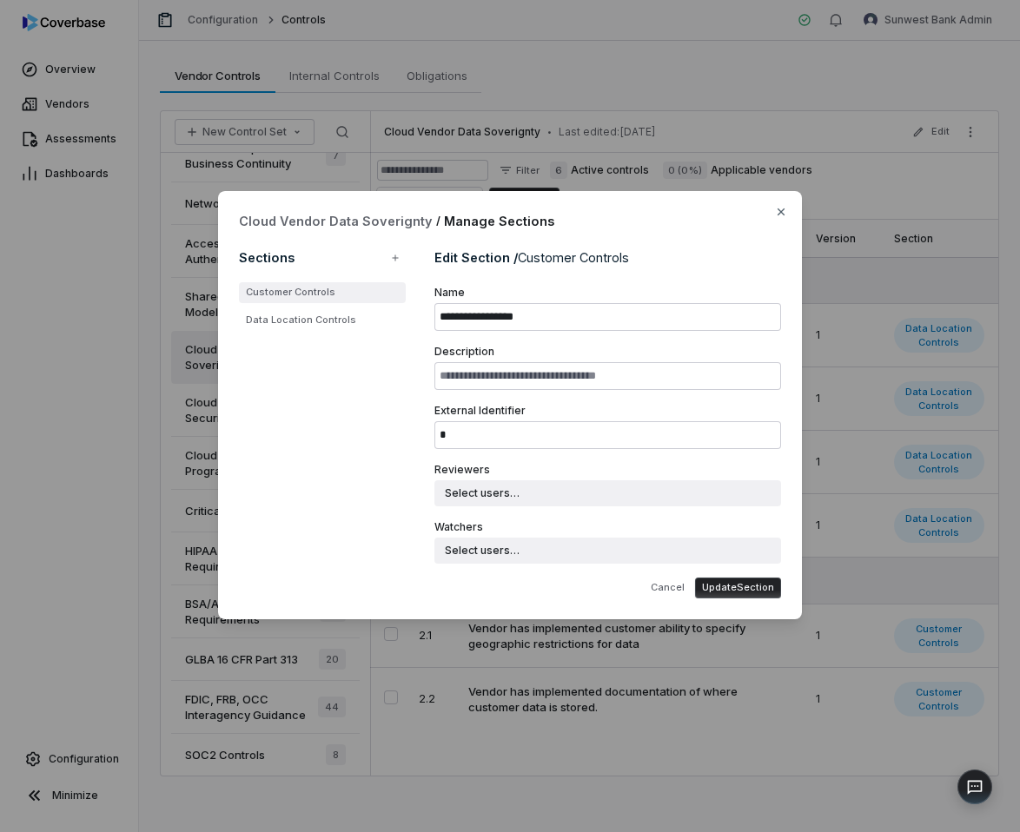
click at [741, 265] on div "Edit Section / Customer Controls" at bounding box center [607, 258] width 347 height 28
click at [627, 258] on span "Customer Controls" at bounding box center [573, 257] width 111 height 15
click at [700, 251] on div "Edit Section / Customer Controls" at bounding box center [607, 258] width 347 height 28
click at [776, 217] on icon "button" at bounding box center [781, 212] width 14 height 14
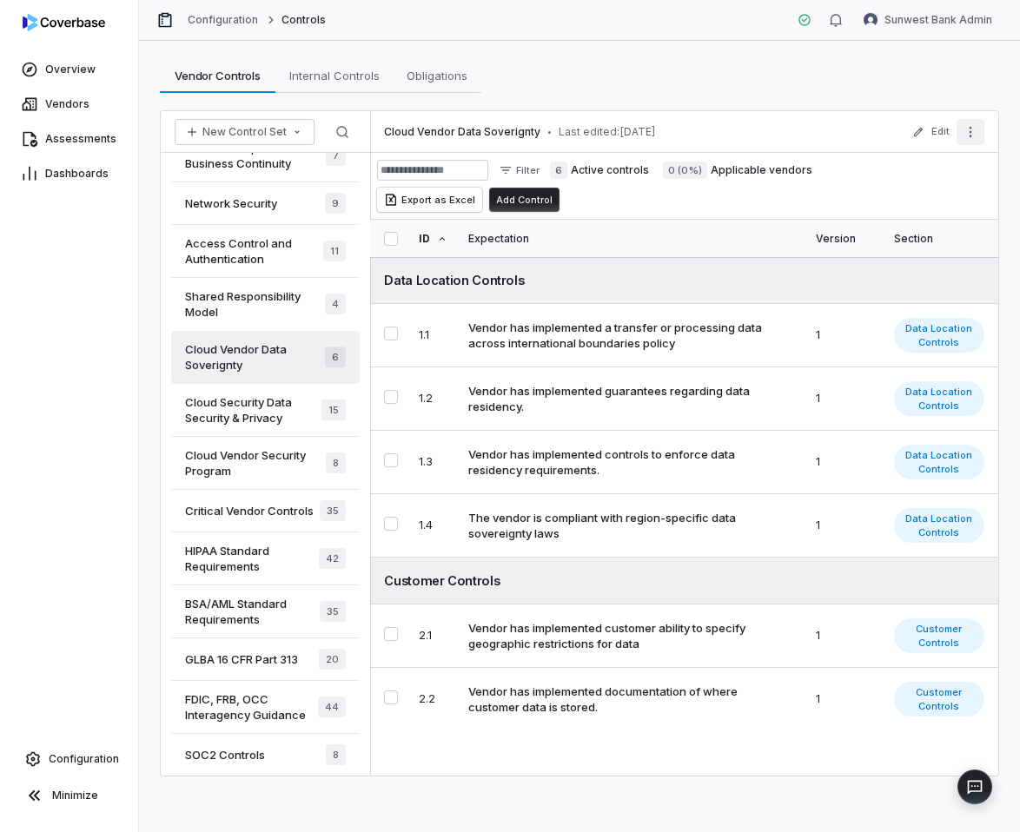
click at [965, 134] on icon "More actions" at bounding box center [971, 132] width 14 height 14
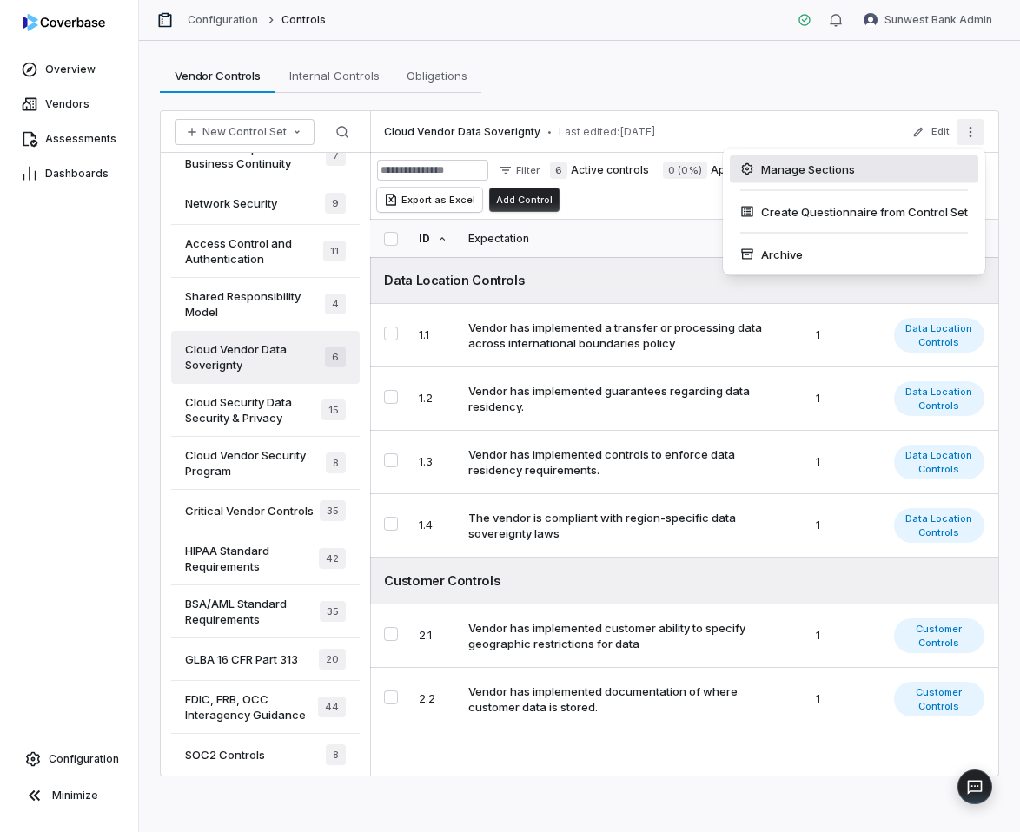
click at [893, 169] on div "Manage Sections" at bounding box center [854, 170] width 249 height 28
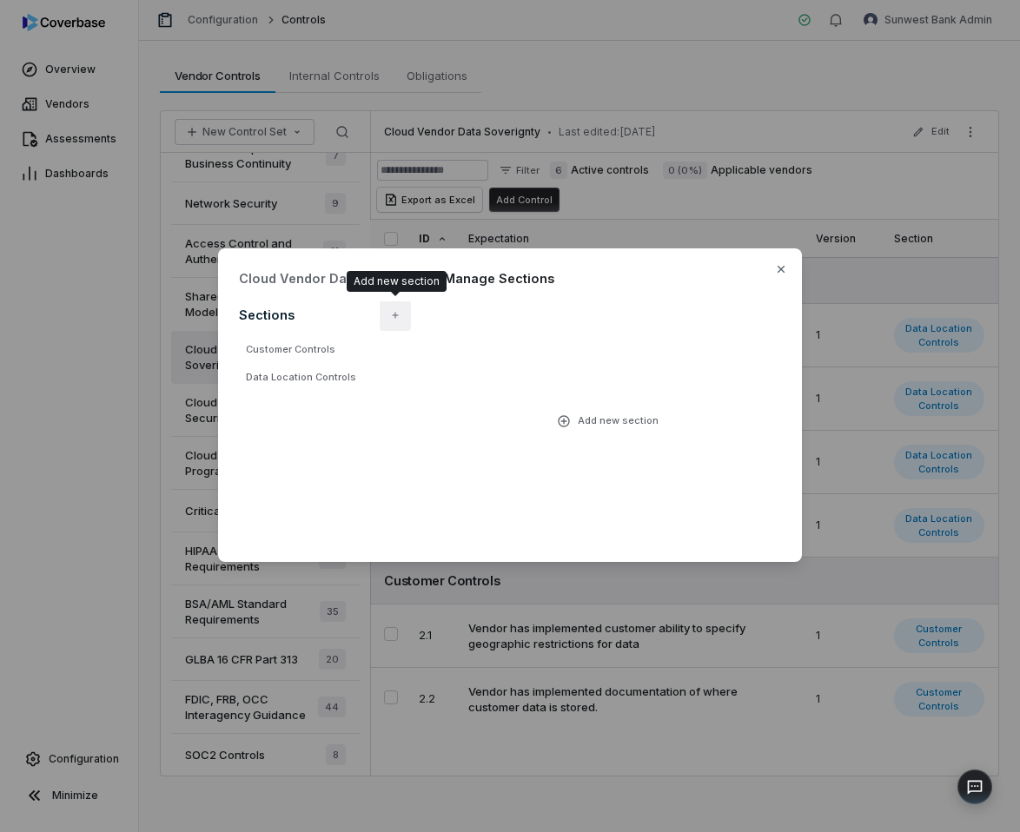
click at [385, 317] on button "button" at bounding box center [395, 315] width 31 height 31
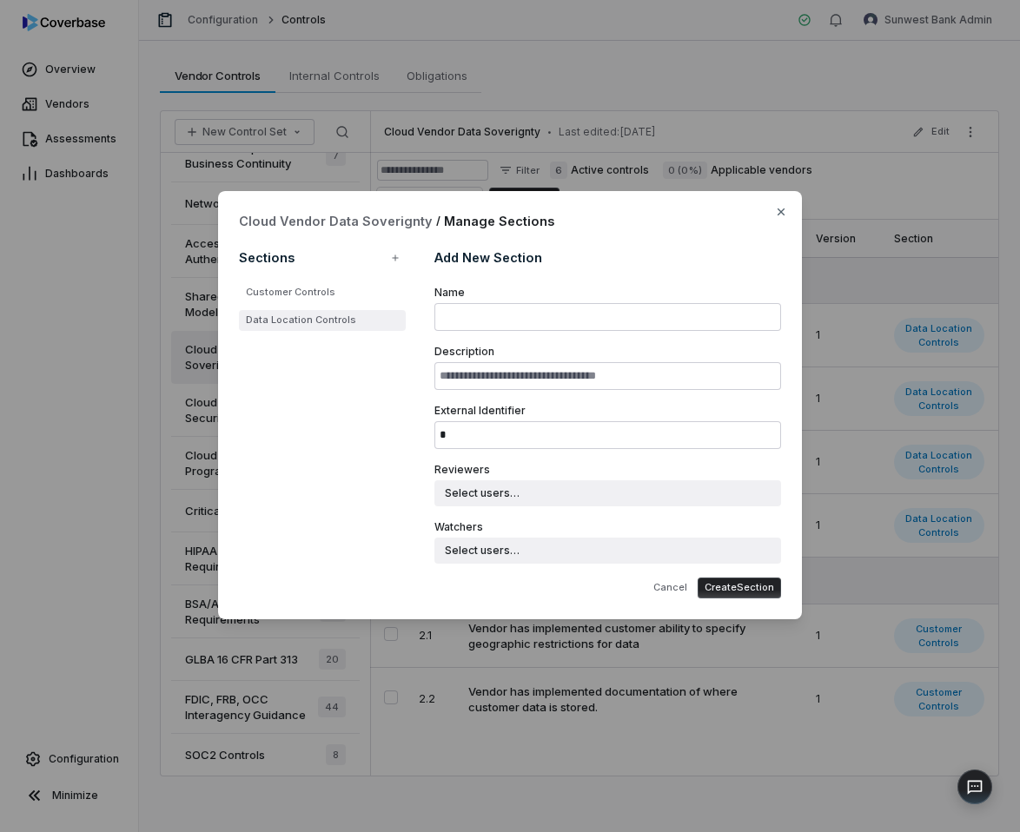
click at [357, 315] on li "Data Location Controls" at bounding box center [322, 320] width 167 height 21
type input "**********"
type input "*"
click at [346, 297] on li "Customer Controls" at bounding box center [322, 292] width 167 height 21
type input "**********"
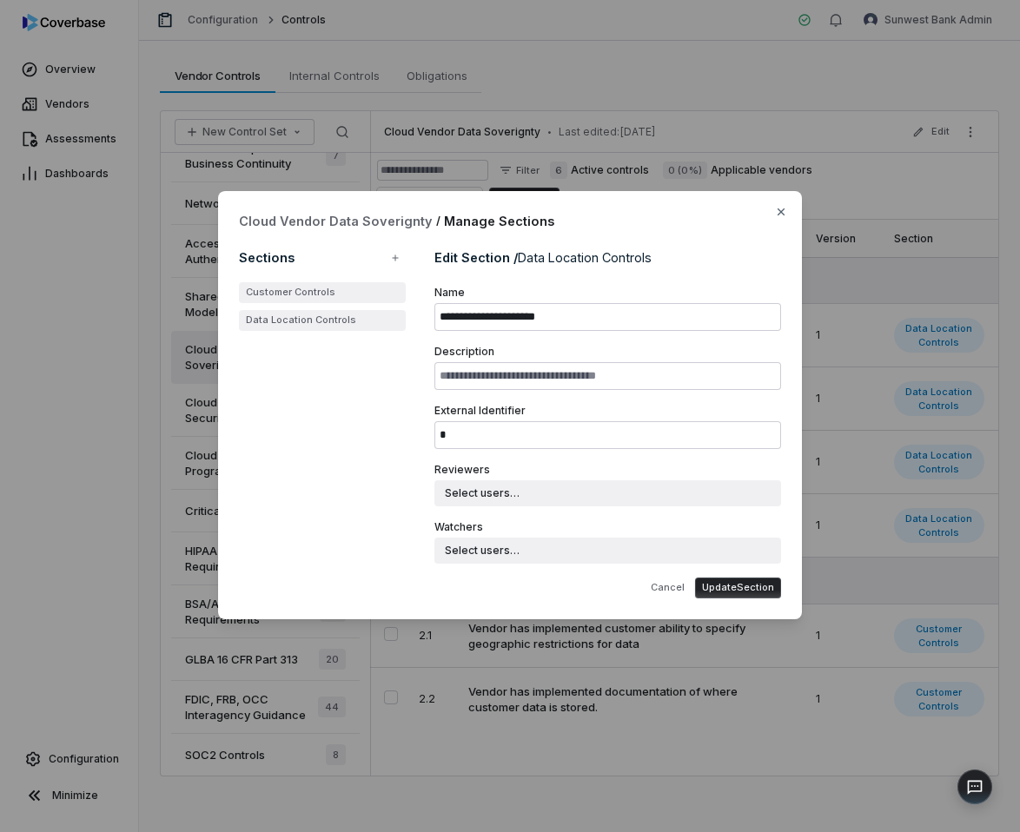
type input "*"
click at [774, 209] on icon "button" at bounding box center [781, 212] width 14 height 14
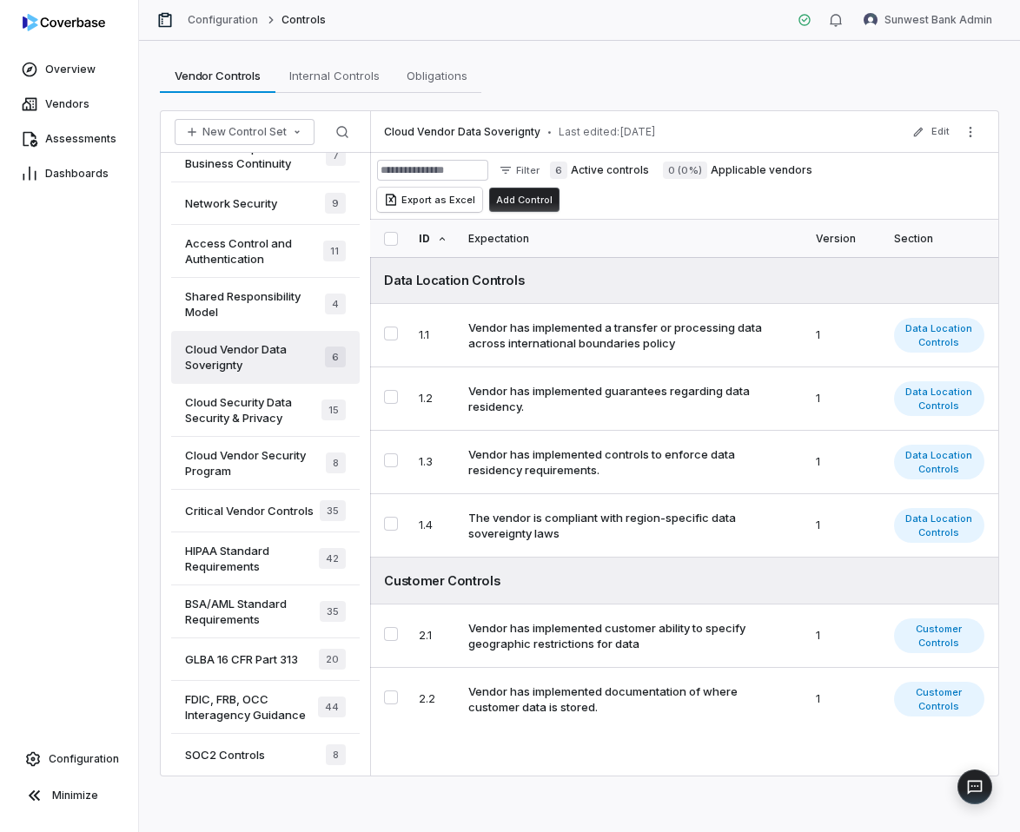
click at [899, 78] on div "Vendor Controls Vendor Controls Internal Controls Internal Controls Obligations…" at bounding box center [579, 75] width 839 height 35
